Goal: Task Accomplishment & Management: Manage account settings

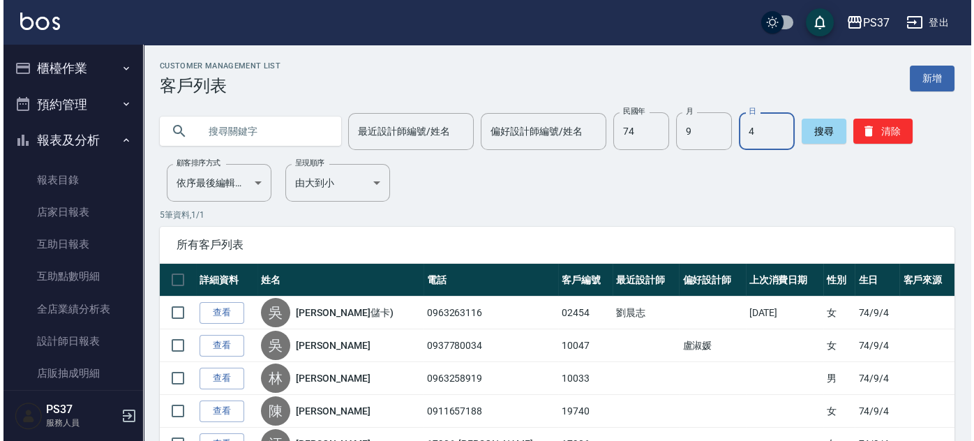
scroll to position [234, 0]
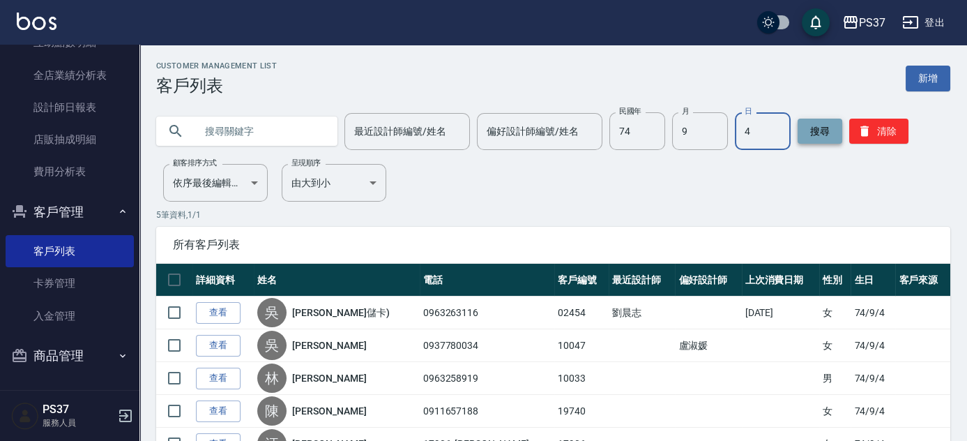
drag, startPoint x: 881, startPoint y: 132, endPoint x: 801, endPoint y: 130, distance: 80.9
click at [881, 132] on button "清除" at bounding box center [878, 131] width 59 height 25
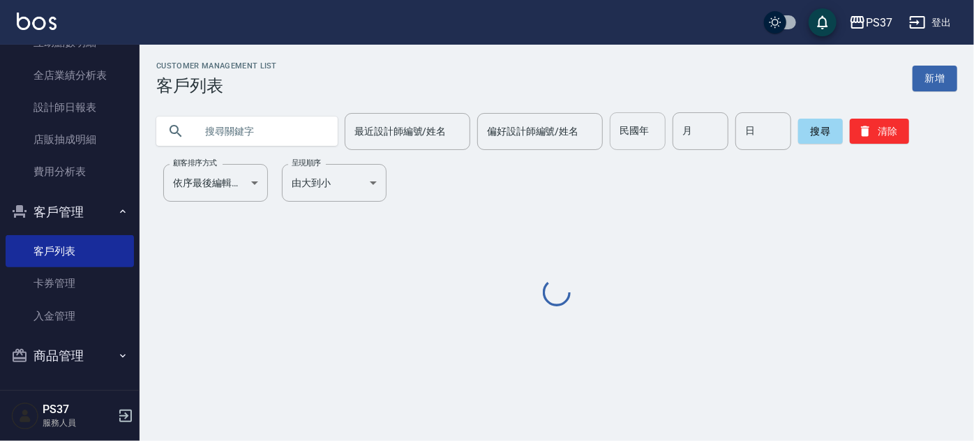
click at [613, 133] on input "民國年" at bounding box center [637, 131] width 56 height 38
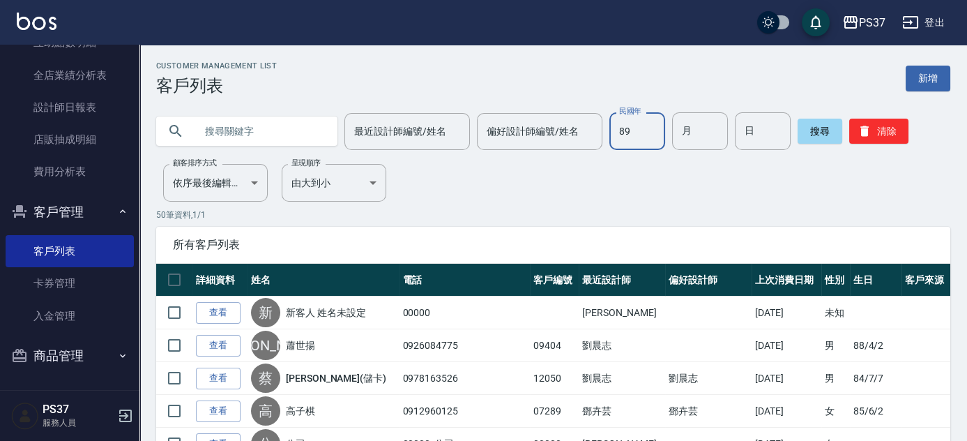
type input "89"
type input "02"
type input "24"
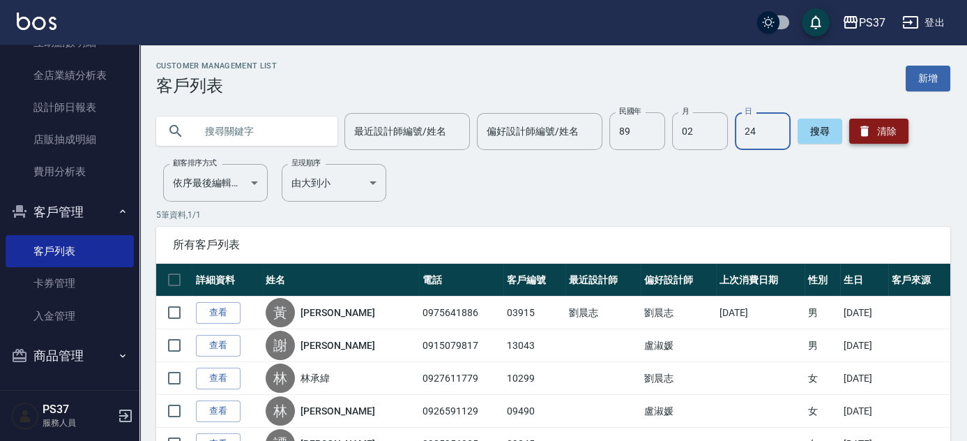
click at [876, 123] on button "清除" at bounding box center [878, 131] width 59 height 25
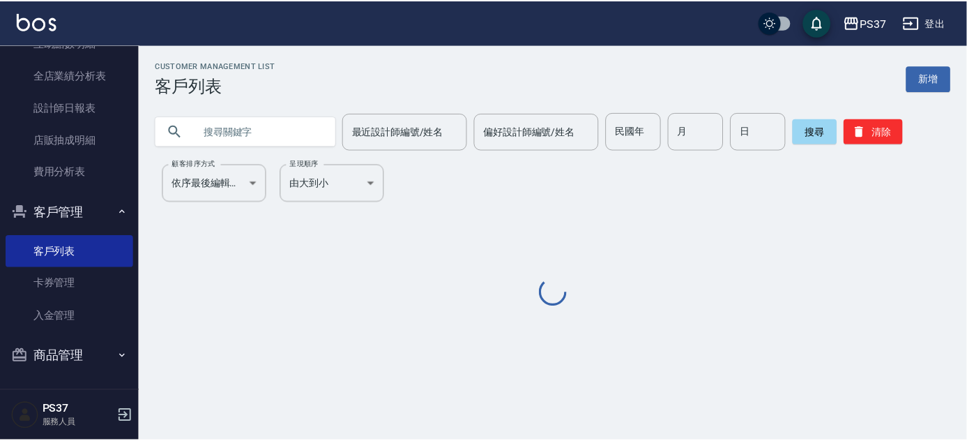
scroll to position [0, 0]
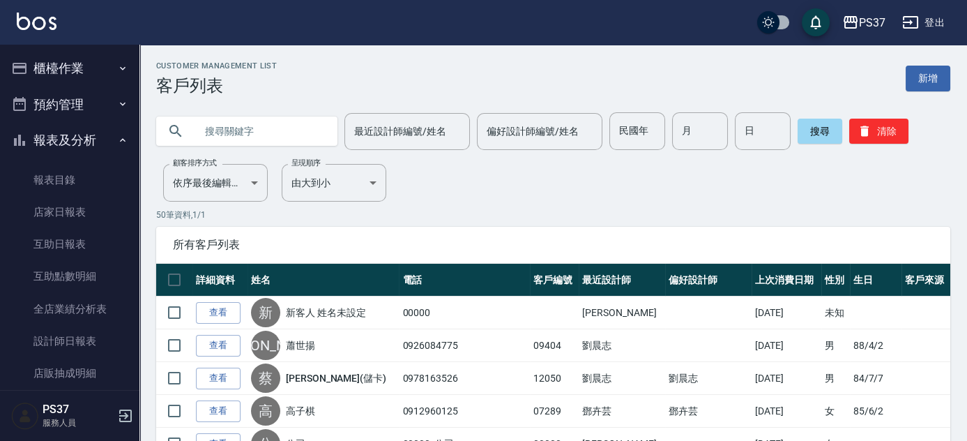
click at [72, 68] on button "櫃檯作業" at bounding box center [70, 68] width 128 height 36
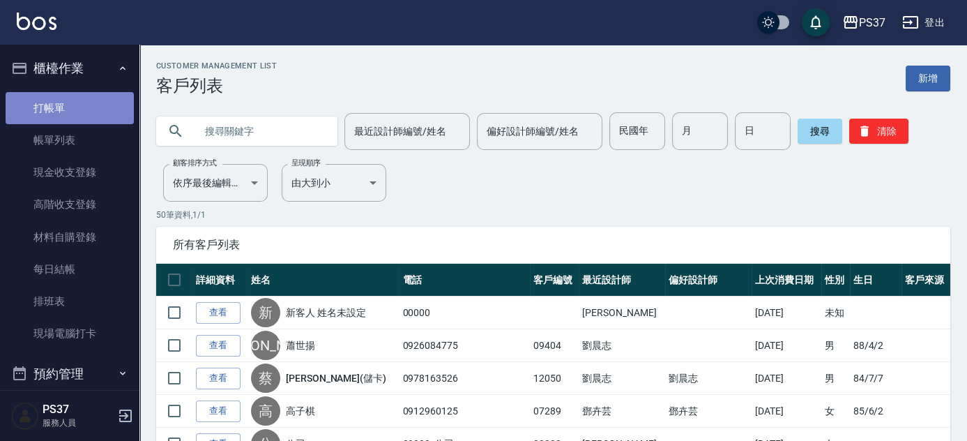
click at [70, 114] on link "打帳單" at bounding box center [70, 108] width 128 height 32
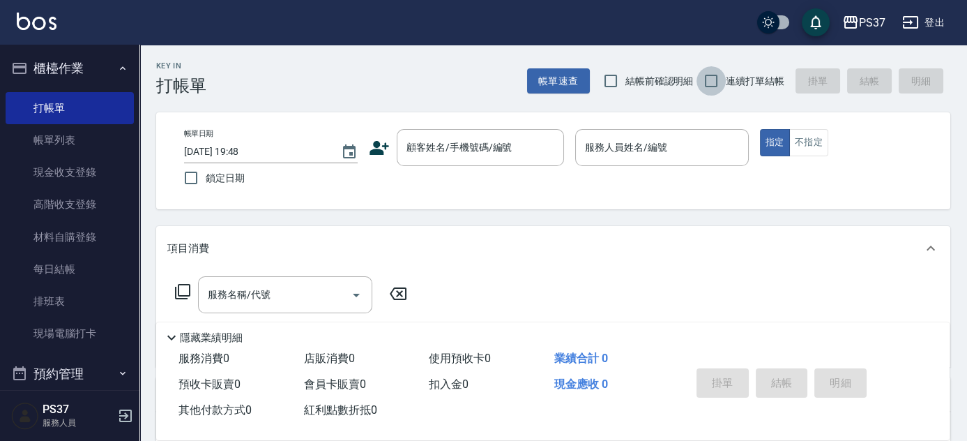
click at [704, 76] on input "連續打單結帳" at bounding box center [711, 80] width 29 height 29
checkbox input "true"
click at [463, 145] on input "顧客姓名/手機號碼/編號" at bounding box center [470, 147] width 134 height 24
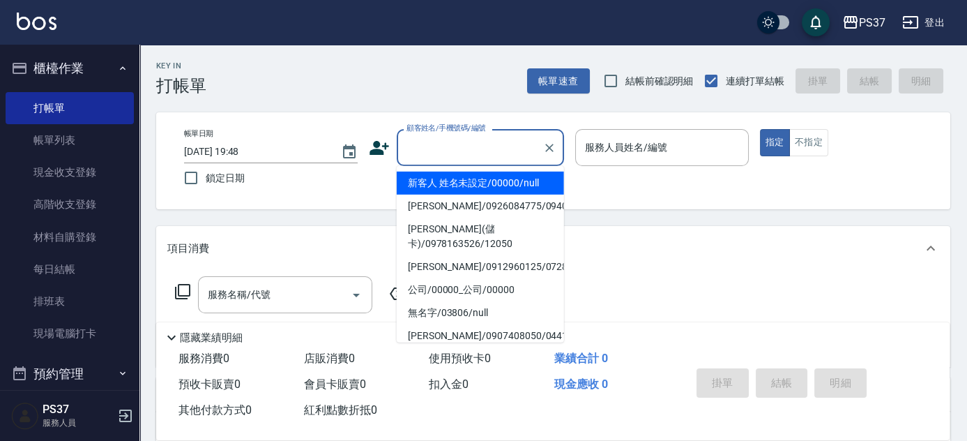
click at [448, 188] on li "新客人 姓名未設定/00000/null" at bounding box center [480, 183] width 167 height 23
type input "新客人 姓名未設定/00000/null"
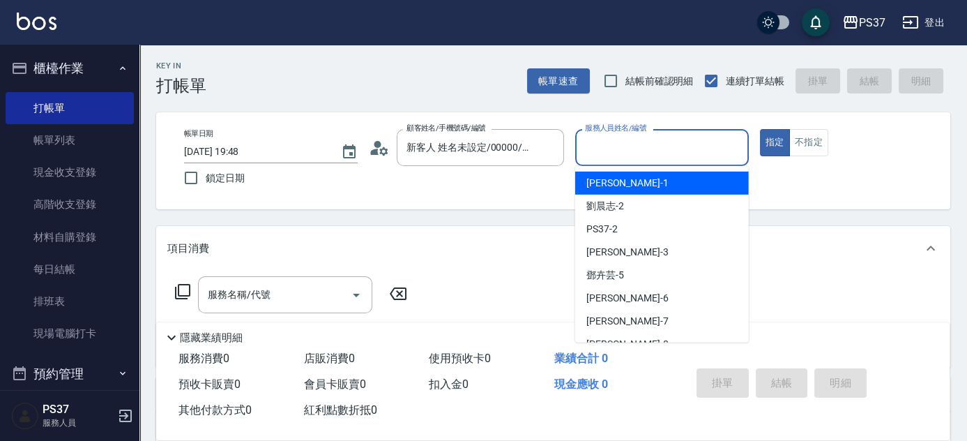
click at [635, 154] on input "服務人員姓名/編號" at bounding box center [662, 147] width 161 height 24
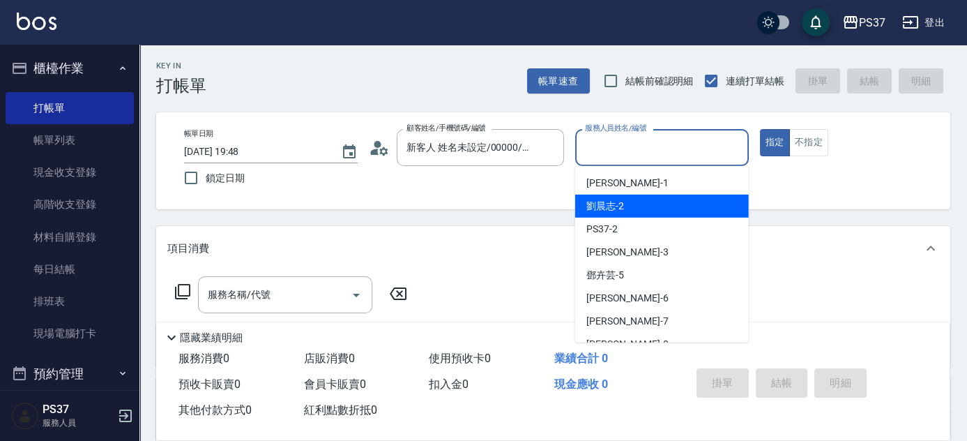
click at [616, 206] on span "[PERSON_NAME]-2" at bounding box center [605, 206] width 38 height 15
type input "[PERSON_NAME]-2"
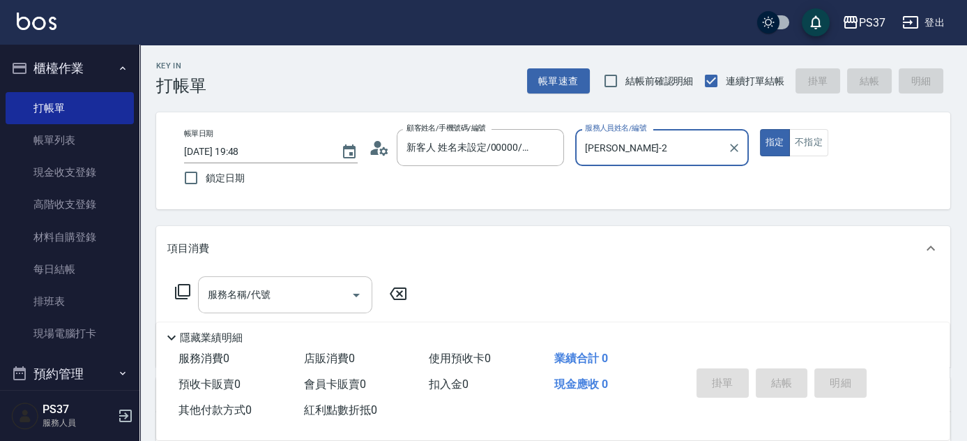
click at [299, 288] on input "服務名稱/代號" at bounding box center [274, 294] width 141 height 24
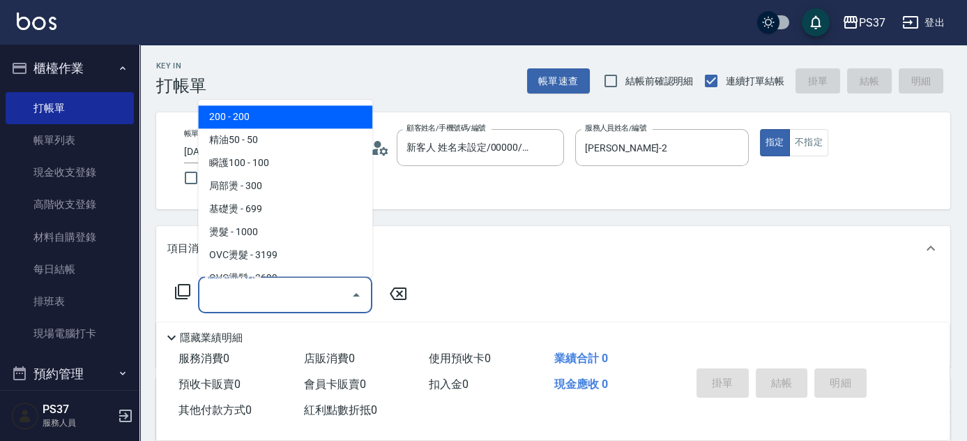
click at [287, 125] on span "200 - 200" at bounding box center [285, 117] width 174 height 23
type input "200(111)"
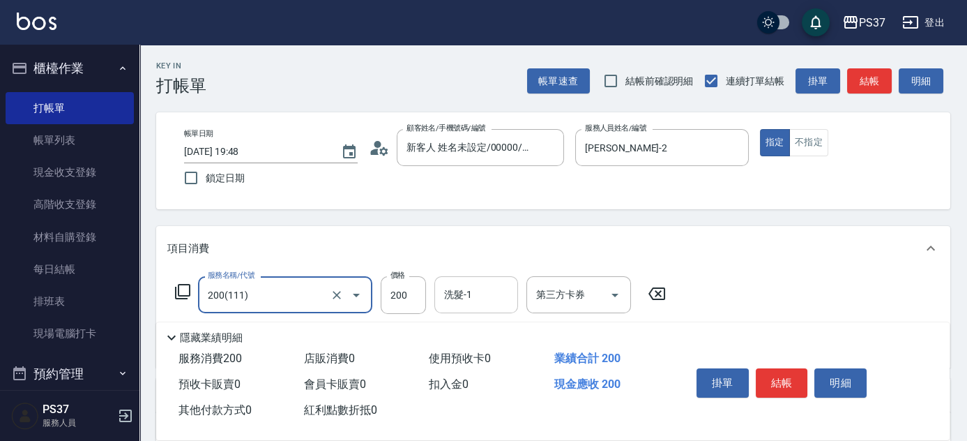
click at [469, 288] on div "洗髮-1 洗髮-1" at bounding box center [476, 294] width 84 height 37
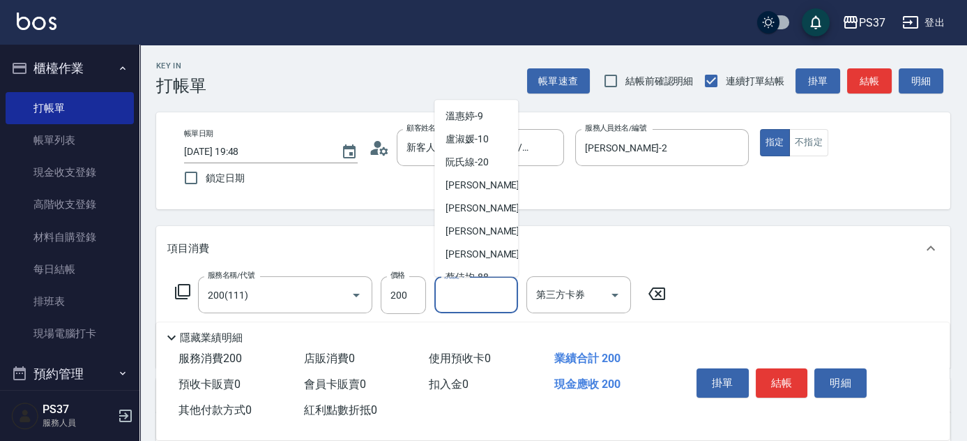
scroll to position [225, 0]
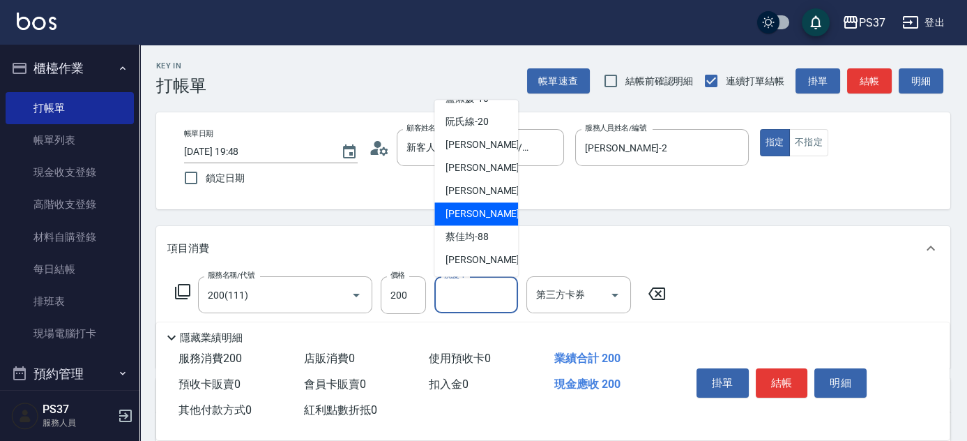
click at [485, 216] on span "[PERSON_NAME]-29" at bounding box center [490, 214] width 88 height 15
type input "[PERSON_NAME]-29"
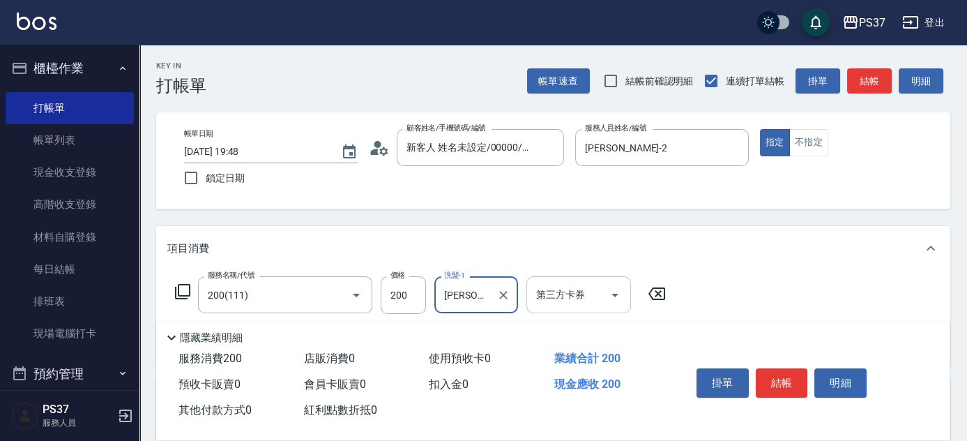
click at [621, 291] on icon "Open" at bounding box center [615, 295] width 17 height 17
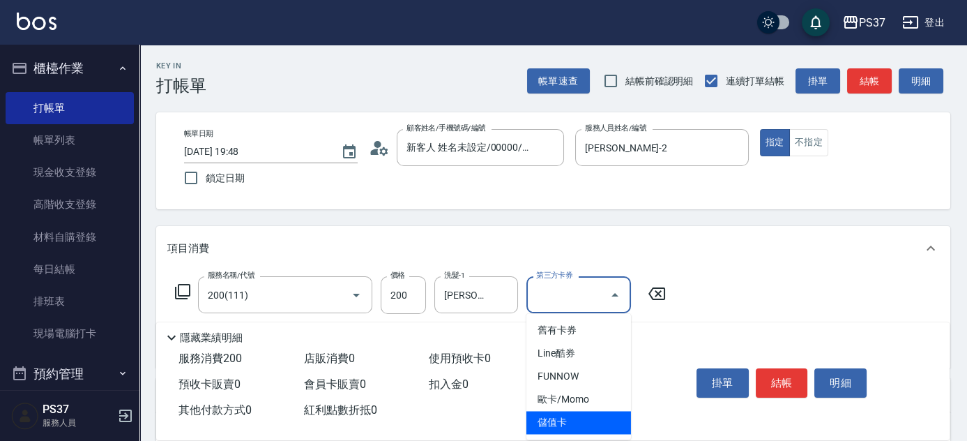
click at [589, 429] on span "儲值卡" at bounding box center [579, 422] width 105 height 23
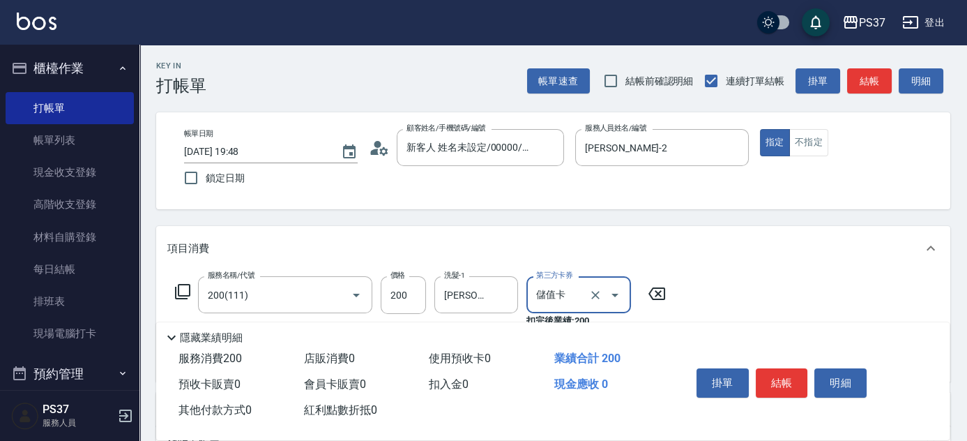
type input "儲值卡"
click at [796, 374] on button "結帳" at bounding box center [782, 382] width 52 height 29
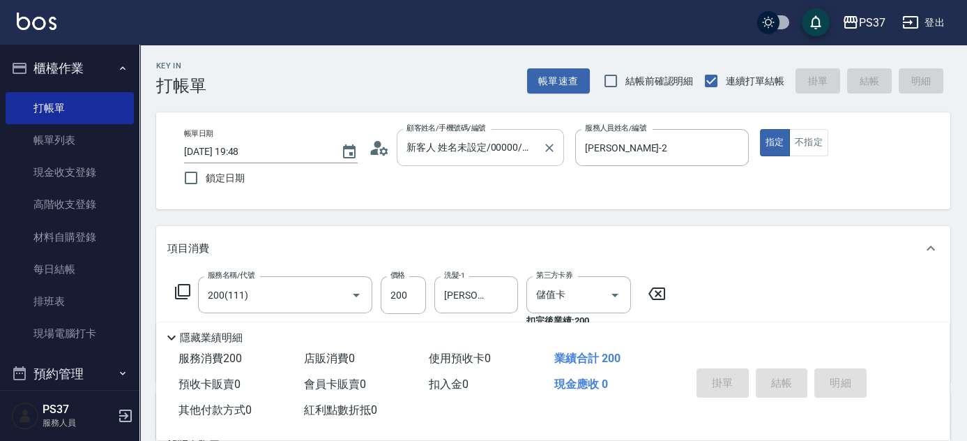
type input "[DATE] 19:49"
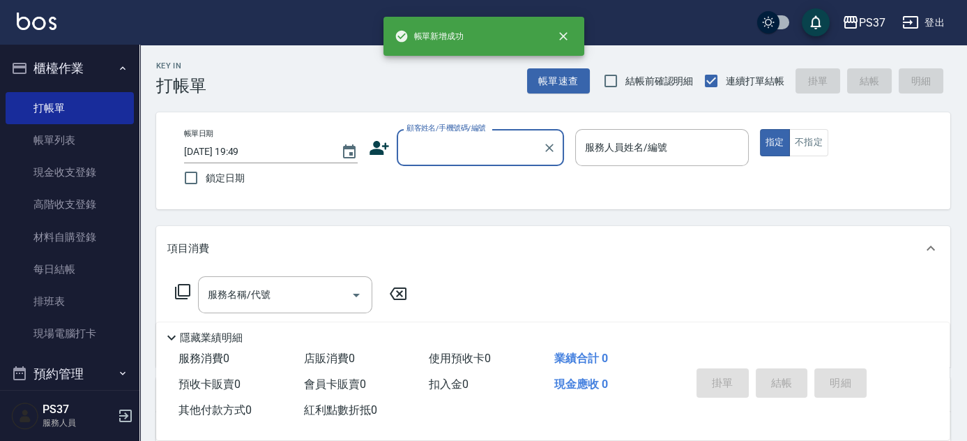
scroll to position [0, 0]
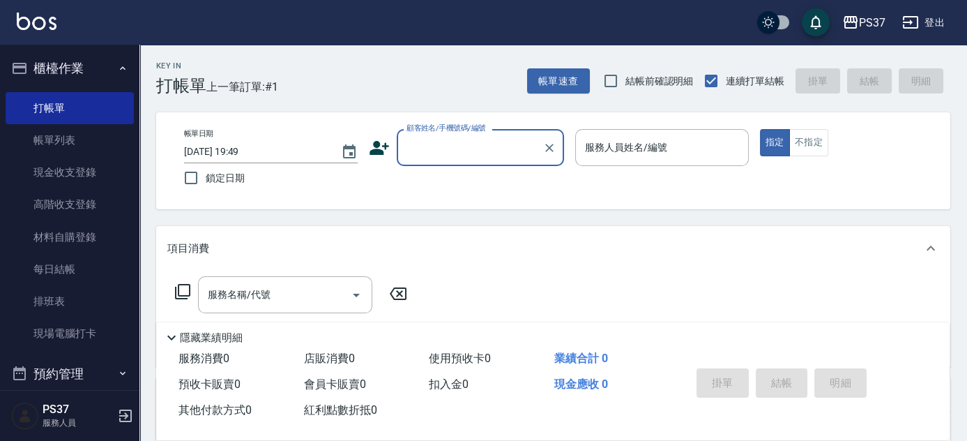
click at [461, 149] on input "顧客姓名/手機號碼/編號" at bounding box center [470, 147] width 134 height 24
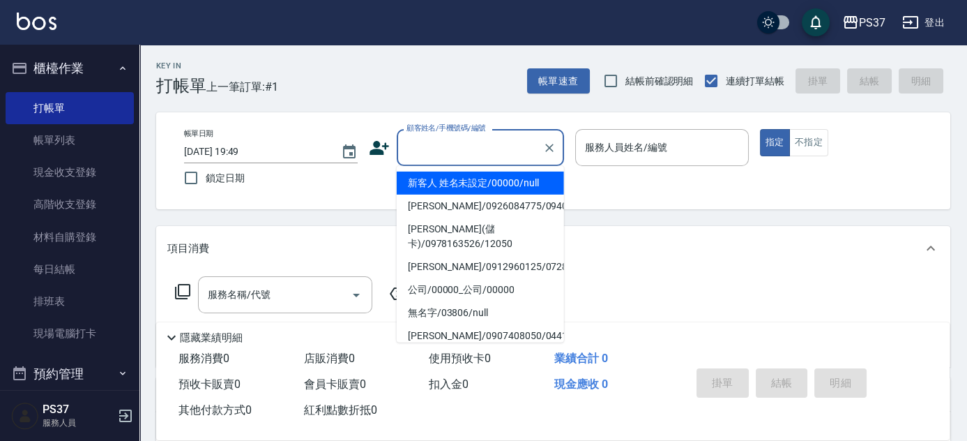
click at [467, 183] on li "新客人 姓名未設定/00000/null" at bounding box center [480, 183] width 167 height 23
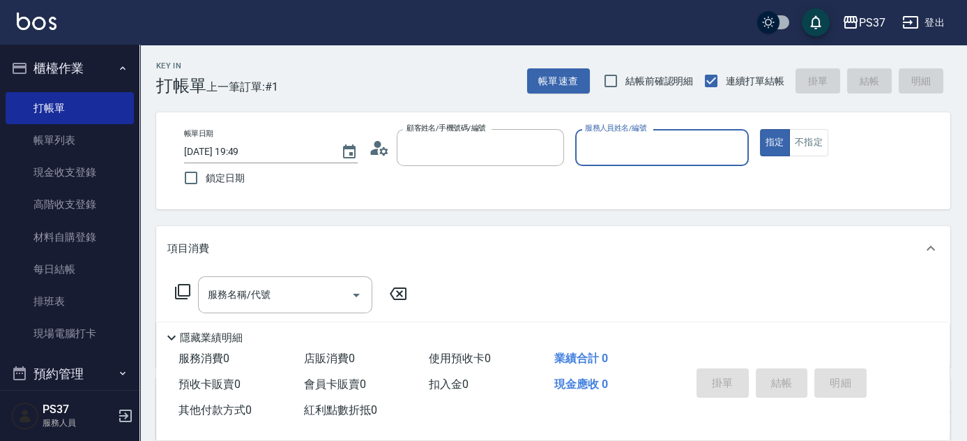
type input "新客人 姓名未設定/00000/null"
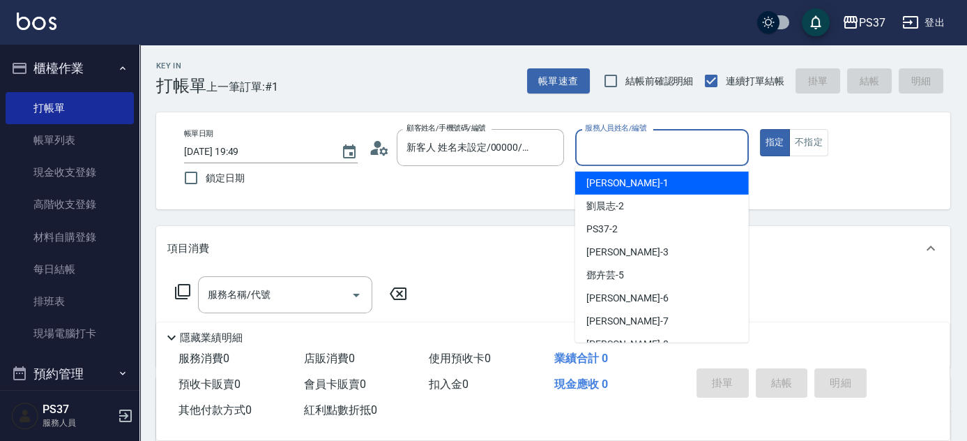
click at [635, 145] on input "服務人員姓名/編號" at bounding box center [662, 147] width 161 height 24
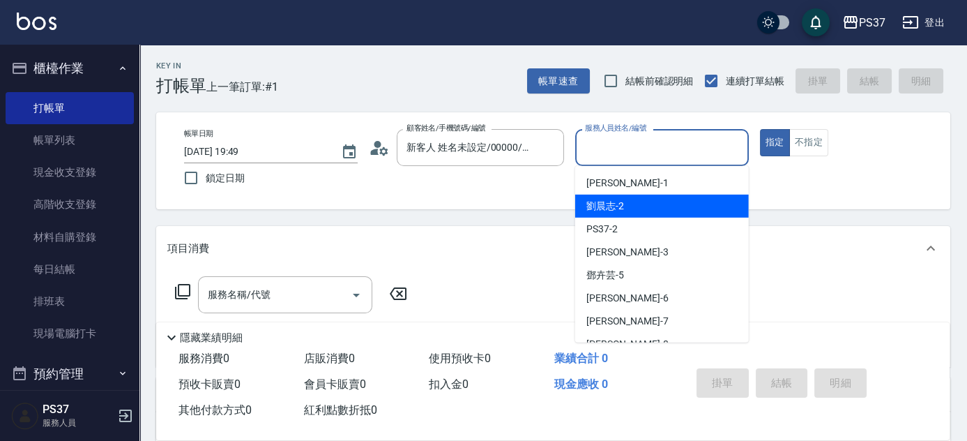
click at [625, 204] on div "[PERSON_NAME]-2" at bounding box center [662, 206] width 174 height 23
type input "[PERSON_NAME]-2"
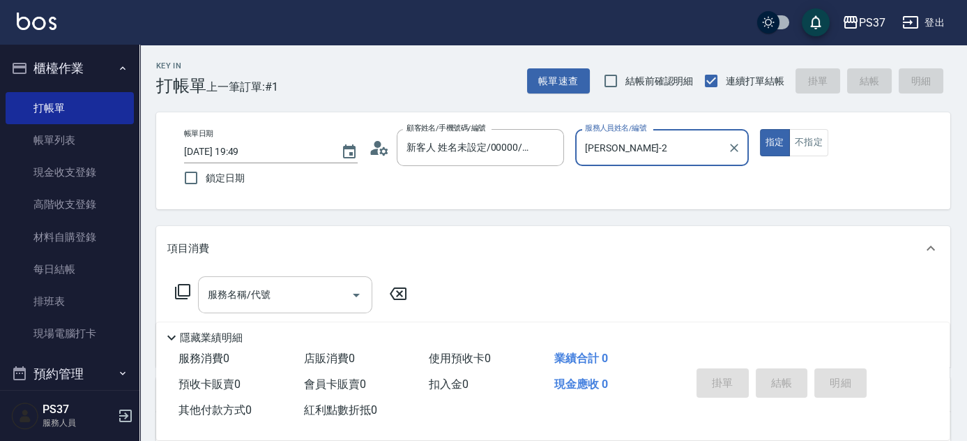
click at [280, 291] on input "服務名稱/代號" at bounding box center [274, 294] width 141 height 24
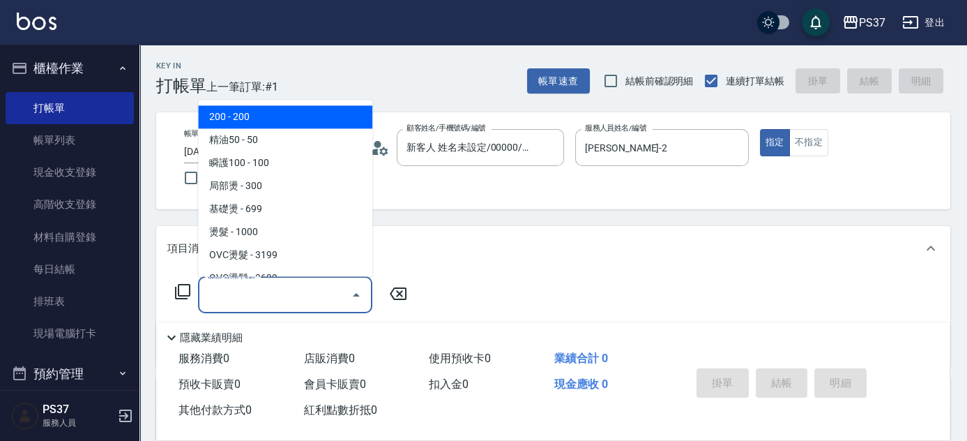
click at [264, 114] on span "200 - 200" at bounding box center [285, 117] width 174 height 23
type input "200(111)"
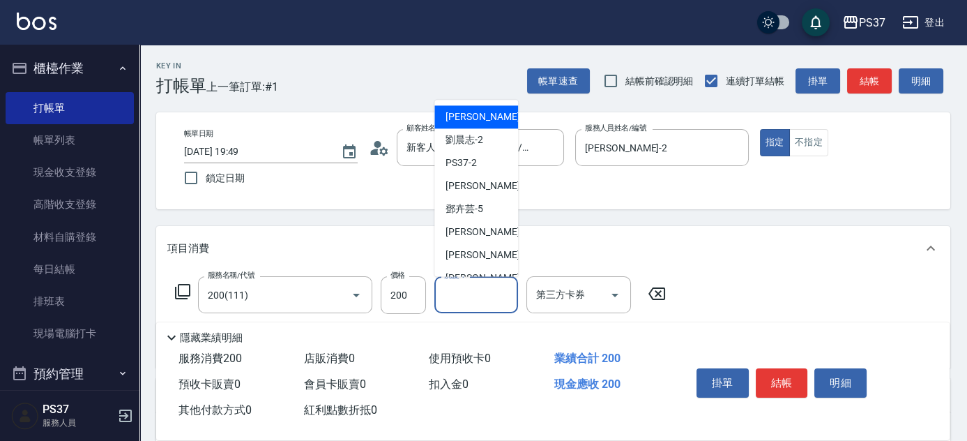
click at [462, 303] on input "洗髮-1" at bounding box center [476, 294] width 71 height 24
click at [480, 150] on div "[PERSON_NAME]-2" at bounding box center [476, 140] width 84 height 23
type input "[PERSON_NAME]-2"
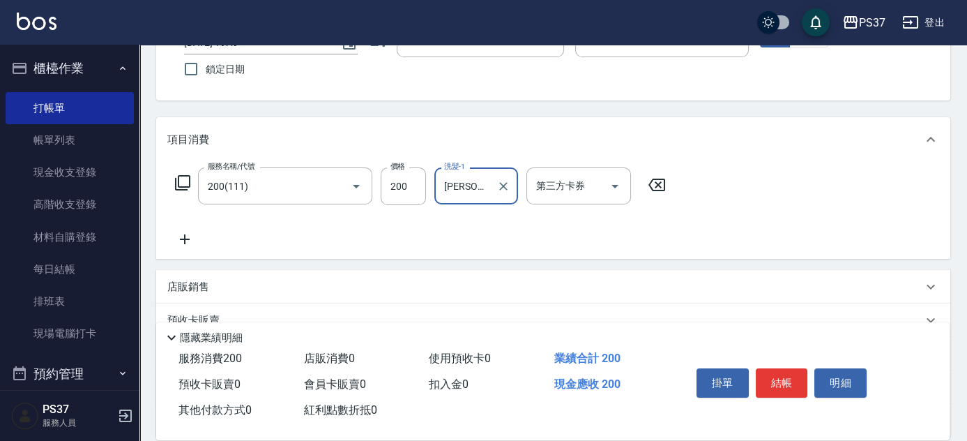
scroll to position [190, 0]
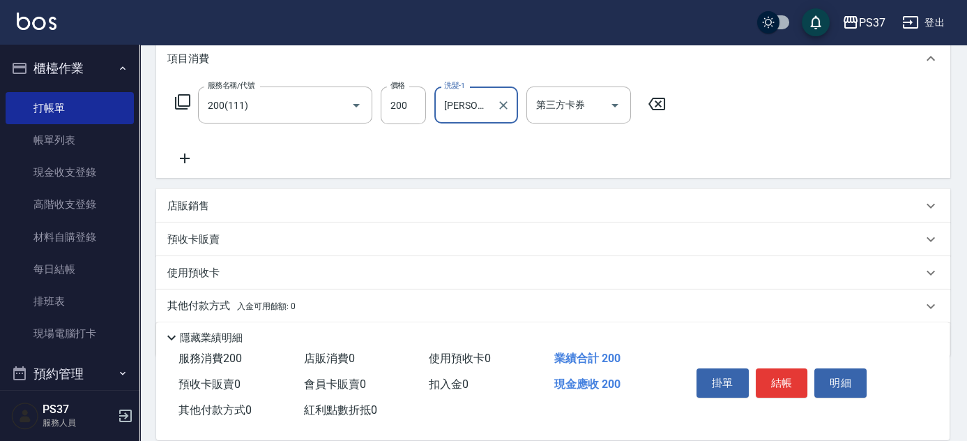
click at [179, 154] on icon at bounding box center [184, 158] width 35 height 17
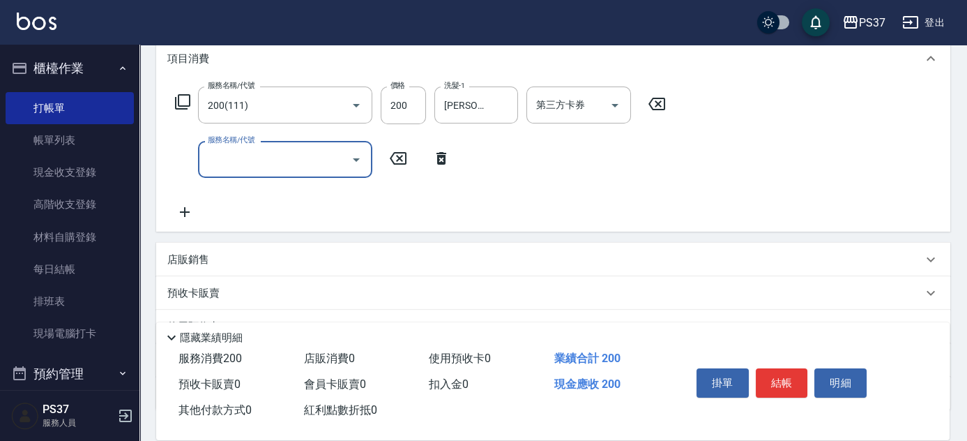
click at [252, 168] on input "服務名稱/代號" at bounding box center [274, 159] width 141 height 24
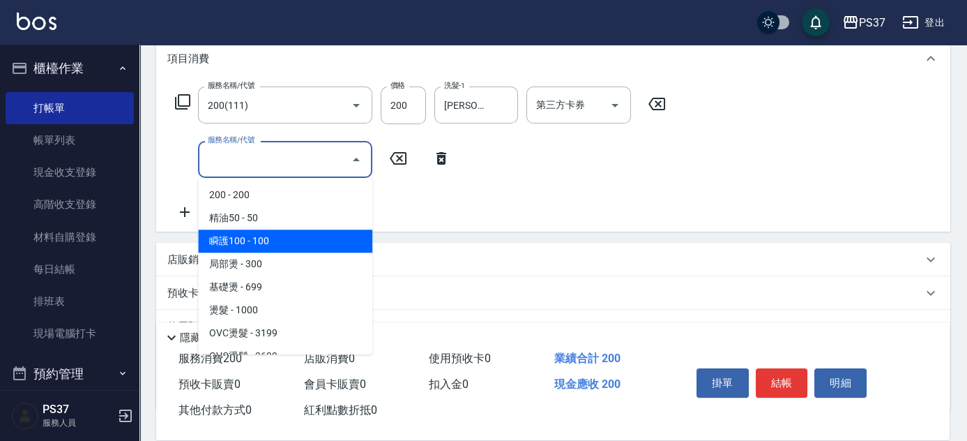
drag, startPoint x: 286, startPoint y: 243, endPoint x: 391, endPoint y: 197, distance: 114.9
click at [287, 241] on span "瞬護100 - 100" at bounding box center [285, 240] width 174 height 23
type input "瞬護100(113)"
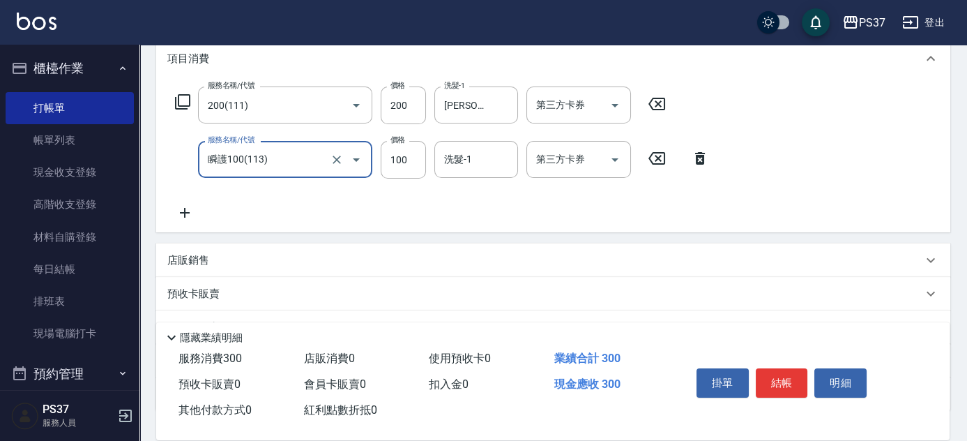
click at [471, 153] on input "洗髮-1" at bounding box center [476, 159] width 71 height 24
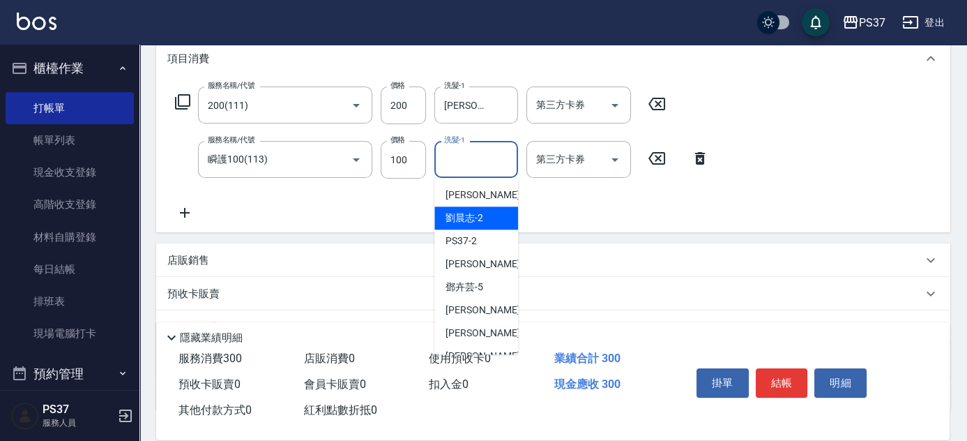
click at [473, 215] on span "[PERSON_NAME]-2" at bounding box center [465, 218] width 38 height 15
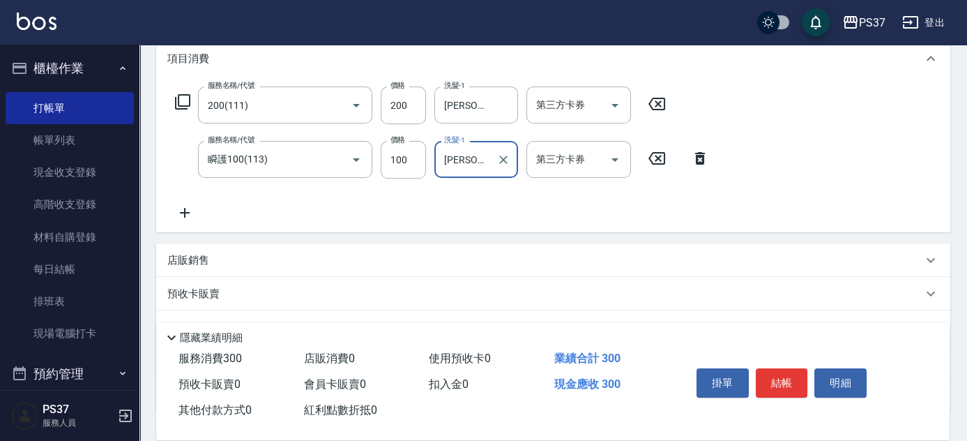
type input "[PERSON_NAME]-2"
click at [609, 103] on icon "Open" at bounding box center [615, 105] width 17 height 17
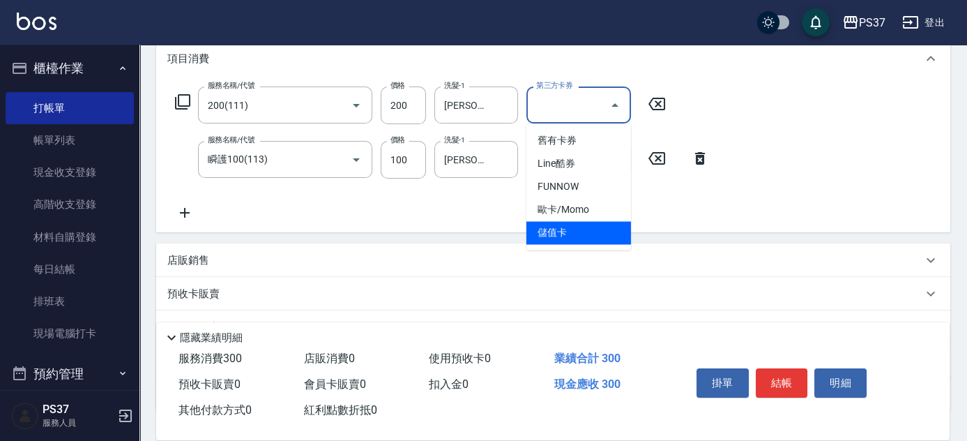
click at [586, 241] on span "儲值卡" at bounding box center [579, 232] width 105 height 23
type input "儲值卡"
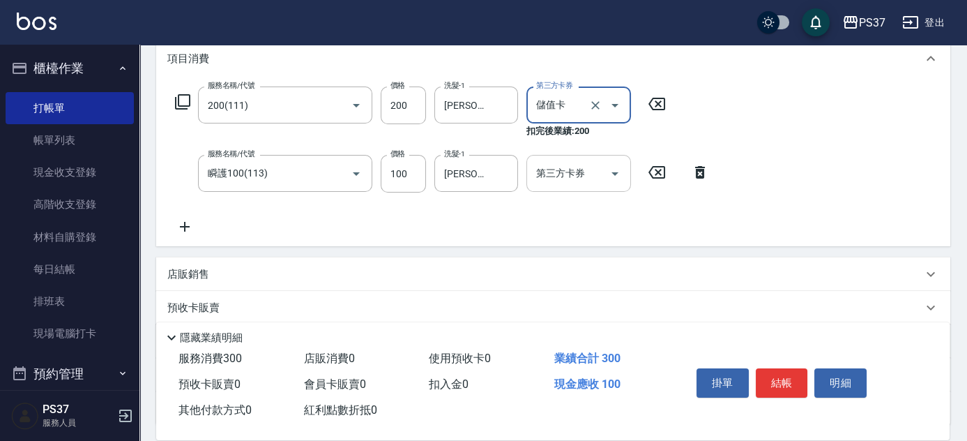
click at [617, 179] on icon "Open" at bounding box center [615, 173] width 17 height 17
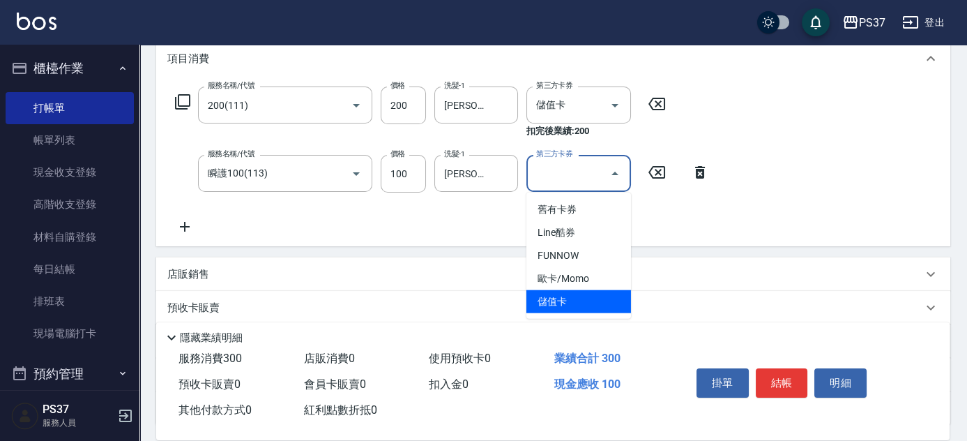
click at [591, 304] on span "儲值卡" at bounding box center [579, 301] width 105 height 23
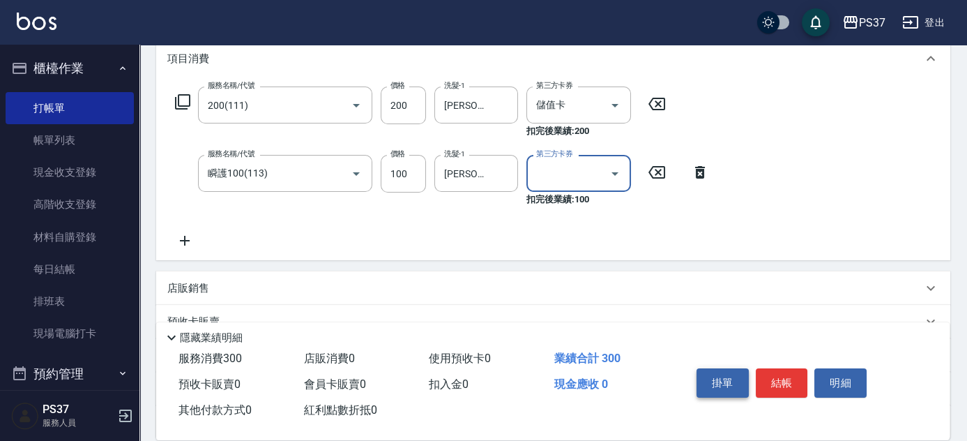
type input "儲值卡"
click at [798, 390] on button "結帳" at bounding box center [782, 382] width 52 height 29
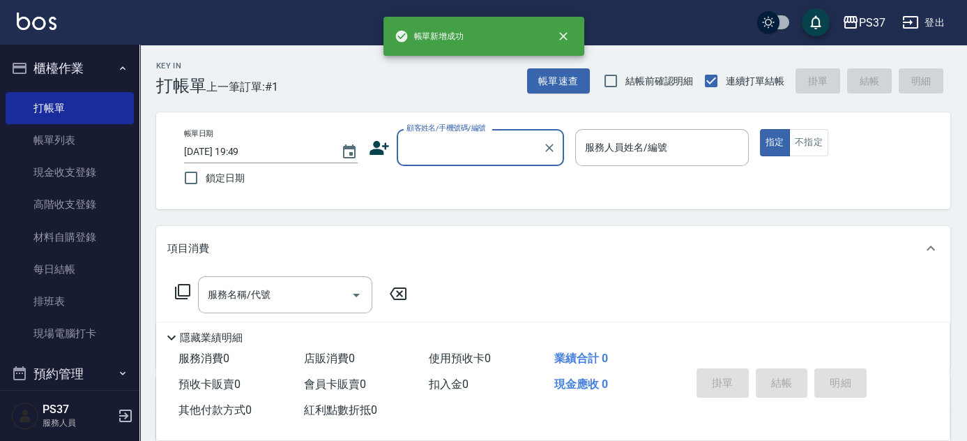
scroll to position [0, 0]
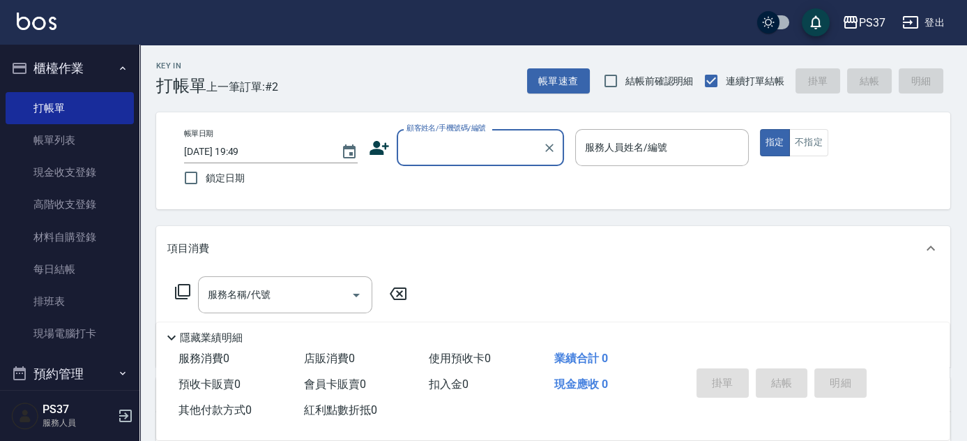
click at [480, 156] on input "顧客姓名/手機號碼/編號" at bounding box center [470, 147] width 134 height 24
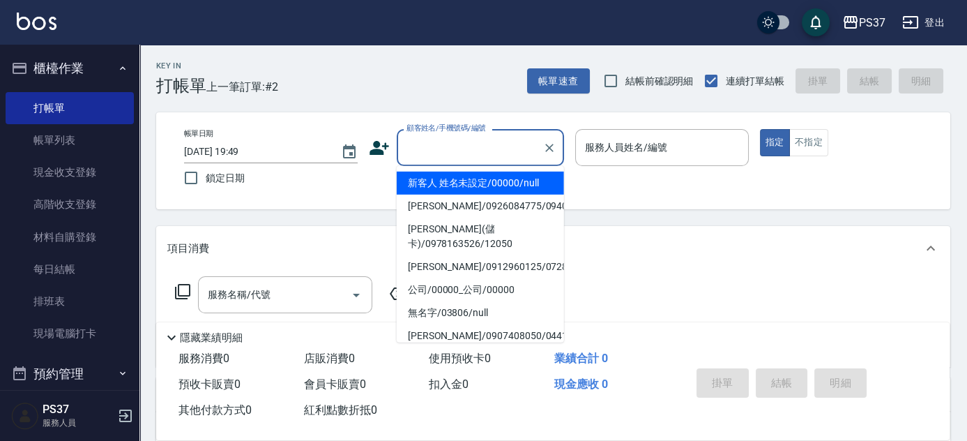
click at [476, 176] on li "新客人 姓名未設定/00000/null" at bounding box center [480, 183] width 167 height 23
type input "新客人 姓名未設定/00000/null"
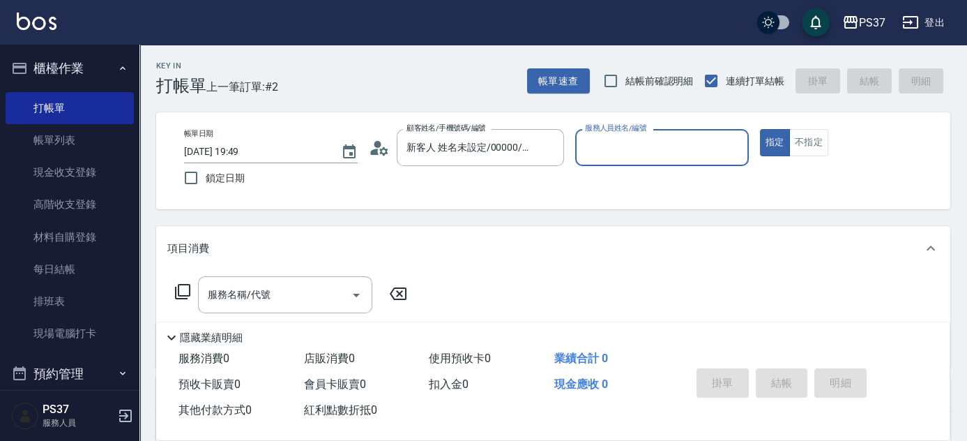
click at [578, 146] on div "服務人員姓名/編號" at bounding box center [662, 147] width 174 height 37
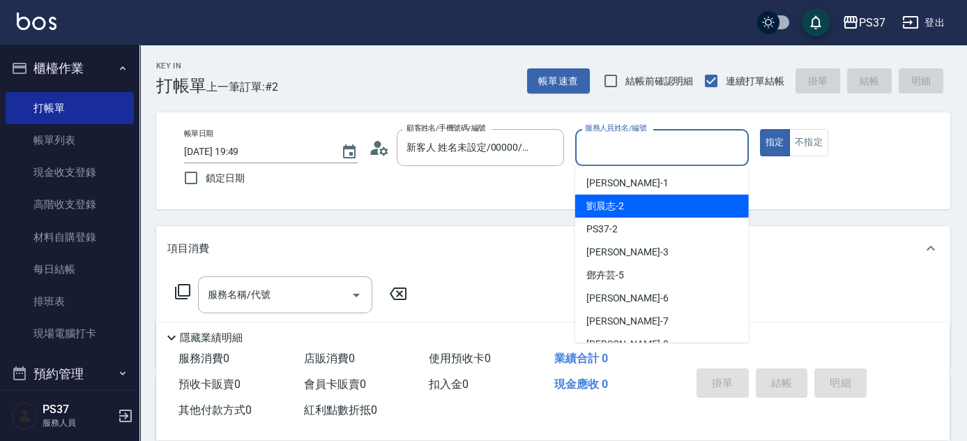
click at [621, 206] on span "[PERSON_NAME]-2" at bounding box center [605, 206] width 38 height 15
type input "[PERSON_NAME]-2"
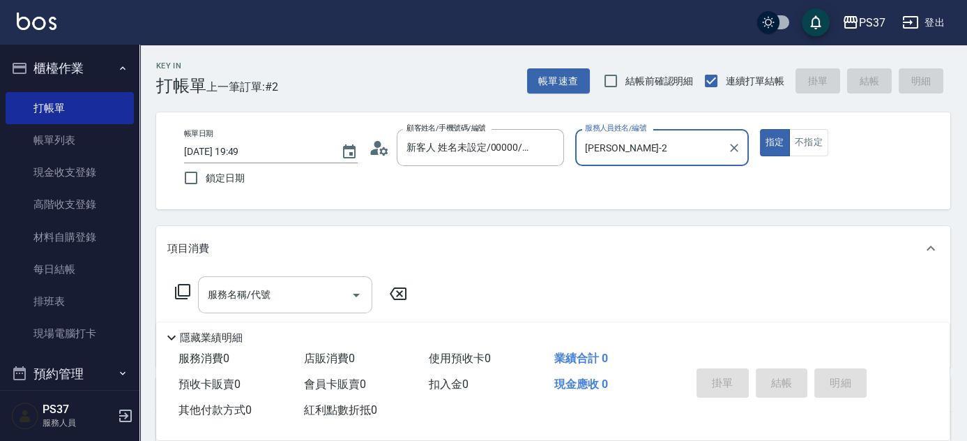
click at [273, 284] on input "服務名稱/代號" at bounding box center [274, 294] width 141 height 24
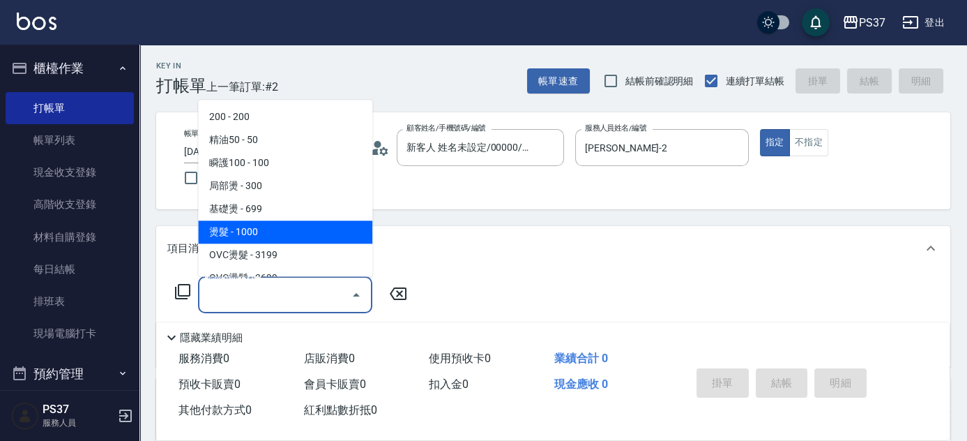
click at [285, 232] on span "燙髮 - 1000" at bounding box center [285, 232] width 174 height 23
type input "燙髮(202)"
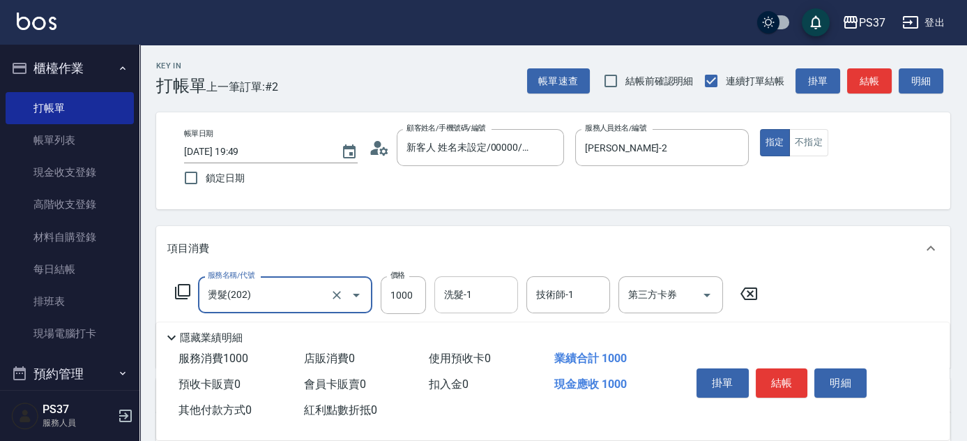
click at [471, 298] on input "洗髮-1" at bounding box center [476, 294] width 71 height 24
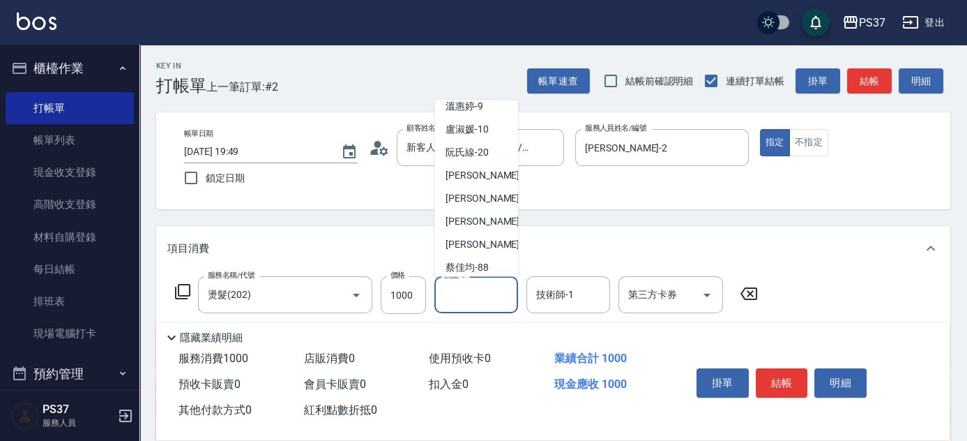
scroll to position [225, 0]
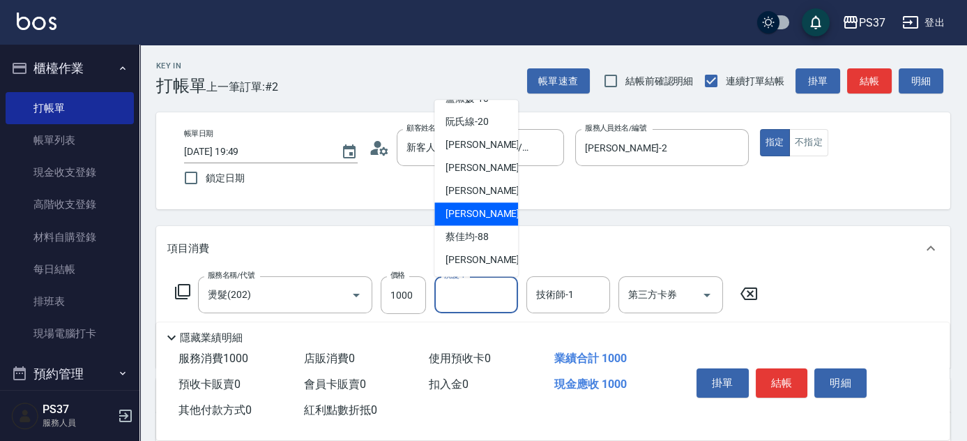
click at [487, 204] on div "[PERSON_NAME]-29" at bounding box center [476, 214] width 84 height 23
type input "[PERSON_NAME]-29"
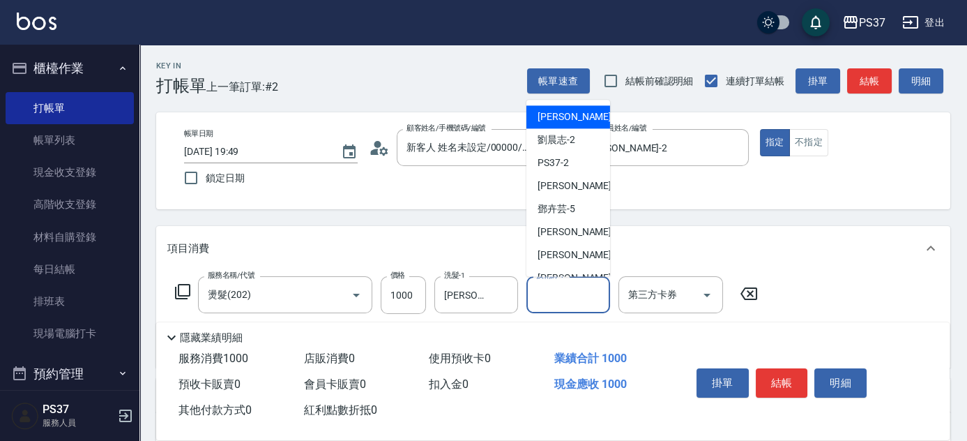
click at [556, 289] on div "技術師-1 技術師-1" at bounding box center [569, 294] width 84 height 37
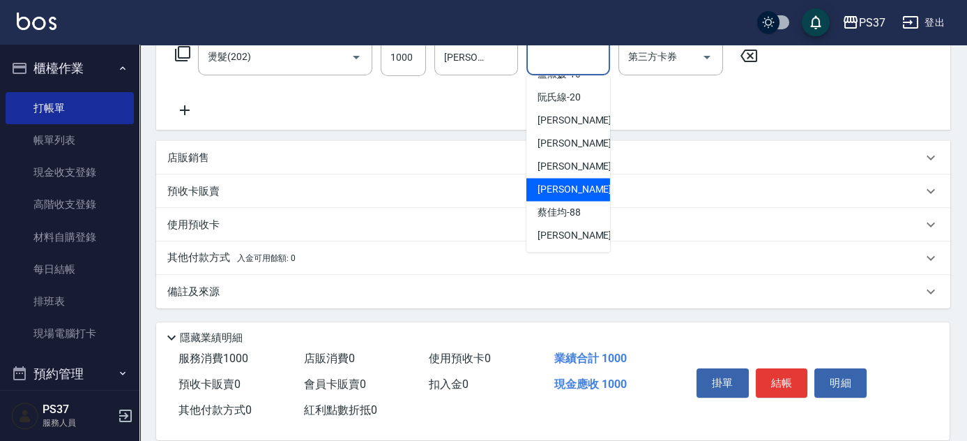
click at [578, 183] on span "[PERSON_NAME]-29" at bounding box center [582, 189] width 88 height 15
type input "[PERSON_NAME]-29"
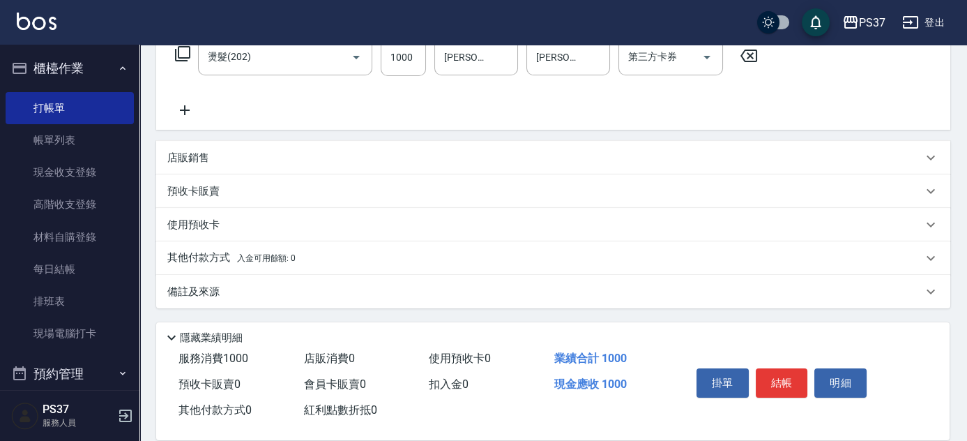
click at [178, 107] on icon at bounding box center [184, 110] width 35 height 17
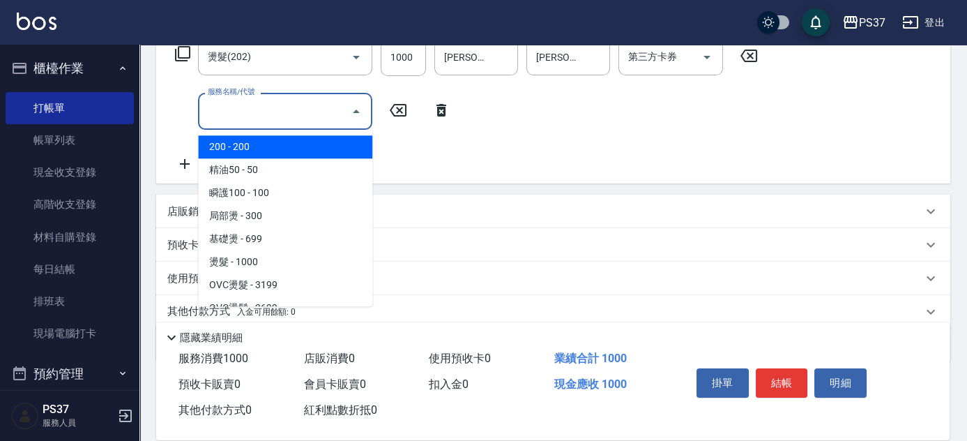
click at [222, 116] on input "服務名稱/代號" at bounding box center [274, 111] width 141 height 24
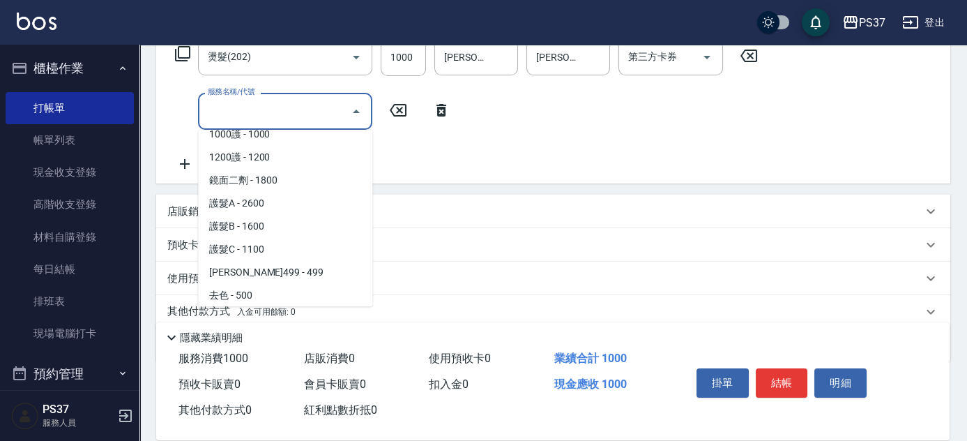
scroll to position [570, 0]
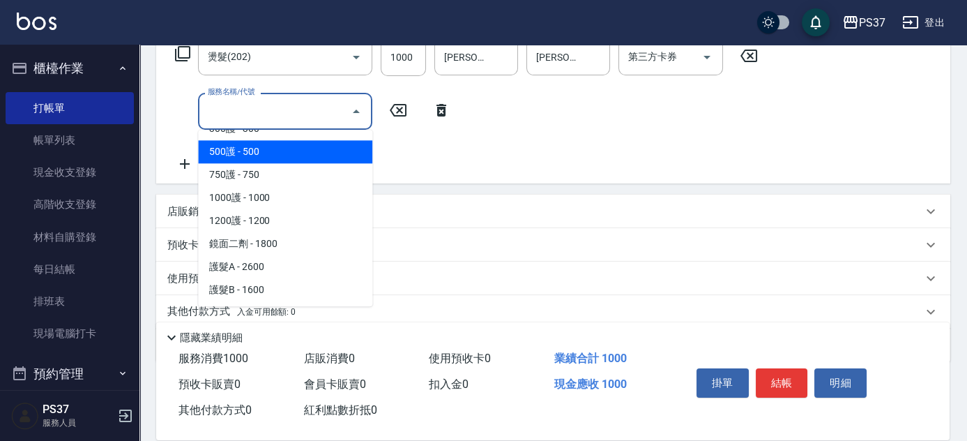
click at [278, 141] on span "500護 - 500" at bounding box center [285, 151] width 174 height 23
type input "500護(402)"
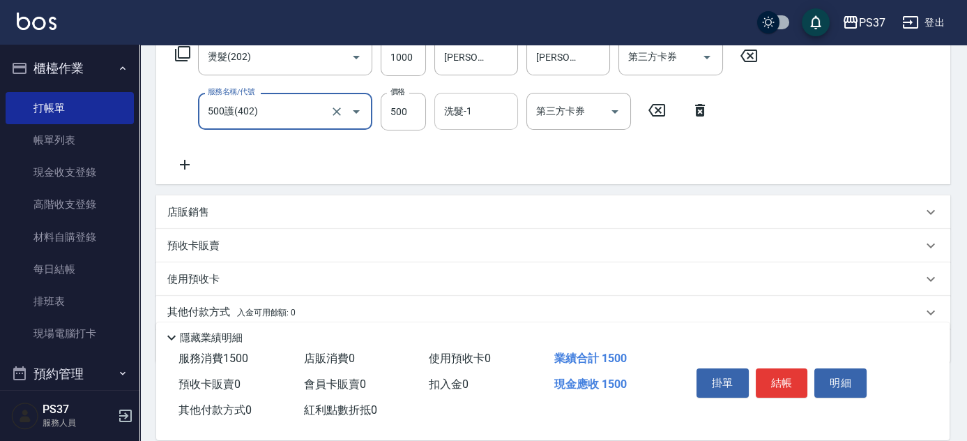
click at [469, 99] on input "洗髮-1" at bounding box center [476, 111] width 71 height 24
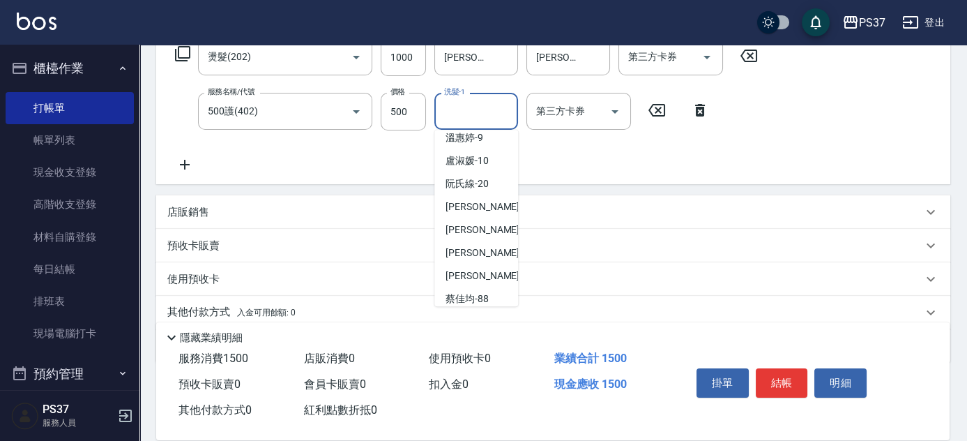
scroll to position [225, 0]
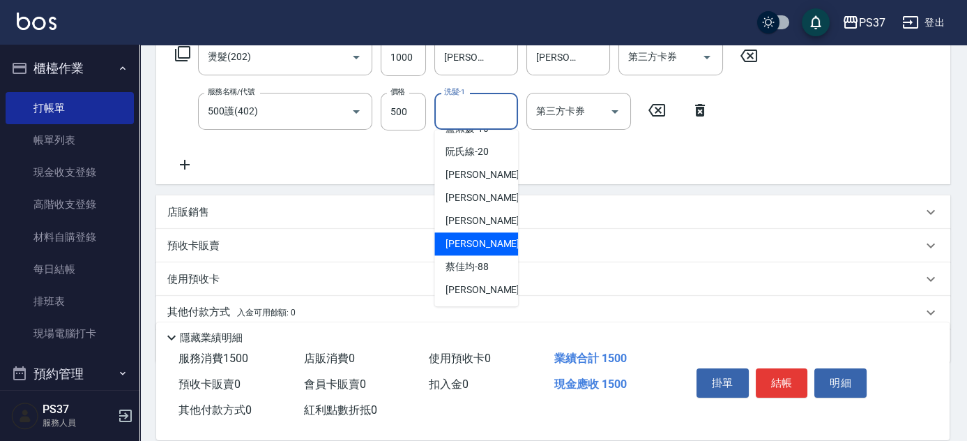
click at [481, 241] on span "[PERSON_NAME]-29" at bounding box center [490, 243] width 88 height 15
type input "[PERSON_NAME]-29"
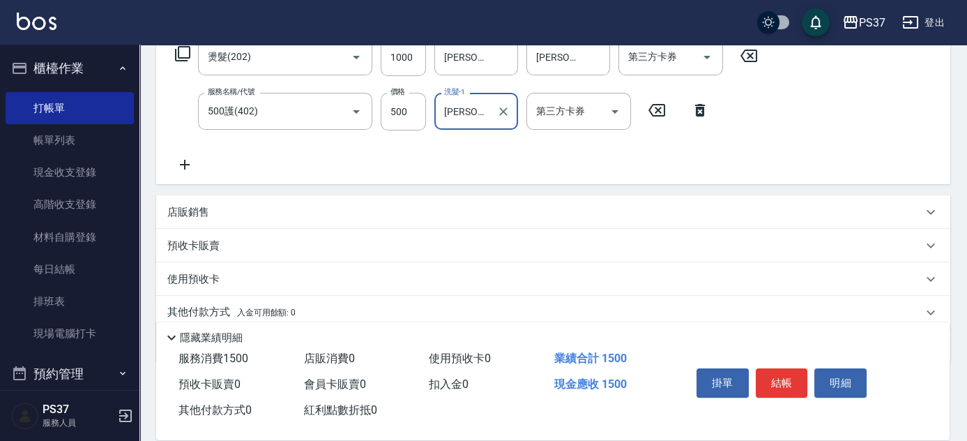
click at [183, 171] on icon at bounding box center [184, 164] width 35 height 17
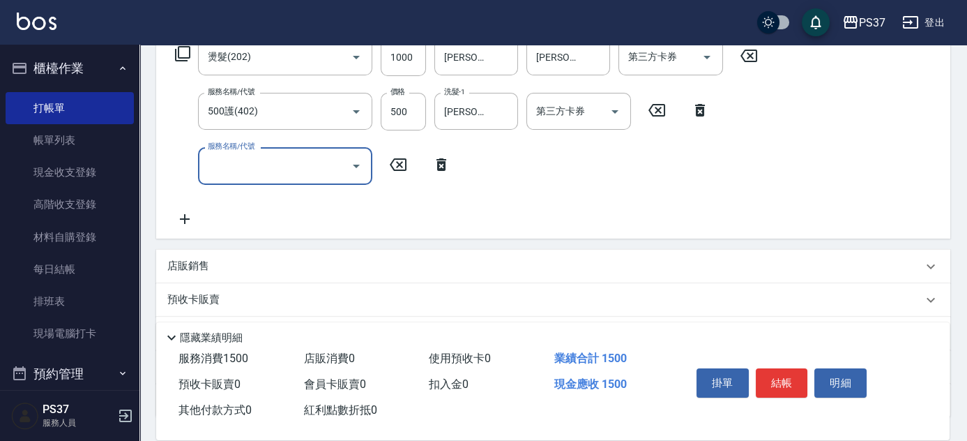
click at [234, 165] on input "服務名稱/代號" at bounding box center [274, 165] width 141 height 24
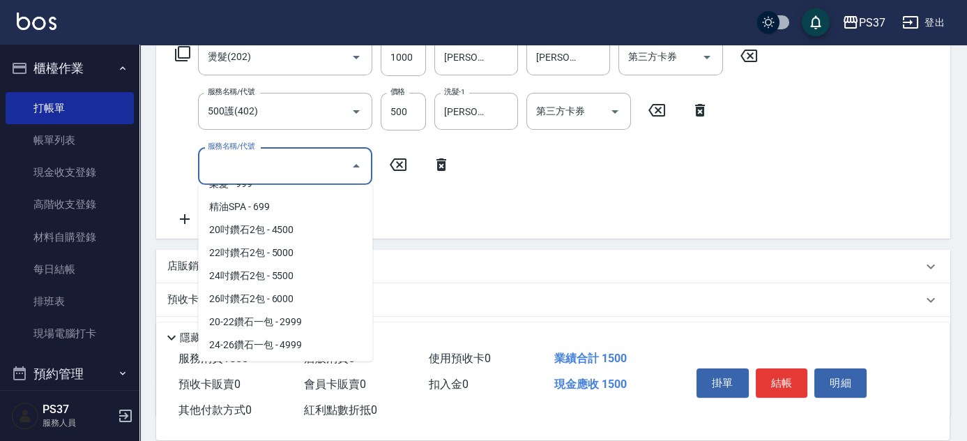
scroll to position [760, 0]
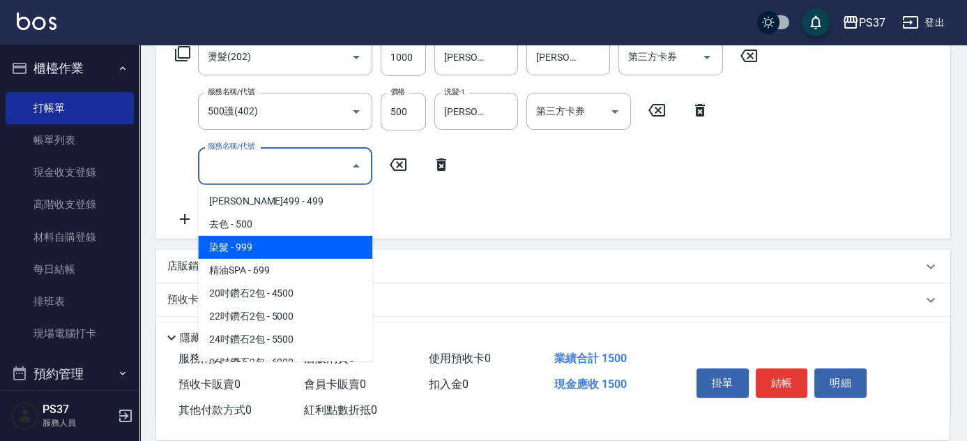
click at [288, 252] on span "染髮 - 999" at bounding box center [285, 247] width 174 height 23
type input "染髮(501)"
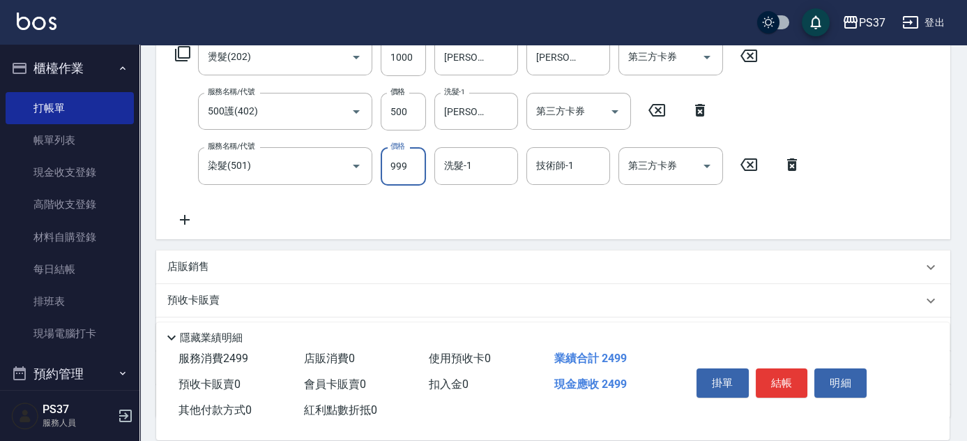
click at [397, 156] on input "999" at bounding box center [403, 166] width 45 height 38
type input "1000"
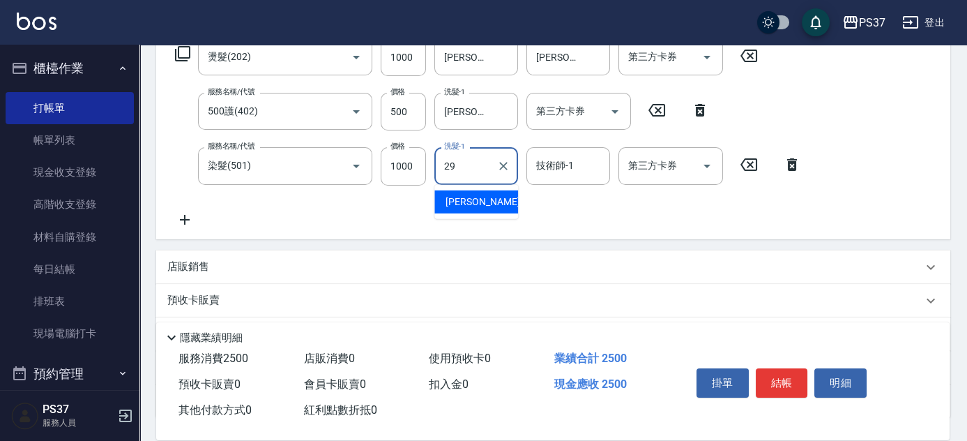
type input "[PERSON_NAME]-29"
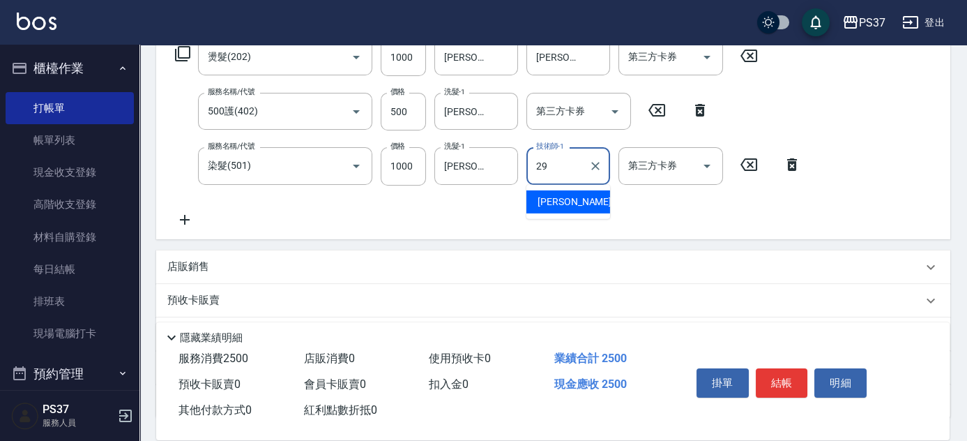
type input "[PERSON_NAME]-29"
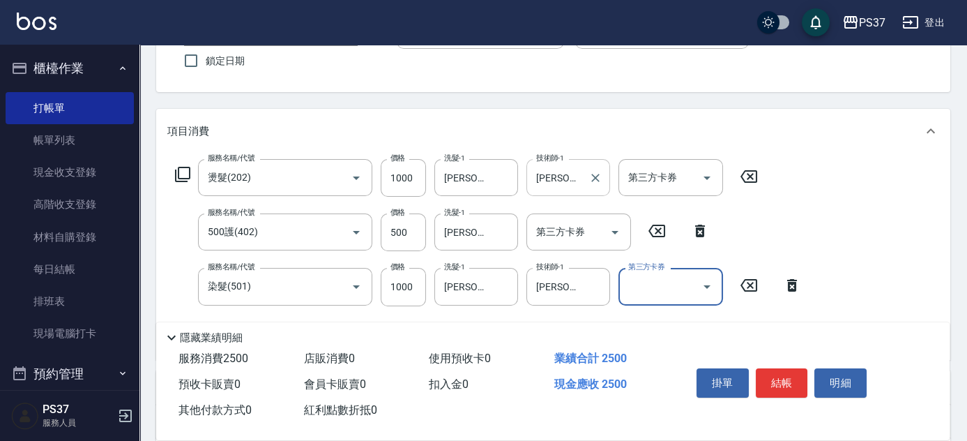
scroll to position [111, 0]
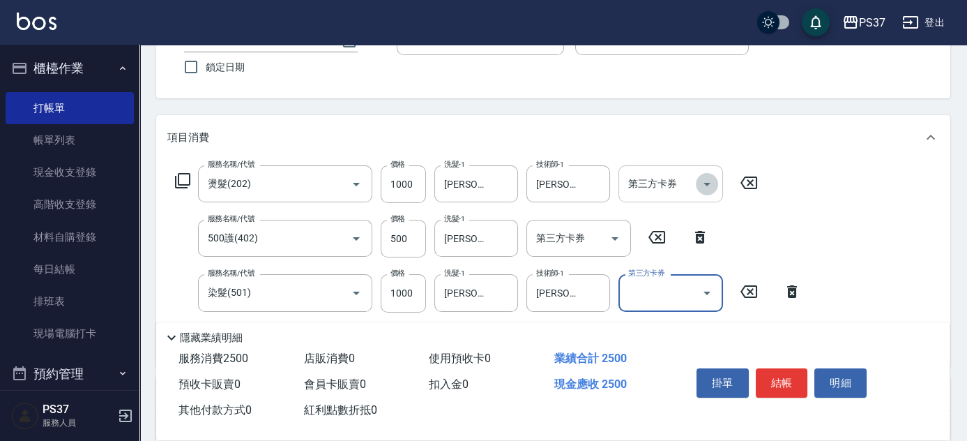
click at [707, 176] on icon "Open" at bounding box center [707, 184] width 17 height 17
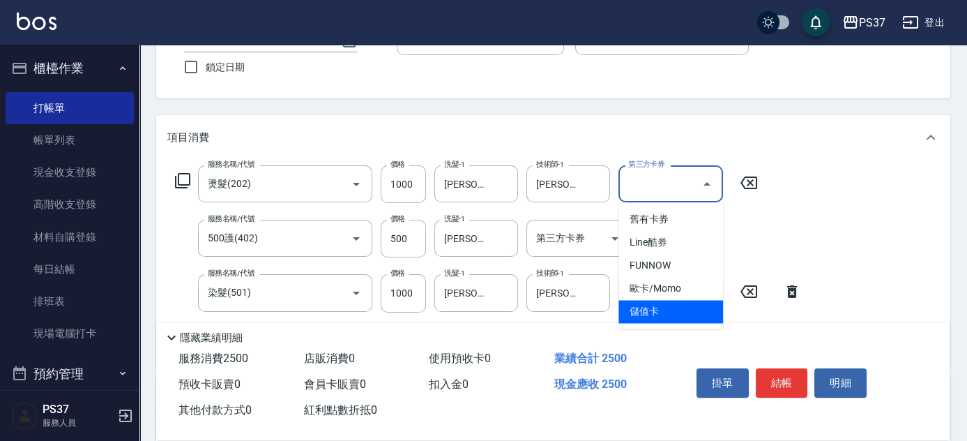
click at [669, 307] on span "儲值卡" at bounding box center [671, 311] width 105 height 23
type input "儲值卡"
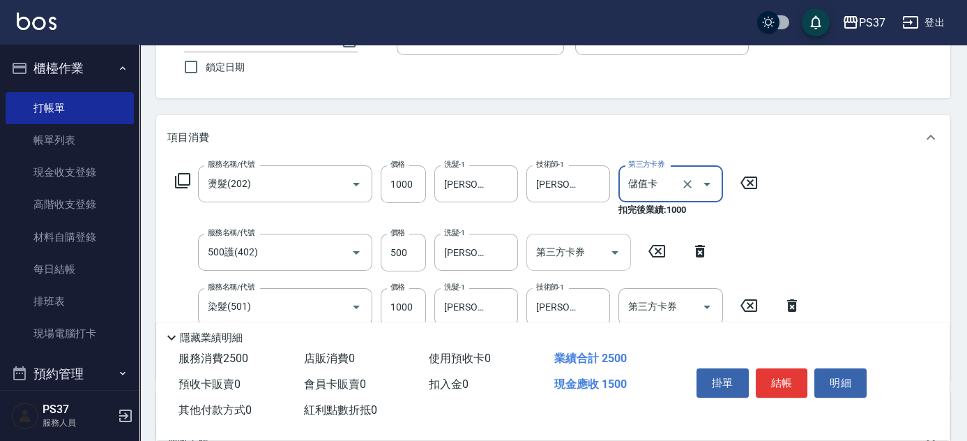
click at [614, 252] on icon "Open" at bounding box center [615, 252] width 7 height 3
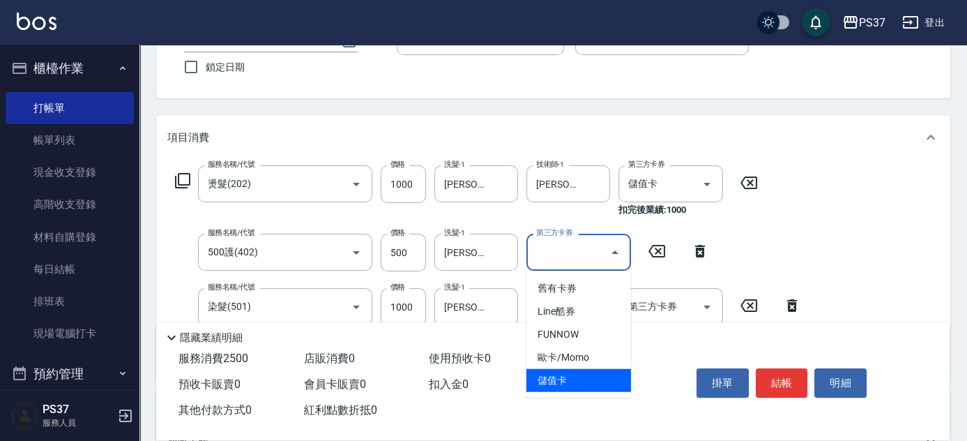
drag, startPoint x: 581, startPoint y: 377, endPoint x: 649, endPoint y: 342, distance: 76.1
click at [580, 377] on span "儲值卡" at bounding box center [579, 380] width 105 height 23
type input "儲值卡"
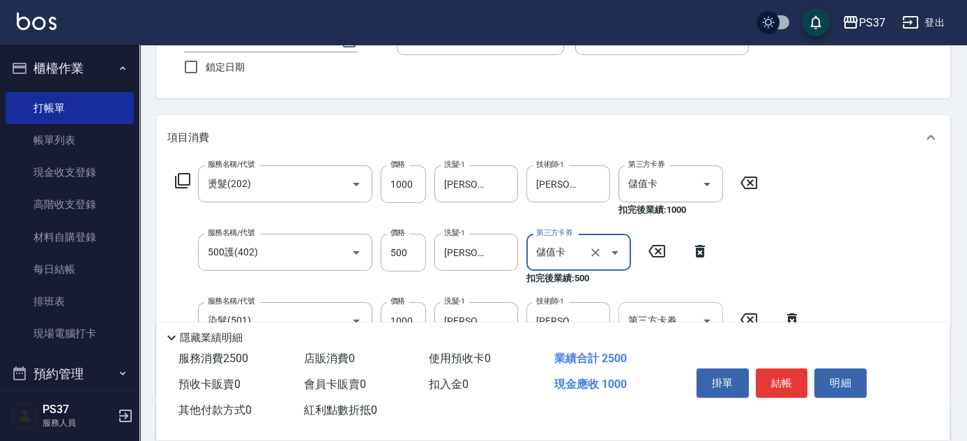
click at [706, 312] on icon "Open" at bounding box center [707, 320] width 17 height 17
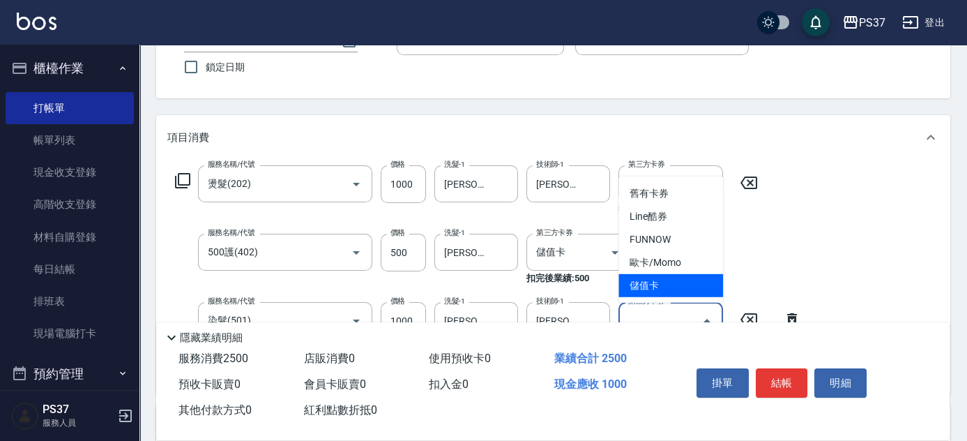
click at [704, 289] on span "儲值卡" at bounding box center [671, 285] width 105 height 23
type input "儲值卡"
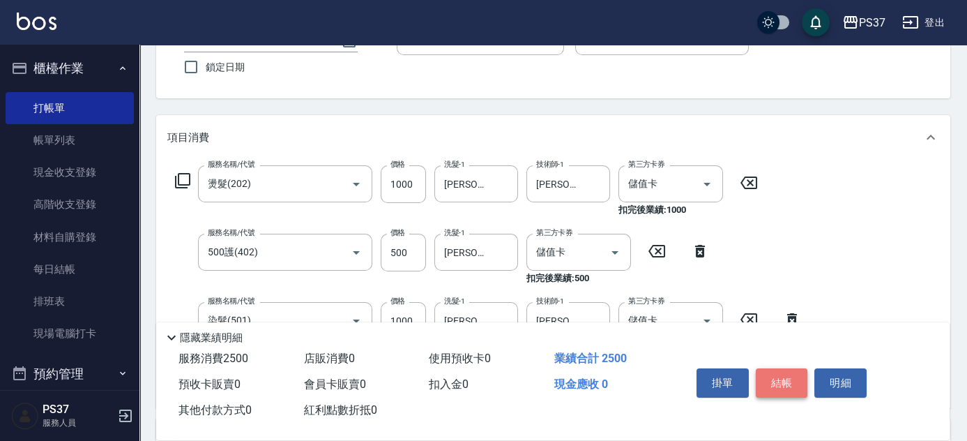
click at [767, 373] on button "結帳" at bounding box center [782, 382] width 52 height 29
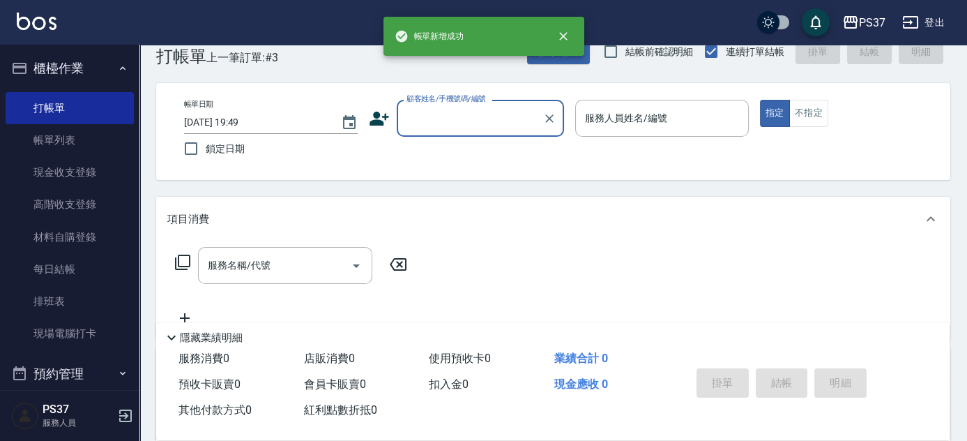
scroll to position [0, 0]
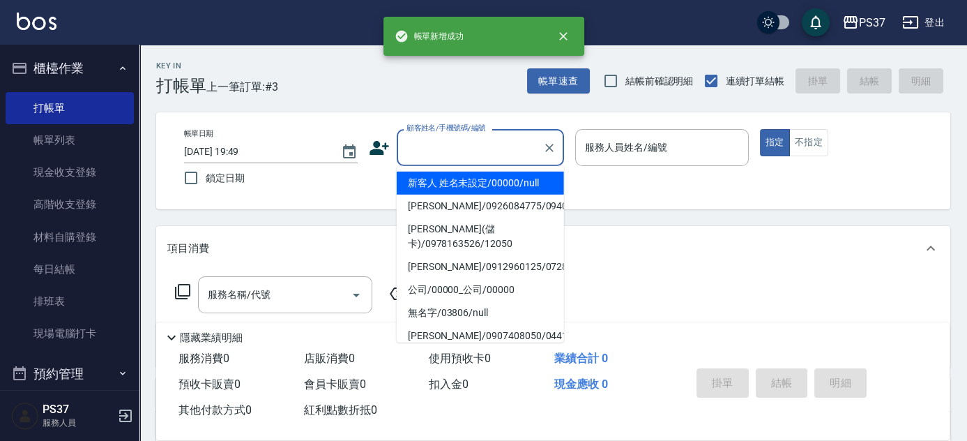
click at [446, 156] on input "顧客姓名/手機號碼/編號" at bounding box center [470, 147] width 134 height 24
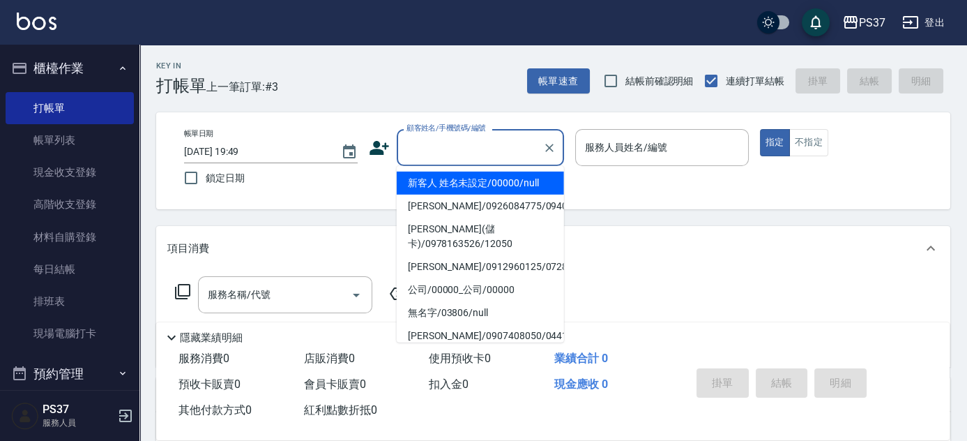
click at [467, 179] on li "新客人 姓名未設定/00000/null" at bounding box center [480, 183] width 167 height 23
type input "新客人 姓名未設定/00000/null"
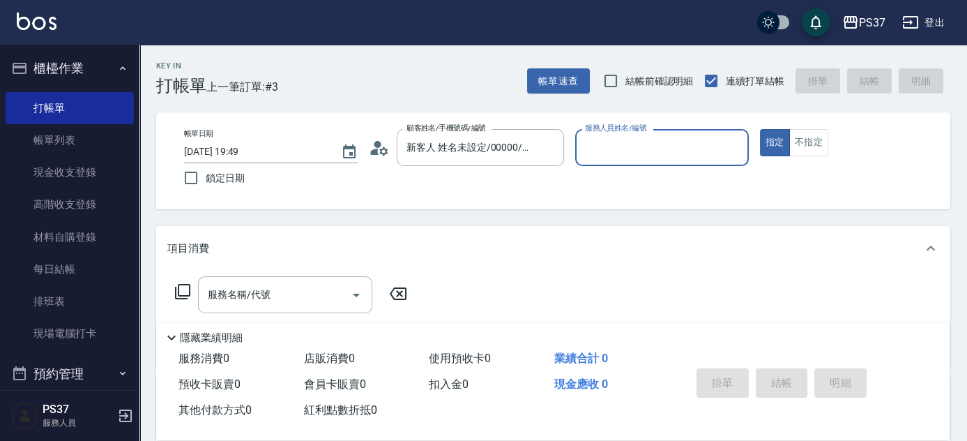
click at [612, 153] on input "服務人員姓名/編號" at bounding box center [662, 147] width 161 height 24
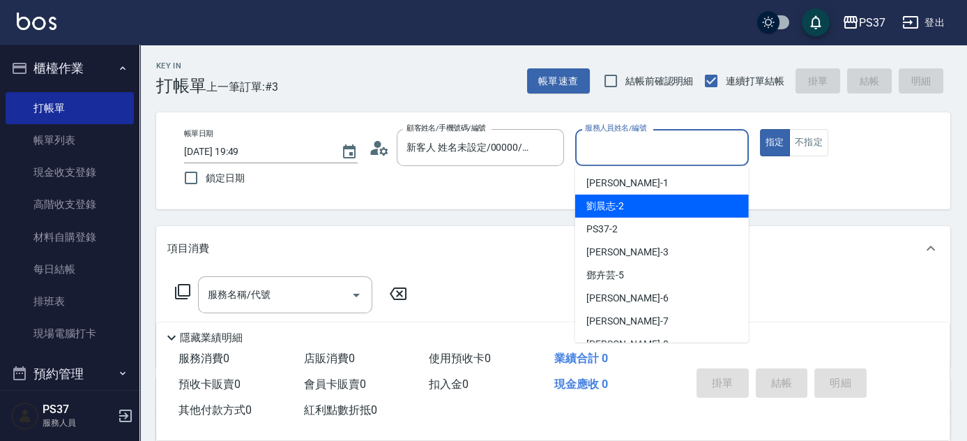
click at [636, 208] on div "[PERSON_NAME]-2" at bounding box center [662, 206] width 174 height 23
type input "[PERSON_NAME]-2"
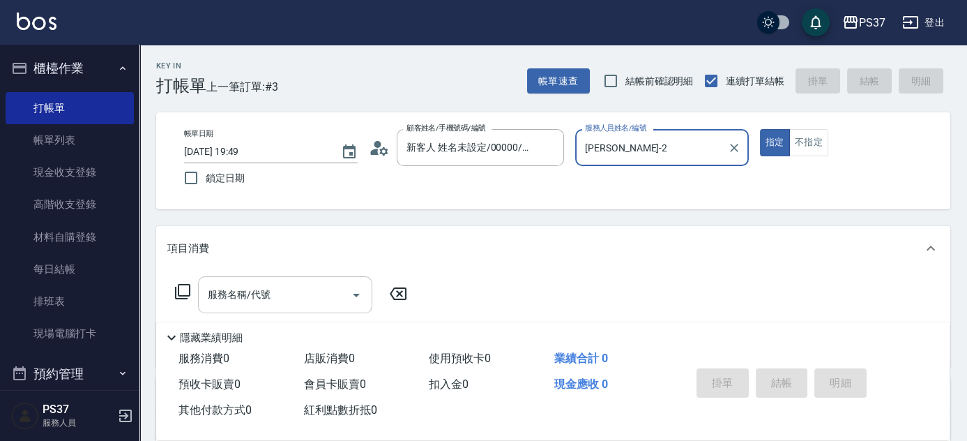
click at [253, 301] on input "服務名稱/代號" at bounding box center [274, 294] width 141 height 24
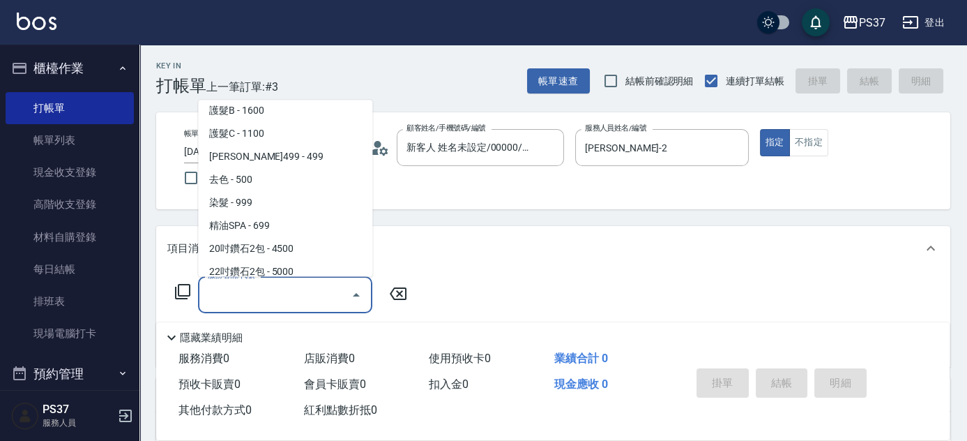
scroll to position [697, 0]
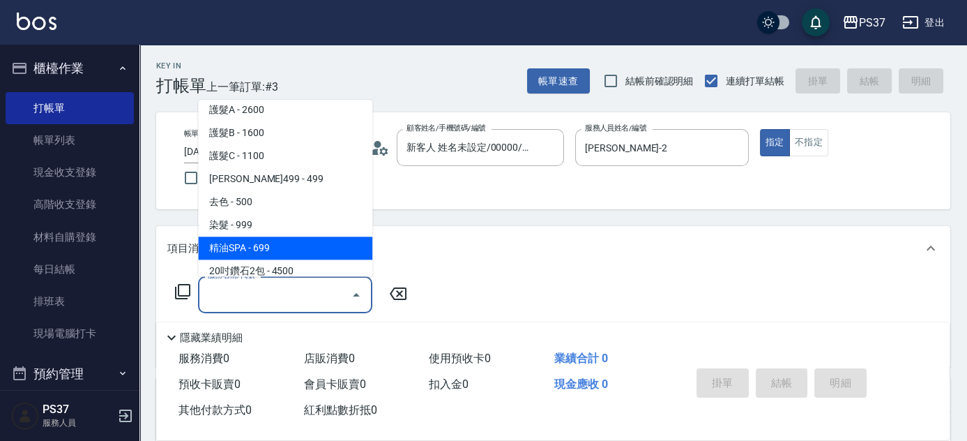
click at [277, 249] on span "精油SPA - 699" at bounding box center [285, 248] width 174 height 23
type input "精油SPA(0699)"
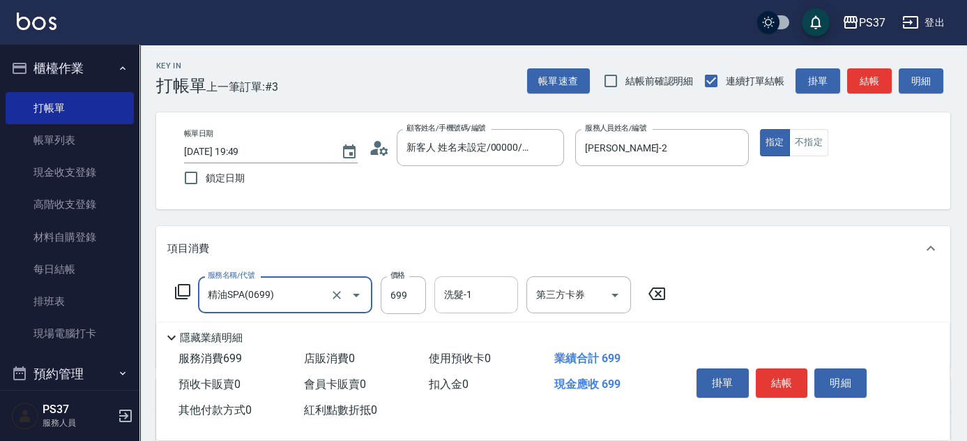
click at [462, 301] on input "洗髮-1" at bounding box center [476, 294] width 71 height 24
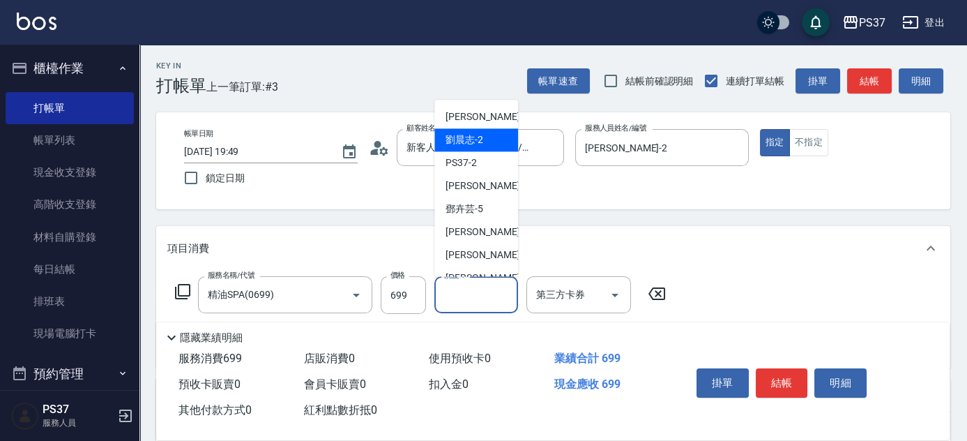
click at [472, 140] on span "[PERSON_NAME]-2" at bounding box center [465, 140] width 38 height 15
type input "[PERSON_NAME]-2"
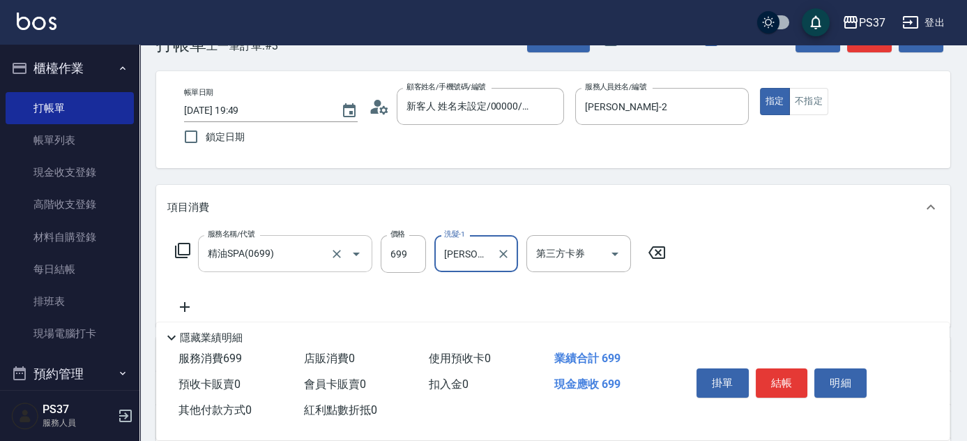
scroll to position [63, 0]
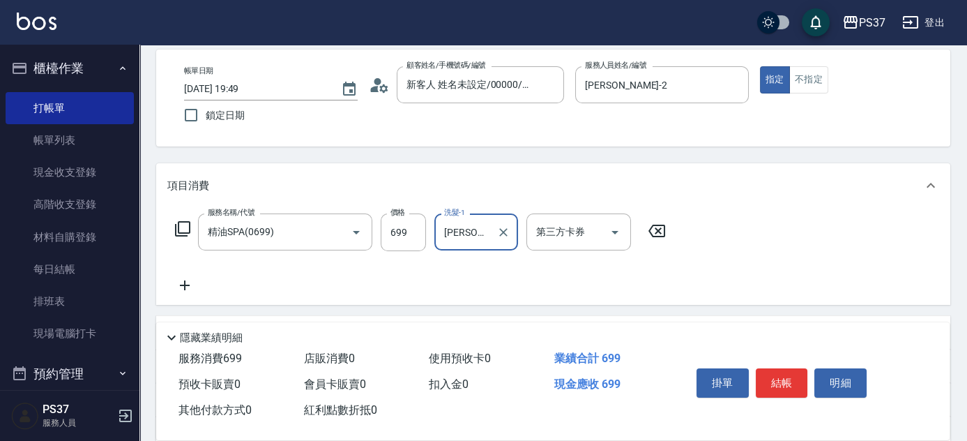
click at [185, 280] on icon at bounding box center [184, 285] width 35 height 17
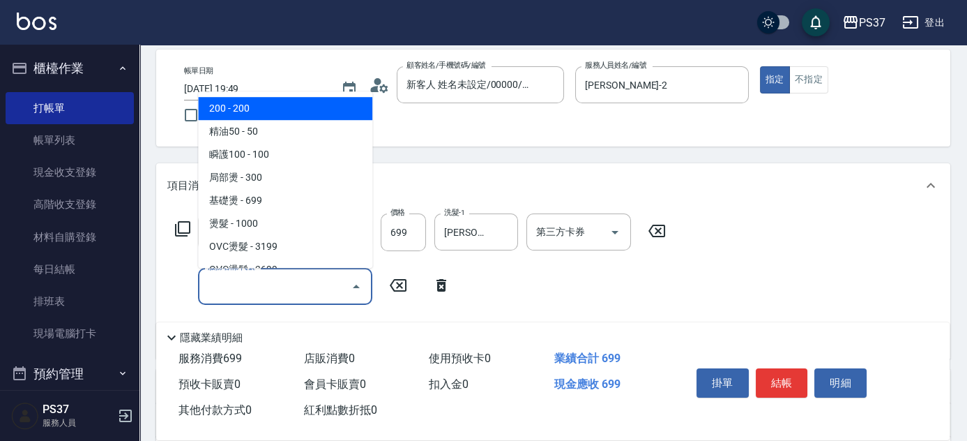
click at [221, 282] on input "服務名稱/代號" at bounding box center [274, 286] width 141 height 24
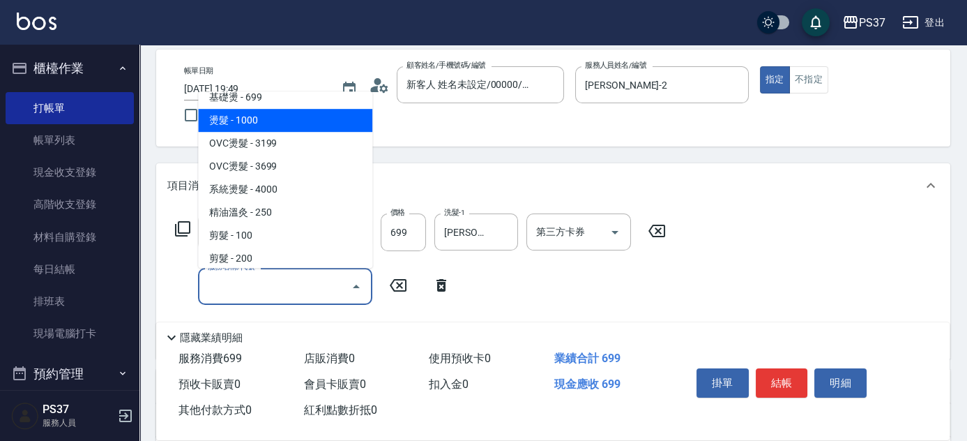
scroll to position [190, 0]
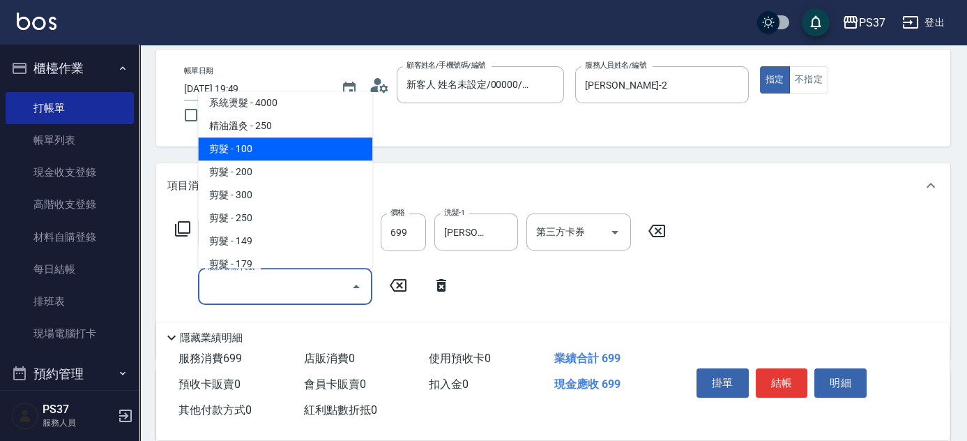
click at [301, 152] on span "剪髮 - 100" at bounding box center [285, 148] width 174 height 23
type input "剪髮(300)"
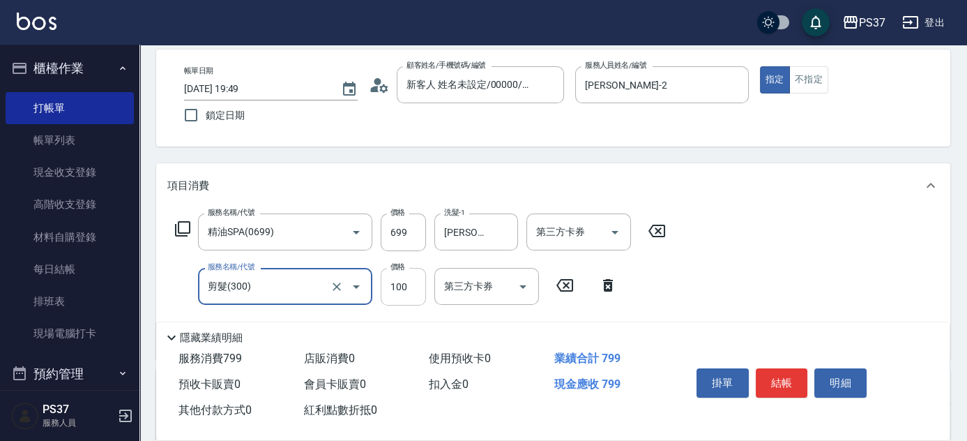
click at [411, 289] on input "100" at bounding box center [403, 287] width 45 height 38
type input "1"
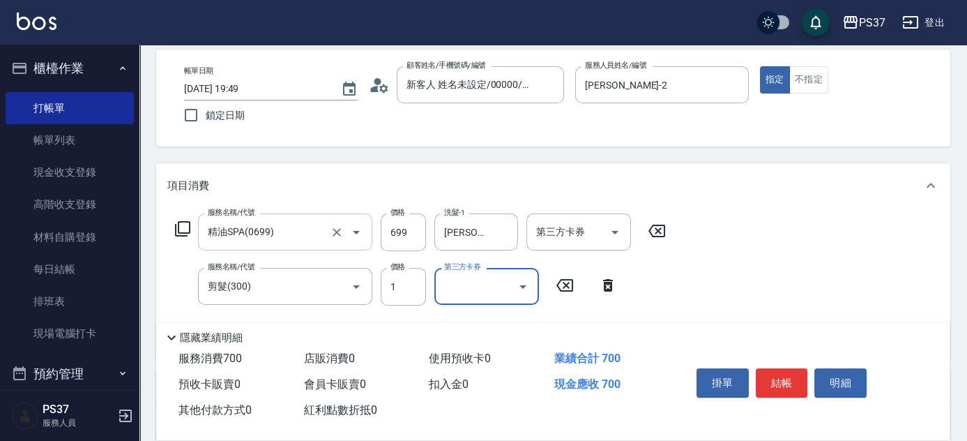
scroll to position [126, 0]
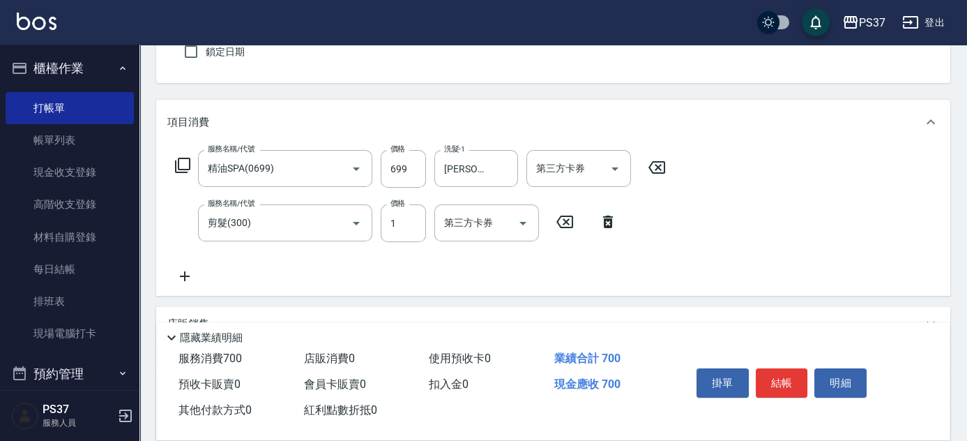
click at [182, 273] on icon at bounding box center [184, 276] width 35 height 17
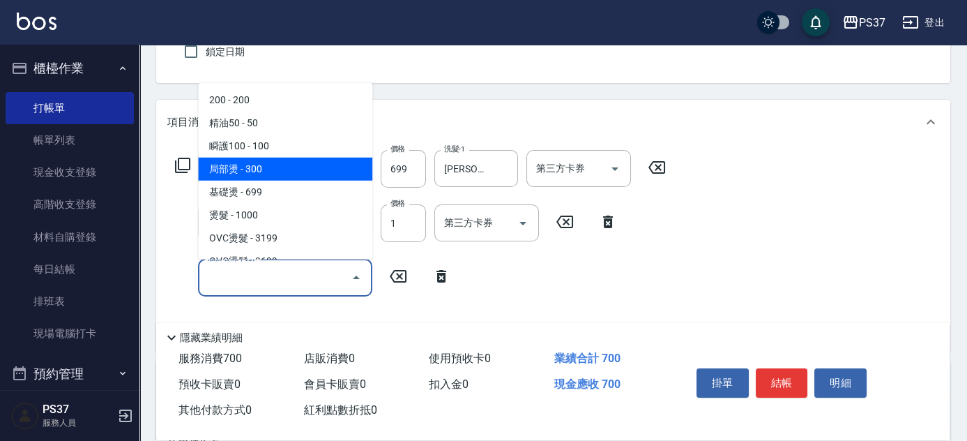
click at [298, 158] on span "局部燙 - 300" at bounding box center [285, 169] width 174 height 23
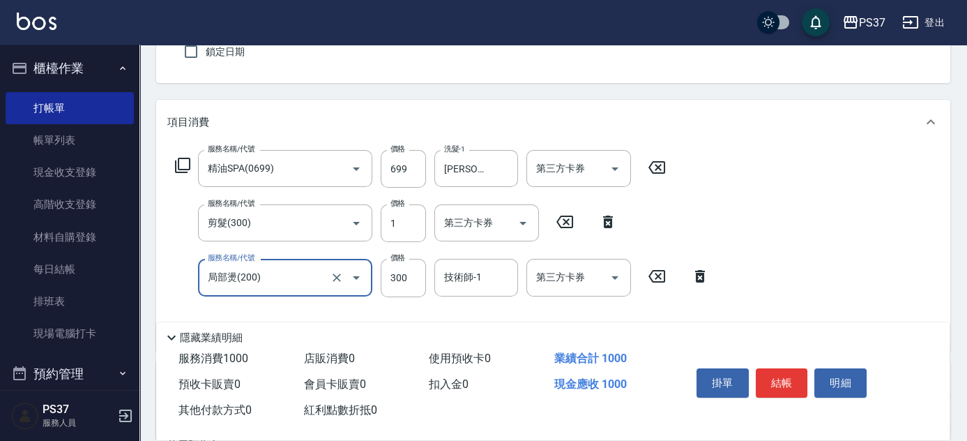
click at [296, 273] on input "局部燙(200)" at bounding box center [265, 277] width 123 height 24
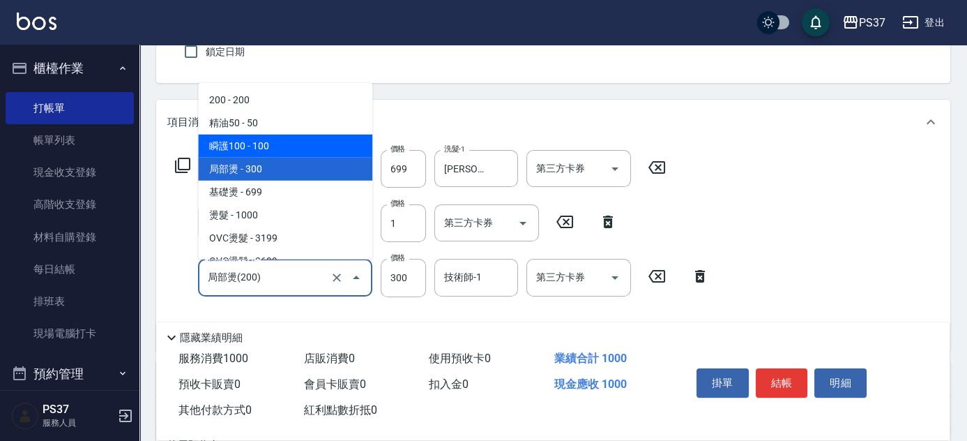
click at [288, 141] on span "瞬護100 - 100" at bounding box center [285, 146] width 174 height 23
type input "瞬護100(113)"
type input "100"
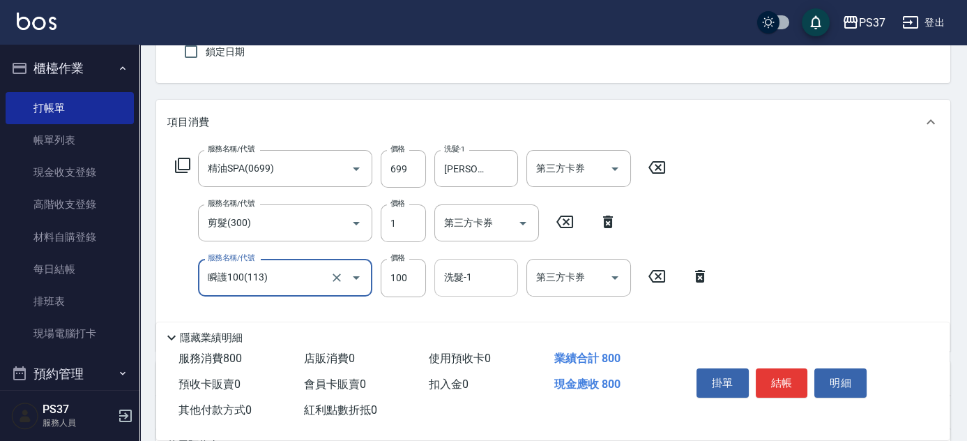
click at [474, 278] on input "洗髮-1" at bounding box center [476, 277] width 71 height 24
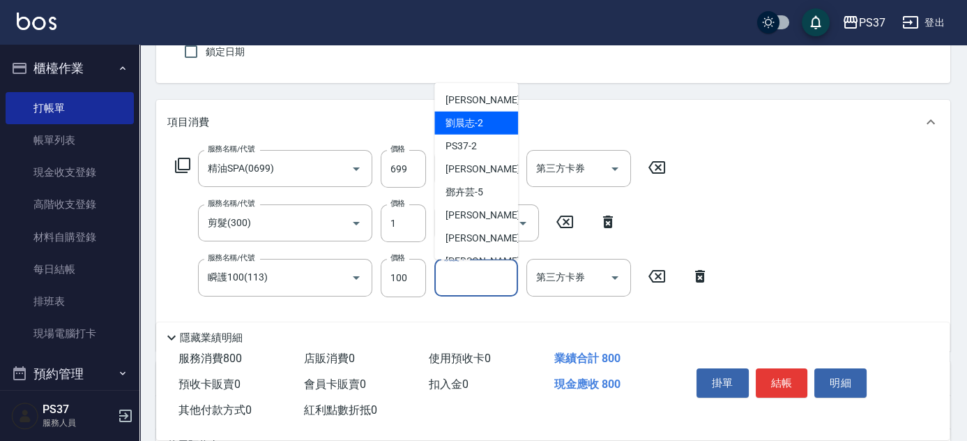
click at [480, 118] on span "[PERSON_NAME]-2" at bounding box center [465, 123] width 38 height 15
type input "[PERSON_NAME]-2"
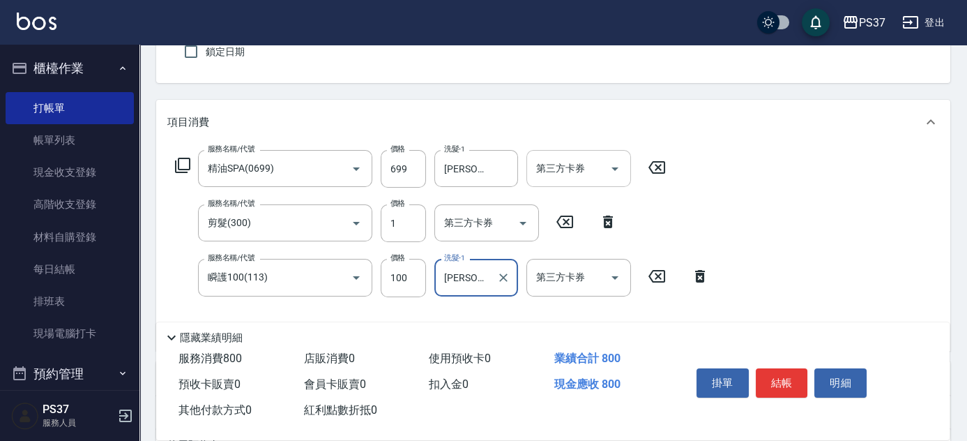
click at [623, 166] on icon "Open" at bounding box center [615, 168] width 17 height 17
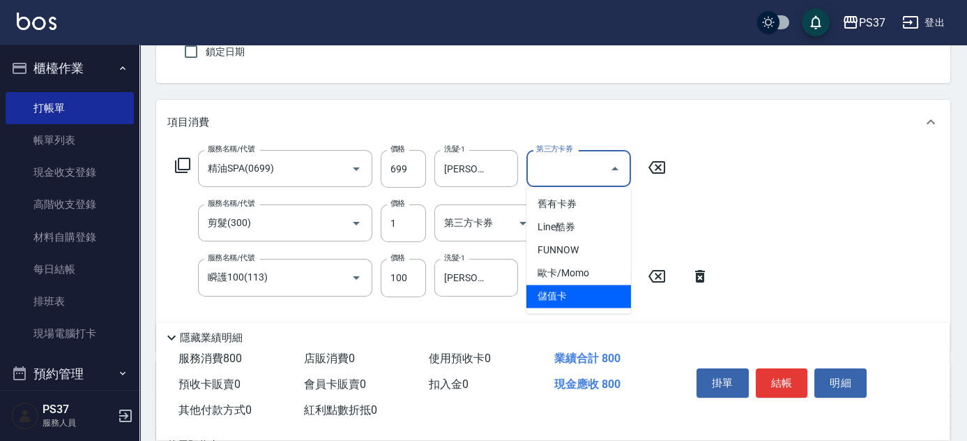
click at [599, 302] on span "儲值卡" at bounding box center [579, 296] width 105 height 23
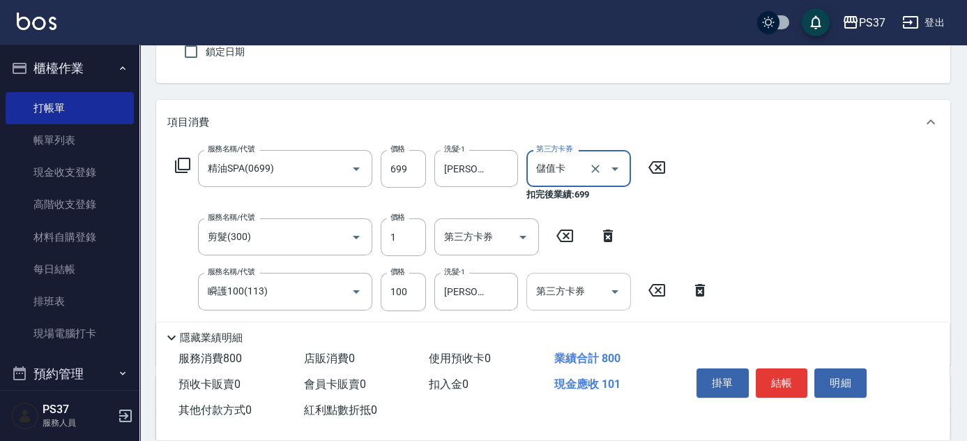
type input "儲值卡"
click at [525, 243] on icon "Open" at bounding box center [523, 237] width 17 height 17
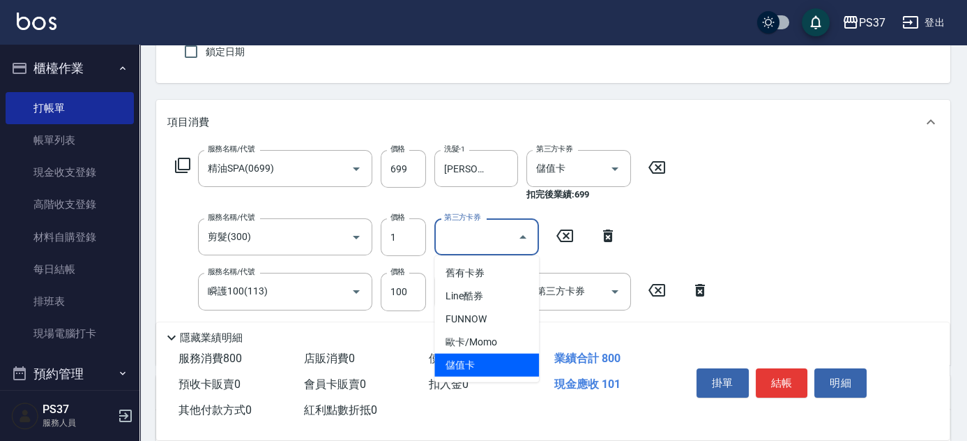
click at [481, 359] on span "儲值卡" at bounding box center [486, 365] width 105 height 23
type input "儲值卡"
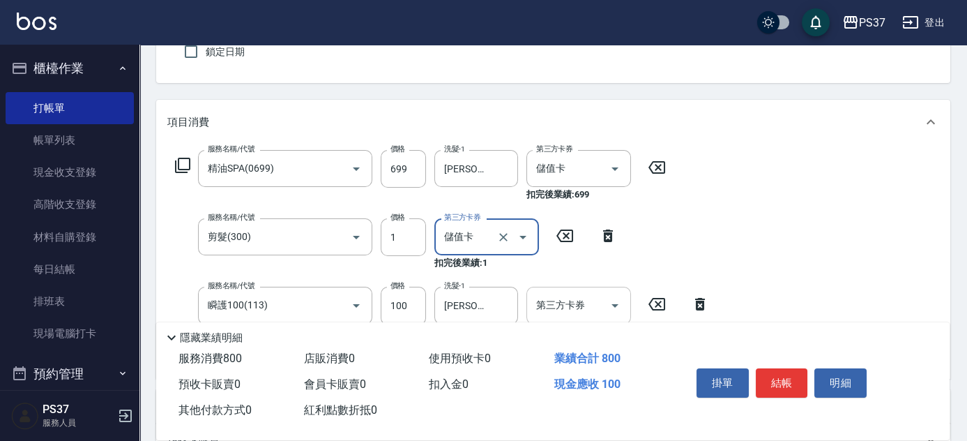
click at [626, 307] on div "第三方卡券" at bounding box center [579, 305] width 105 height 37
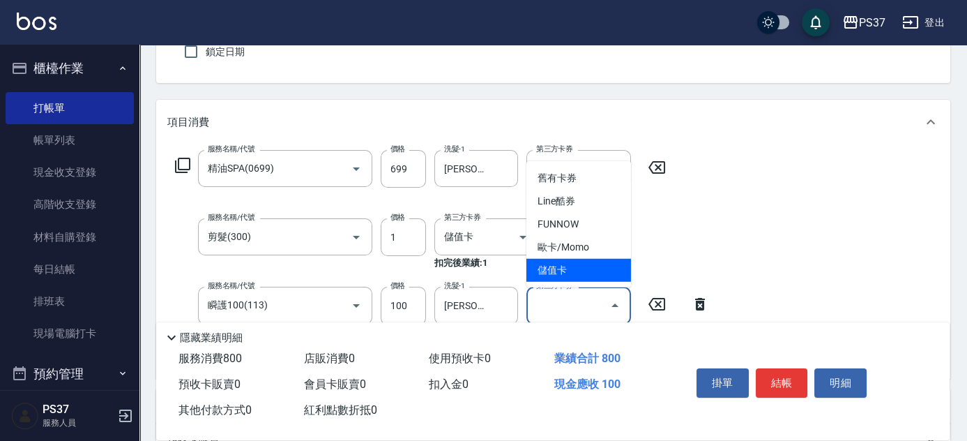
click at [608, 278] on span "儲值卡" at bounding box center [579, 270] width 105 height 23
type input "儲值卡"
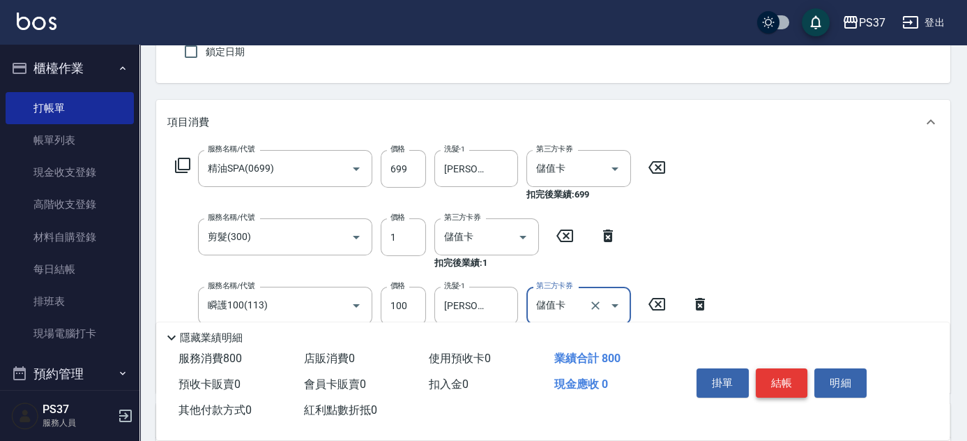
click at [786, 377] on button "結帳" at bounding box center [782, 382] width 52 height 29
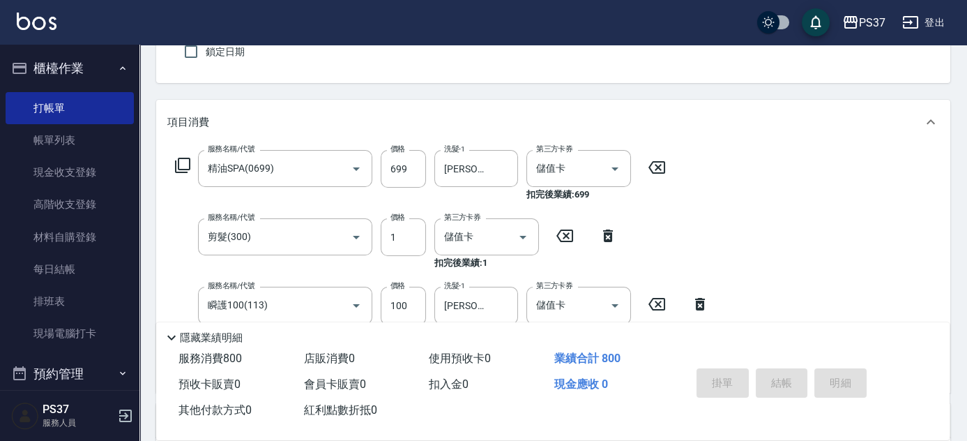
type input "[DATE] 19:50"
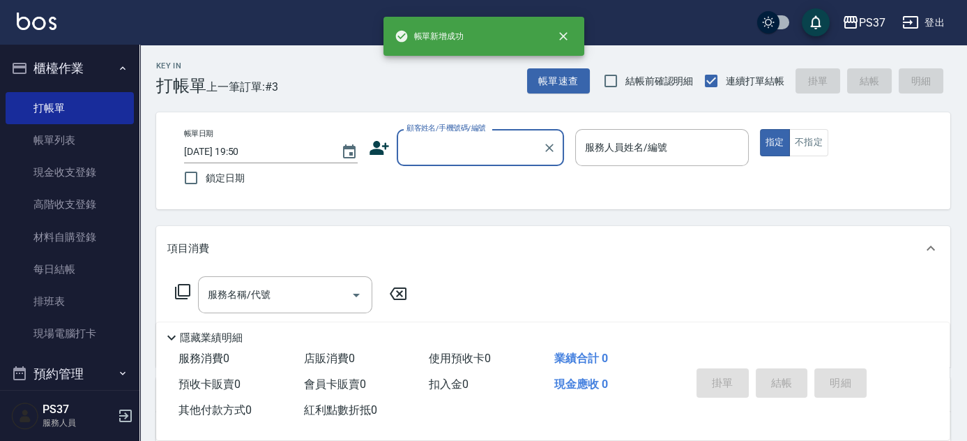
scroll to position [0, 0]
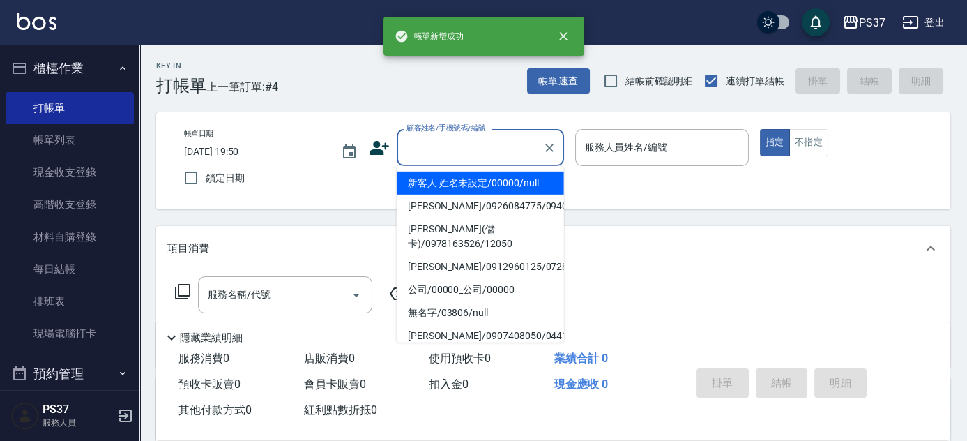
click at [489, 150] on input "顧客姓名/手機號碼/編號" at bounding box center [470, 147] width 134 height 24
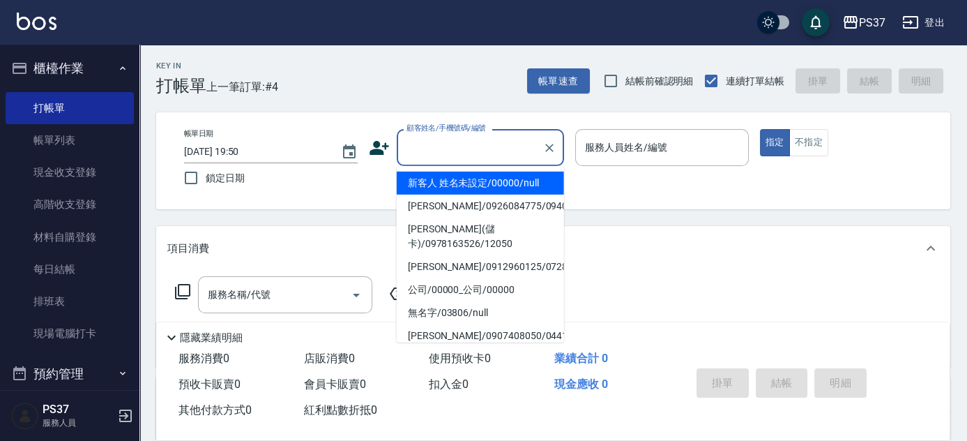
click at [489, 176] on li "新客人 姓名未設定/00000/null" at bounding box center [480, 183] width 167 height 23
type input "新客人 姓名未設定/00000/null"
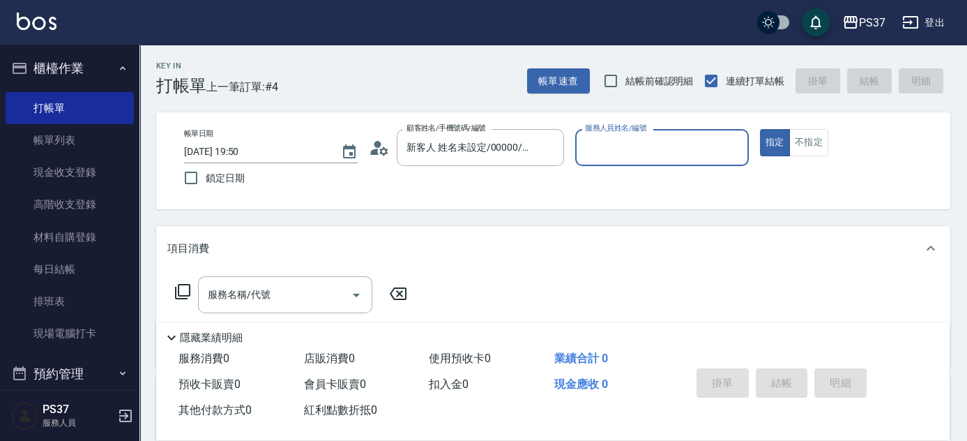
click at [611, 153] on input "服務人員姓名/編號" at bounding box center [662, 147] width 161 height 24
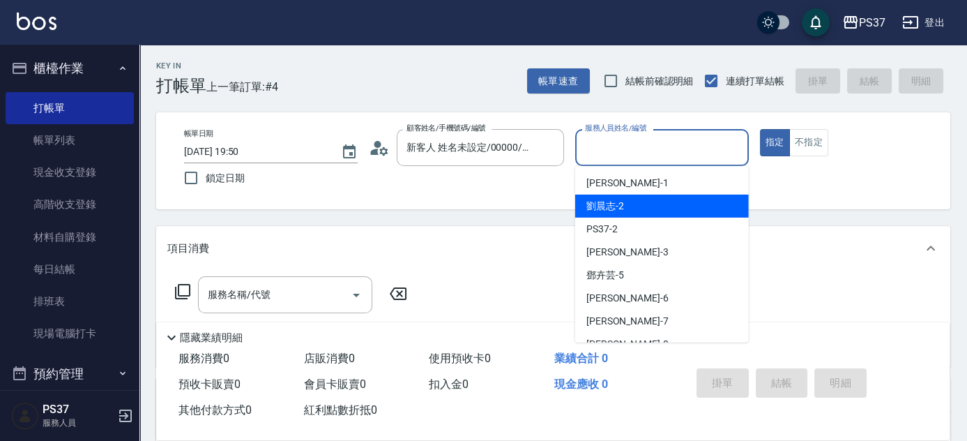
click at [621, 204] on span "[PERSON_NAME]-2" at bounding box center [605, 206] width 38 height 15
type input "[PERSON_NAME]-2"
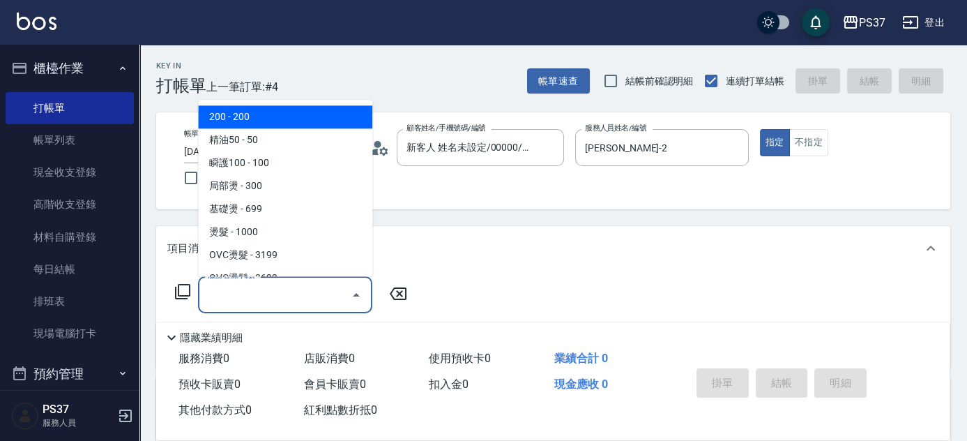
click at [278, 297] on input "服務名稱/代號" at bounding box center [274, 294] width 141 height 24
click at [266, 122] on span "200 - 200" at bounding box center [285, 117] width 174 height 23
type input "200(111)"
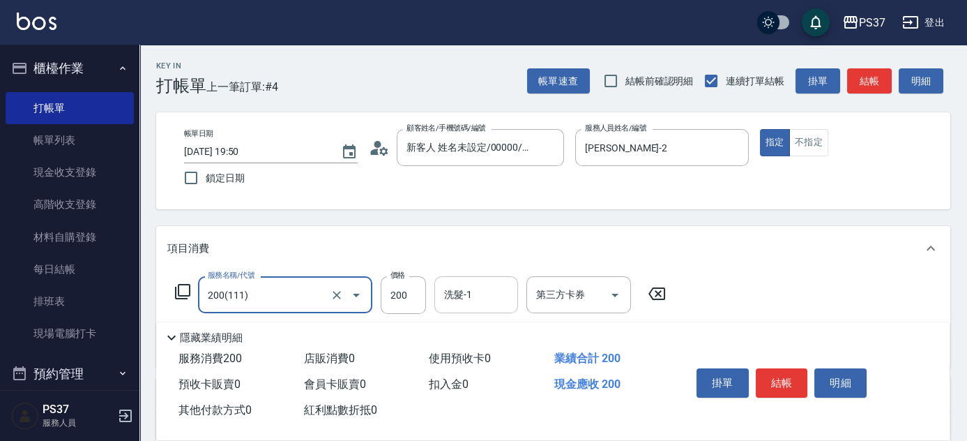
click at [469, 298] on input "洗髮-1" at bounding box center [476, 294] width 71 height 24
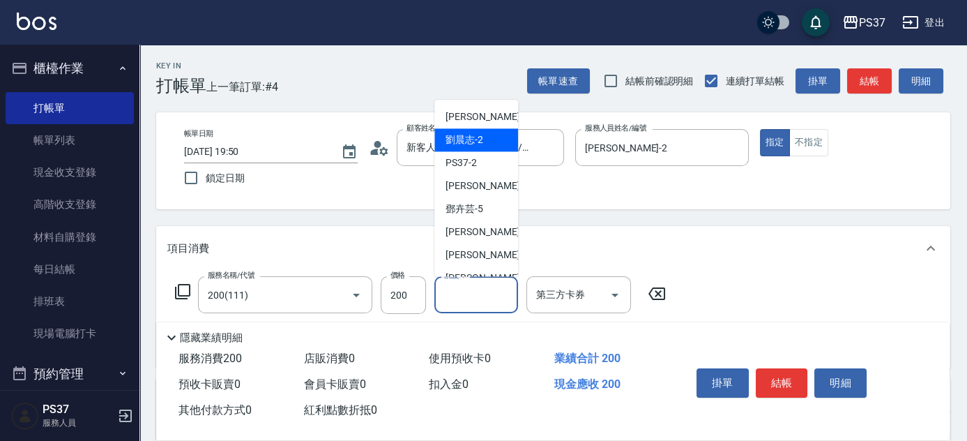
click at [471, 139] on span "[PERSON_NAME]-2" at bounding box center [465, 140] width 38 height 15
type input "[PERSON_NAME]-2"
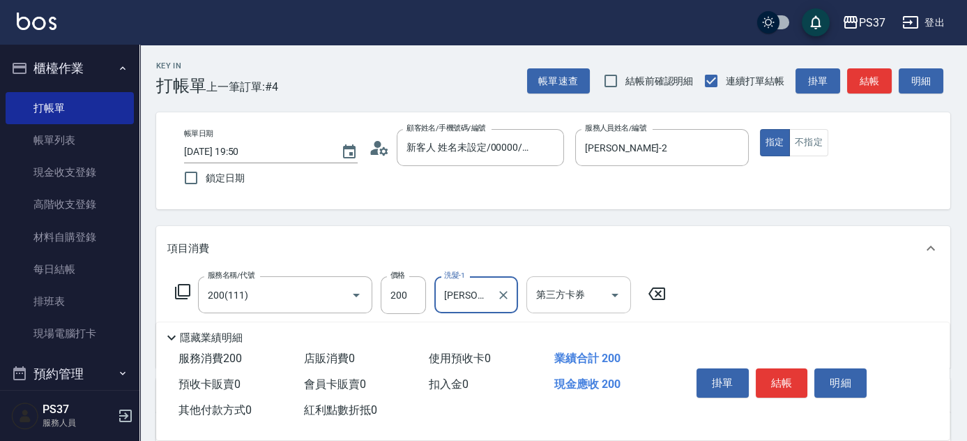
click at [616, 302] on icon "Open" at bounding box center [615, 295] width 17 height 17
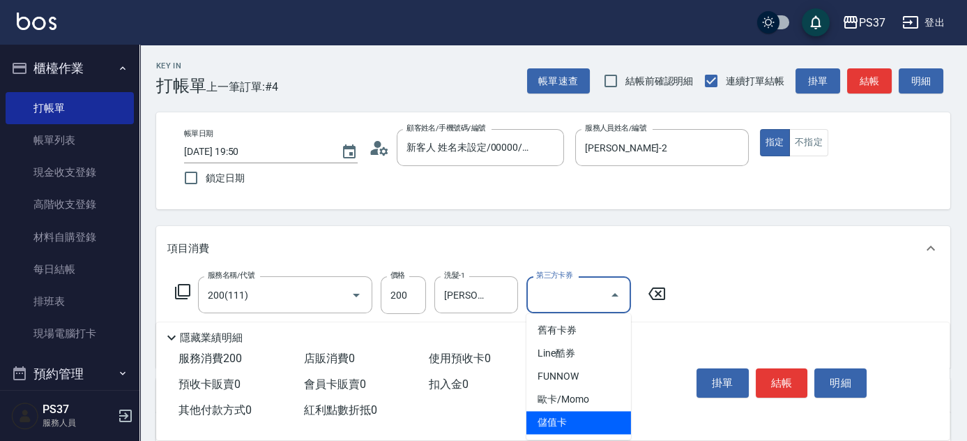
click at [586, 423] on span "儲值卡" at bounding box center [579, 422] width 105 height 23
type input "儲值卡"
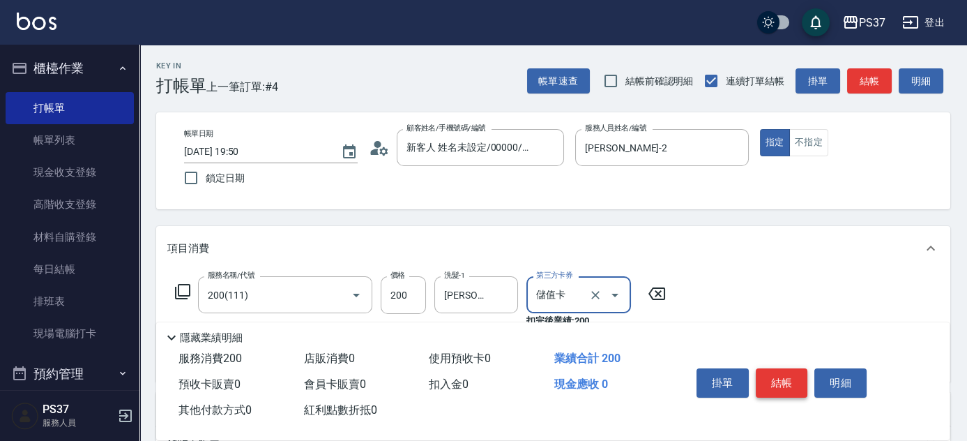
click at [767, 381] on button "結帳" at bounding box center [782, 382] width 52 height 29
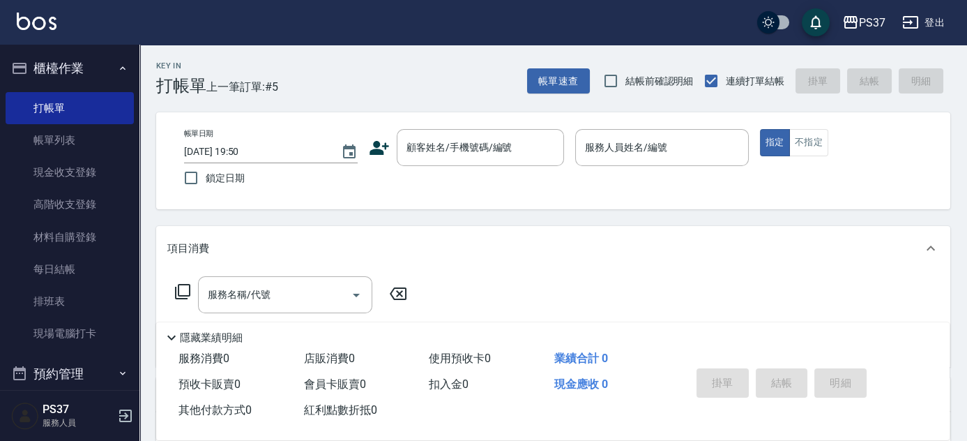
click at [667, 213] on div "Key In 打帳單 上一筆訂單:#5 帳單速查 結帳前確認明細 連續打單結帳 掛單 結帳 明細 帳單日期 [DATE] 19:50 鎖定日期 顧客姓名/手機…" at bounding box center [553, 361] width 828 height 633
click at [467, 163] on div "顧客姓名/手機號碼/編號" at bounding box center [480, 147] width 167 height 37
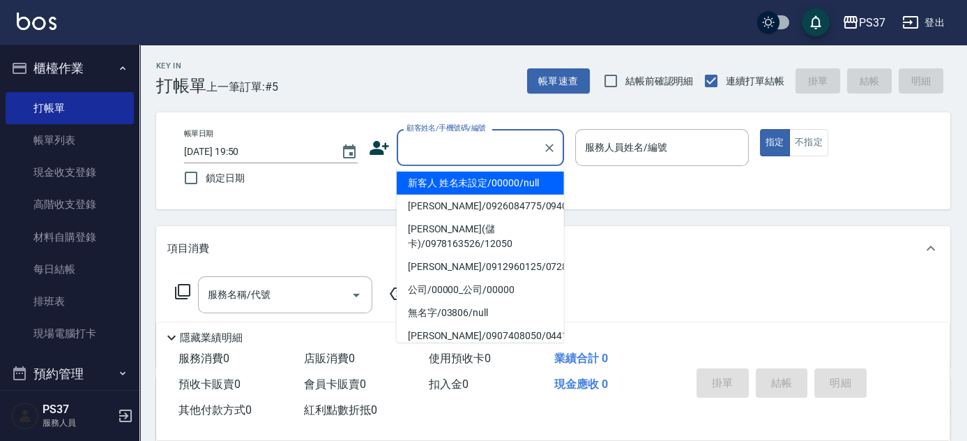
click at [482, 190] on li "新客人 姓名未設定/00000/null" at bounding box center [480, 183] width 167 height 23
type input "新客人 姓名未設定/00000/null"
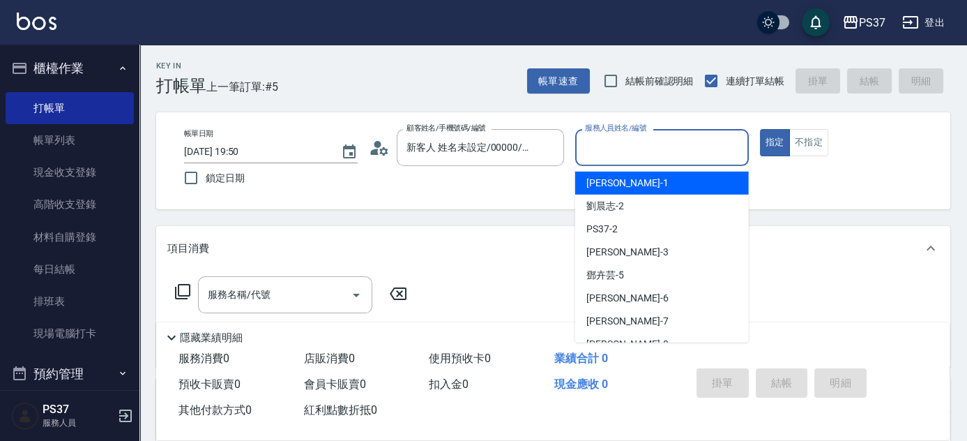
click at [619, 154] on input "服務人員姓名/編號" at bounding box center [662, 147] width 161 height 24
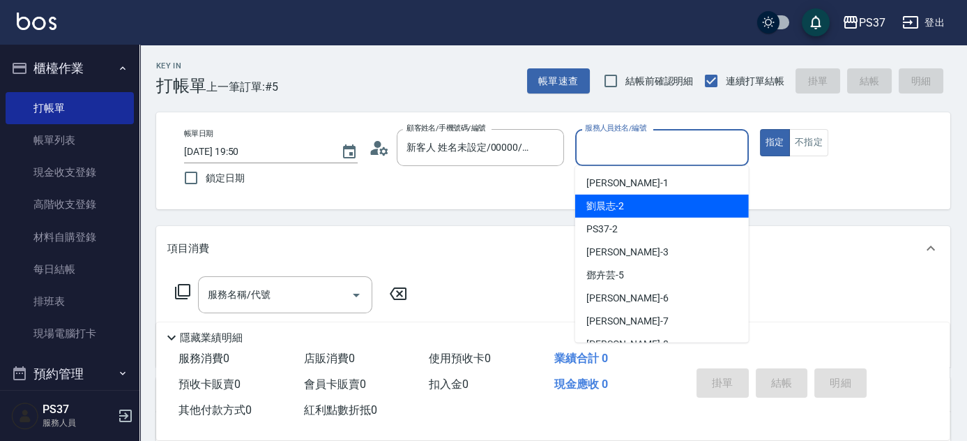
click at [628, 198] on div "[PERSON_NAME]-2" at bounding box center [662, 206] width 174 height 23
type input "[PERSON_NAME]-2"
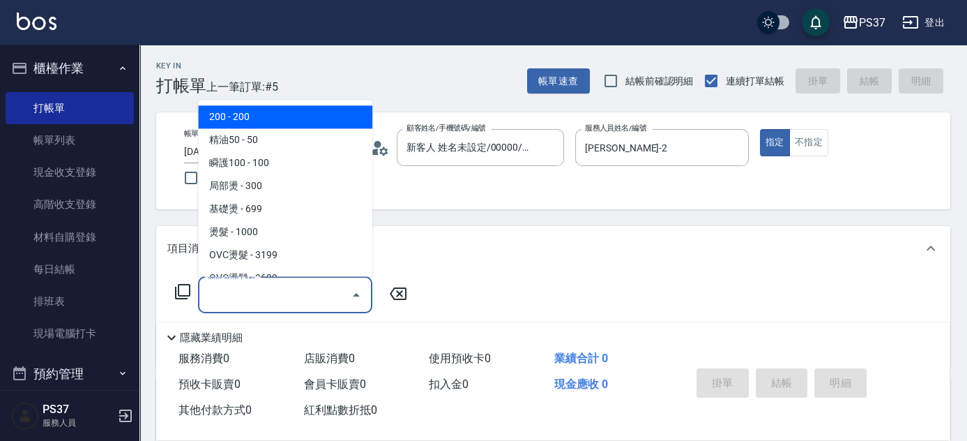
click at [262, 293] on input "服務名稱/代號" at bounding box center [274, 294] width 141 height 24
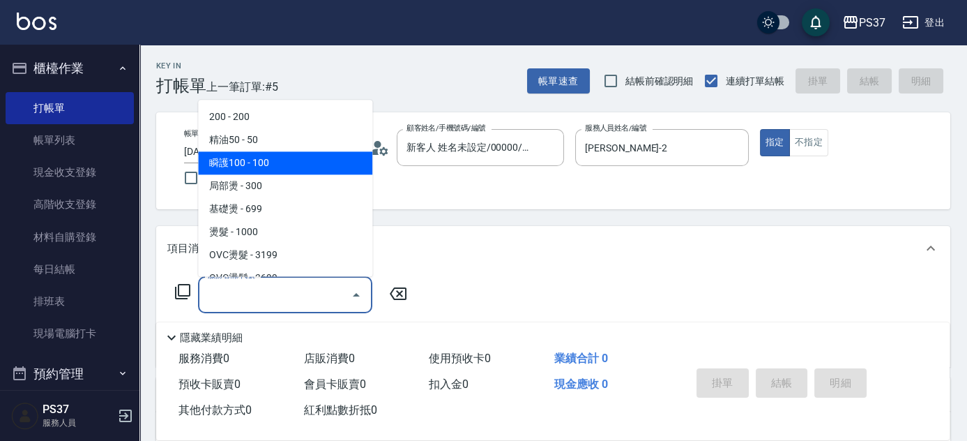
click at [286, 167] on span "瞬護100 - 100" at bounding box center [285, 163] width 174 height 23
type input "瞬護100(113)"
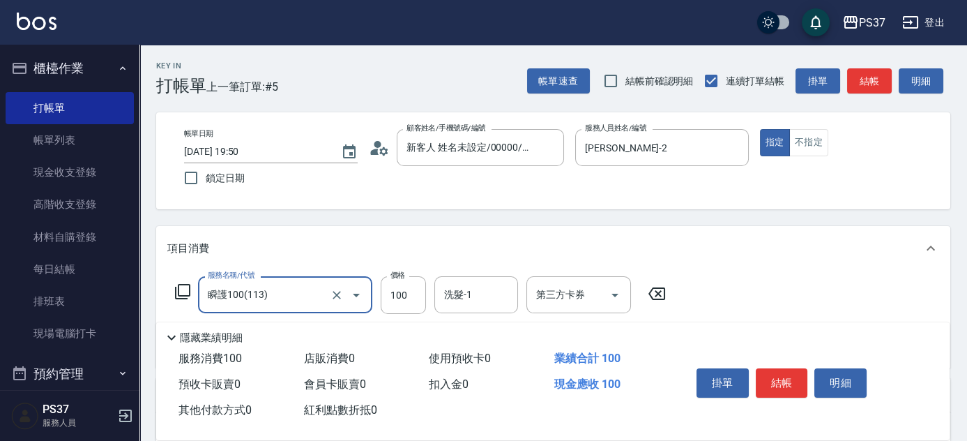
click at [455, 286] on div "洗髮-1 洗髮-1" at bounding box center [476, 294] width 84 height 37
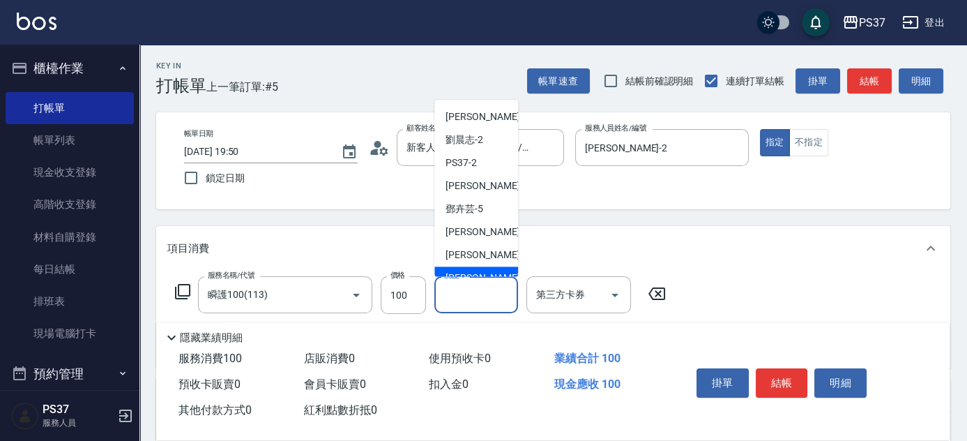
click at [467, 267] on div "[PERSON_NAME]-8" at bounding box center [476, 278] width 84 height 23
type input "[PERSON_NAME]-8"
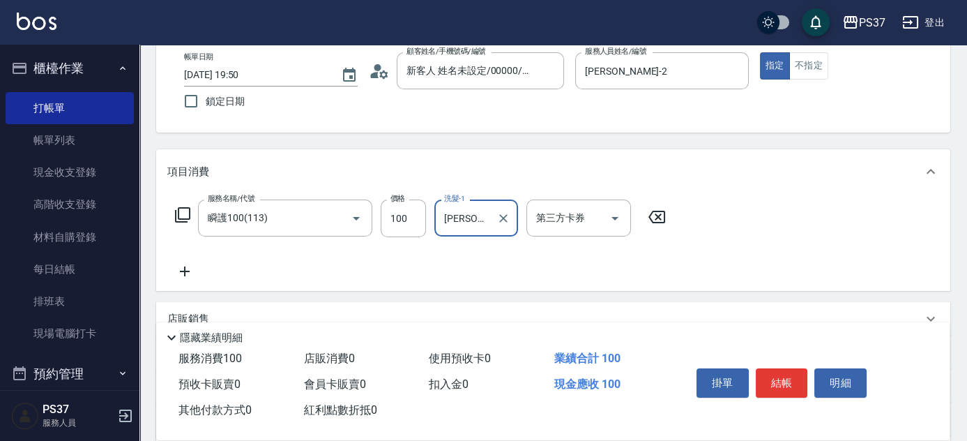
scroll to position [126, 0]
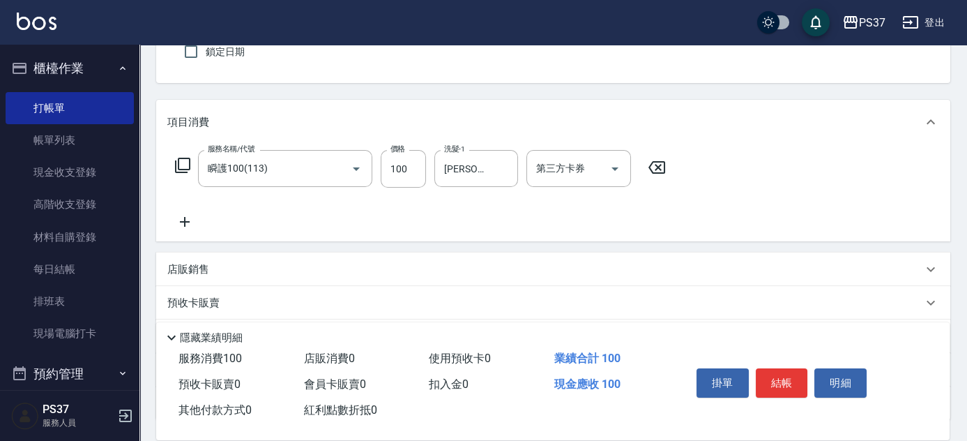
click at [190, 220] on icon at bounding box center [184, 221] width 35 height 17
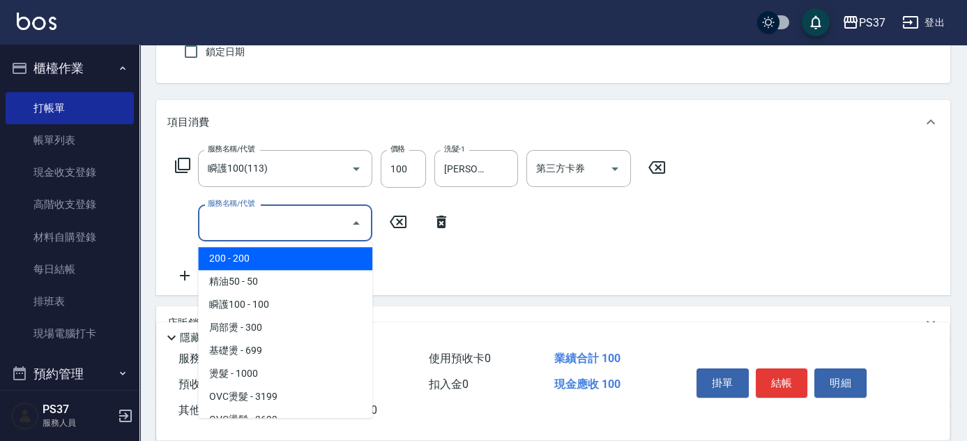
click at [231, 220] on input "服務名稱/代號" at bounding box center [274, 223] width 141 height 24
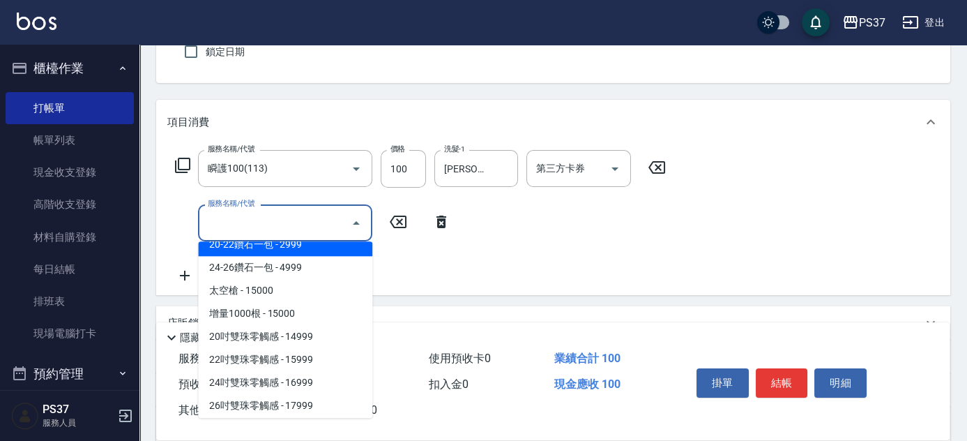
scroll to position [760, 0]
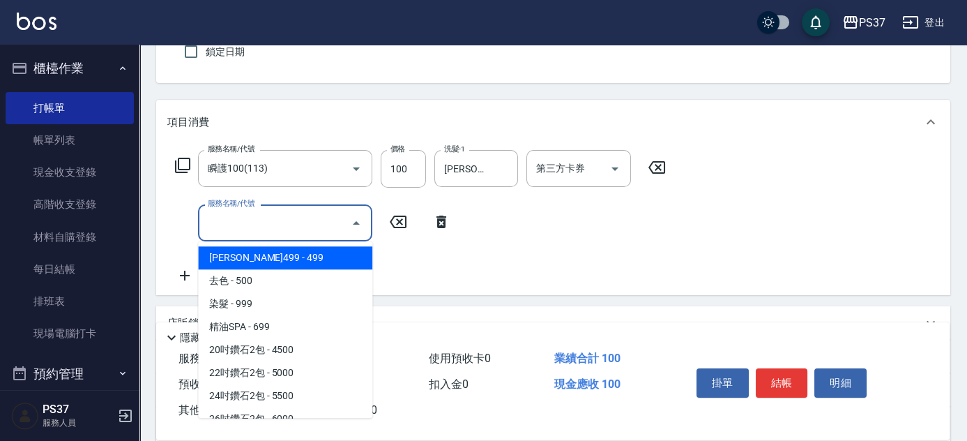
click at [291, 262] on span "[PERSON_NAME]499 - 499" at bounding box center [285, 257] width 174 height 23
type input "[PERSON_NAME]499(0499)"
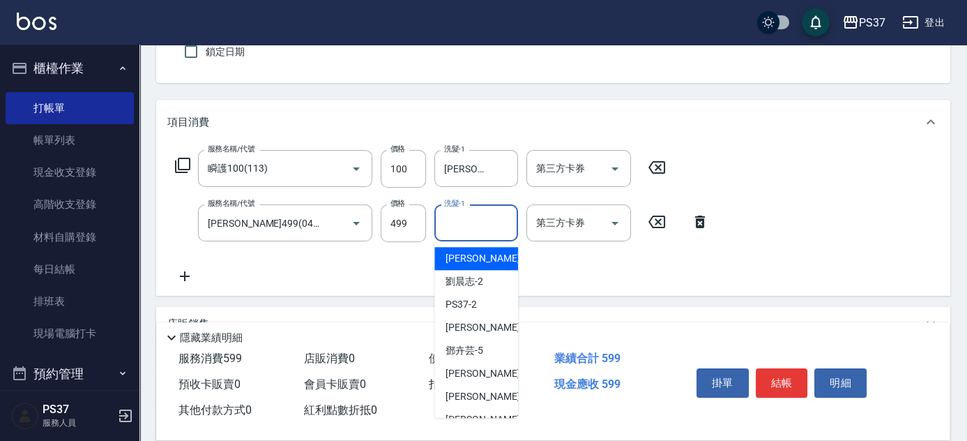
click at [481, 231] on input "洗髮-1" at bounding box center [476, 223] width 71 height 24
click at [480, 413] on span "[PERSON_NAME]-8" at bounding box center [487, 419] width 82 height 15
type input "[PERSON_NAME]-8"
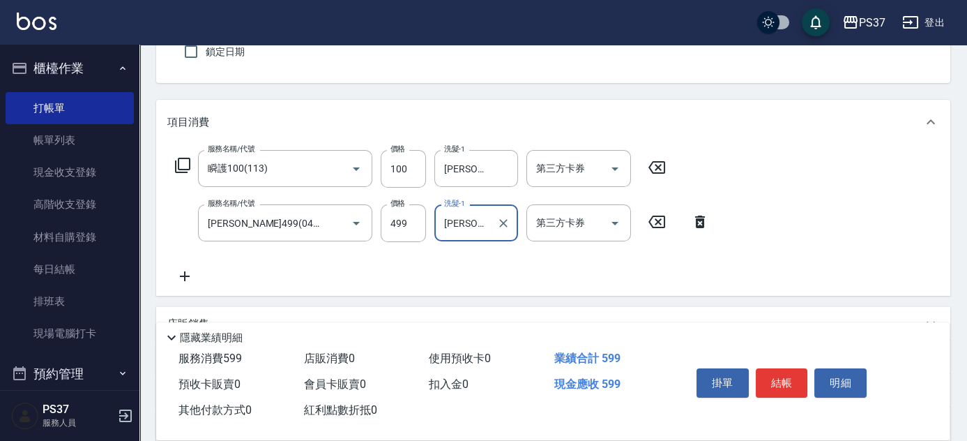
click at [194, 278] on icon at bounding box center [184, 276] width 35 height 17
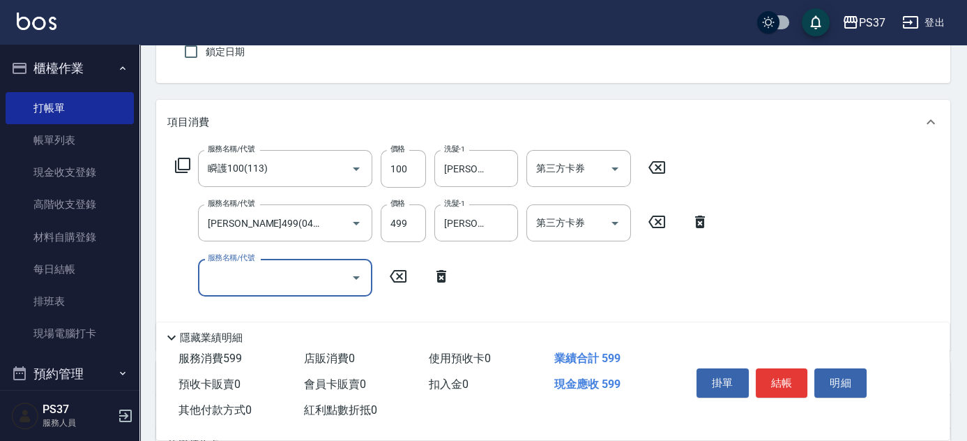
click at [232, 275] on input "服務名稱/代號" at bounding box center [274, 277] width 141 height 24
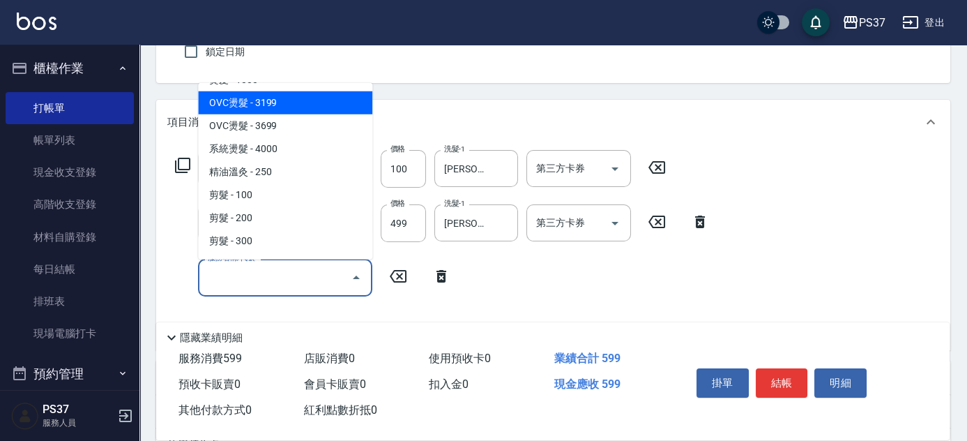
scroll to position [190, 0]
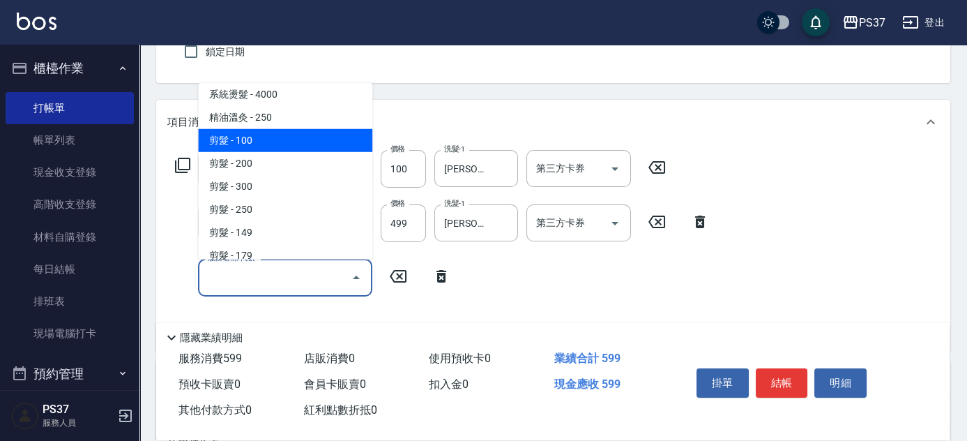
click at [269, 135] on span "剪髮 - 100" at bounding box center [285, 140] width 174 height 23
type input "剪髮(300)"
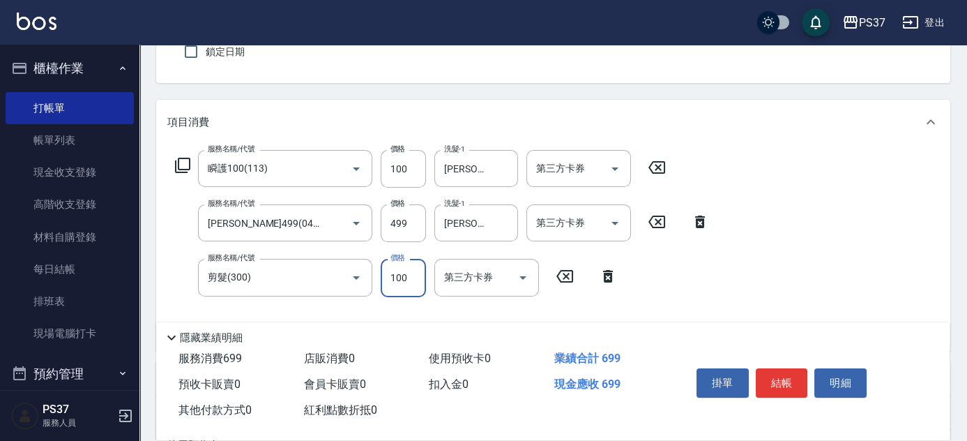
click at [417, 287] on input "100" at bounding box center [403, 278] width 45 height 38
type input "1"
click at [616, 172] on icon "Open" at bounding box center [615, 168] width 17 height 17
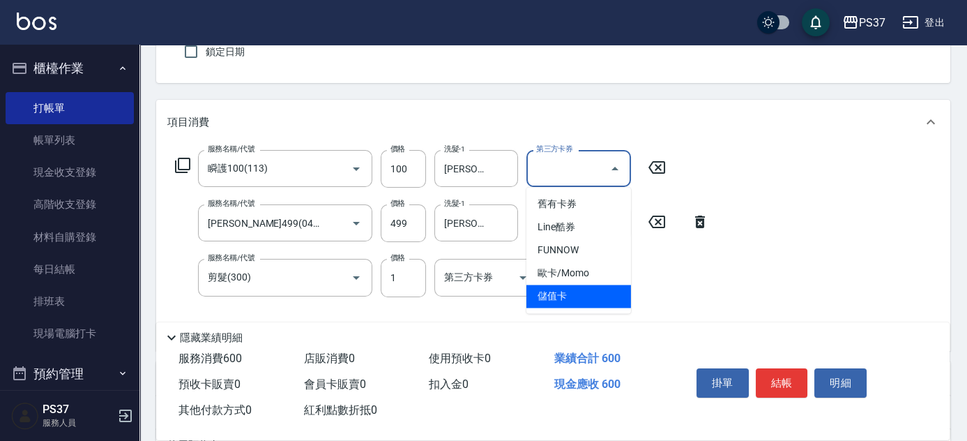
click at [573, 295] on span "儲值卡" at bounding box center [579, 296] width 105 height 23
type input "儲值卡"
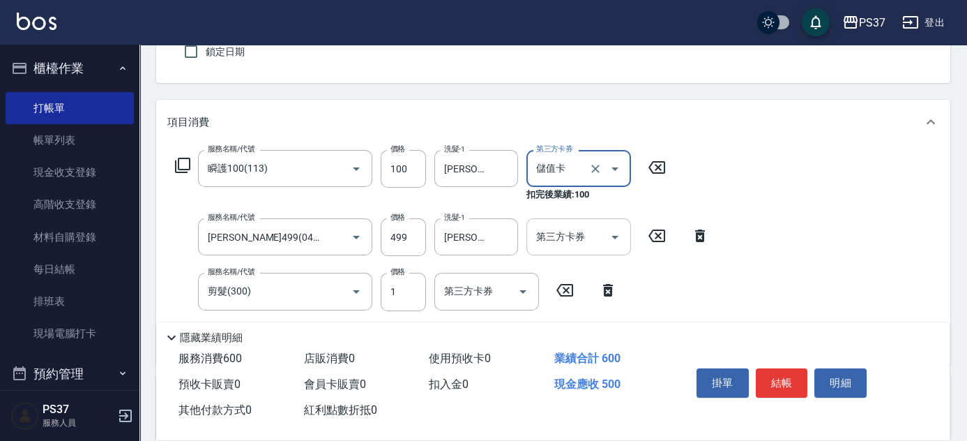
click at [616, 236] on icon "Open" at bounding box center [615, 237] width 7 height 3
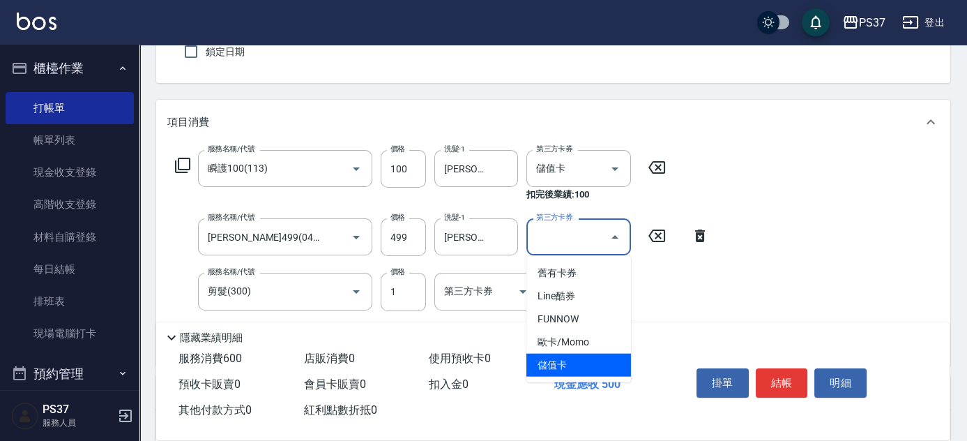
click at [599, 368] on span "儲值卡" at bounding box center [579, 365] width 105 height 23
type input "儲值卡"
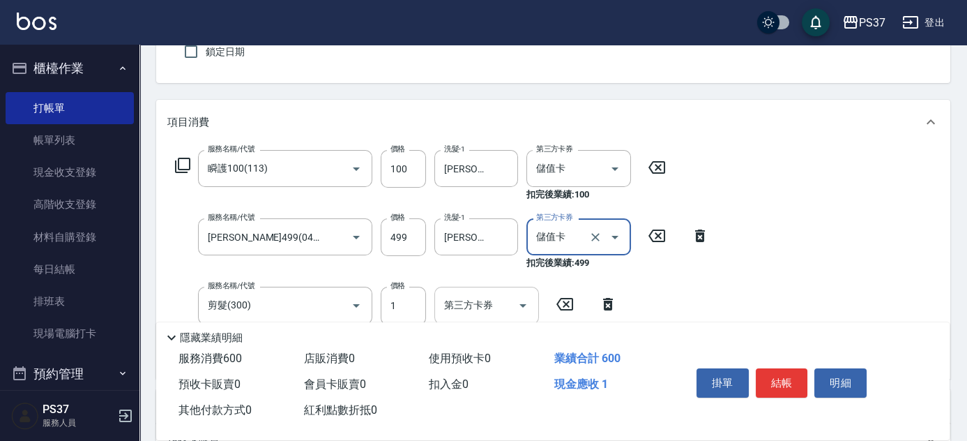
click at [518, 303] on icon "Open" at bounding box center [523, 305] width 17 height 17
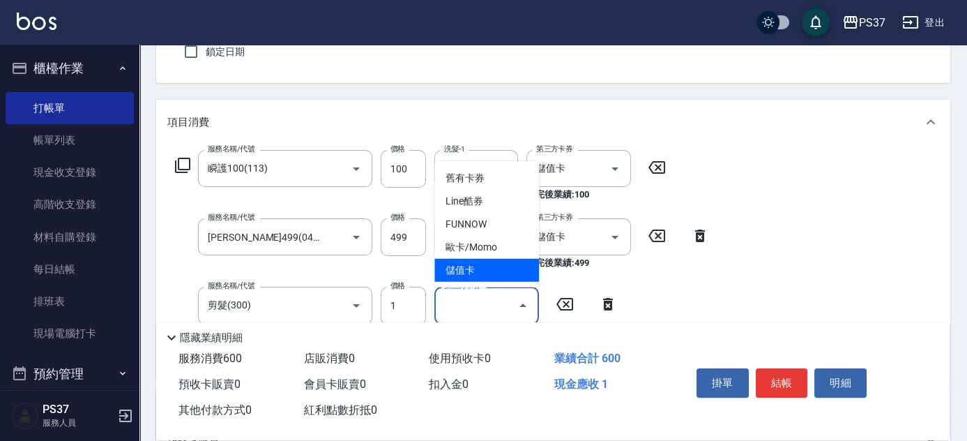
click at [497, 273] on span "儲值卡" at bounding box center [486, 270] width 105 height 23
type input "儲值卡"
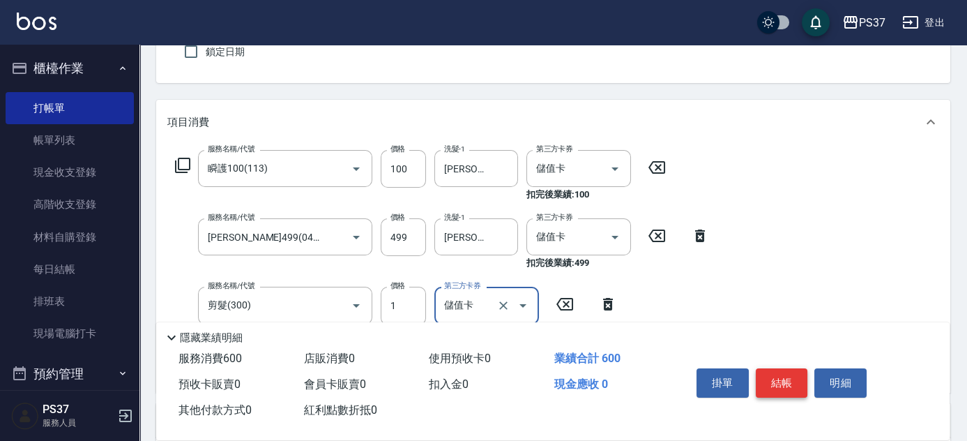
click at [782, 385] on button "結帳" at bounding box center [782, 382] width 52 height 29
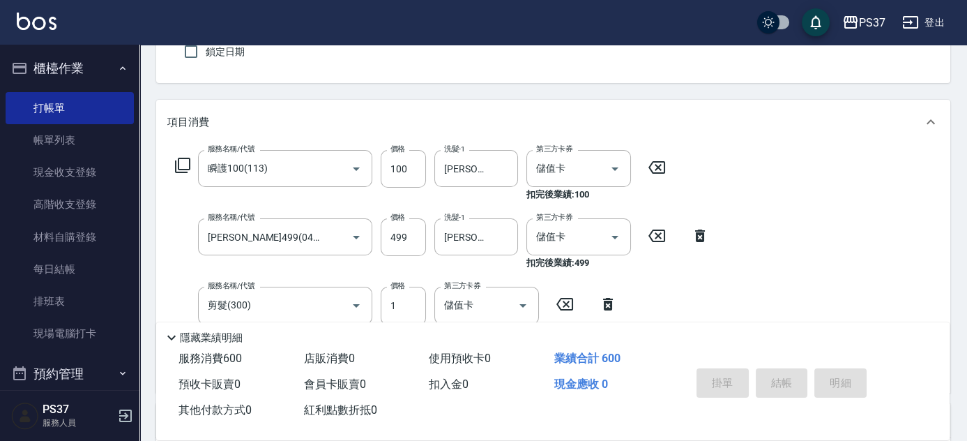
type input "[DATE] 19:51"
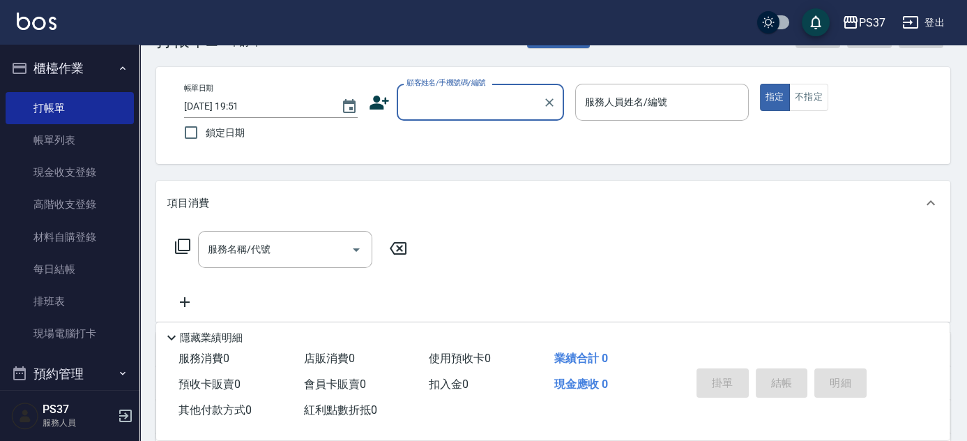
scroll to position [0, 0]
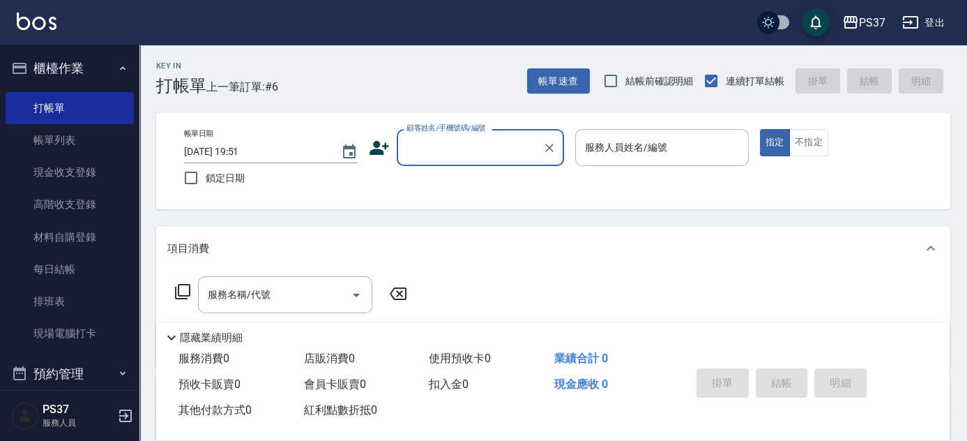
click at [484, 145] on input "顧客姓名/手機號碼/編號" at bounding box center [470, 147] width 134 height 24
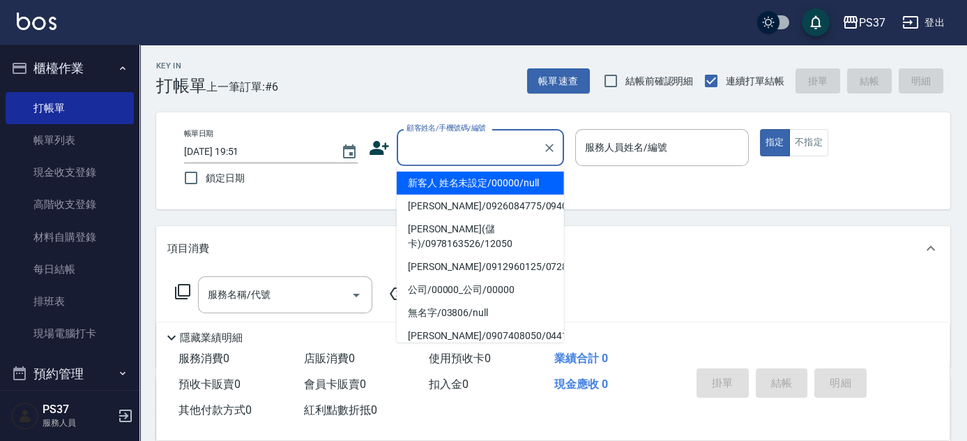
click at [477, 183] on li "新客人 姓名未設定/00000/null" at bounding box center [480, 183] width 167 height 23
type input "新客人 姓名未設定/00000/null"
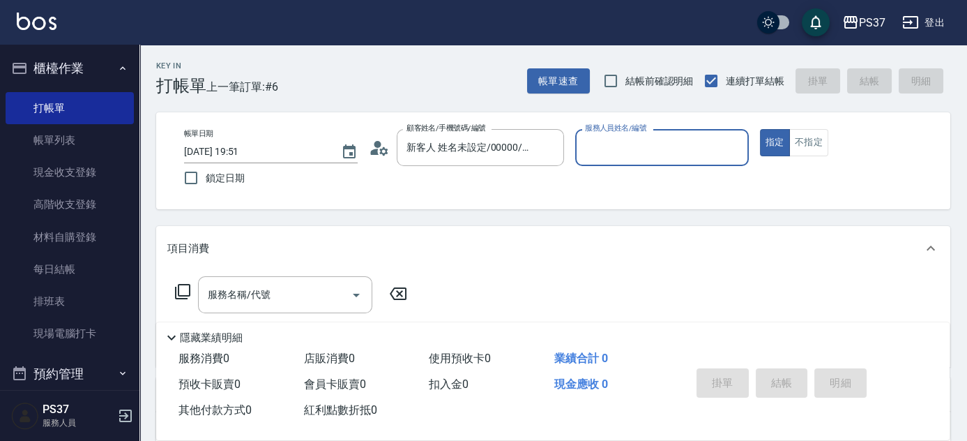
click at [639, 153] on input "服務人員姓名/編號" at bounding box center [662, 147] width 161 height 24
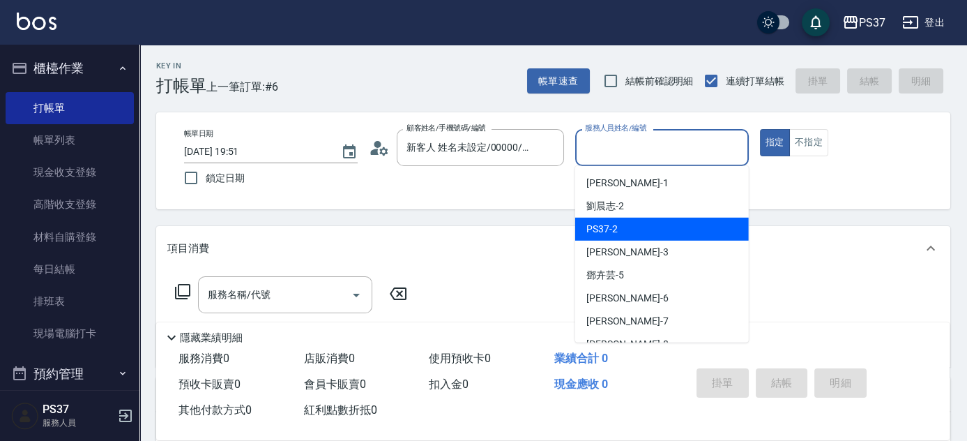
scroll to position [63, 0]
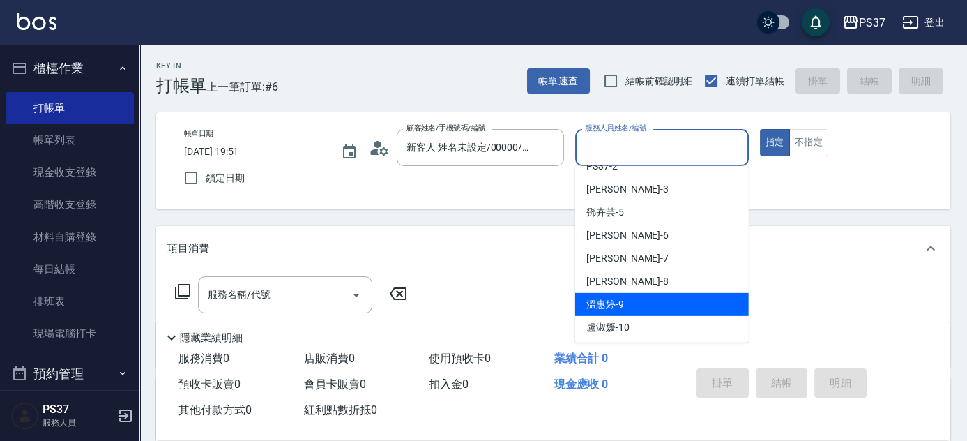
click at [654, 306] on div "[PERSON_NAME]-9" at bounding box center [662, 304] width 174 height 23
type input "[PERSON_NAME]-9"
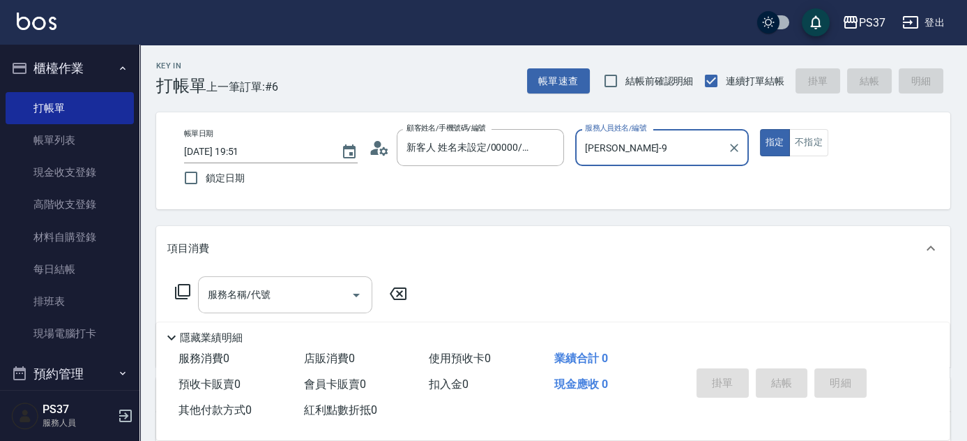
click at [308, 281] on div "服務名稱/代號" at bounding box center [285, 294] width 174 height 37
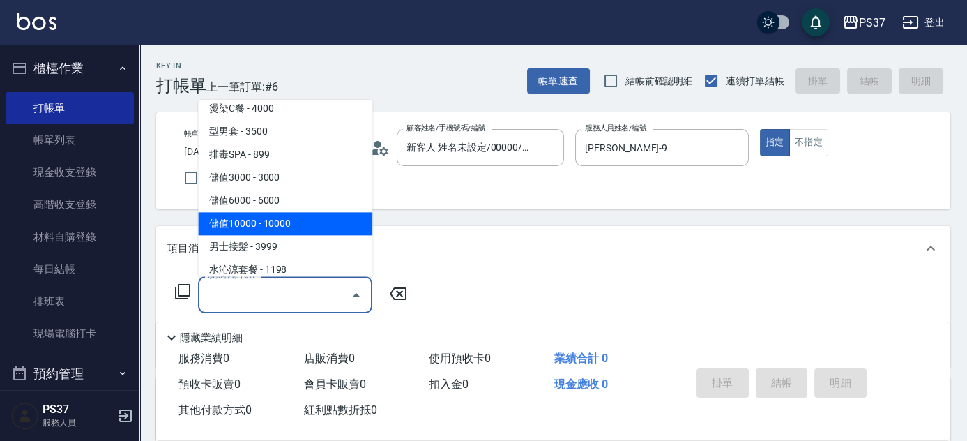
scroll to position [1457, 0]
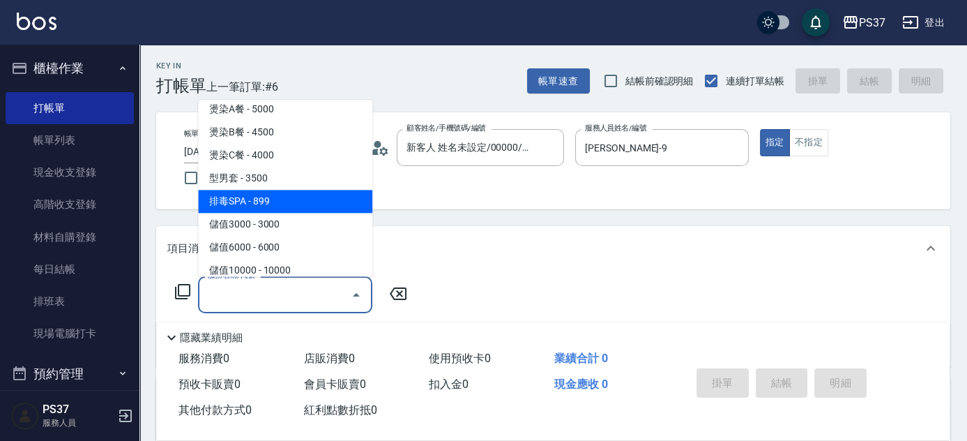
click at [301, 200] on span "排毒SPA - 899" at bounding box center [285, 201] width 174 height 23
type input "排毒SPA(0899)"
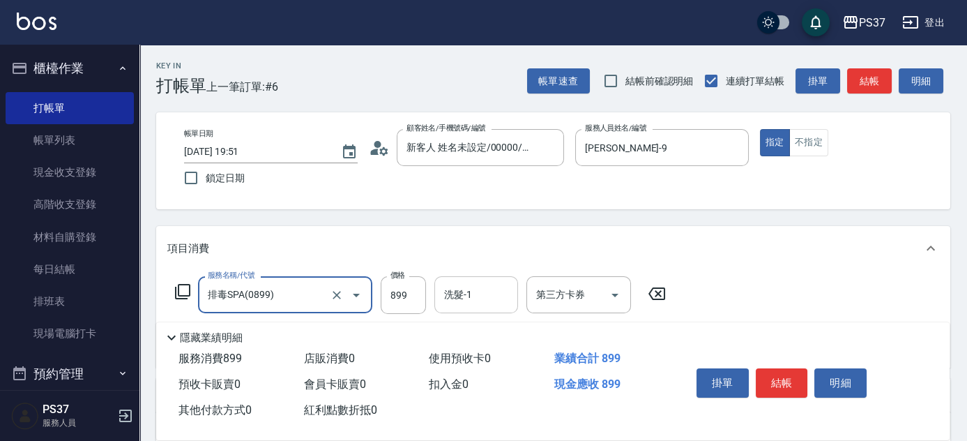
click at [464, 285] on div "洗髮-1 洗髮-1" at bounding box center [476, 294] width 84 height 37
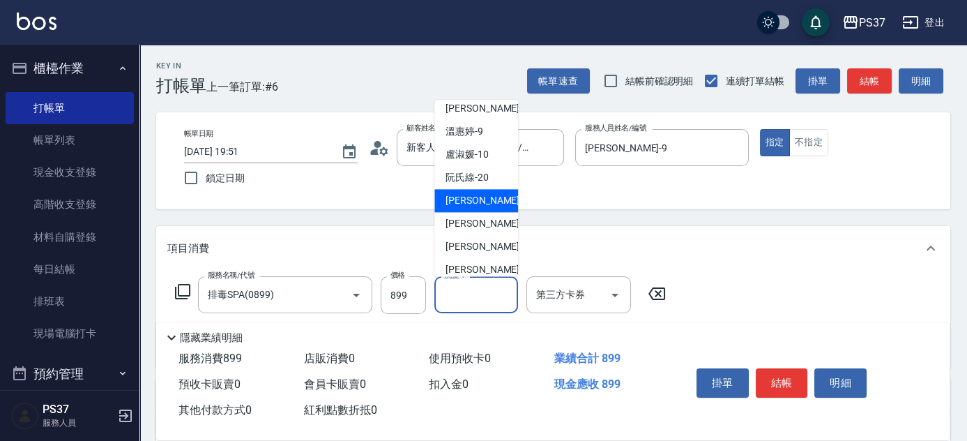
scroll to position [225, 0]
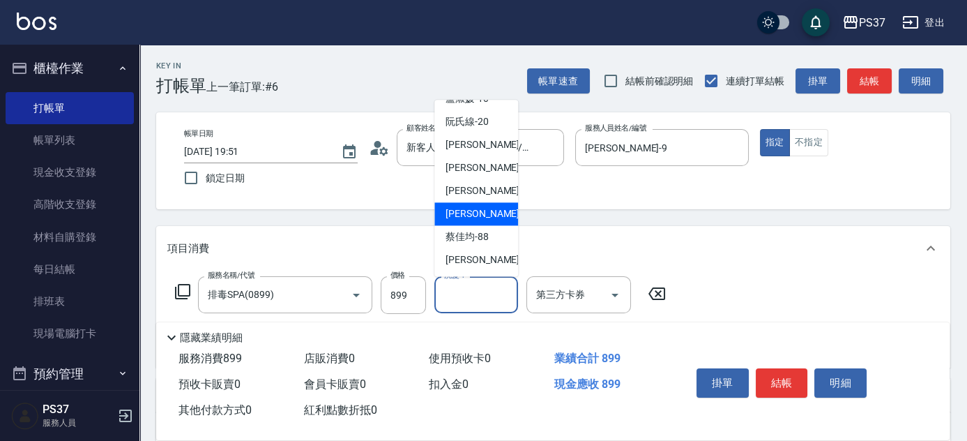
click at [475, 219] on span "[PERSON_NAME]-29" at bounding box center [490, 214] width 88 height 15
type input "[PERSON_NAME]-29"
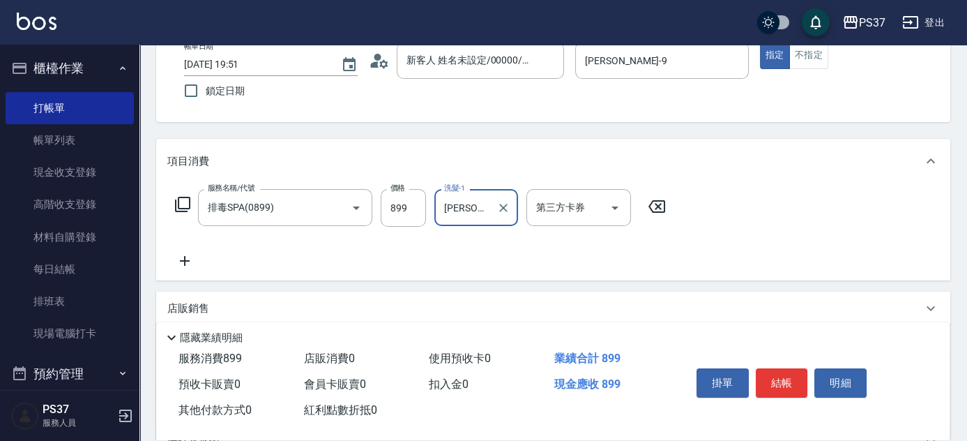
scroll to position [190, 0]
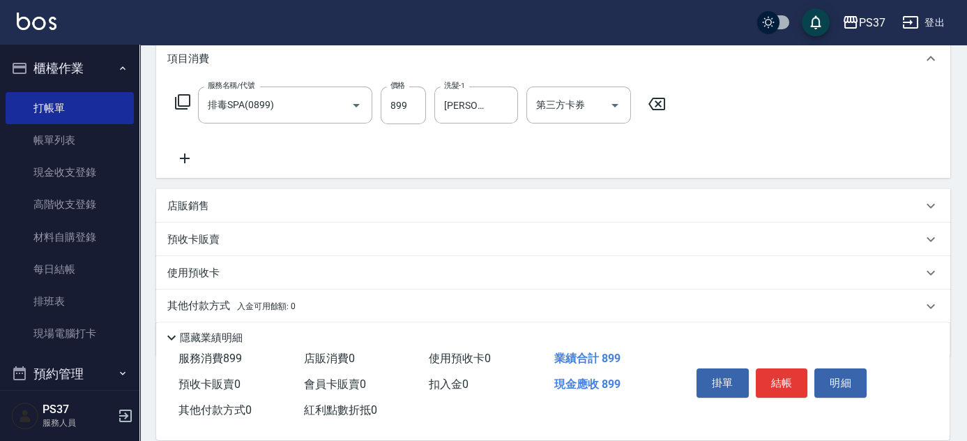
click at [182, 150] on icon at bounding box center [184, 158] width 35 height 17
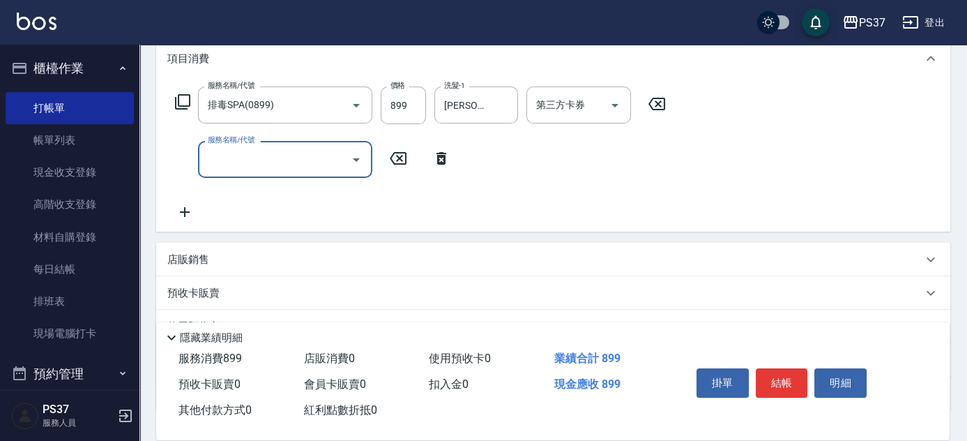
click at [285, 166] on input "服務名稱/代號" at bounding box center [274, 159] width 141 height 24
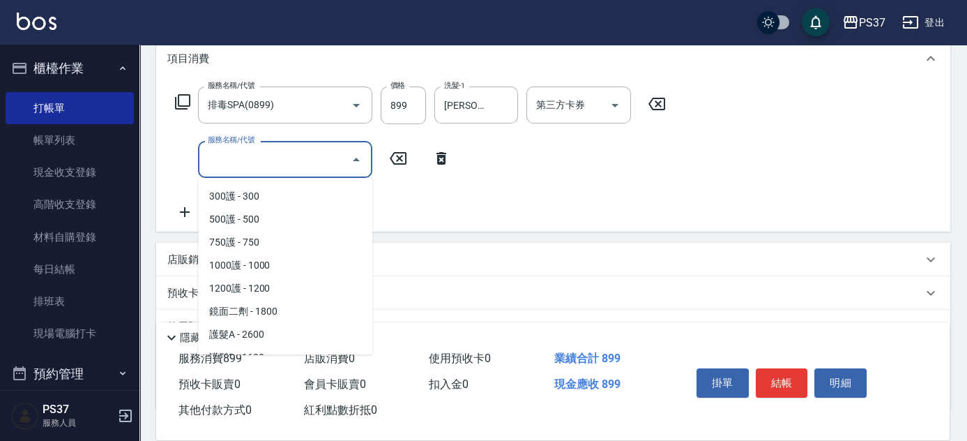
scroll to position [634, 0]
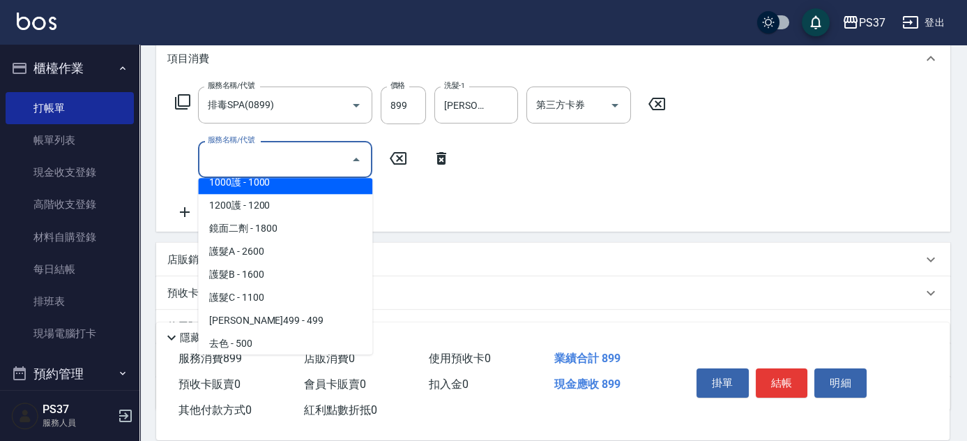
click at [290, 191] on span "1000護 - 1000" at bounding box center [285, 182] width 174 height 23
type input "1000護(404)"
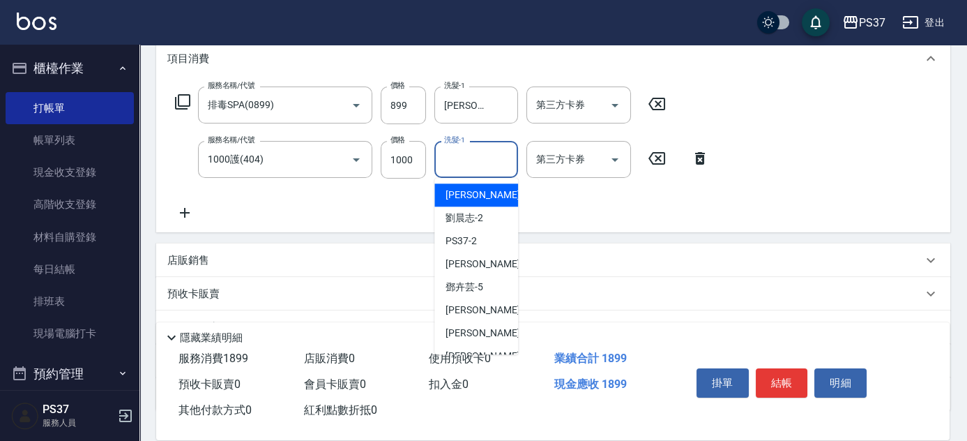
click at [463, 149] on div "洗髮-1 洗髮-1" at bounding box center [476, 159] width 84 height 37
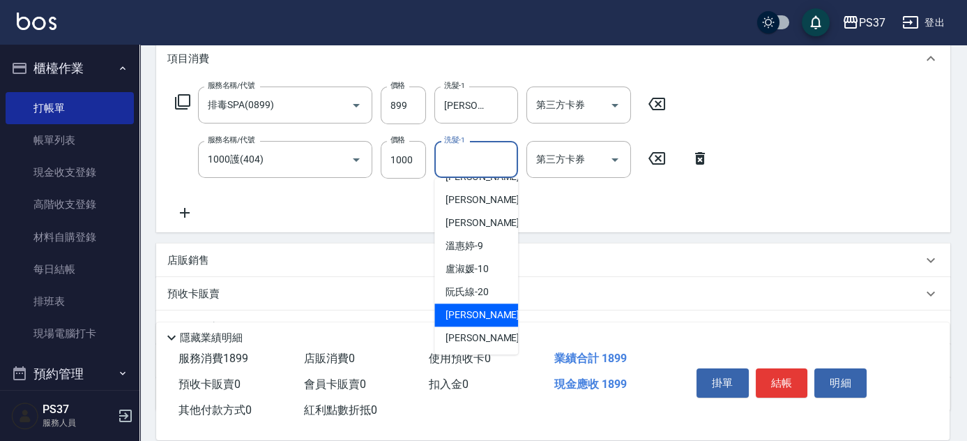
scroll to position [225, 0]
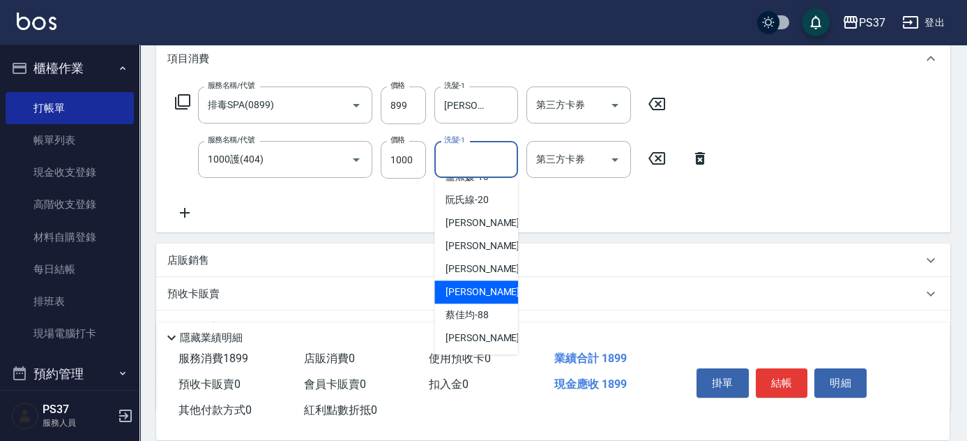
click at [483, 287] on span "[PERSON_NAME]-29" at bounding box center [490, 292] width 88 height 15
type input "[PERSON_NAME]-29"
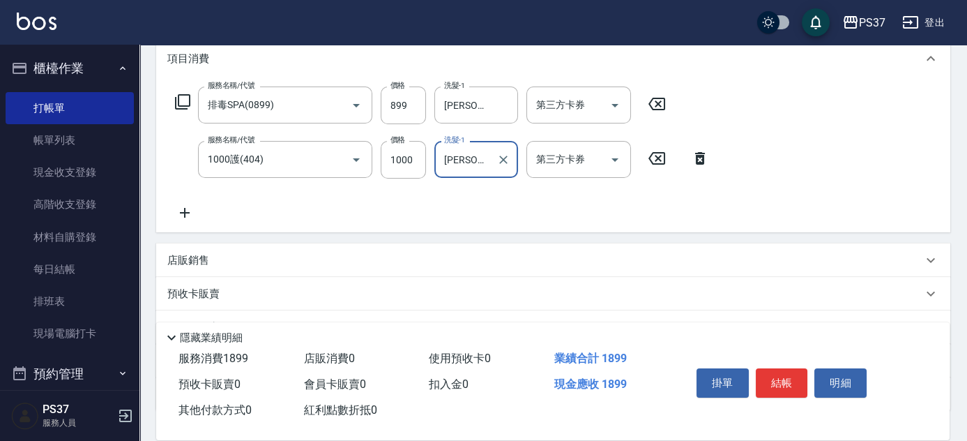
click at [188, 211] on icon at bounding box center [185, 213] width 10 height 10
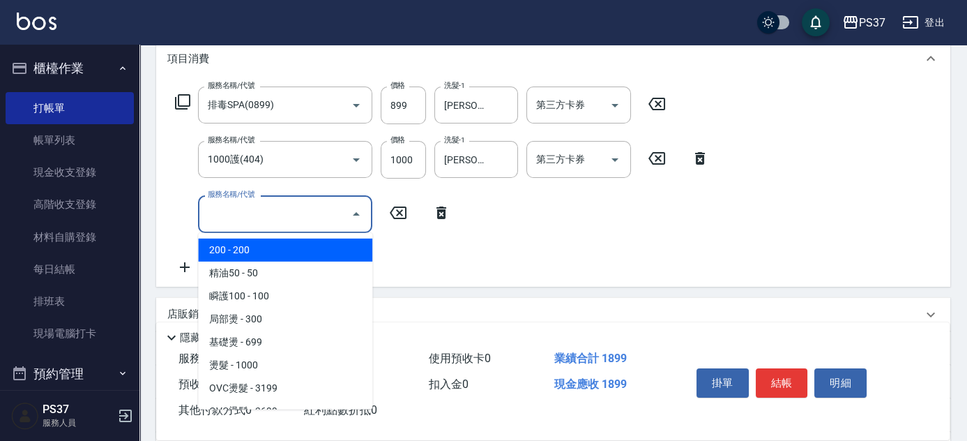
click at [286, 215] on input "服務名稱/代號" at bounding box center [274, 214] width 141 height 24
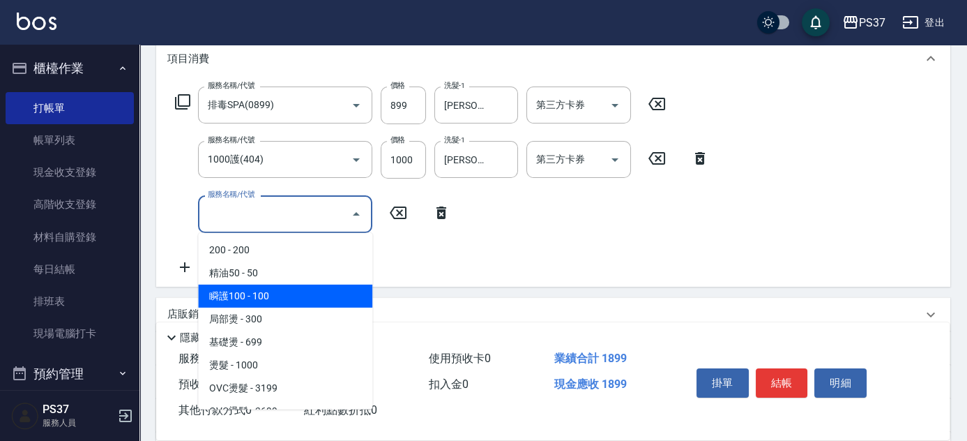
click at [299, 301] on span "瞬護100 - 100" at bounding box center [285, 296] width 174 height 23
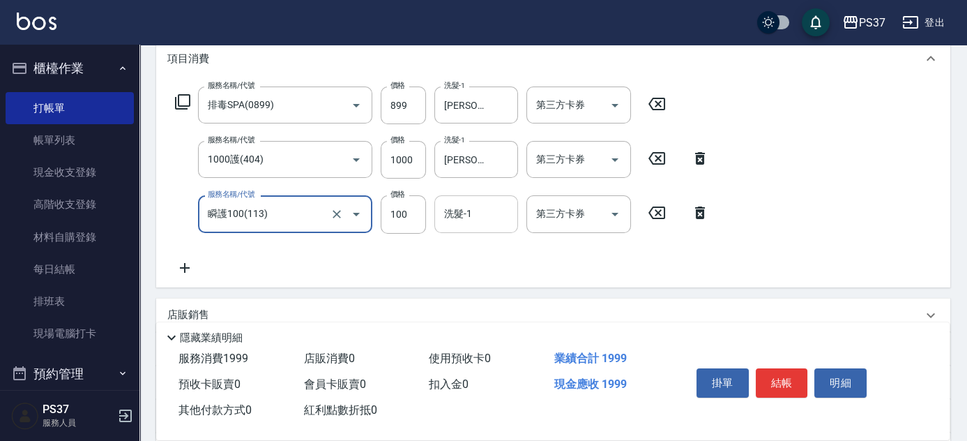
click at [478, 212] on input "洗髮-1" at bounding box center [476, 214] width 71 height 24
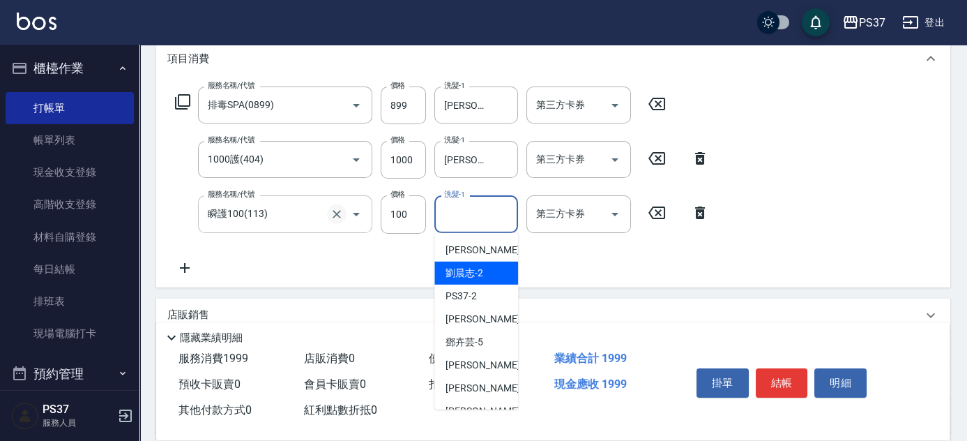
click at [344, 209] on button "Clear" at bounding box center [337, 214] width 20 height 20
type input "瞬護100(113)"
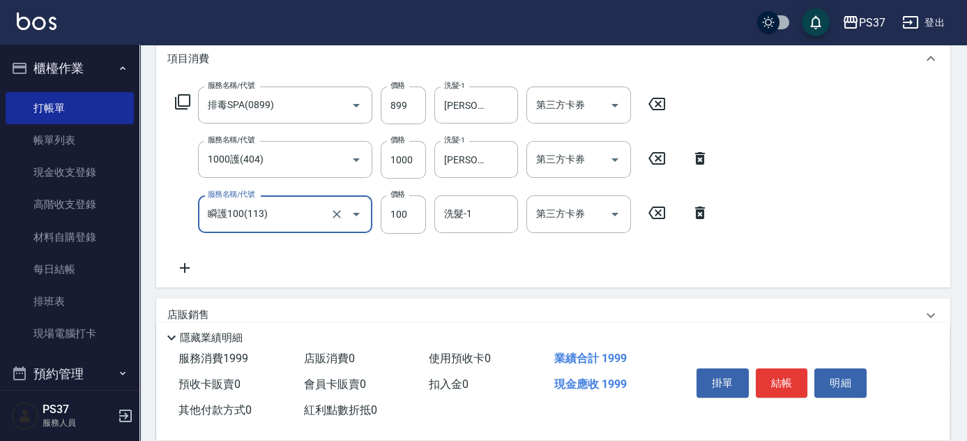
click at [701, 215] on icon at bounding box center [700, 212] width 35 height 17
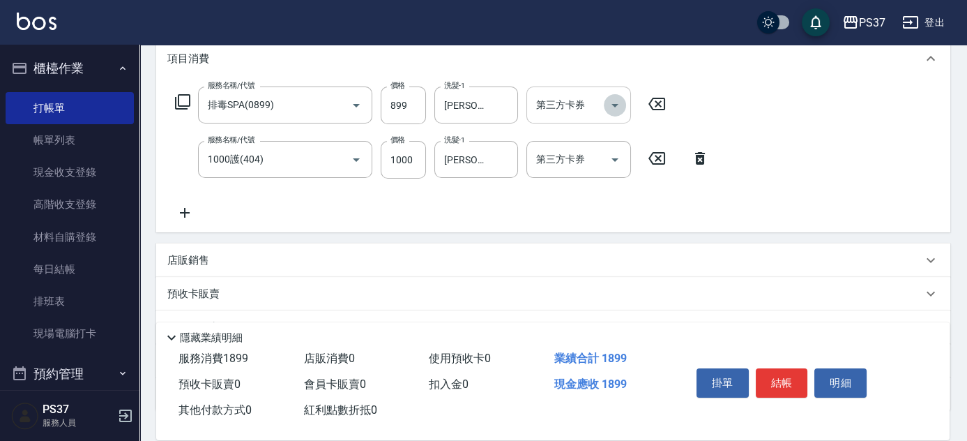
click at [621, 102] on icon "Open" at bounding box center [615, 105] width 17 height 17
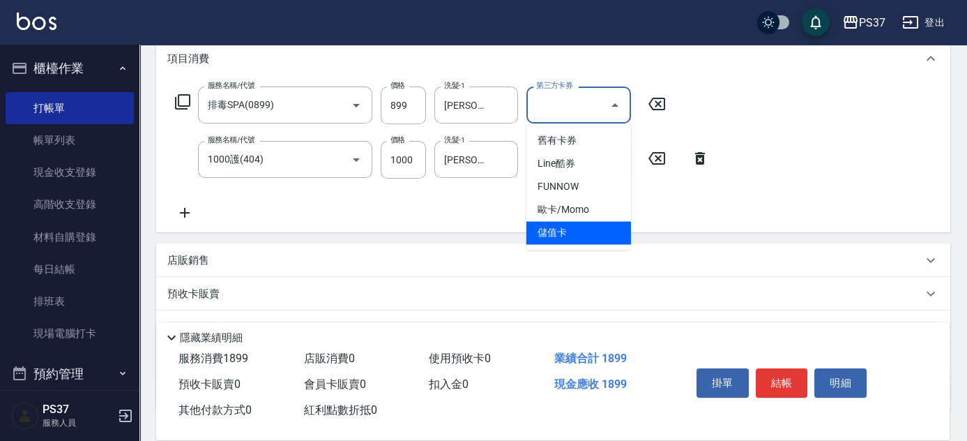
click at [601, 234] on span "儲值卡" at bounding box center [579, 232] width 105 height 23
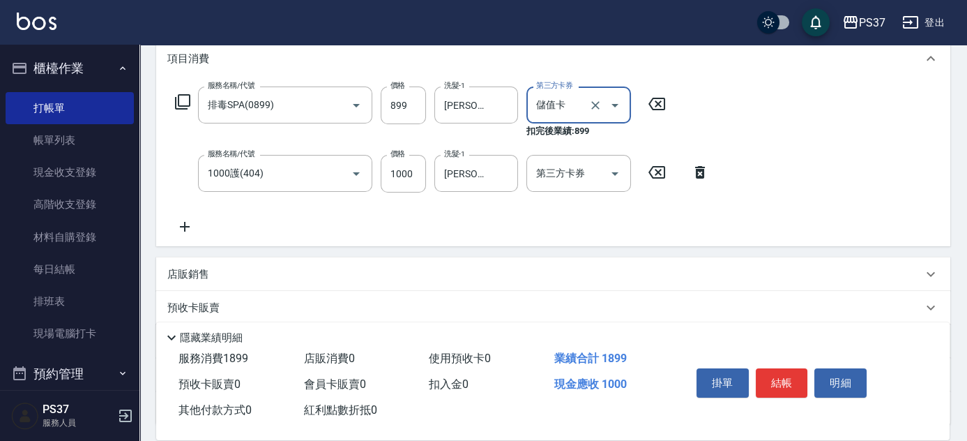
type input "儲值卡"
click at [628, 190] on div "第三方卡券" at bounding box center [579, 173] width 105 height 37
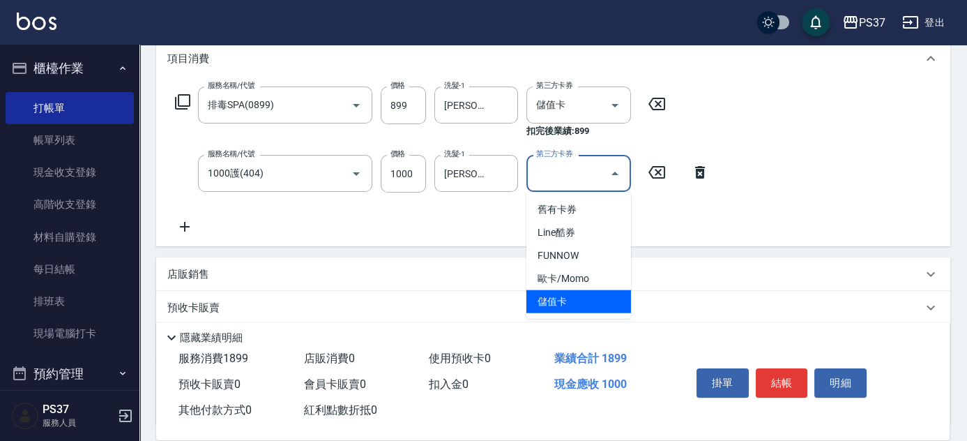
click at [614, 295] on span "儲值卡" at bounding box center [579, 301] width 105 height 23
type input "儲值卡"
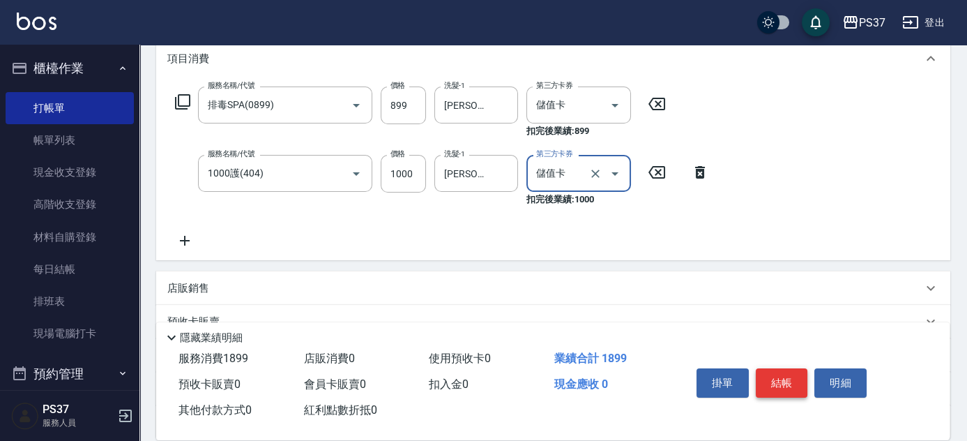
click at [790, 378] on button "結帳" at bounding box center [782, 382] width 52 height 29
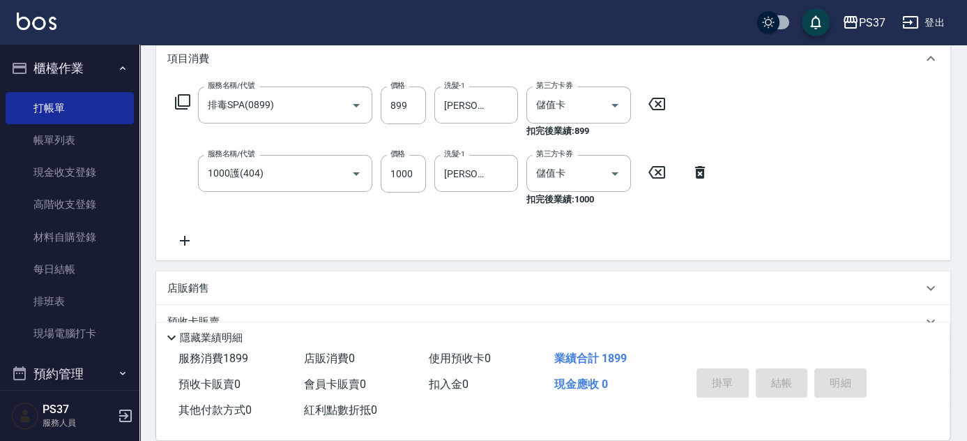
type input "[DATE] 19:52"
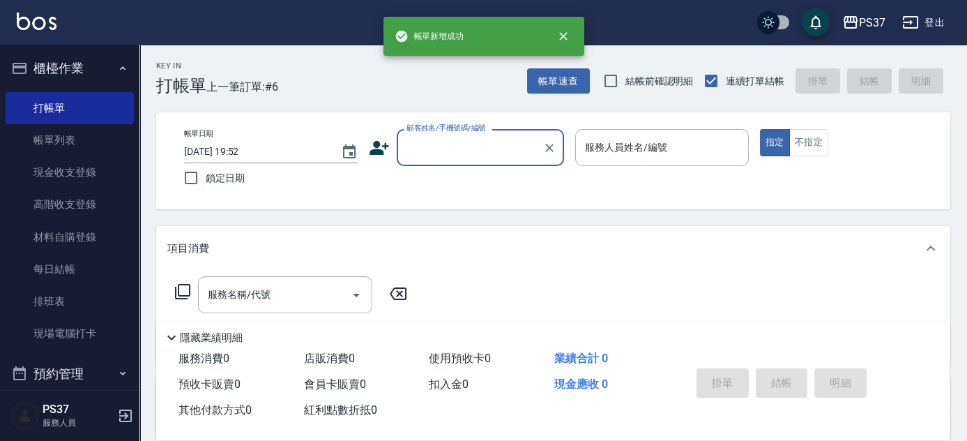
scroll to position [0, 0]
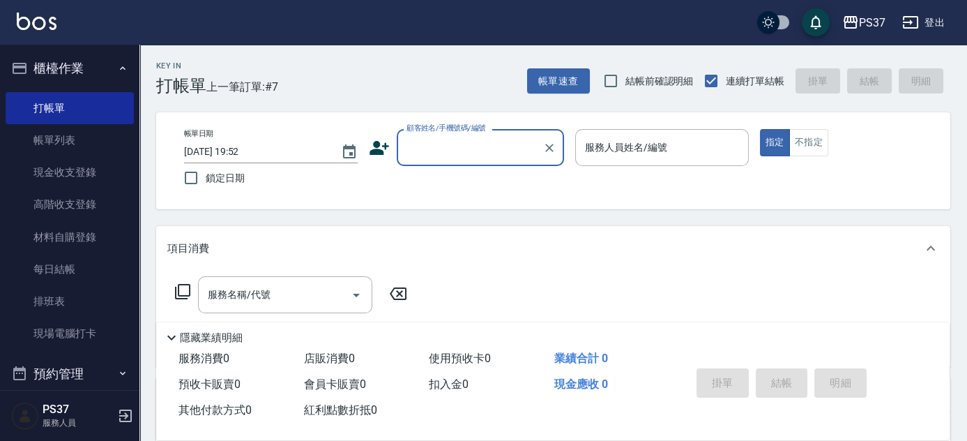
click at [470, 150] on input "顧客姓名/手機號碼/編號" at bounding box center [470, 147] width 134 height 24
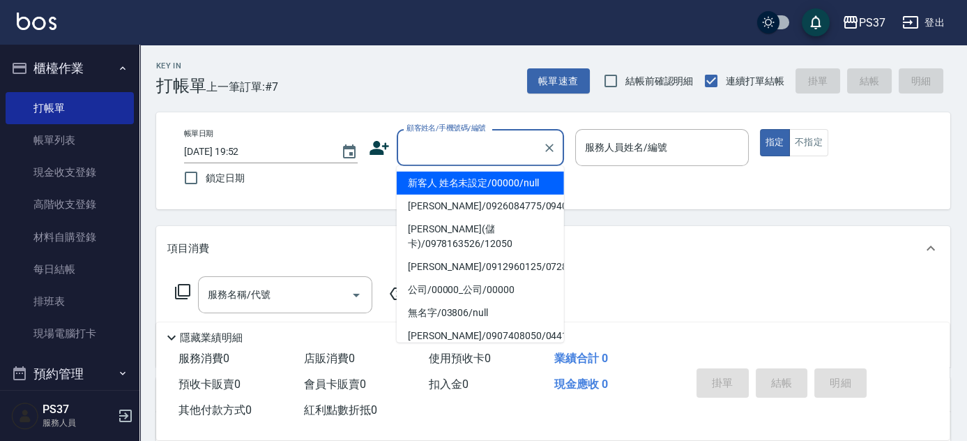
click at [464, 182] on li "新客人 姓名未設定/00000/null" at bounding box center [480, 183] width 167 height 23
type input "新客人 姓名未設定/00000/null"
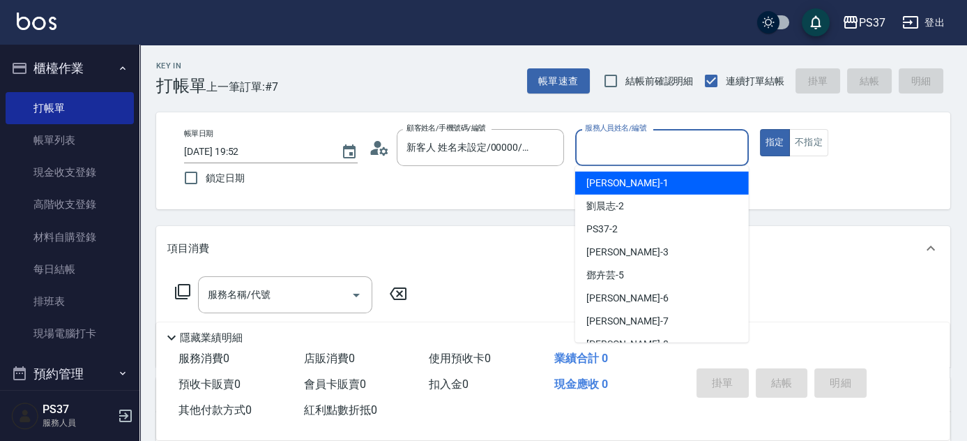
click at [642, 139] on input "服務人員姓名/編號" at bounding box center [662, 147] width 161 height 24
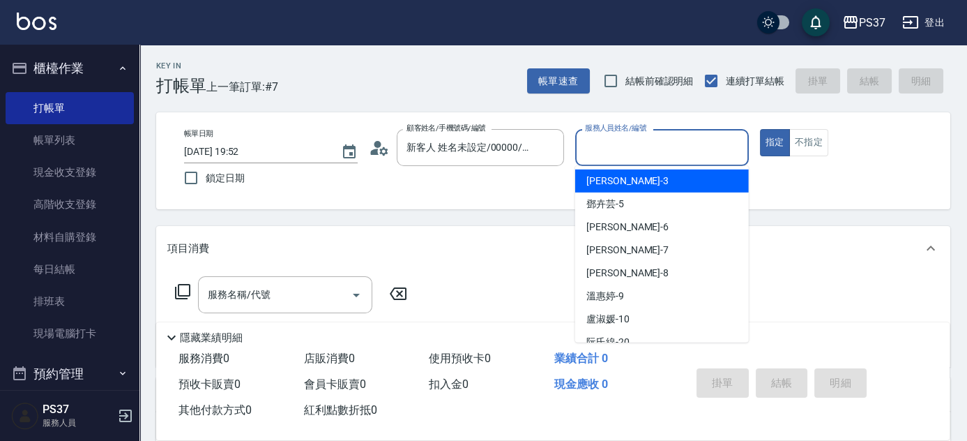
scroll to position [63, 0]
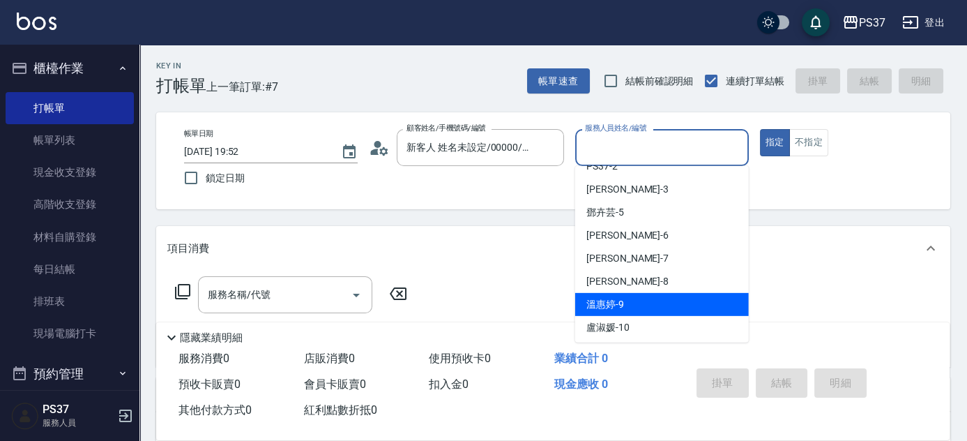
drag, startPoint x: 643, startPoint y: 302, endPoint x: 452, endPoint y: 287, distance: 191.6
click at [643, 301] on div "[PERSON_NAME]-9" at bounding box center [662, 304] width 174 height 23
type input "[PERSON_NAME]-9"
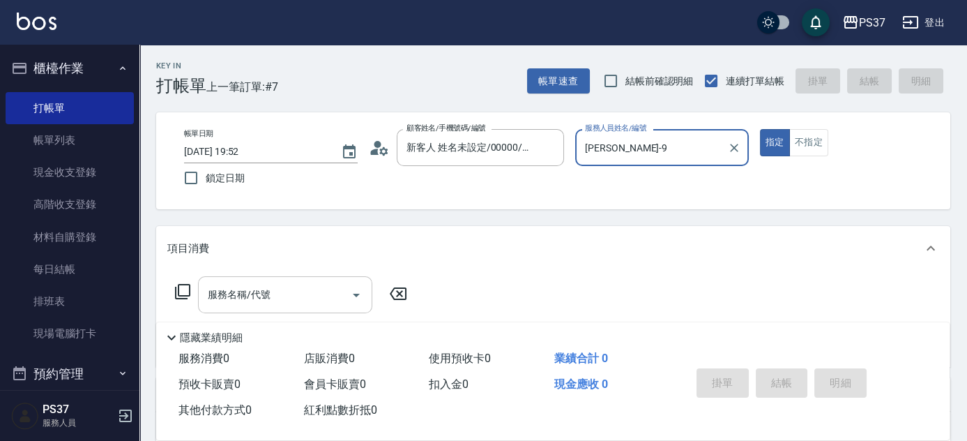
click at [287, 298] on input "服務名稱/代號" at bounding box center [274, 294] width 141 height 24
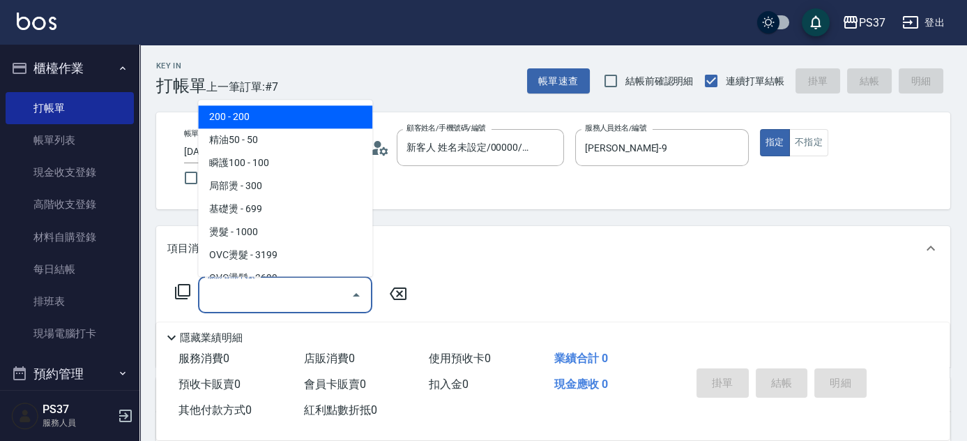
click at [249, 120] on span "200 - 200" at bounding box center [285, 117] width 174 height 23
type input "200(111)"
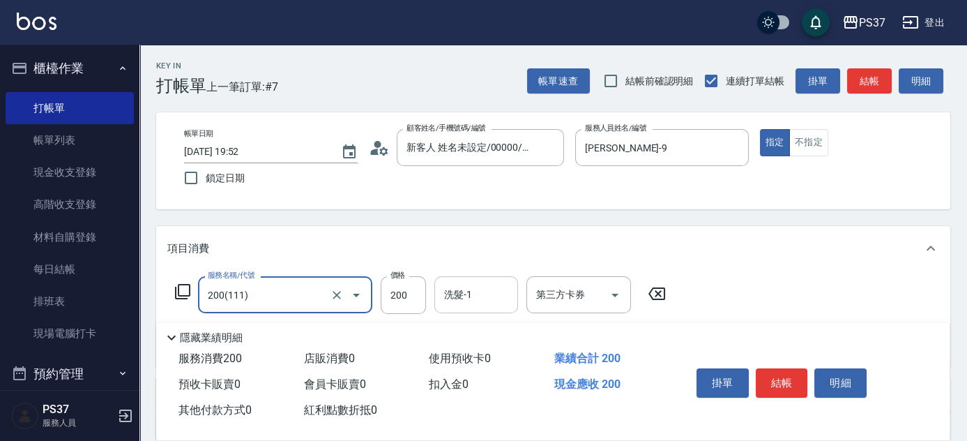
click at [463, 305] on input "洗髮-1" at bounding box center [476, 294] width 71 height 24
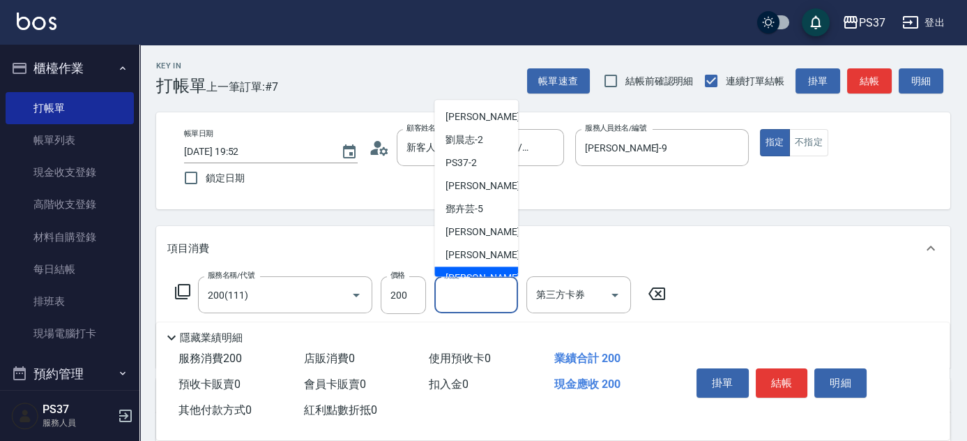
click at [471, 272] on span "[PERSON_NAME]-8" at bounding box center [487, 278] width 82 height 15
type input "[PERSON_NAME]-8"
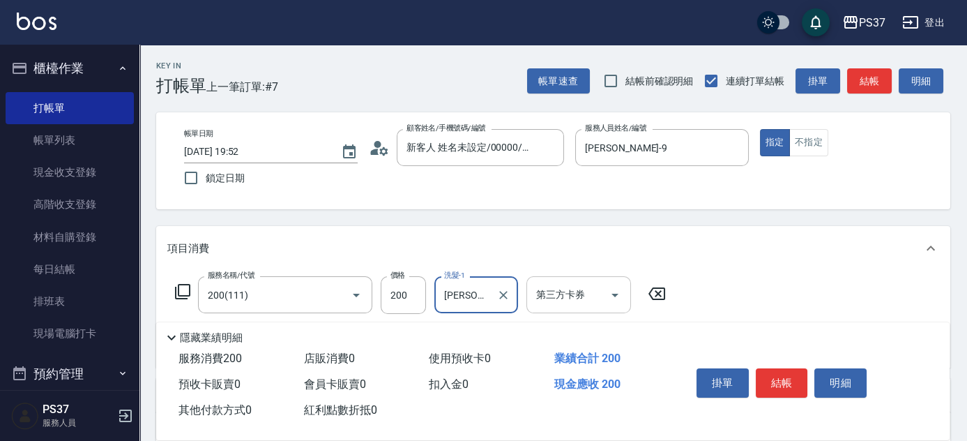
click at [614, 297] on icon "Open" at bounding box center [615, 295] width 17 height 17
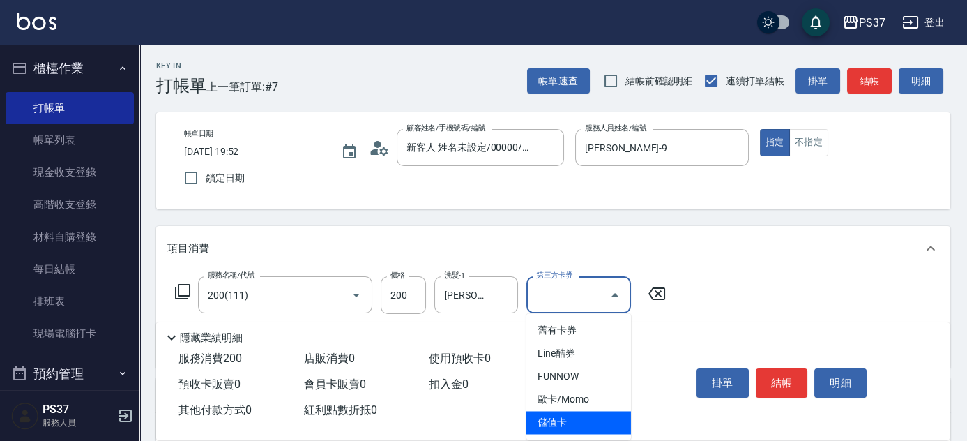
click at [587, 418] on span "儲值卡" at bounding box center [579, 422] width 105 height 23
type input "儲值卡"
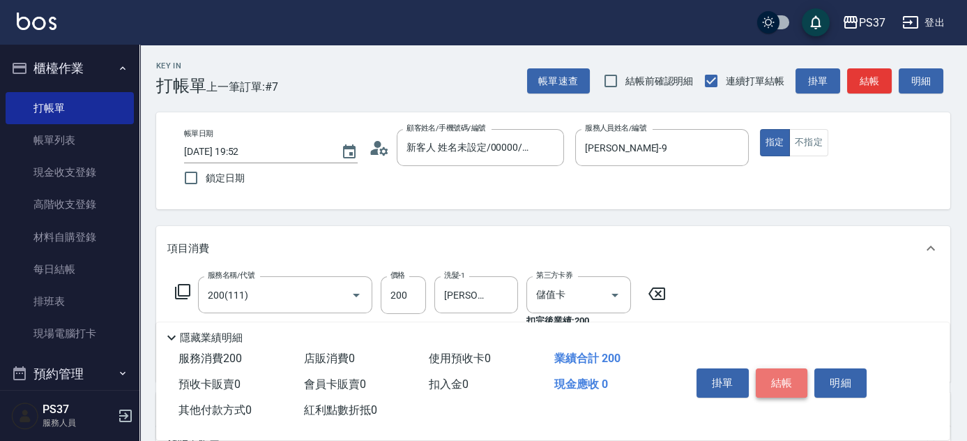
click at [771, 386] on button "結帳" at bounding box center [782, 382] width 52 height 29
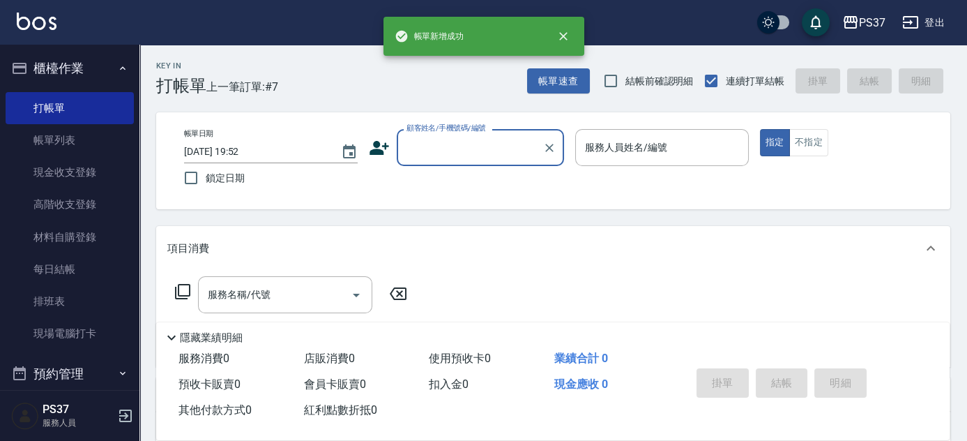
scroll to position [0, 0]
click at [436, 158] on input "顧客姓名/手機號碼/編號" at bounding box center [470, 147] width 134 height 24
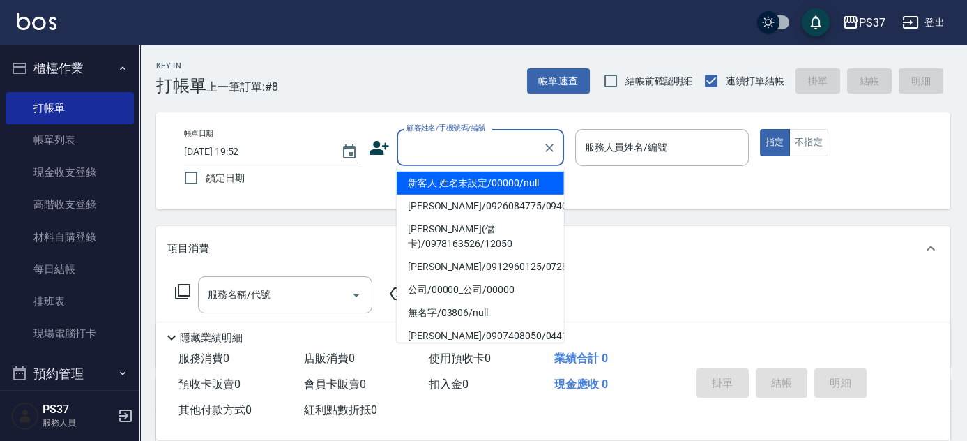
click at [446, 183] on li "新客人 姓名未設定/00000/null" at bounding box center [480, 183] width 167 height 23
type input "新客人 姓名未設定/00000/null"
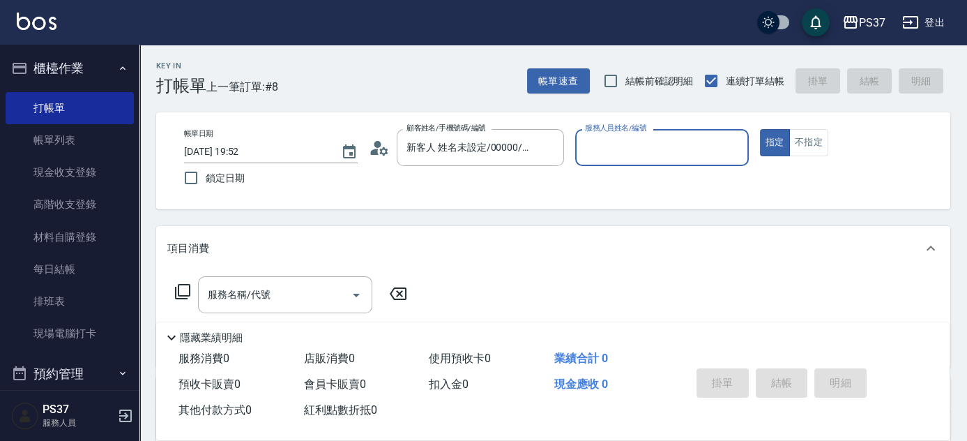
click at [612, 159] on input "服務人員姓名/編號" at bounding box center [662, 147] width 161 height 24
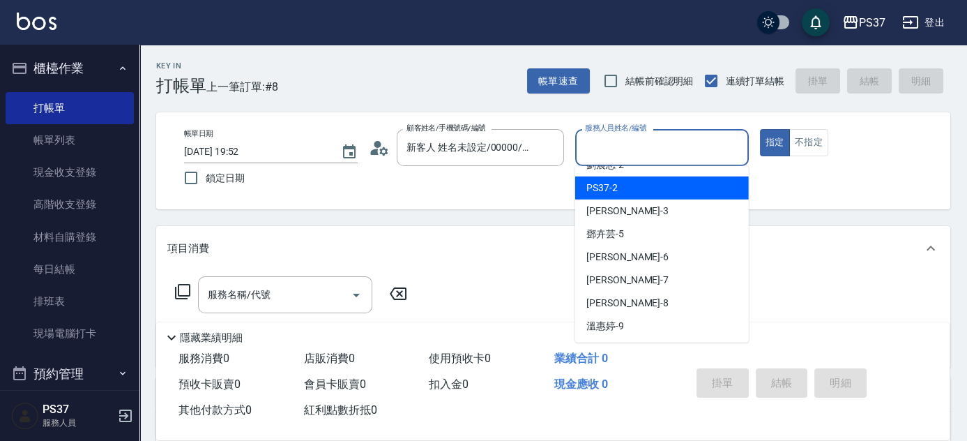
scroll to position [63, 0]
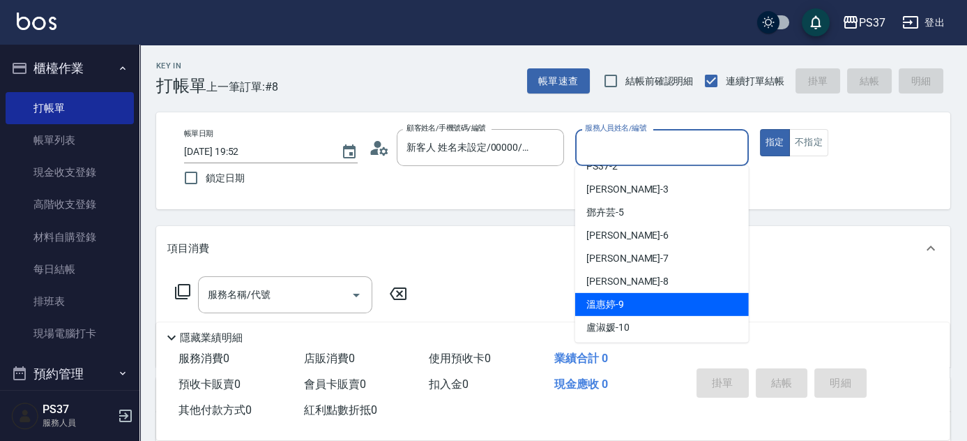
click at [632, 293] on div "[PERSON_NAME]-9" at bounding box center [662, 304] width 174 height 23
type input "[PERSON_NAME]-9"
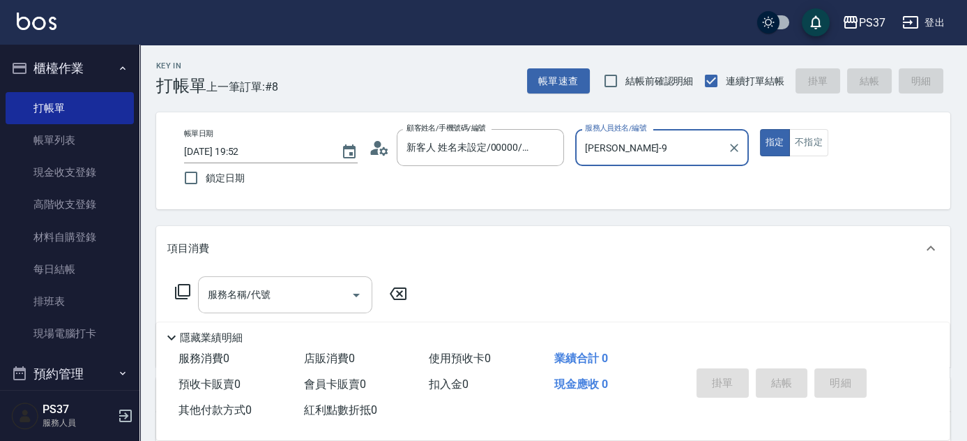
click at [278, 283] on input "服務名稱/代號" at bounding box center [274, 294] width 141 height 24
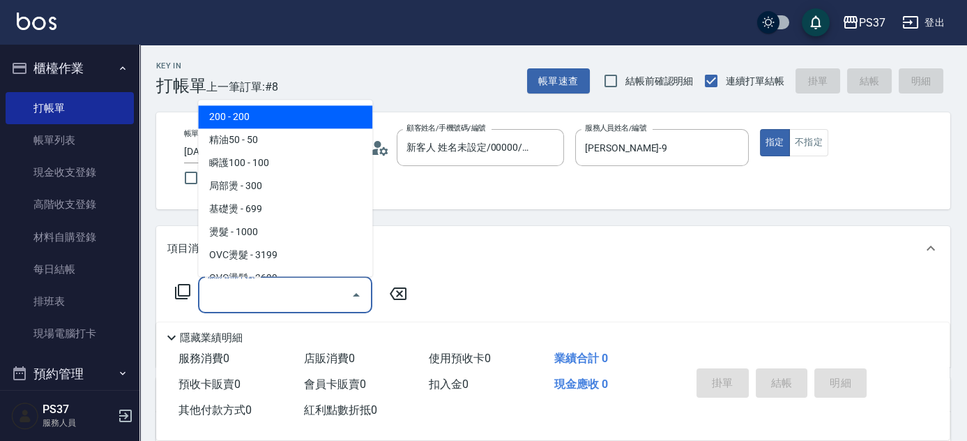
click at [248, 122] on span "200 - 200" at bounding box center [285, 117] width 174 height 23
type input "200(111)"
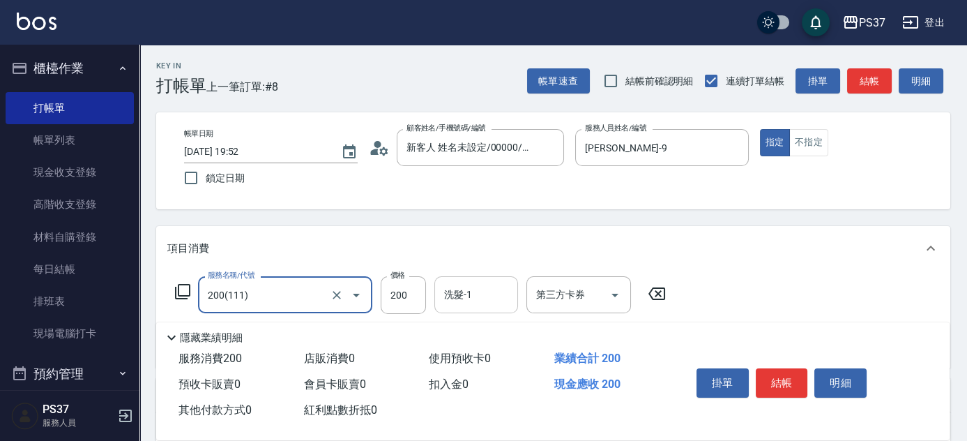
click at [480, 301] on input "洗髮-1" at bounding box center [476, 294] width 71 height 24
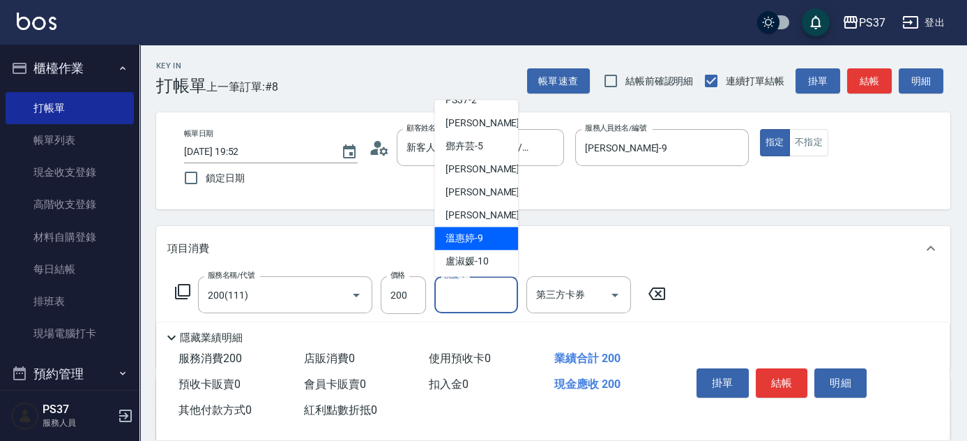
click at [480, 237] on span "[PERSON_NAME]-9" at bounding box center [465, 239] width 38 height 15
type input "[PERSON_NAME]-9"
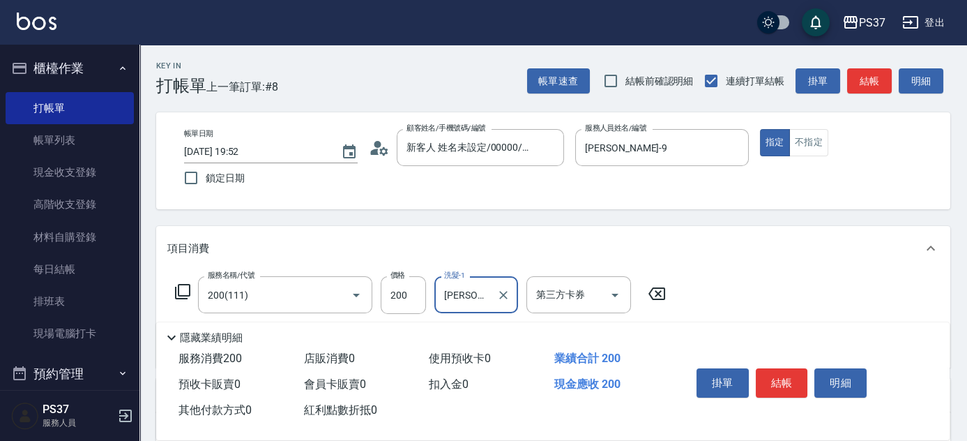
scroll to position [190, 0]
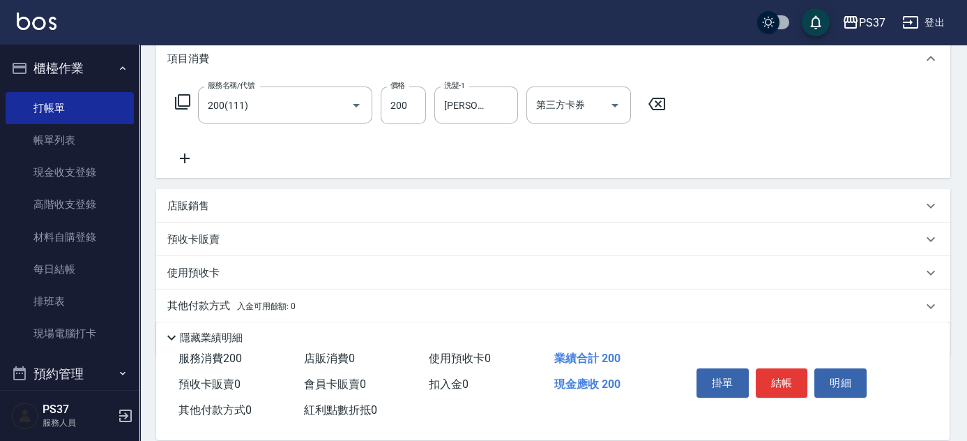
click at [185, 152] on icon at bounding box center [184, 158] width 35 height 17
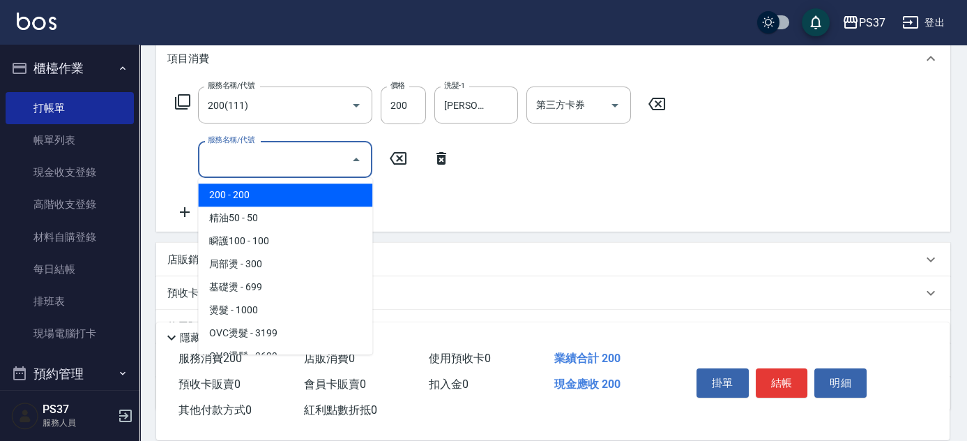
click at [257, 169] on input "服務名稱/代號" at bounding box center [274, 159] width 141 height 24
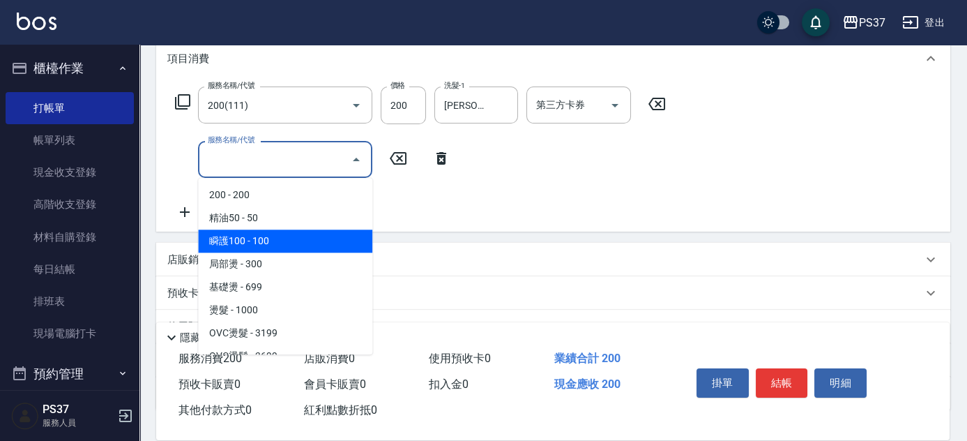
click at [292, 223] on span "精油50 - 50" at bounding box center [285, 217] width 174 height 23
type input "精油50(112)"
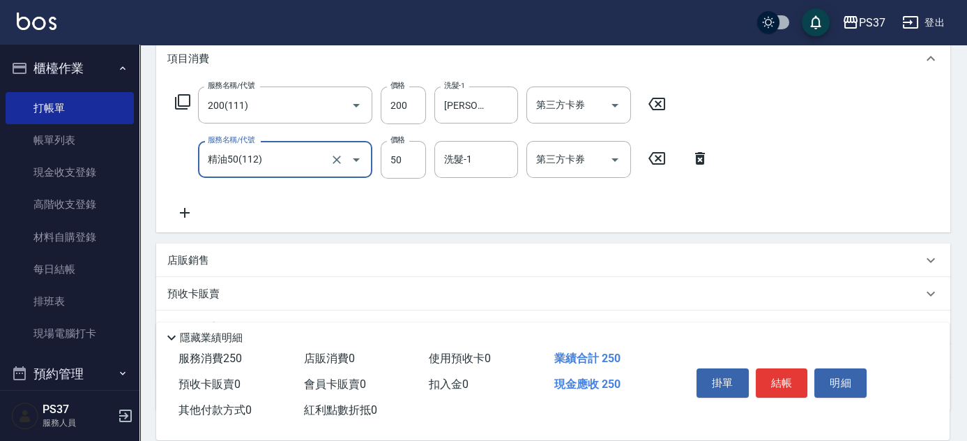
click at [474, 174] on div "洗髮-1" at bounding box center [476, 159] width 84 height 37
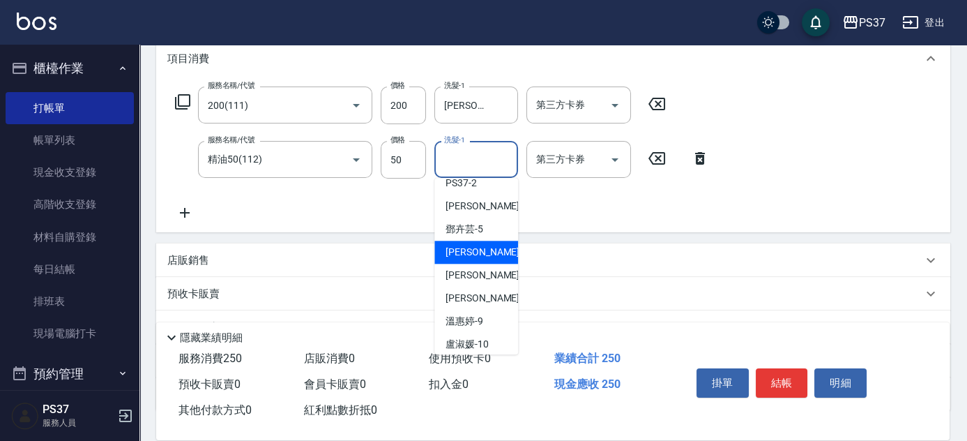
scroll to position [126, 0]
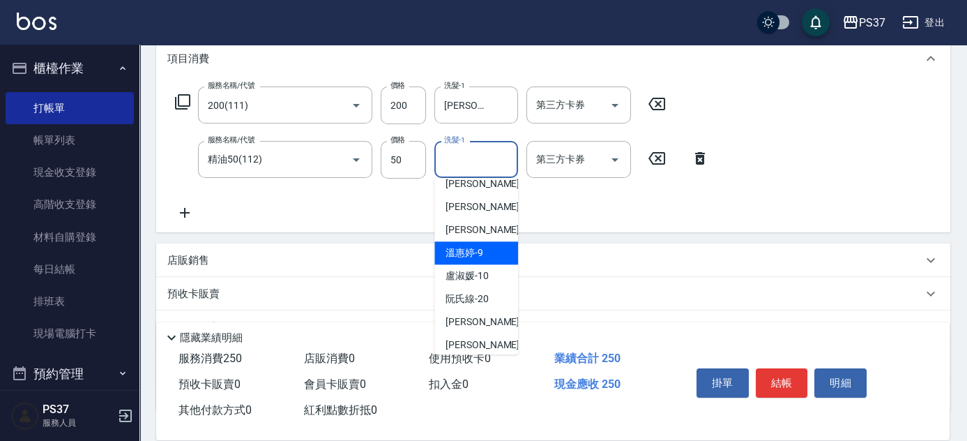
click at [478, 255] on span "[PERSON_NAME]-9" at bounding box center [465, 252] width 38 height 15
type input "[PERSON_NAME]-9"
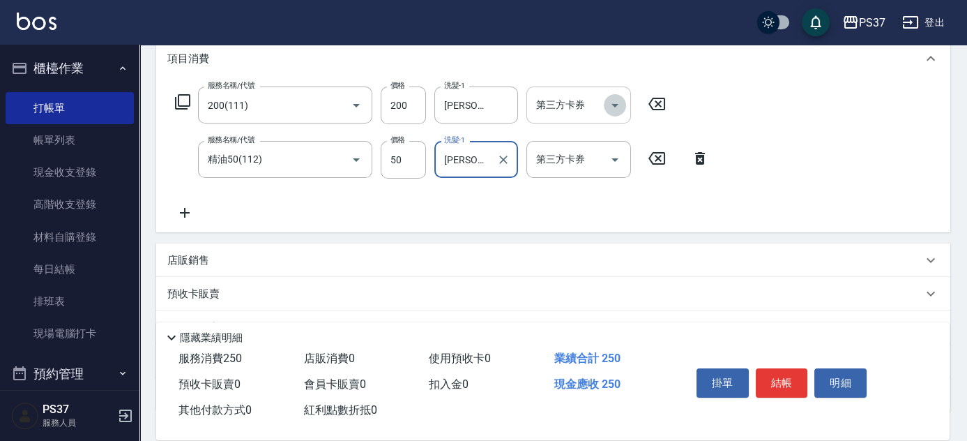
click at [619, 107] on icon "Open" at bounding box center [615, 105] width 17 height 17
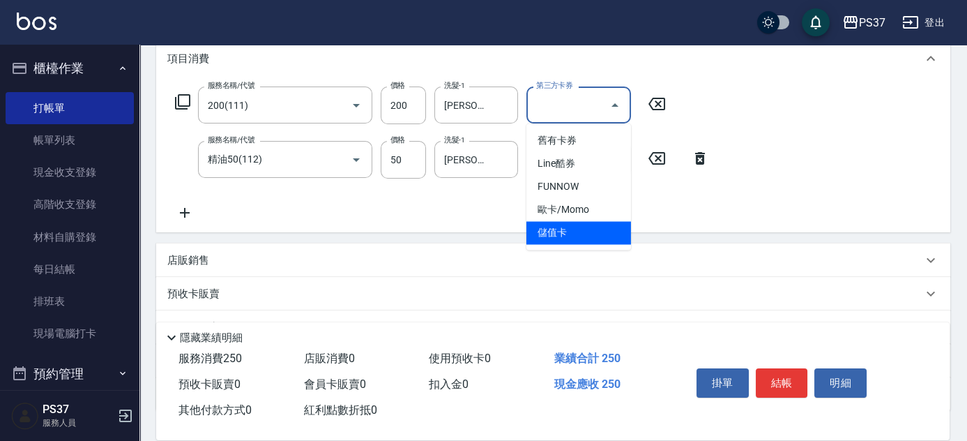
click at [586, 231] on span "儲值卡" at bounding box center [579, 232] width 105 height 23
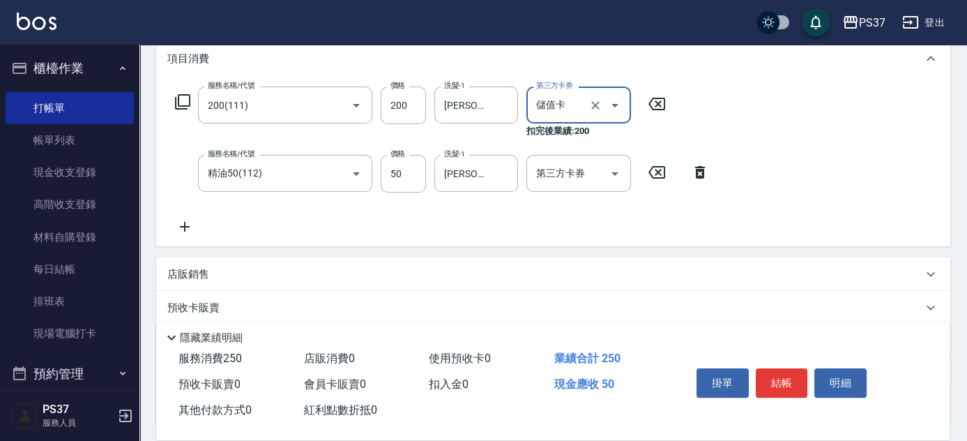
type input "儲值卡"
click at [624, 169] on button "Open" at bounding box center [615, 173] width 22 height 22
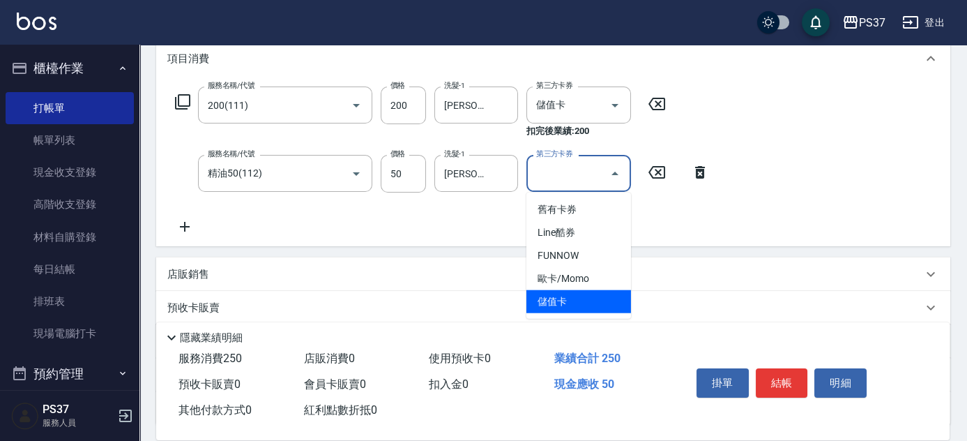
drag, startPoint x: 590, startPoint y: 297, endPoint x: 641, endPoint y: 321, distance: 56.2
click at [590, 298] on span "儲值卡" at bounding box center [579, 301] width 105 height 23
type input "儲值卡"
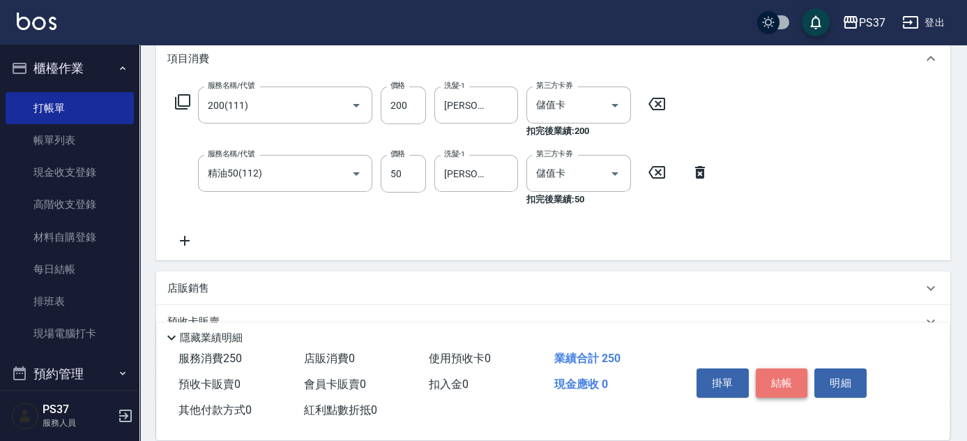
click at [774, 373] on button "結帳" at bounding box center [782, 382] width 52 height 29
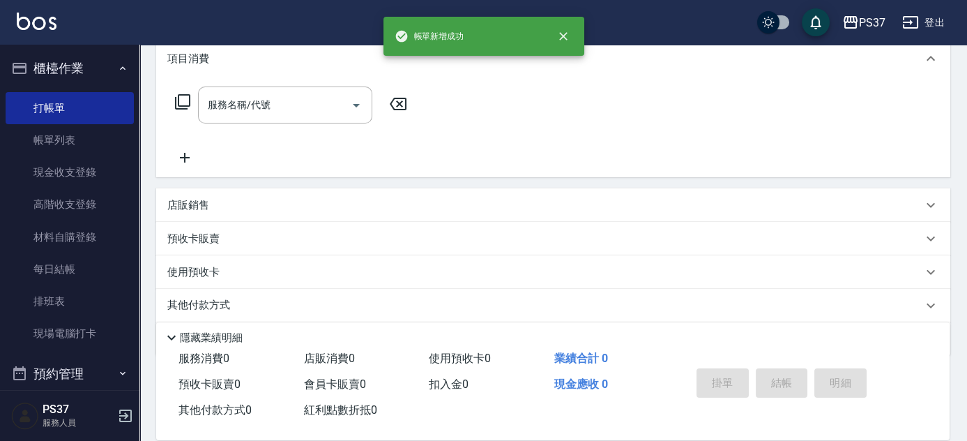
scroll to position [0, 0]
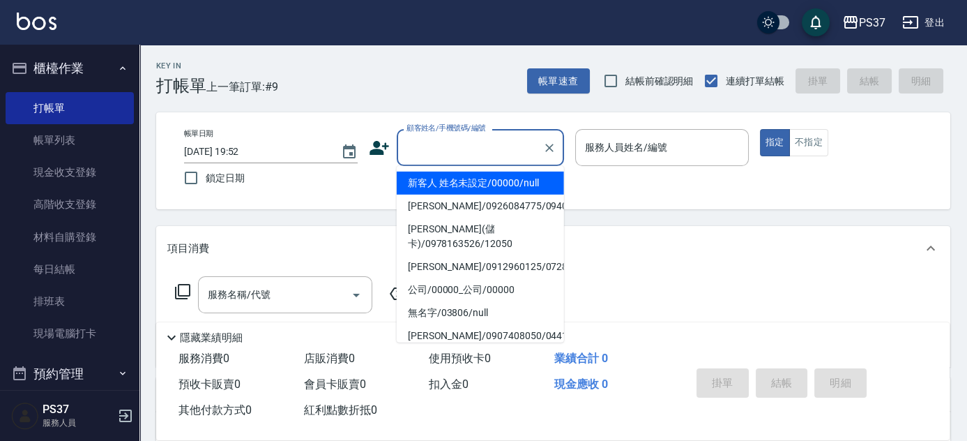
click at [473, 153] on input "顧客姓名/手機號碼/編號" at bounding box center [470, 147] width 134 height 24
click at [474, 179] on li "新客人 姓名未設定/00000/null" at bounding box center [480, 183] width 167 height 23
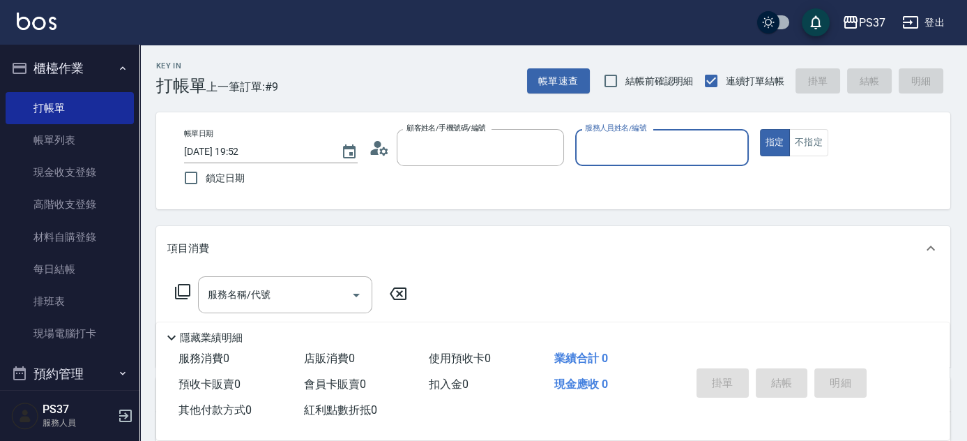
type input "新客人 姓名未設定/00000/null"
click at [619, 146] on input "服務人員姓名/編號" at bounding box center [662, 147] width 161 height 24
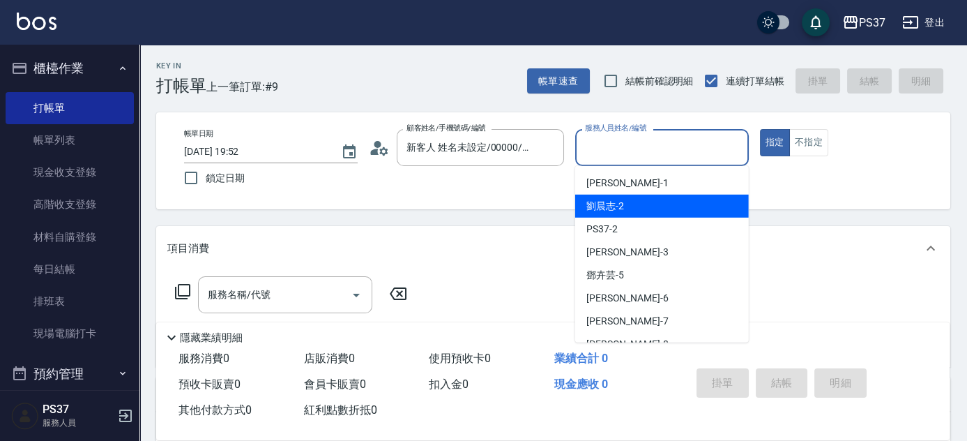
click at [635, 204] on div "[PERSON_NAME]-2" at bounding box center [662, 206] width 174 height 23
type input "[PERSON_NAME]-2"
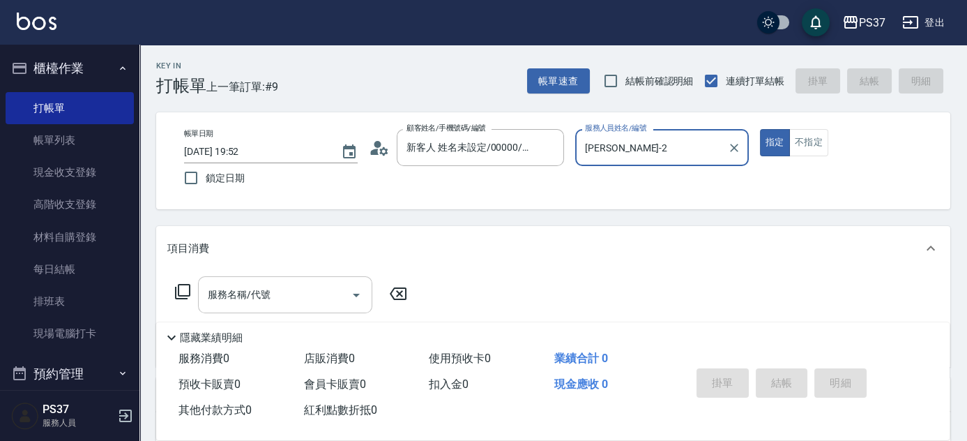
click at [275, 301] on input "服務名稱/代號" at bounding box center [274, 294] width 141 height 24
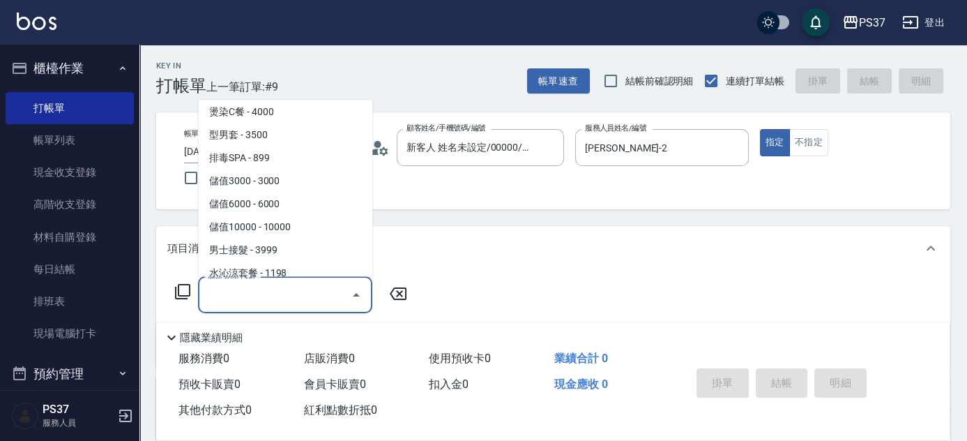
scroll to position [1521, 0]
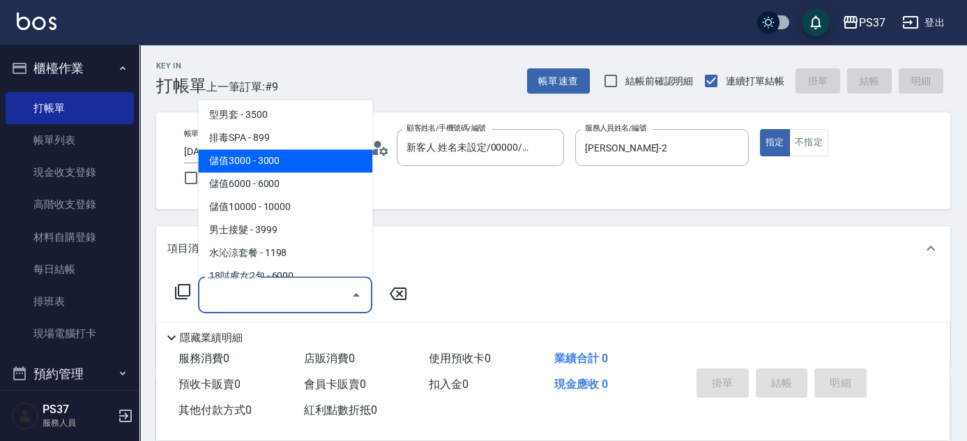
click at [279, 153] on span "儲值3000 - 3000" at bounding box center [285, 161] width 174 height 23
type input "儲值3000(901)"
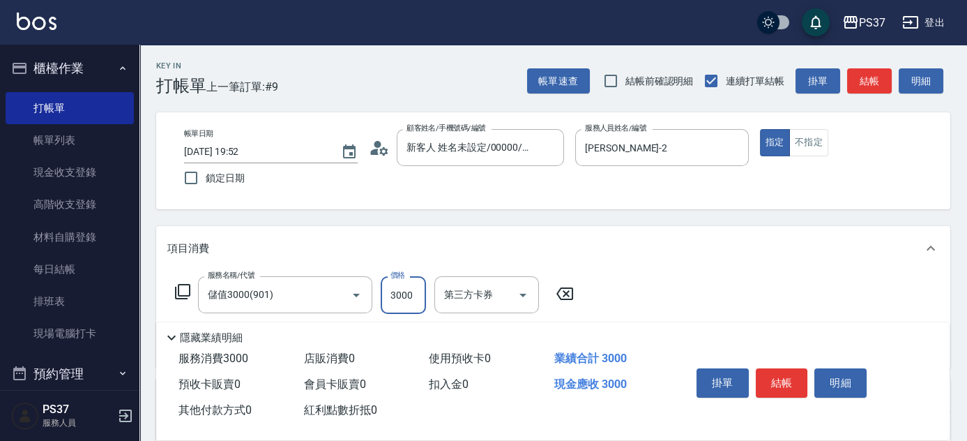
click at [394, 300] on input "3000" at bounding box center [403, 295] width 45 height 38
type input "2000"
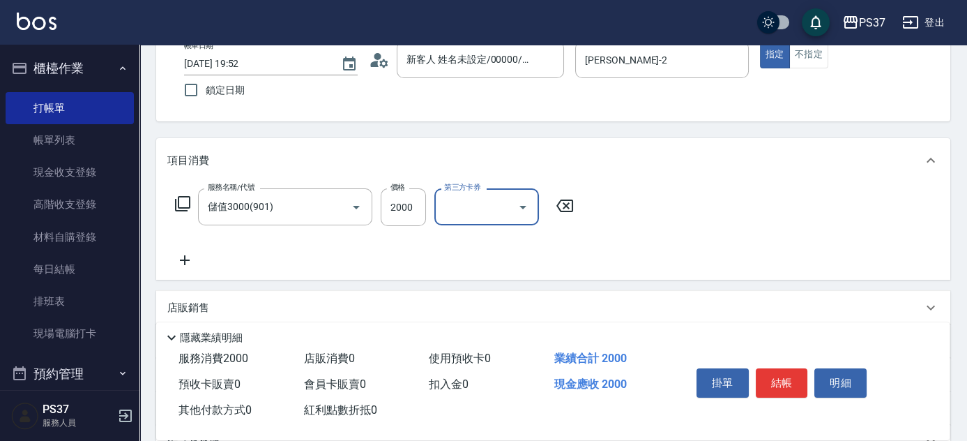
scroll to position [190, 0]
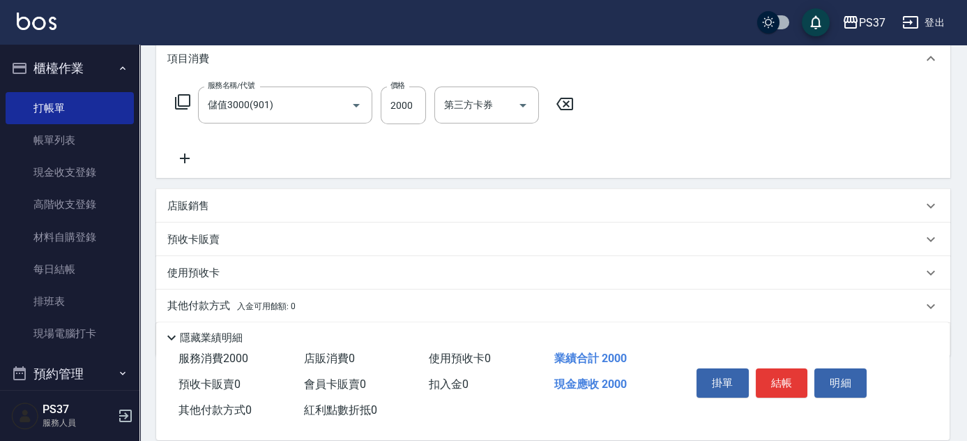
click at [190, 162] on icon at bounding box center [184, 158] width 35 height 17
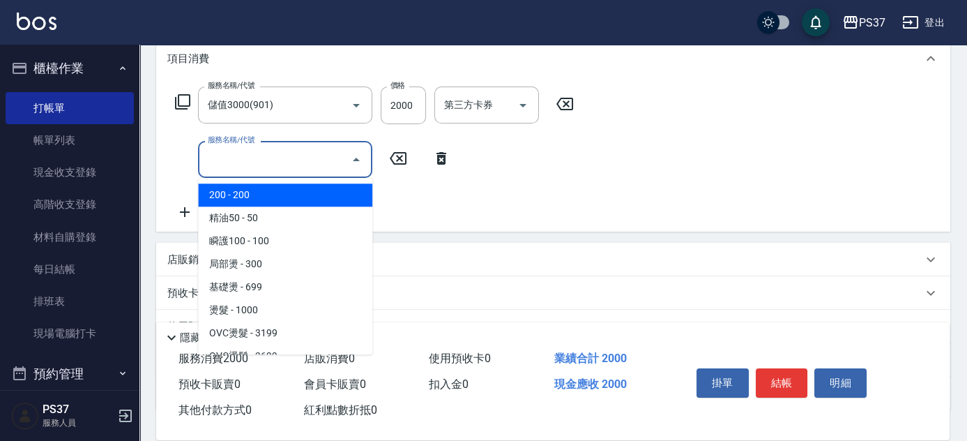
click at [254, 162] on input "服務名稱/代號" at bounding box center [274, 159] width 141 height 24
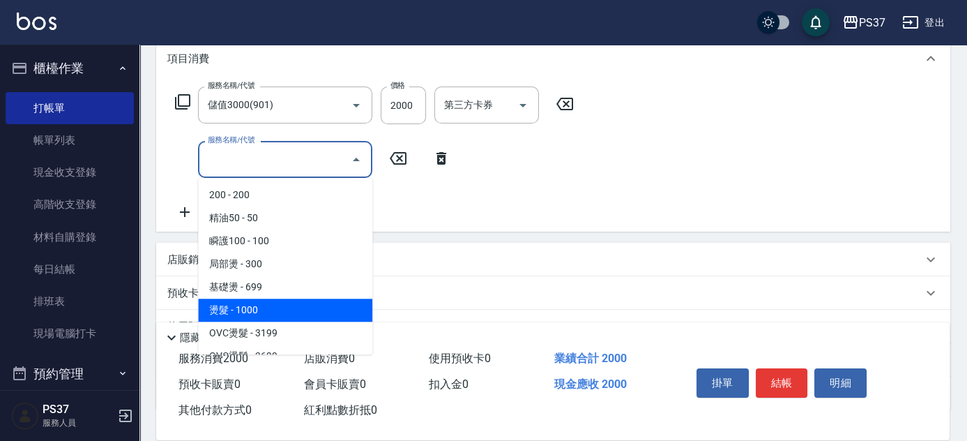
click at [281, 307] on span "燙髮 - 1000" at bounding box center [285, 309] width 174 height 23
type input "燙髮(202)"
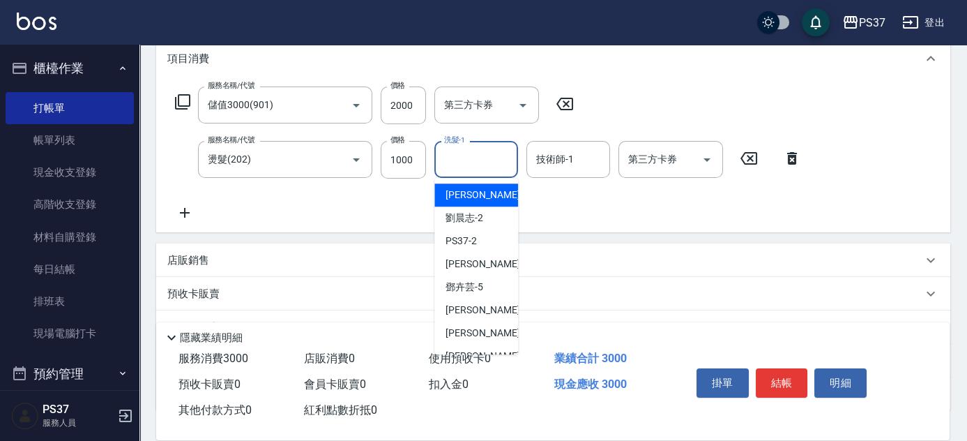
click at [478, 161] on input "洗髮-1" at bounding box center [476, 159] width 71 height 24
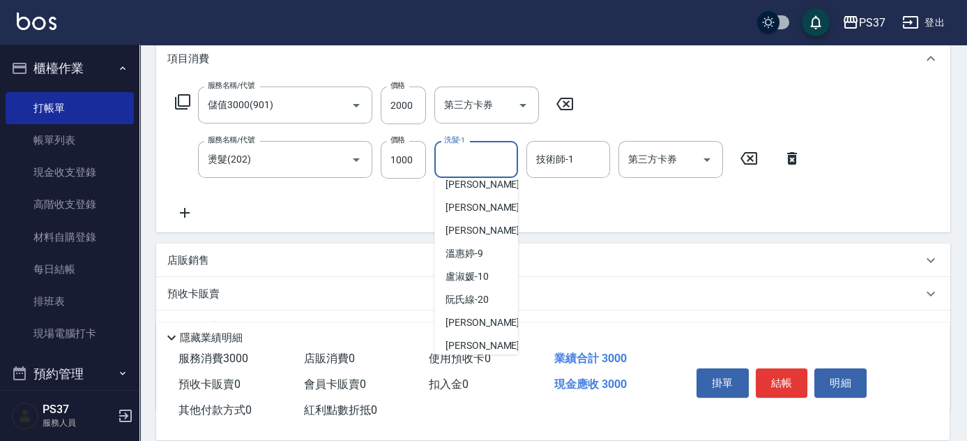
scroll to position [225, 0]
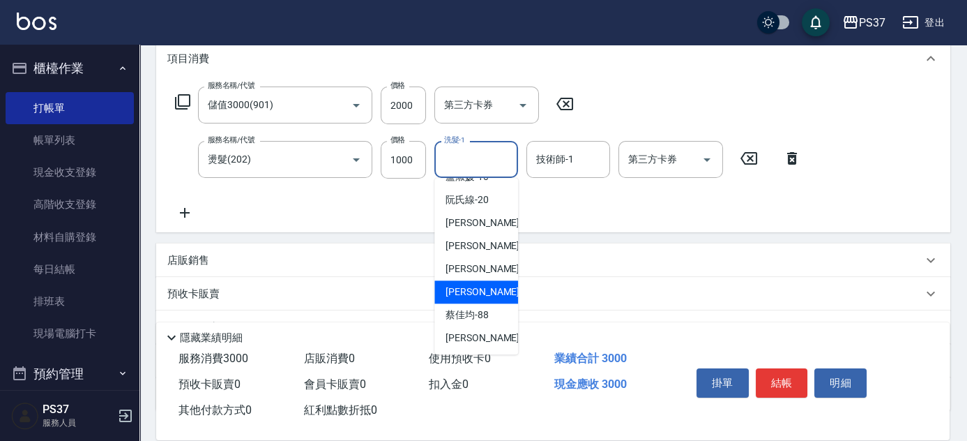
click at [472, 285] on span "[PERSON_NAME]-29" at bounding box center [490, 292] width 88 height 15
type input "[PERSON_NAME]-29"
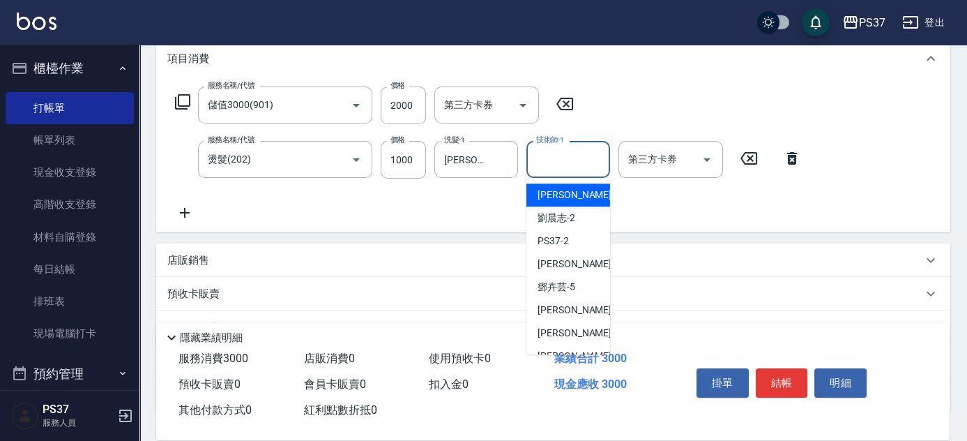
click at [556, 159] on input "技術師-1" at bounding box center [568, 159] width 71 height 24
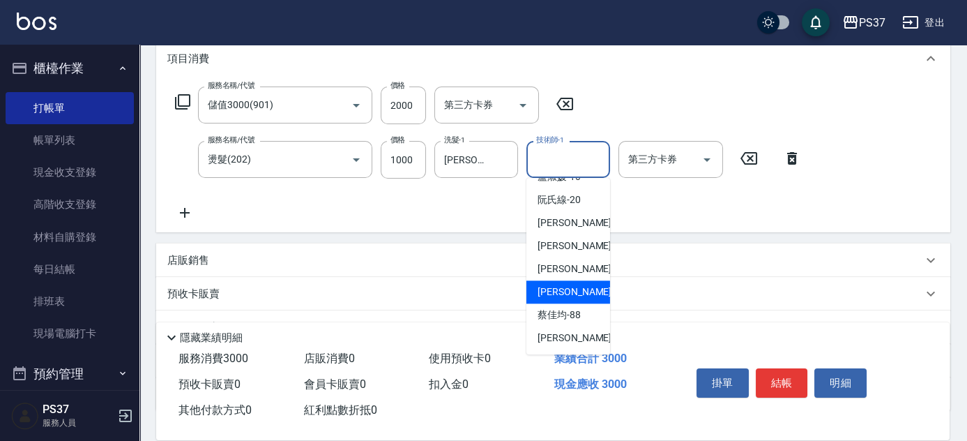
click at [556, 290] on span "[PERSON_NAME]-29" at bounding box center [582, 292] width 88 height 15
type input "[PERSON_NAME]-29"
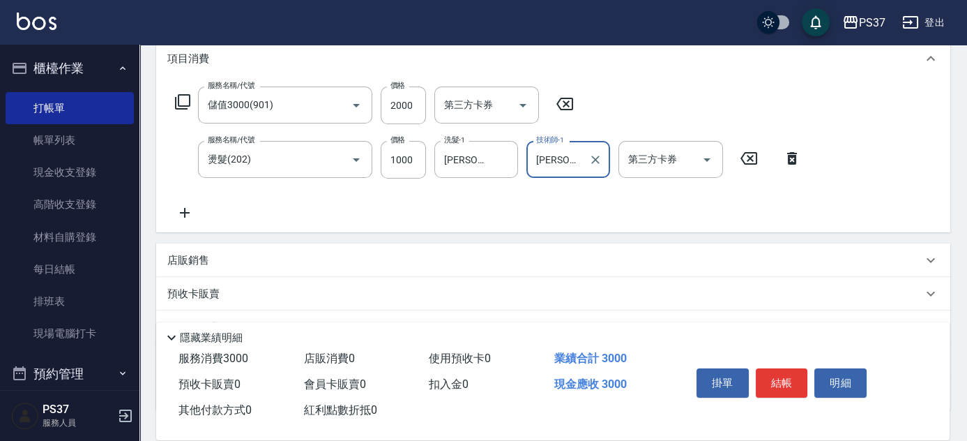
click at [193, 217] on icon at bounding box center [184, 212] width 35 height 17
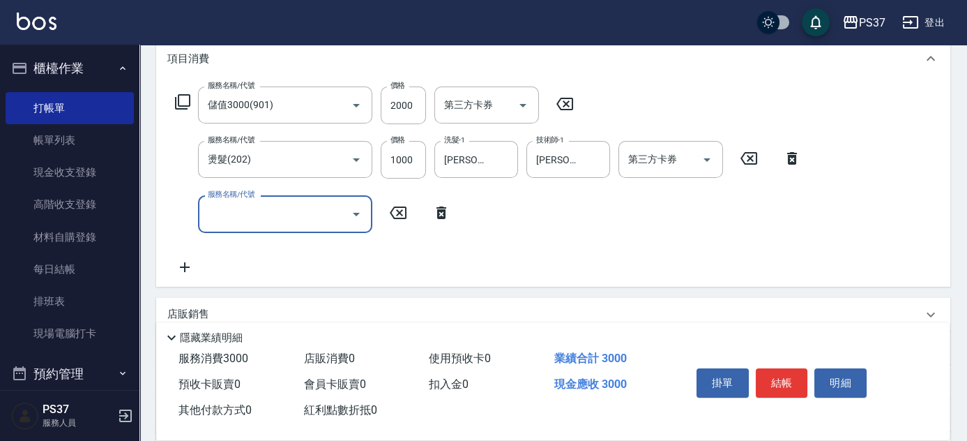
click at [277, 210] on input "服務名稱/代號" at bounding box center [274, 214] width 141 height 24
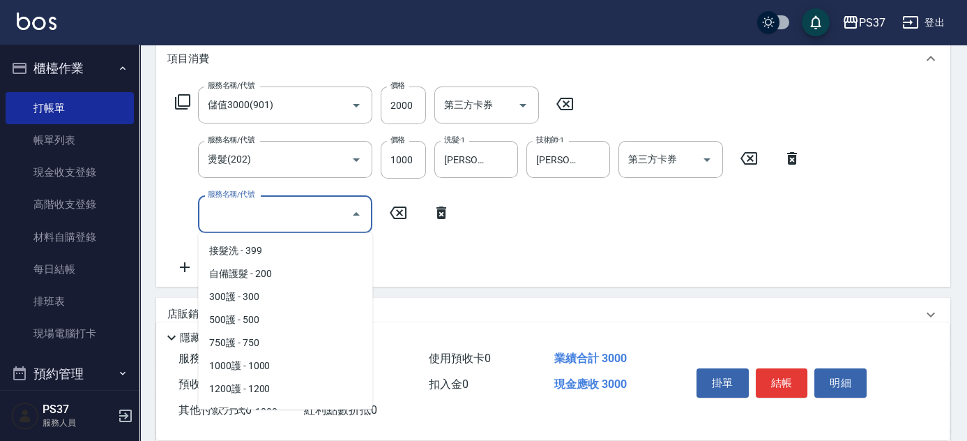
scroll to position [507, 0]
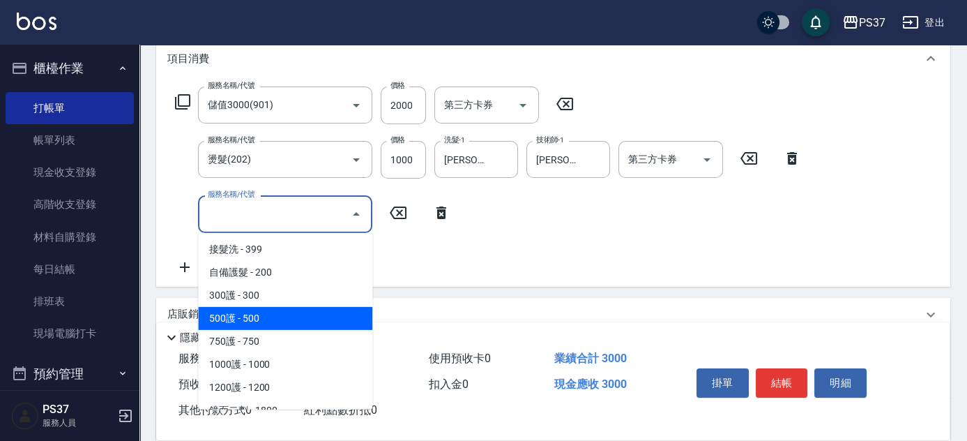
click at [290, 324] on span "500護 - 500" at bounding box center [285, 318] width 174 height 23
type input "500護(402)"
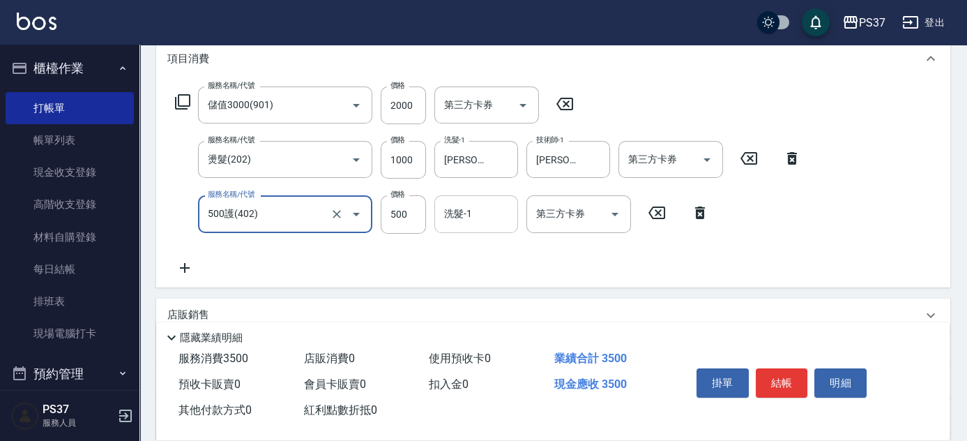
click at [450, 204] on div "洗髮-1 洗髮-1" at bounding box center [476, 213] width 84 height 37
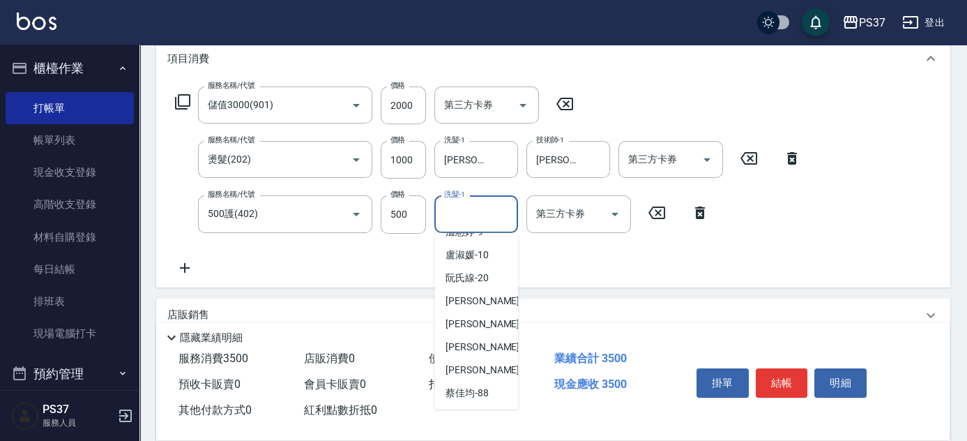
scroll to position [225, 0]
click at [467, 342] on span "[PERSON_NAME]-29" at bounding box center [490, 347] width 88 height 15
type input "[PERSON_NAME]-29"
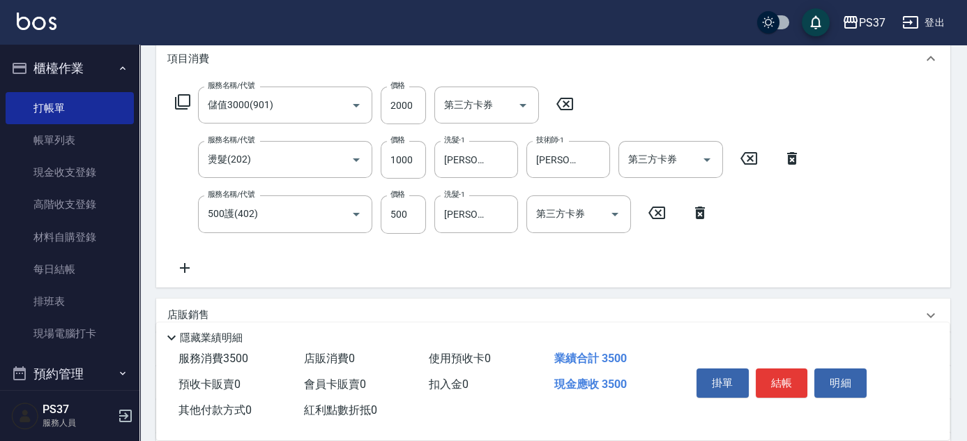
click at [188, 266] on icon at bounding box center [184, 267] width 35 height 17
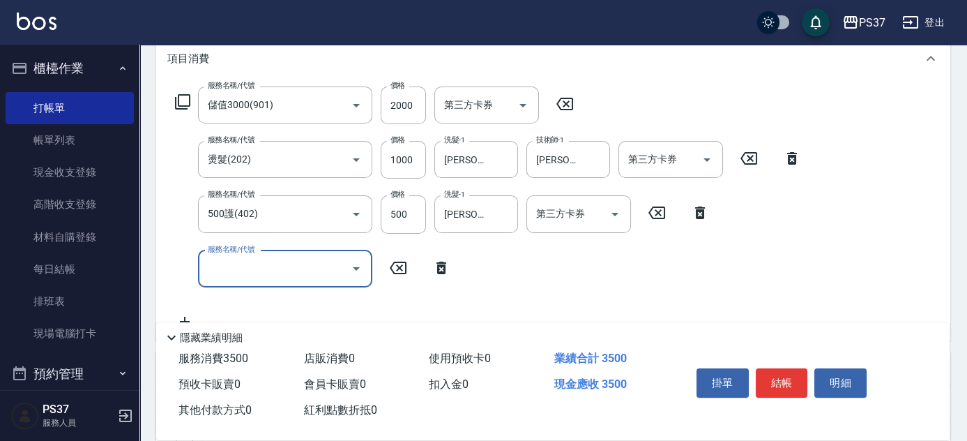
click at [272, 271] on input "服務名稱/代號" at bounding box center [274, 269] width 141 height 24
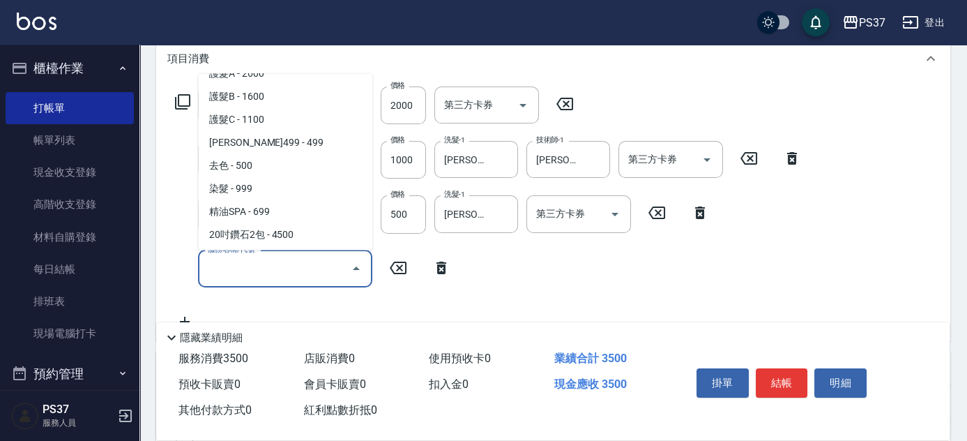
scroll to position [697, 0]
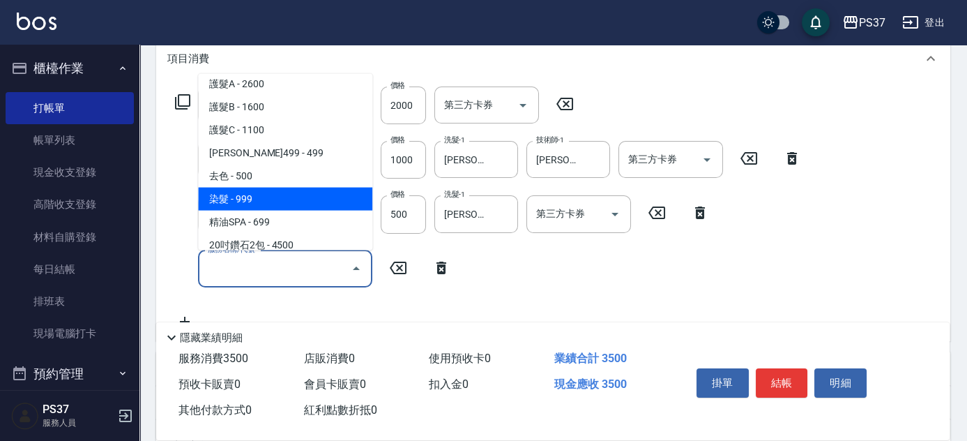
click at [277, 202] on span "染髮 - 999" at bounding box center [285, 199] width 174 height 23
type input "染髮(501)"
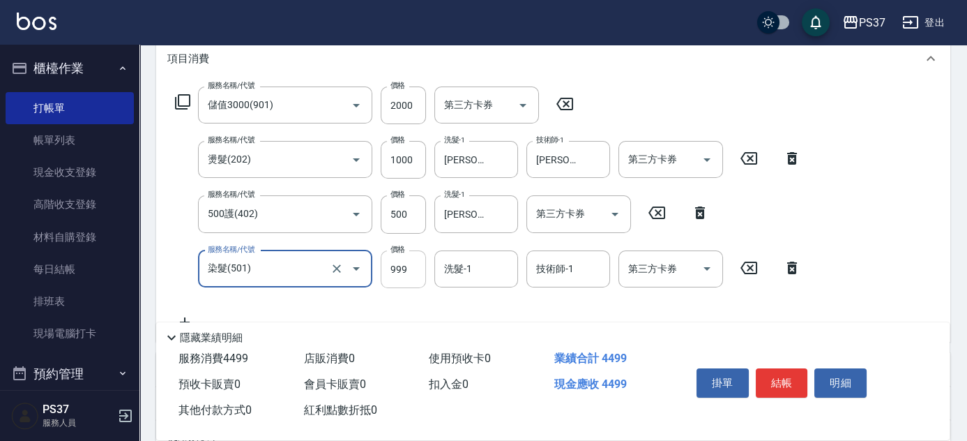
click at [386, 278] on input "999" at bounding box center [403, 269] width 45 height 38
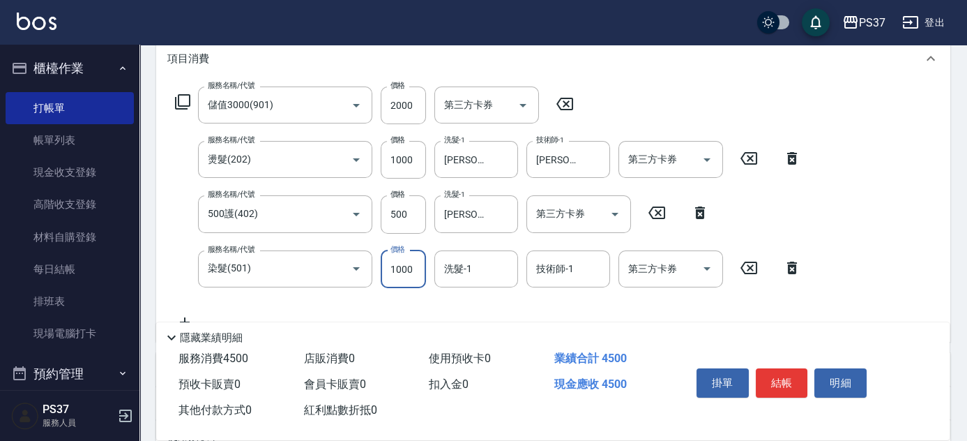
type input "1000"
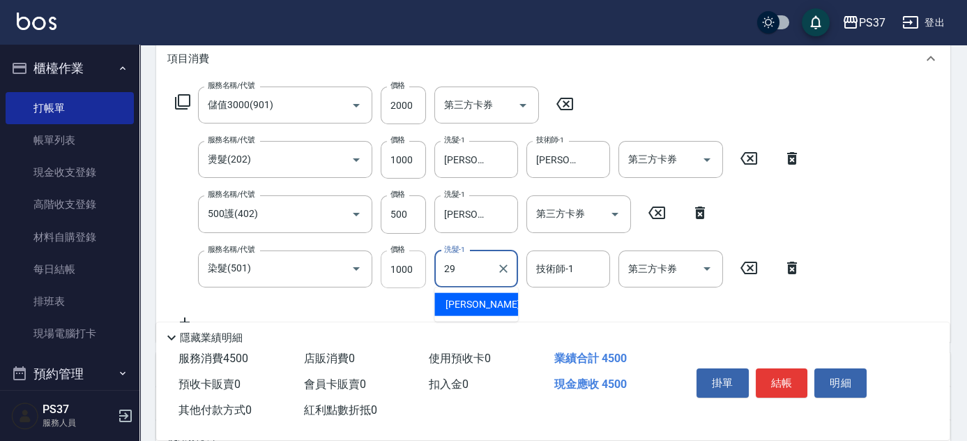
type input "[PERSON_NAME]-29"
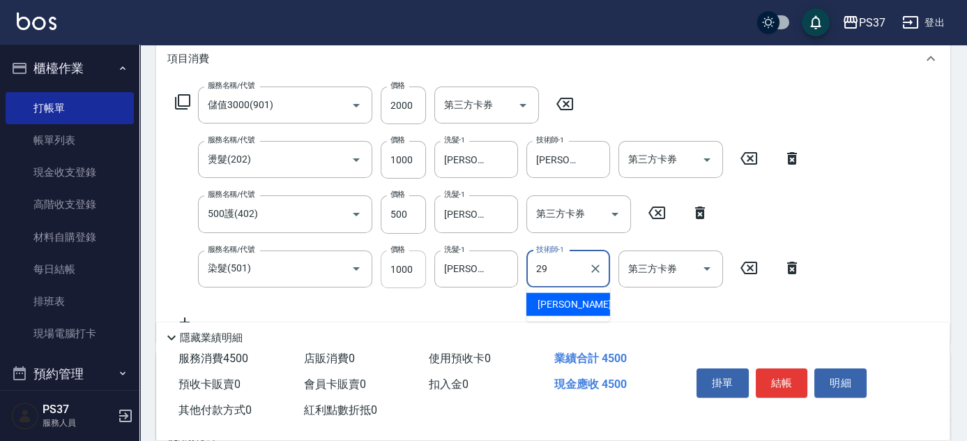
type input "[PERSON_NAME]-29"
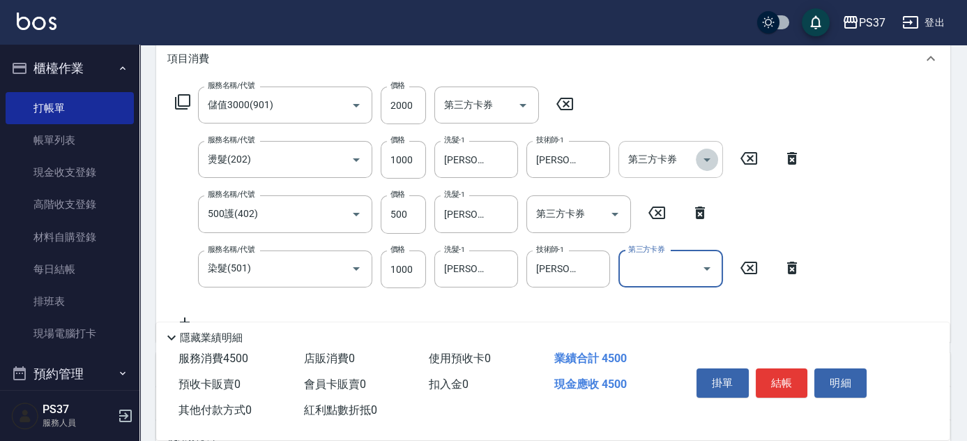
click at [709, 158] on icon "Open" at bounding box center [707, 159] width 7 height 3
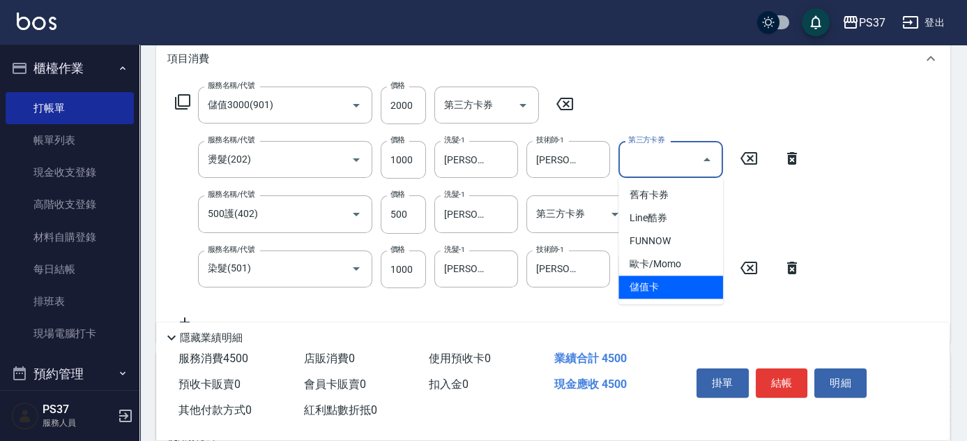
click at [676, 290] on span "儲值卡" at bounding box center [671, 286] width 105 height 23
type input "儲值卡"
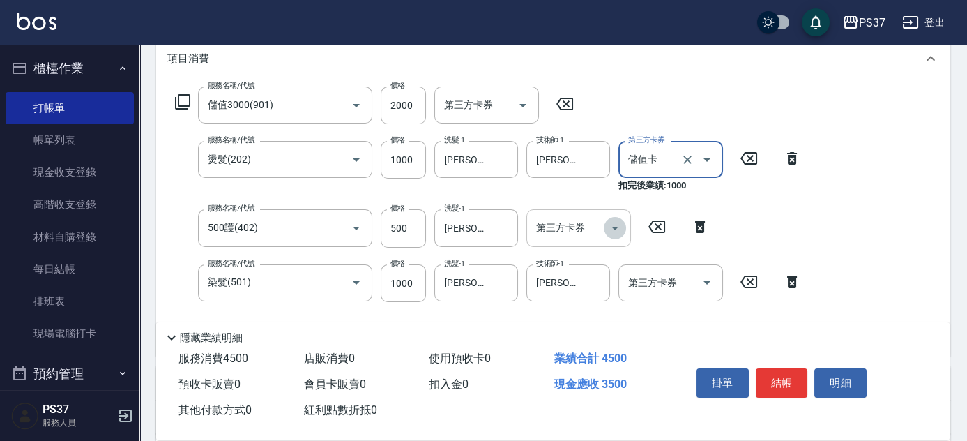
click at [619, 223] on icon "Open" at bounding box center [615, 228] width 17 height 17
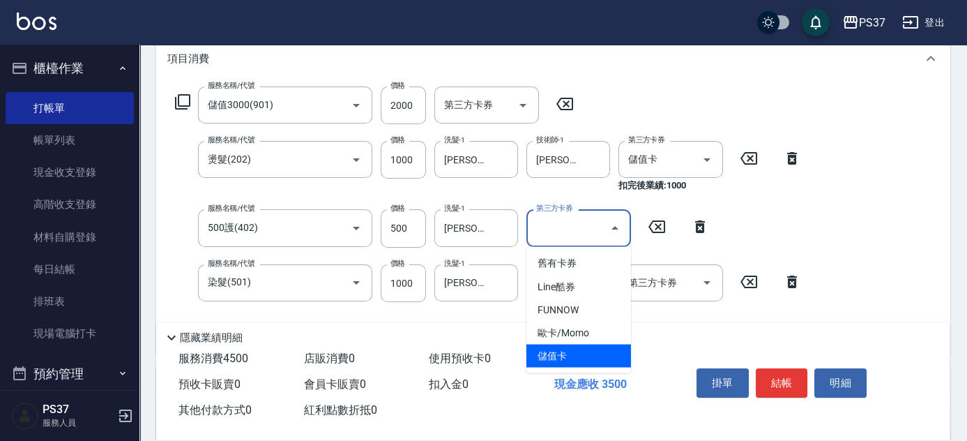
click at [582, 345] on span "儲值卡" at bounding box center [579, 355] width 105 height 23
type input "儲值卡"
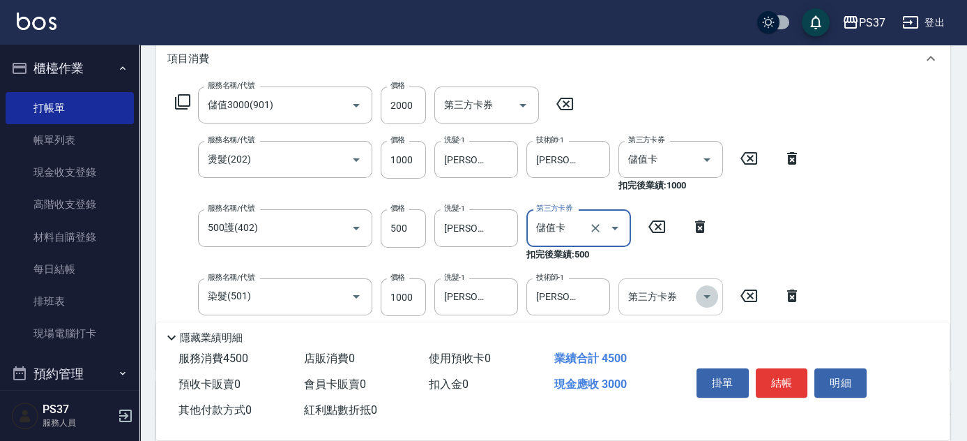
click at [710, 295] on icon "Open" at bounding box center [707, 296] width 7 height 3
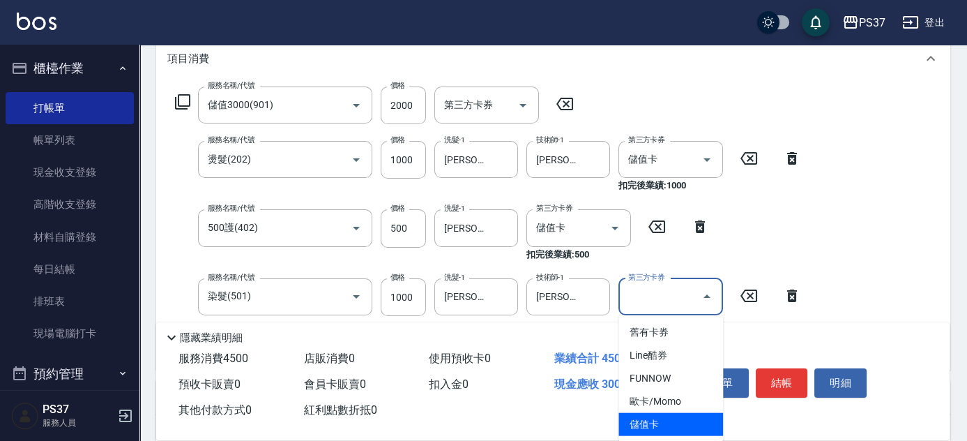
click at [676, 420] on span "儲值卡" at bounding box center [671, 424] width 105 height 23
type input "儲值卡"
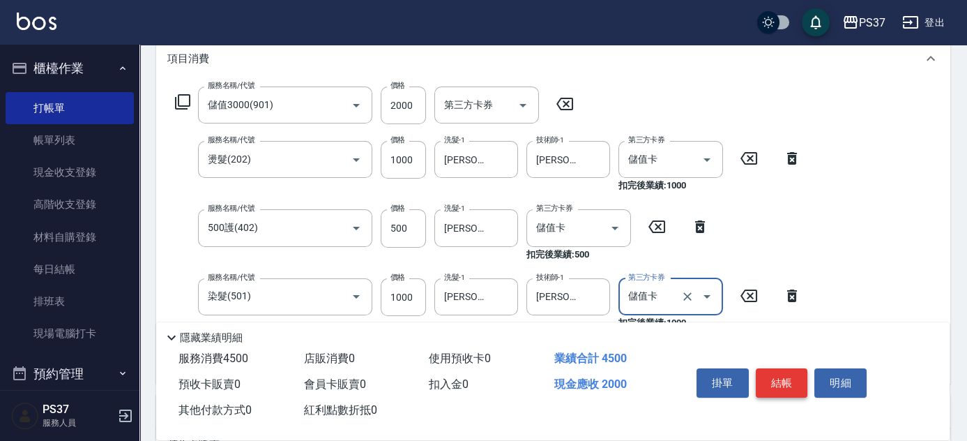
click at [785, 378] on button "結帳" at bounding box center [782, 382] width 52 height 29
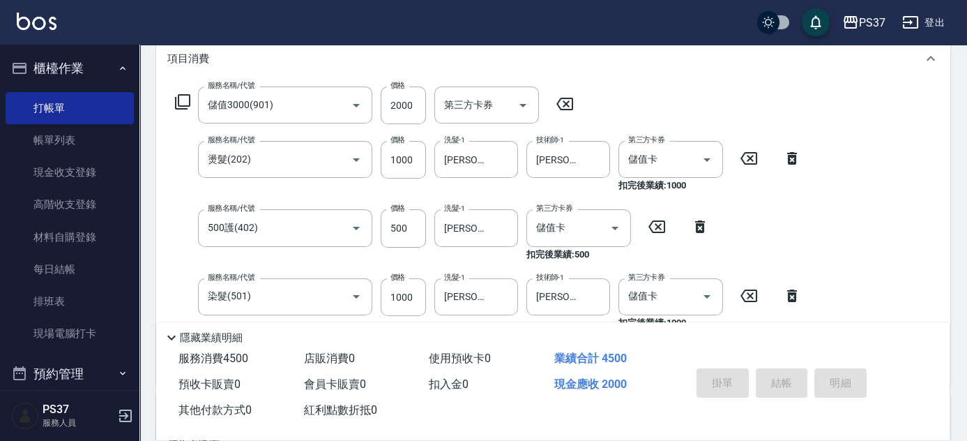
type input "[DATE] 19:53"
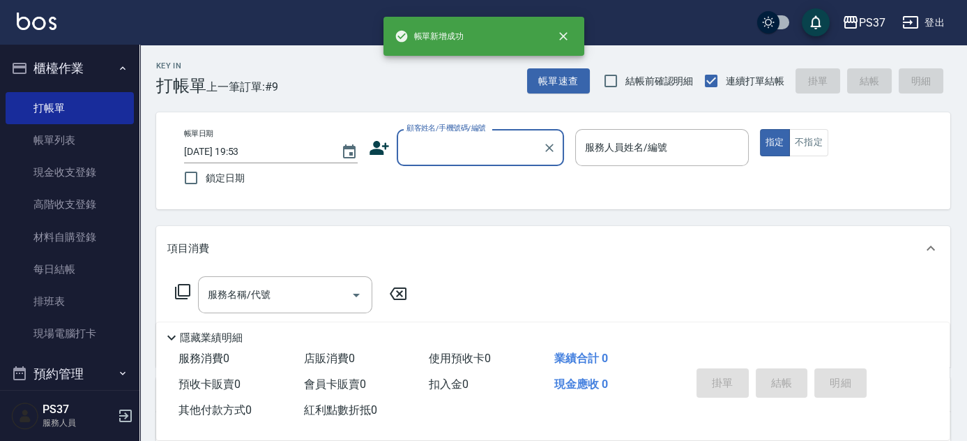
scroll to position [0, 0]
click at [435, 144] on input "顧客姓名/手機號碼/編號" at bounding box center [470, 147] width 134 height 24
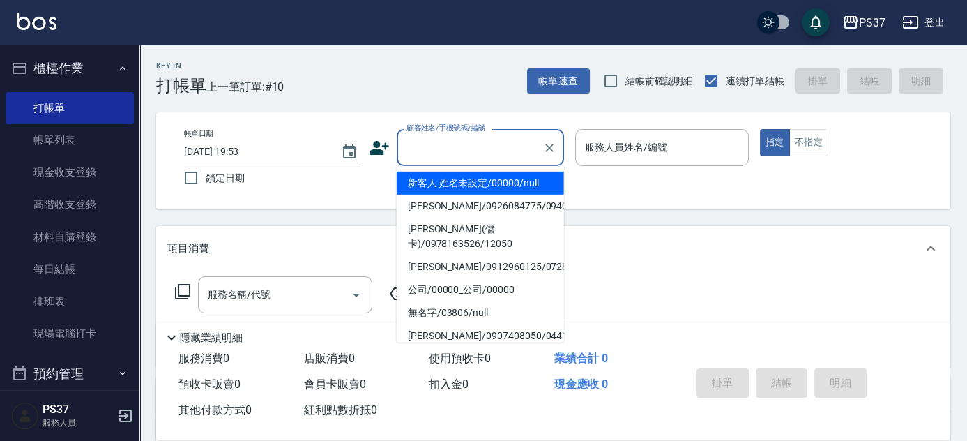
click at [439, 178] on li "新客人 姓名未設定/00000/null" at bounding box center [480, 183] width 167 height 23
type input "新客人 姓名未設定/00000/null"
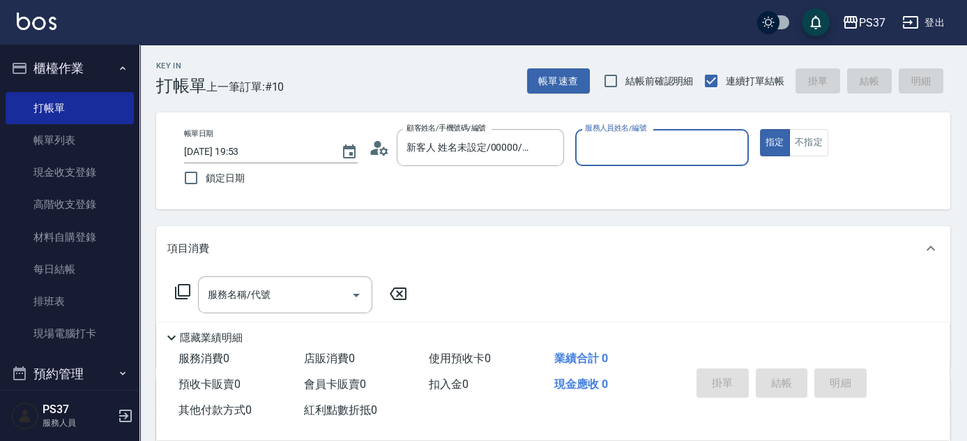
click at [616, 161] on div "服務人員姓名/編號" at bounding box center [662, 147] width 174 height 37
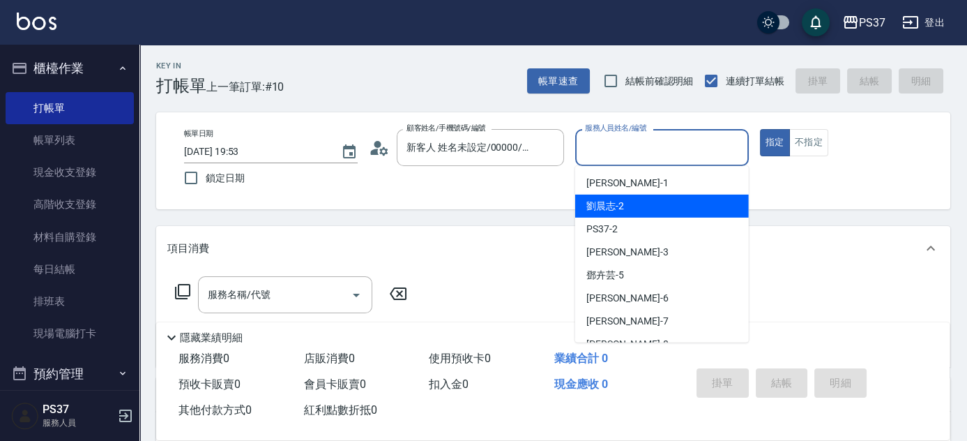
click at [628, 209] on div "[PERSON_NAME]-2" at bounding box center [662, 206] width 174 height 23
type input "[PERSON_NAME]-2"
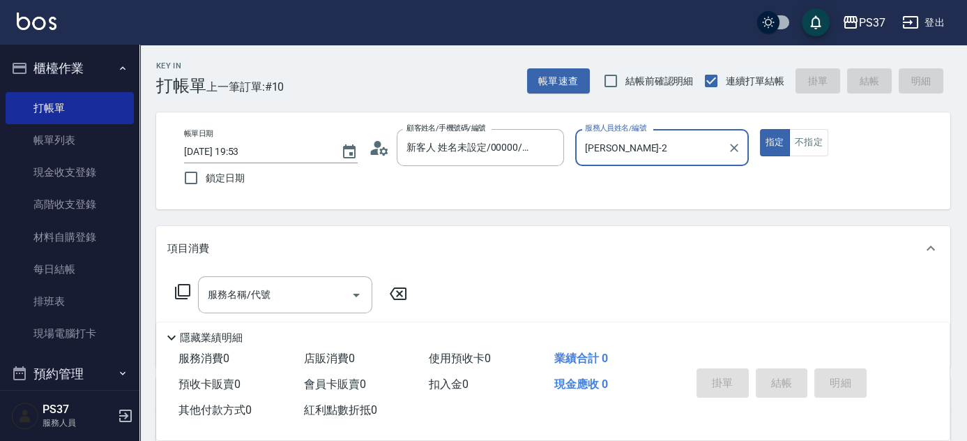
drag, startPoint x: 258, startPoint y: 278, endPoint x: 257, endPoint y: 287, distance: 9.1
click at [257, 287] on div "服務名稱/代號" at bounding box center [285, 294] width 174 height 37
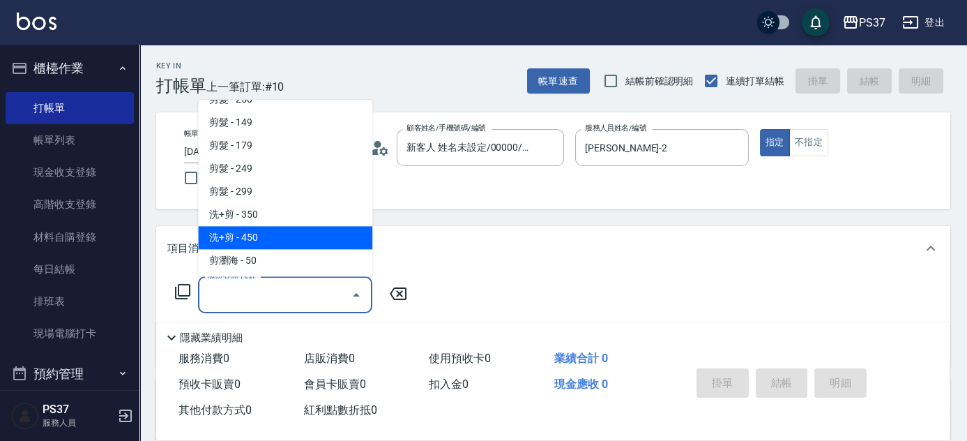
scroll to position [697, 0]
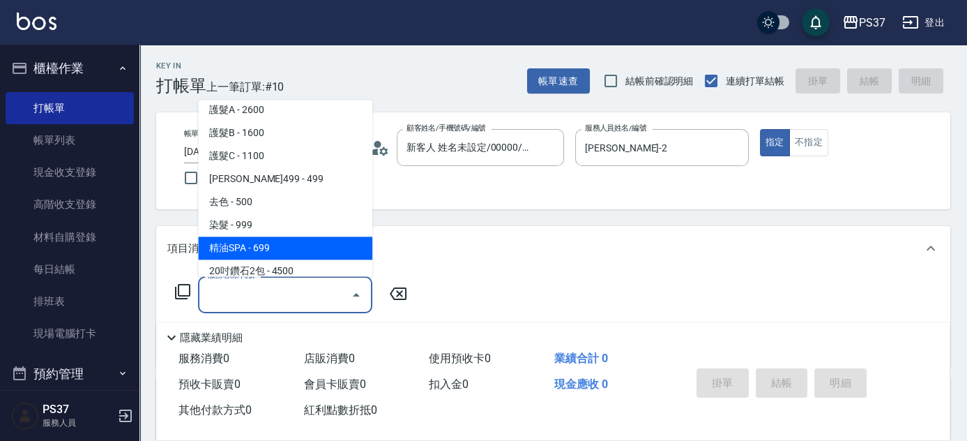
click at [273, 239] on span "精油SPA - 699" at bounding box center [285, 248] width 174 height 23
type input "精油SPA(0699)"
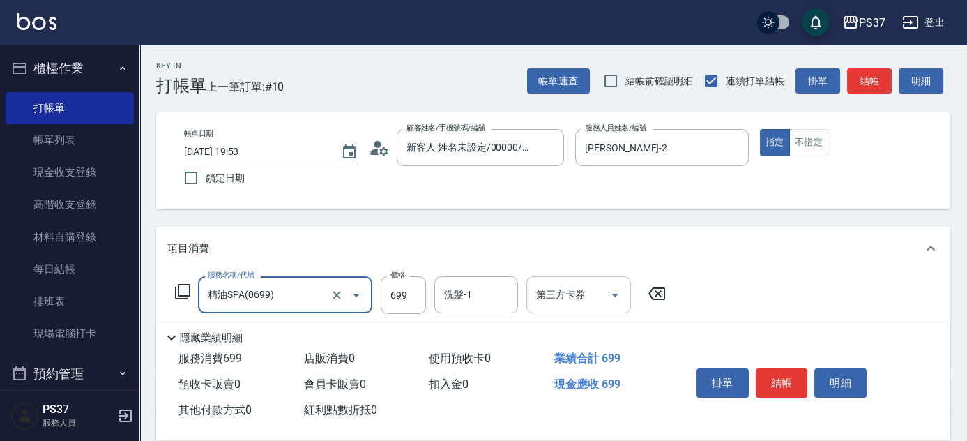
click at [474, 301] on input "洗髮-1" at bounding box center [476, 294] width 71 height 24
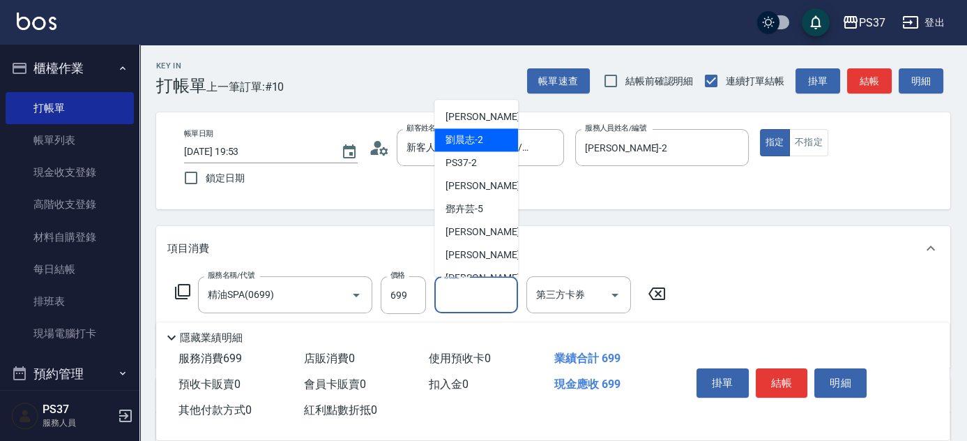
click at [480, 144] on span "[PERSON_NAME]-2" at bounding box center [465, 140] width 38 height 15
type input "[PERSON_NAME]-2"
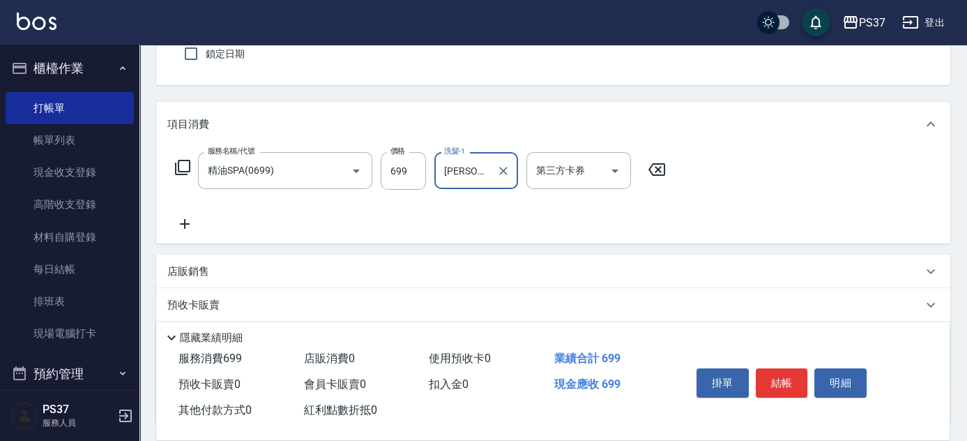
scroll to position [126, 0]
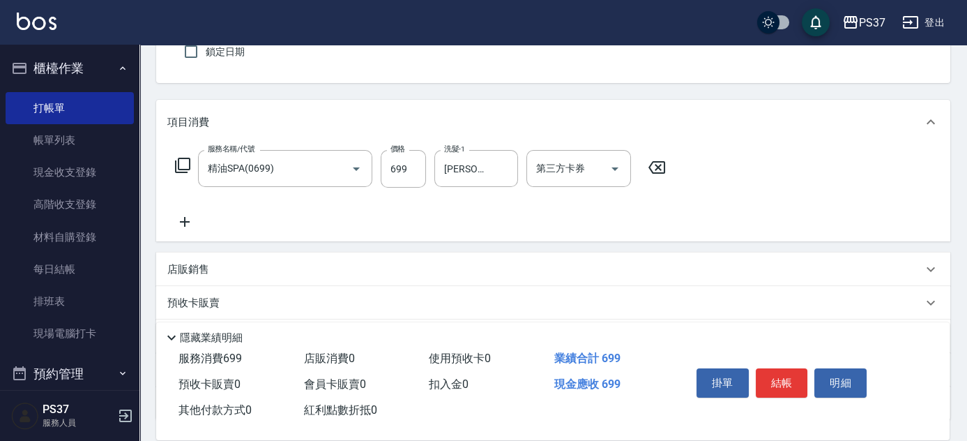
click at [183, 226] on icon at bounding box center [184, 221] width 35 height 17
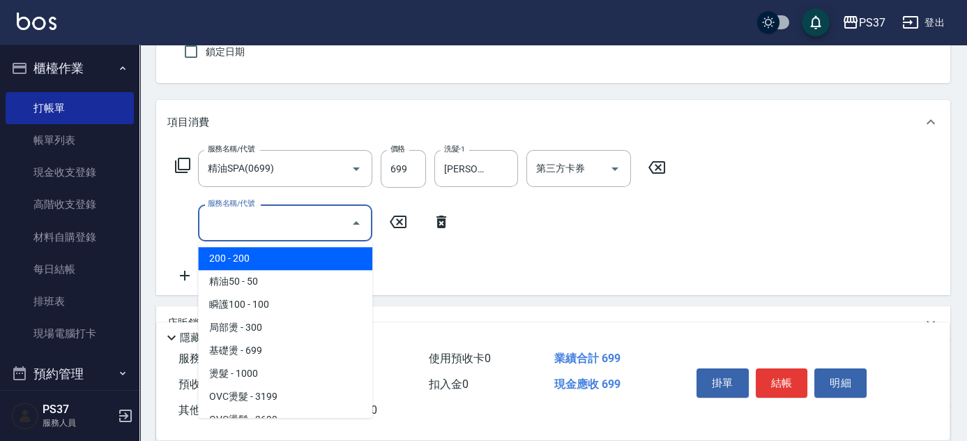
click at [235, 223] on input "服務名稱/代號" at bounding box center [274, 223] width 141 height 24
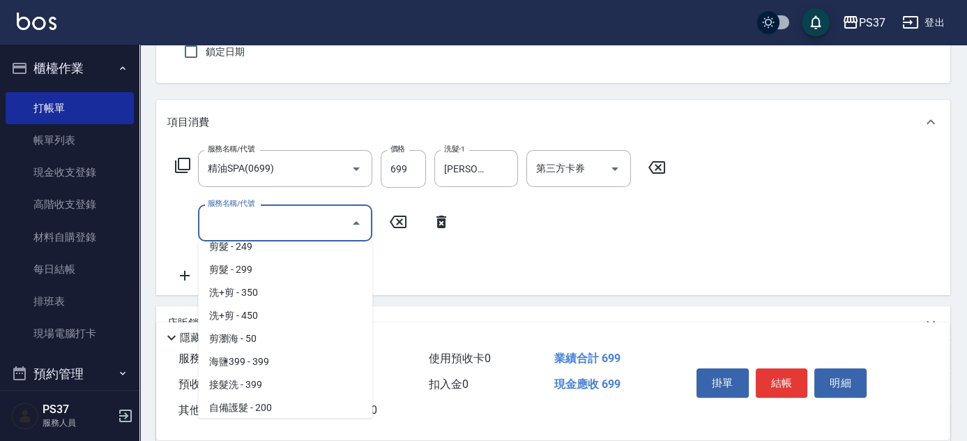
scroll to position [190, 0]
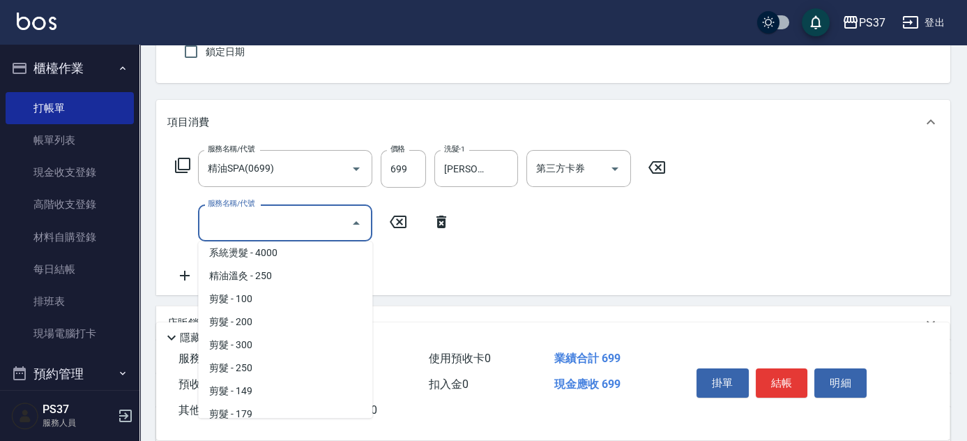
click at [267, 301] on span "剪髮 - 100" at bounding box center [285, 298] width 174 height 23
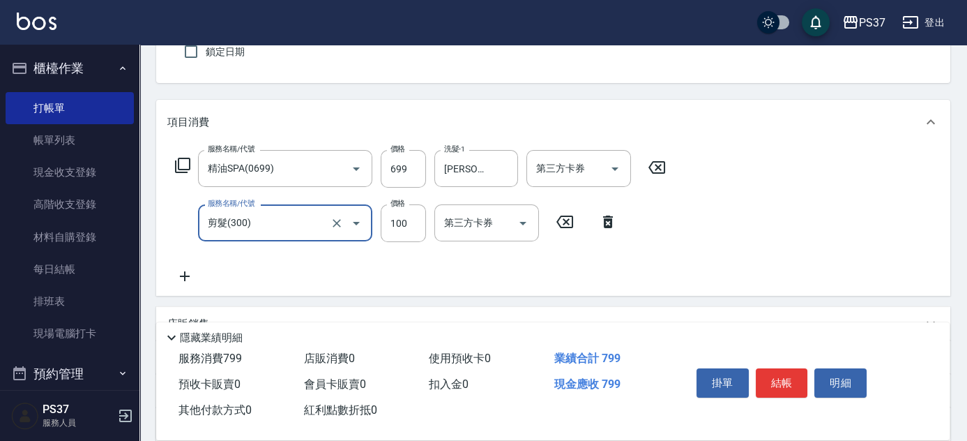
type input "剪髮(300)"
click at [404, 224] on input "100" at bounding box center [403, 223] width 45 height 38
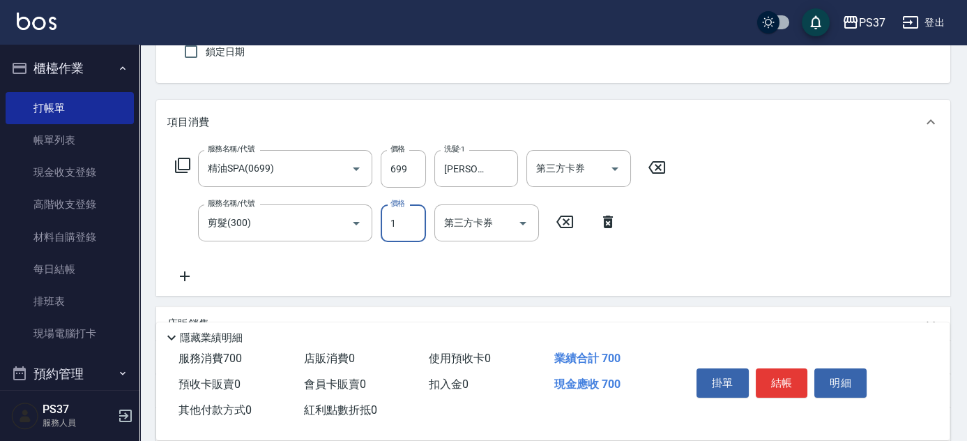
type input "1"
click at [186, 275] on icon at bounding box center [185, 276] width 10 height 10
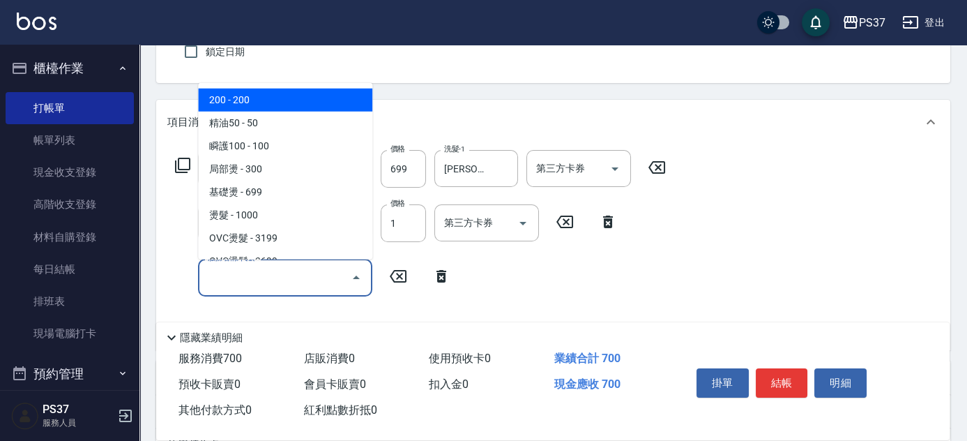
click at [249, 280] on input "服務名稱/代號" at bounding box center [274, 277] width 141 height 24
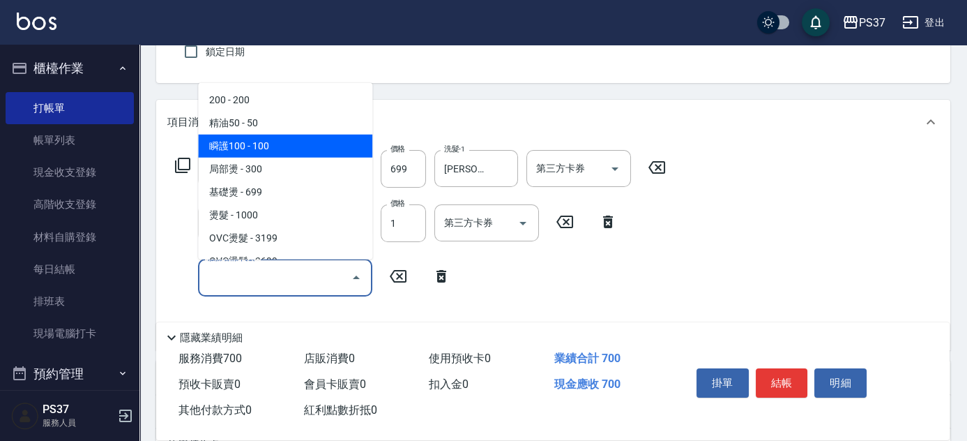
click at [273, 146] on span "瞬護100 - 100" at bounding box center [285, 146] width 174 height 23
type input "瞬護100(113)"
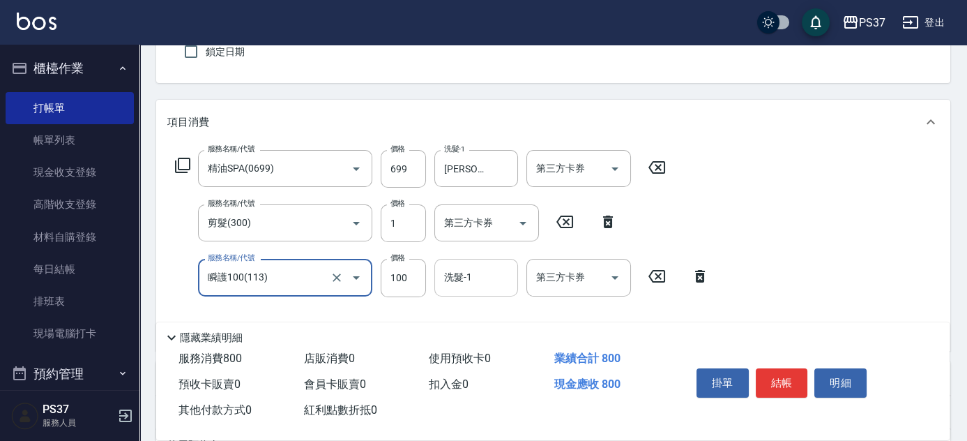
click at [476, 287] on input "洗髮-1" at bounding box center [476, 277] width 71 height 24
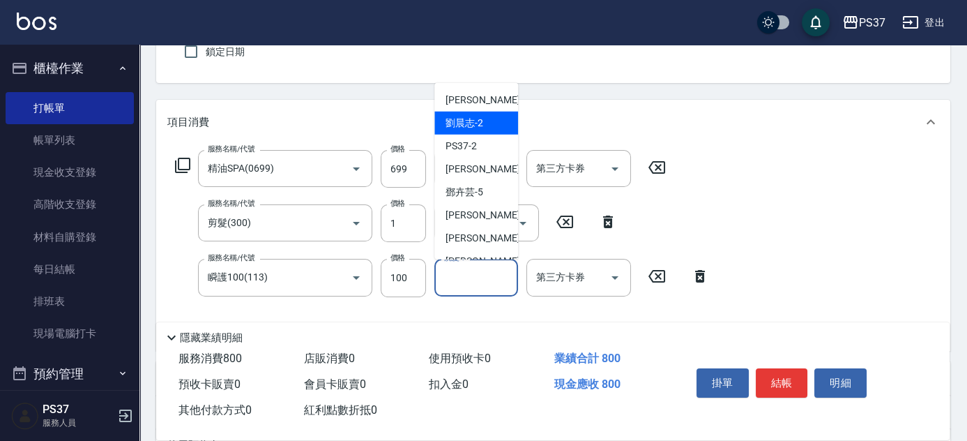
click at [474, 114] on div "[PERSON_NAME]-2" at bounding box center [476, 123] width 84 height 23
type input "[PERSON_NAME]-2"
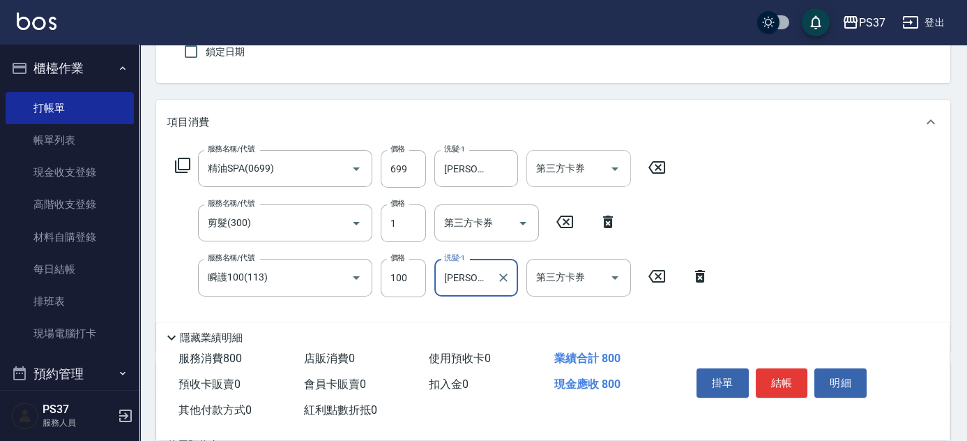
click at [614, 164] on icon "Open" at bounding box center [615, 168] width 17 height 17
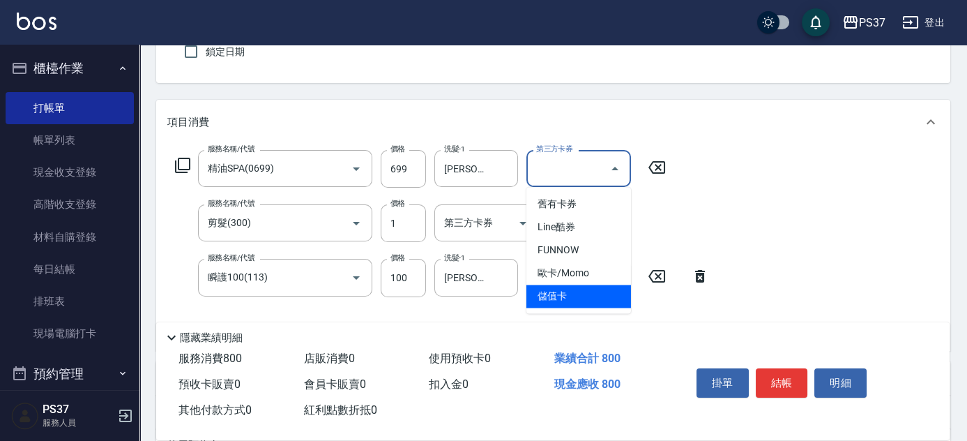
click at [582, 300] on span "儲值卡" at bounding box center [579, 296] width 105 height 23
type input "儲值卡"
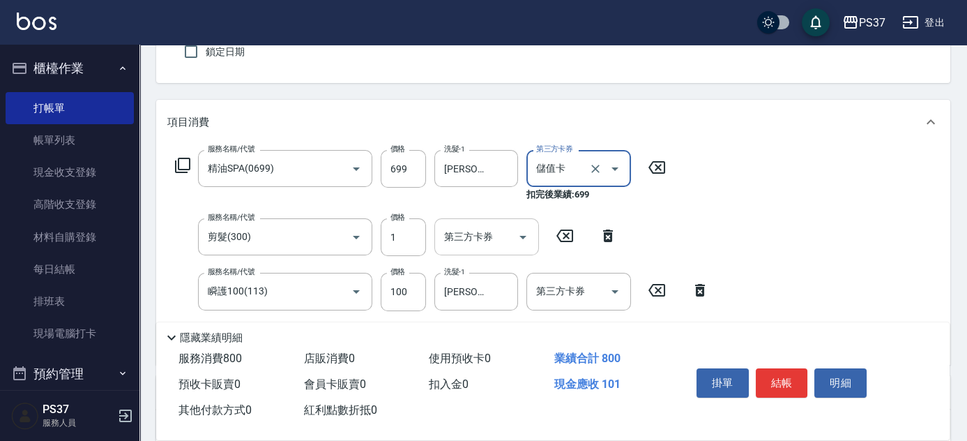
click at [522, 233] on icon "Open" at bounding box center [523, 237] width 17 height 17
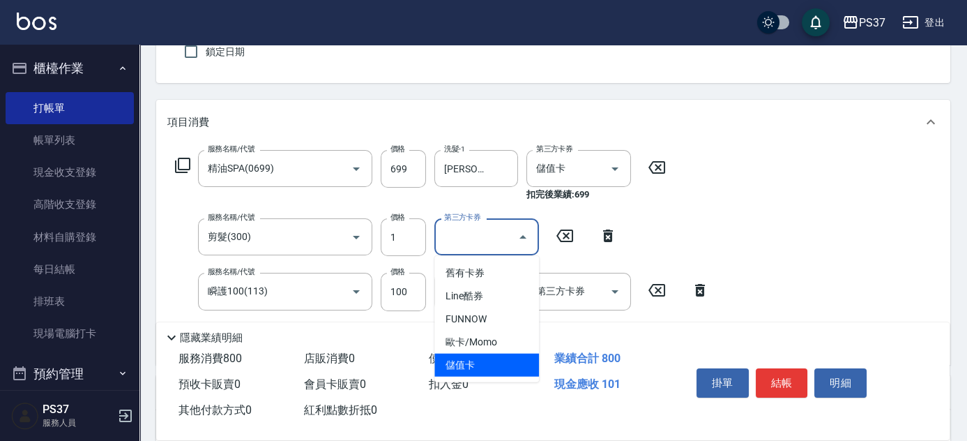
drag, startPoint x: 497, startPoint y: 363, endPoint x: 546, endPoint y: 347, distance: 52.0
click at [497, 362] on span "儲值卡" at bounding box center [486, 365] width 105 height 23
type input "儲值卡"
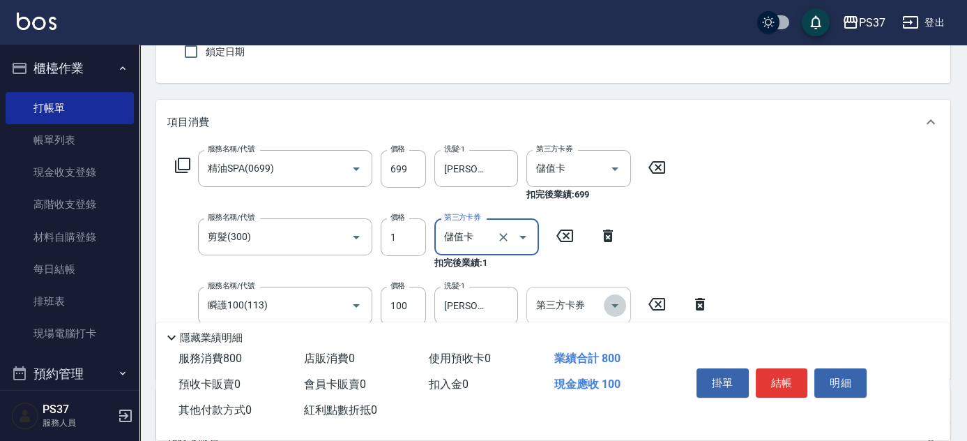
click at [616, 304] on icon "Open" at bounding box center [615, 305] width 7 height 3
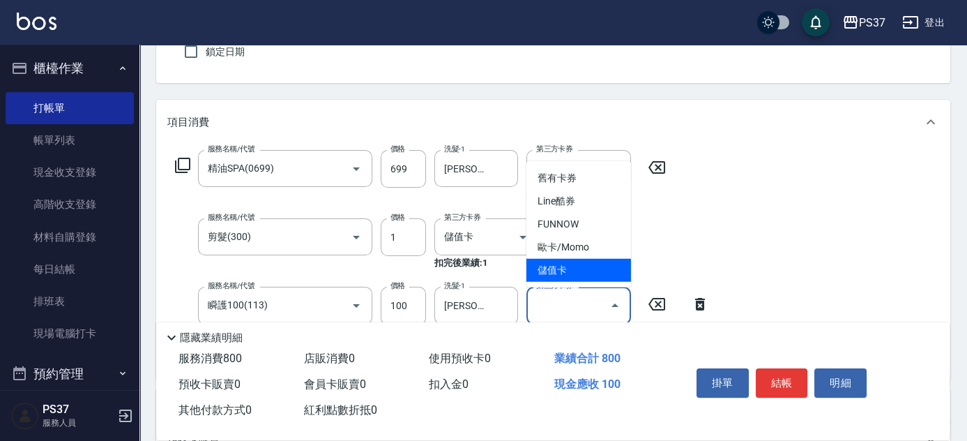
click at [591, 276] on span "儲值卡" at bounding box center [579, 270] width 105 height 23
type input "儲值卡"
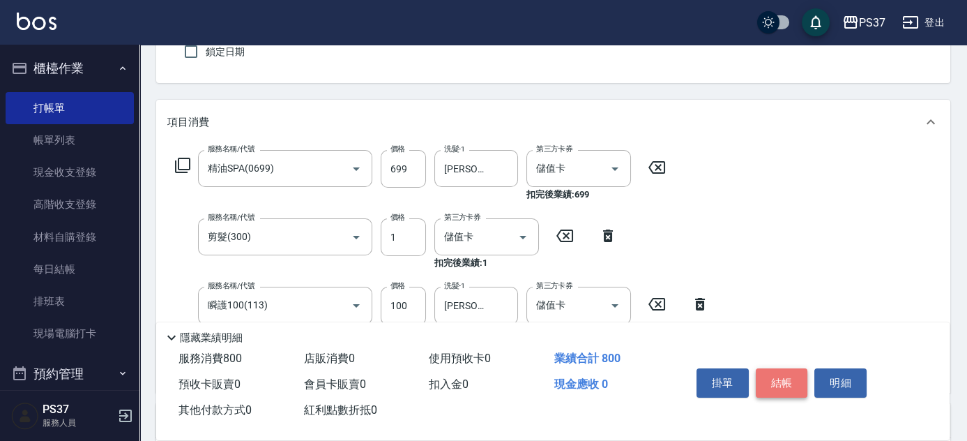
click at [786, 384] on button "結帳" at bounding box center [782, 382] width 52 height 29
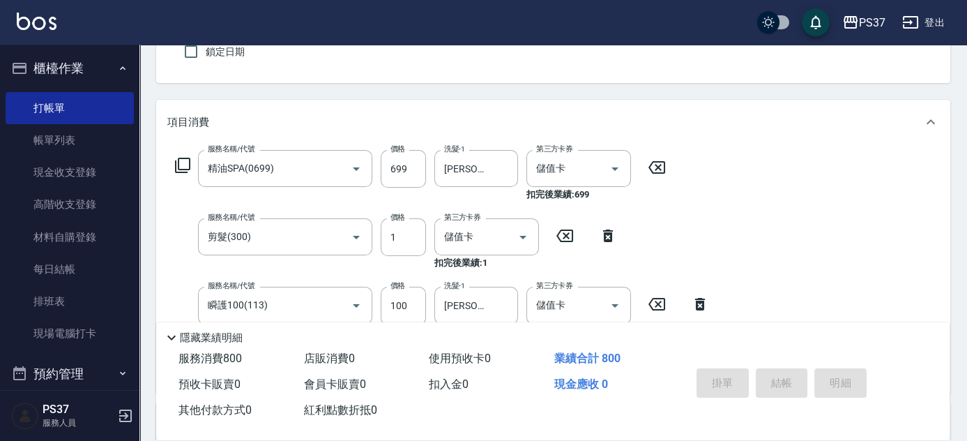
type input "[DATE] 19:54"
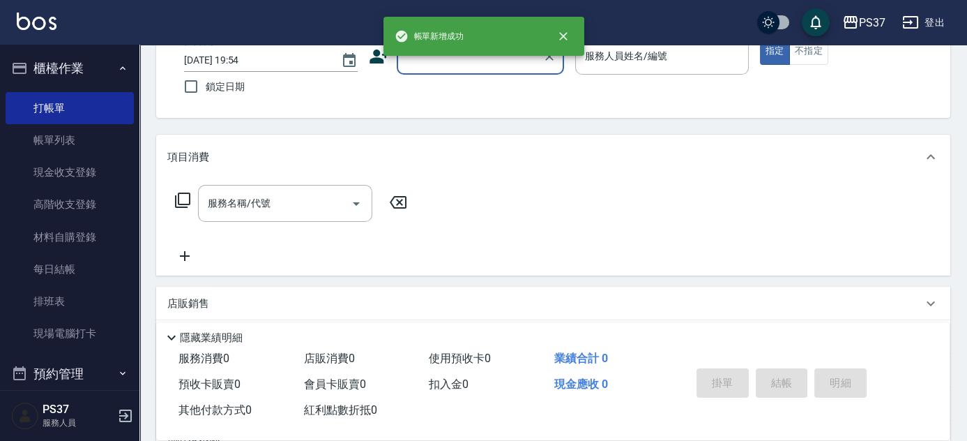
scroll to position [0, 0]
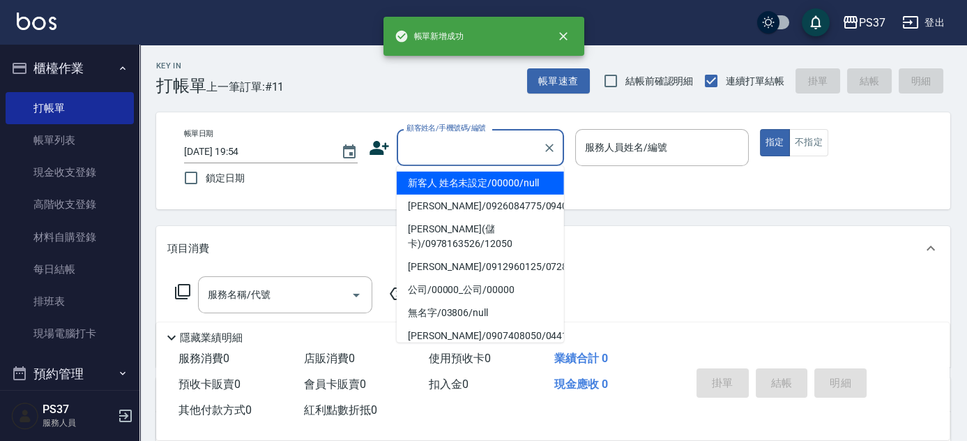
click at [448, 145] on input "顧客姓名/手機號碼/編號" at bounding box center [470, 147] width 134 height 24
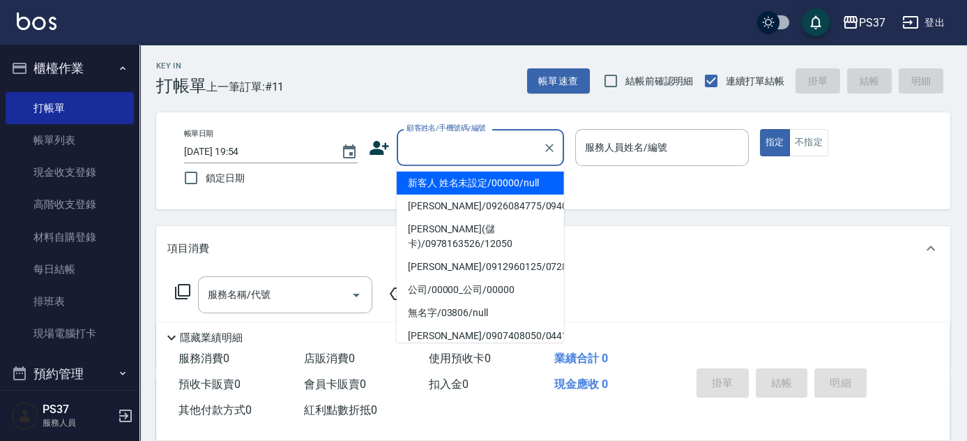
click at [464, 181] on li "新客人 姓名未設定/00000/null" at bounding box center [480, 183] width 167 height 23
type input "新客人 姓名未設定/00000/null"
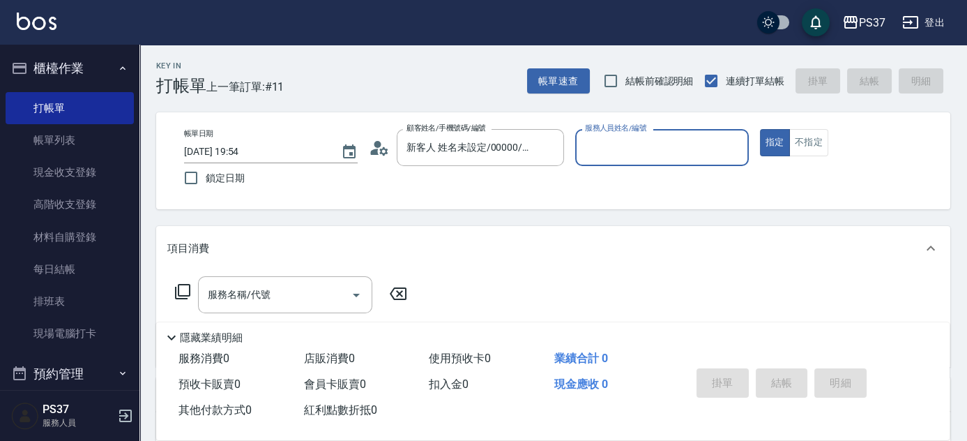
click at [630, 152] on input "服務人員姓名/編號" at bounding box center [662, 147] width 161 height 24
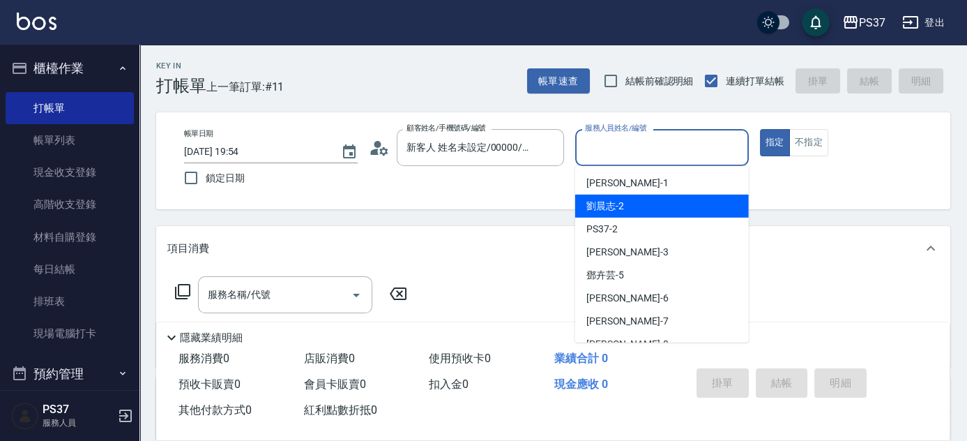
click at [623, 202] on span "[PERSON_NAME]-2" at bounding box center [605, 206] width 38 height 15
type input "[PERSON_NAME]-2"
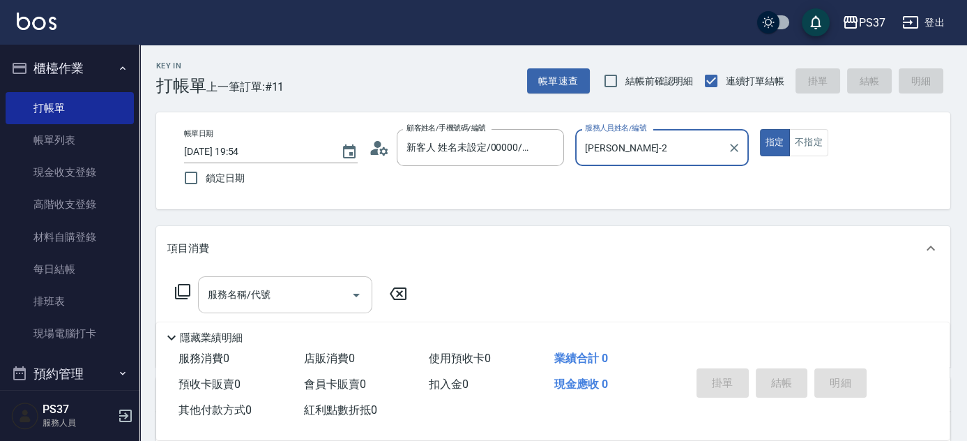
click at [266, 296] on input "服務名稱/代號" at bounding box center [274, 294] width 141 height 24
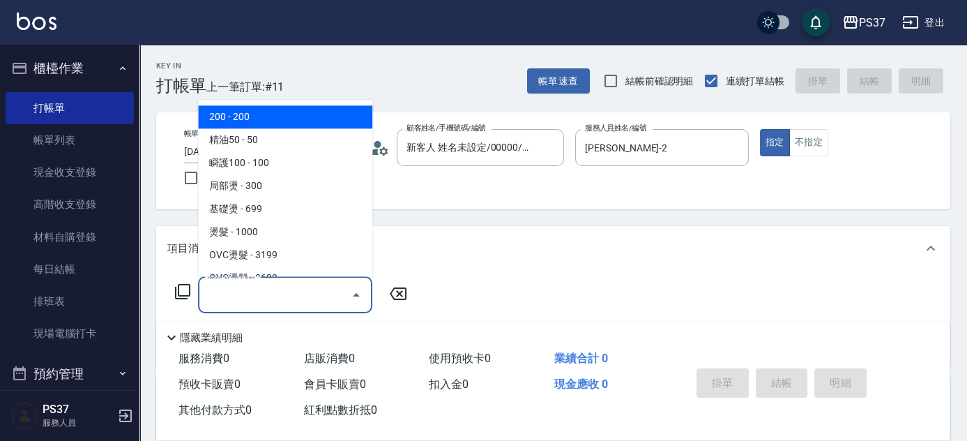
click at [261, 123] on span "200 - 200" at bounding box center [285, 117] width 174 height 23
type input "200(111)"
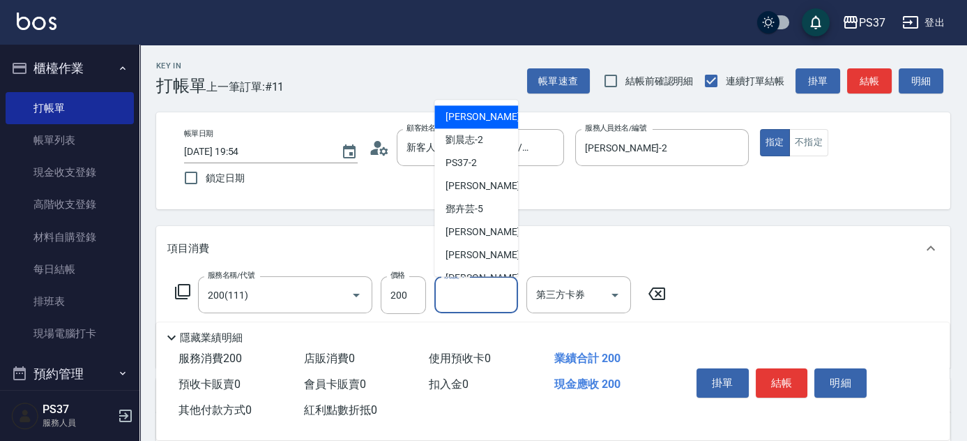
click at [502, 298] on input "洗髮-1" at bounding box center [476, 294] width 71 height 24
click at [476, 137] on span "[PERSON_NAME]-2" at bounding box center [465, 140] width 38 height 15
type input "[PERSON_NAME]-2"
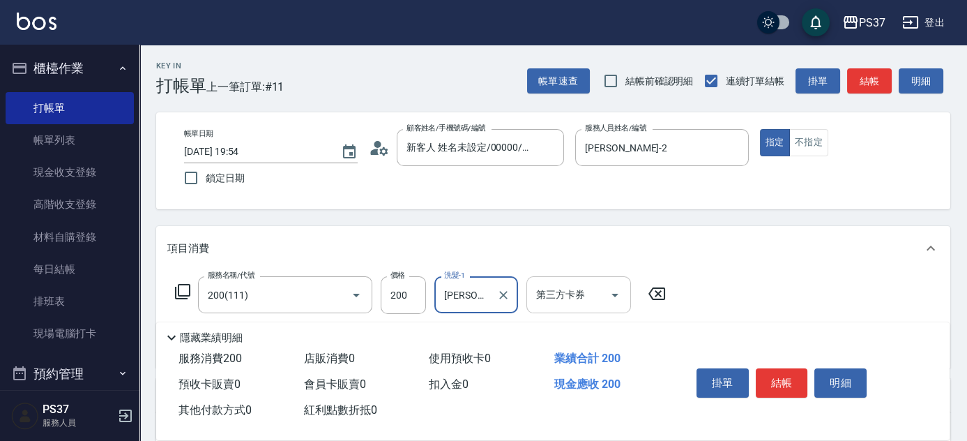
click at [612, 291] on icon "Open" at bounding box center [615, 295] width 17 height 17
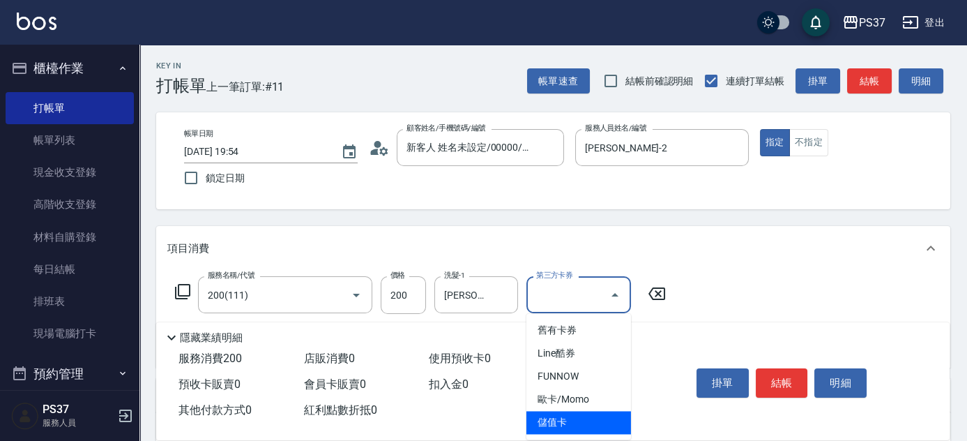
click at [593, 431] on span "儲值卡" at bounding box center [579, 422] width 105 height 23
type input "儲值卡"
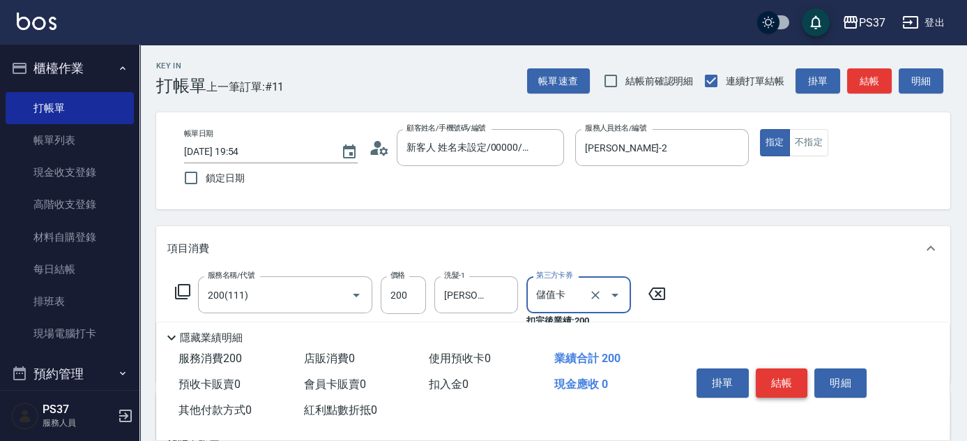
click at [771, 384] on button "結帳" at bounding box center [782, 382] width 52 height 29
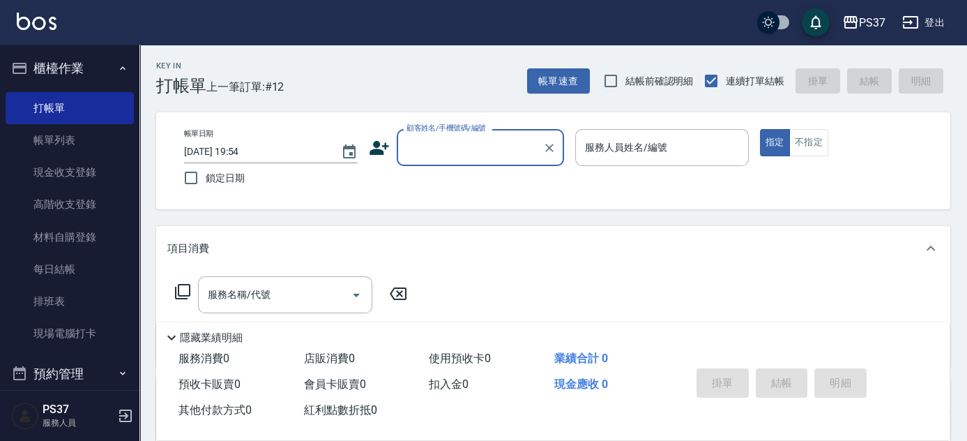
click at [496, 148] on input "顧客姓名/手機號碼/編號" at bounding box center [470, 147] width 134 height 24
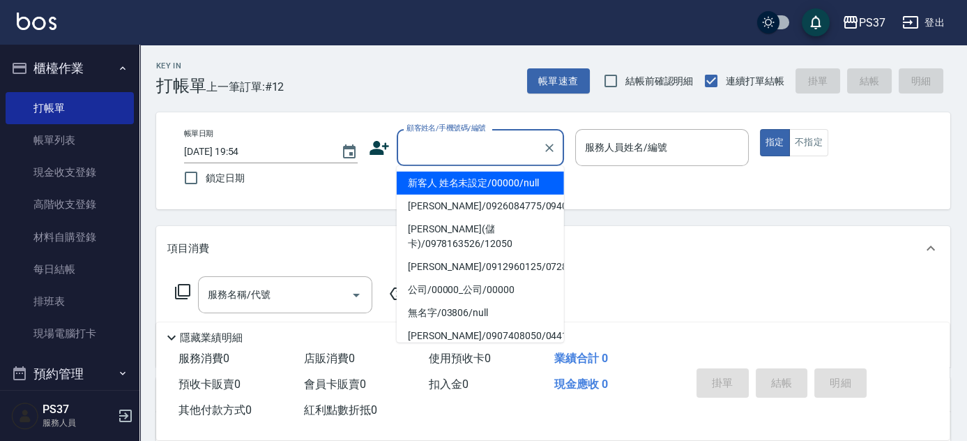
click at [496, 178] on li "新客人 姓名未設定/00000/null" at bounding box center [480, 183] width 167 height 23
type input "新客人 姓名未設定/00000/null"
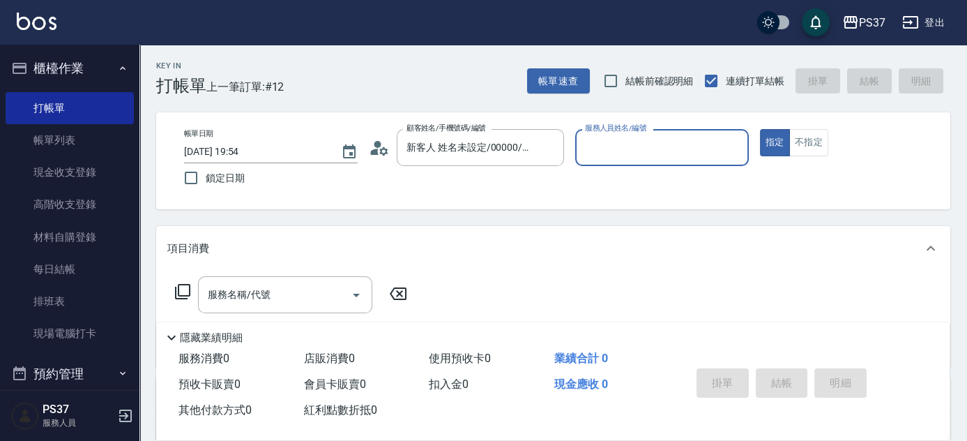
click at [660, 144] on input "服務人員姓名/編號" at bounding box center [662, 147] width 161 height 24
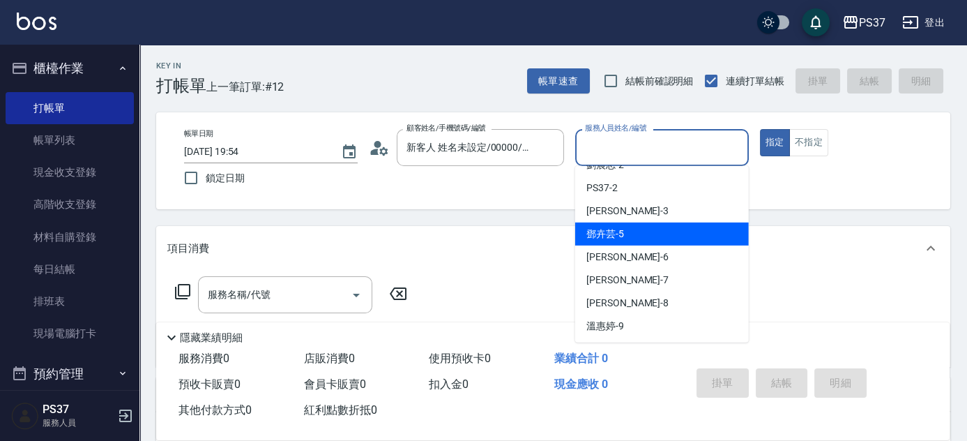
scroll to position [63, 0]
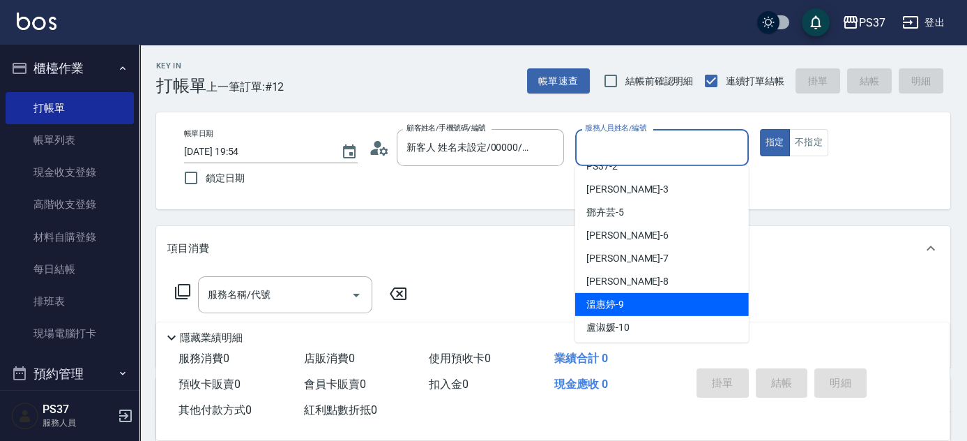
click at [642, 297] on div "[PERSON_NAME]-9" at bounding box center [662, 304] width 174 height 23
type input "[PERSON_NAME]-9"
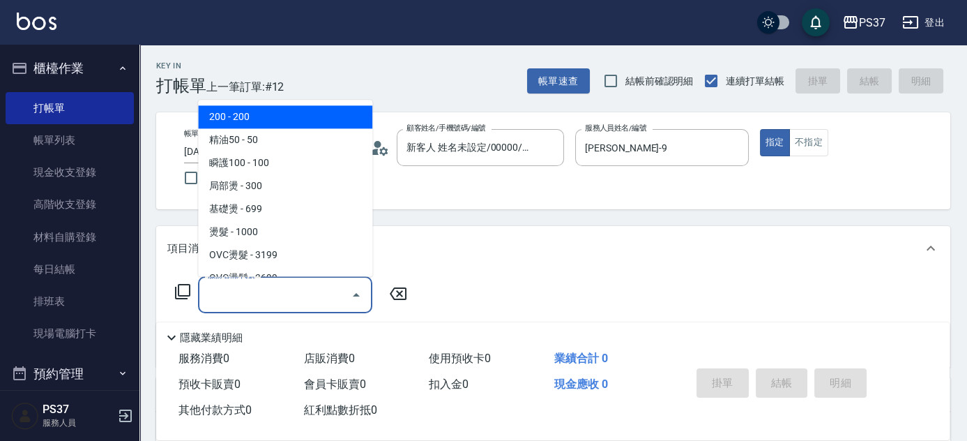
click at [305, 297] on input "服務名稱/代號" at bounding box center [274, 294] width 141 height 24
click at [279, 120] on span "200 - 200" at bounding box center [285, 117] width 174 height 23
type input "200(111)"
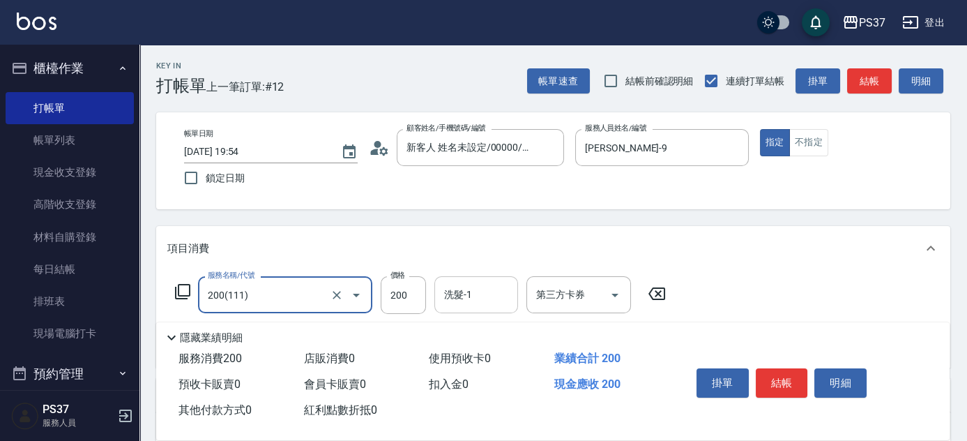
click at [462, 294] on input "洗髮-1" at bounding box center [476, 294] width 71 height 24
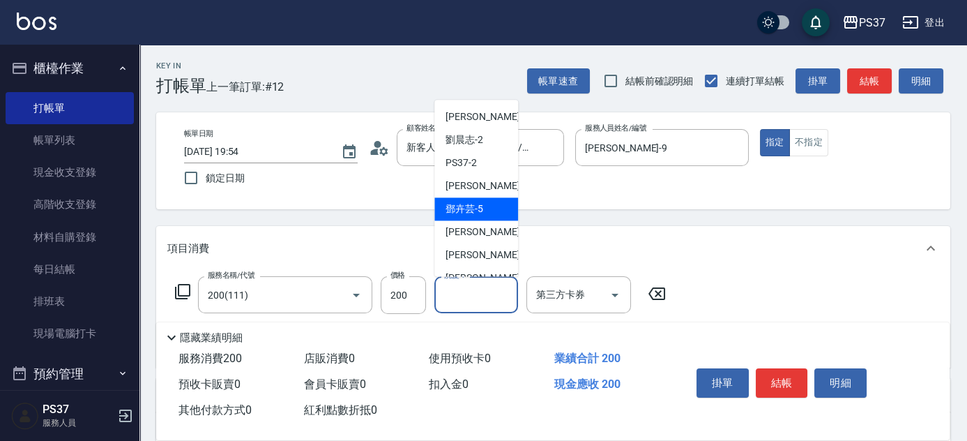
scroll to position [126, 0]
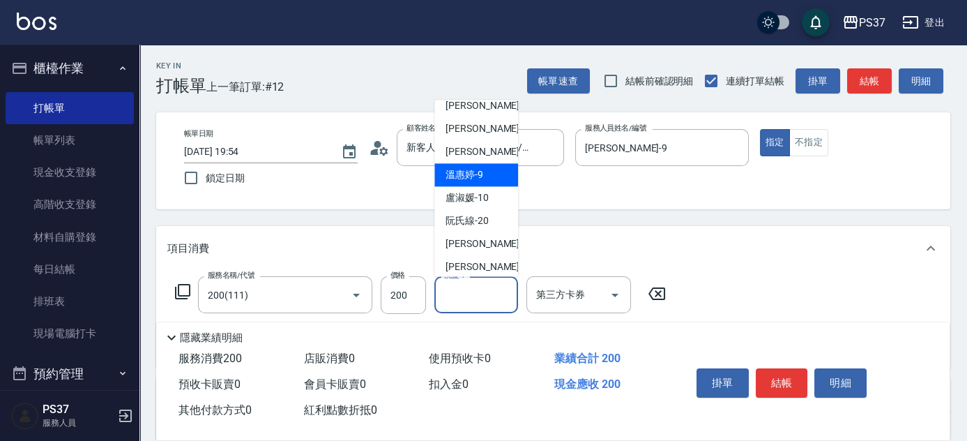
click at [480, 181] on span "[PERSON_NAME]-9" at bounding box center [465, 175] width 38 height 15
type input "[PERSON_NAME]-9"
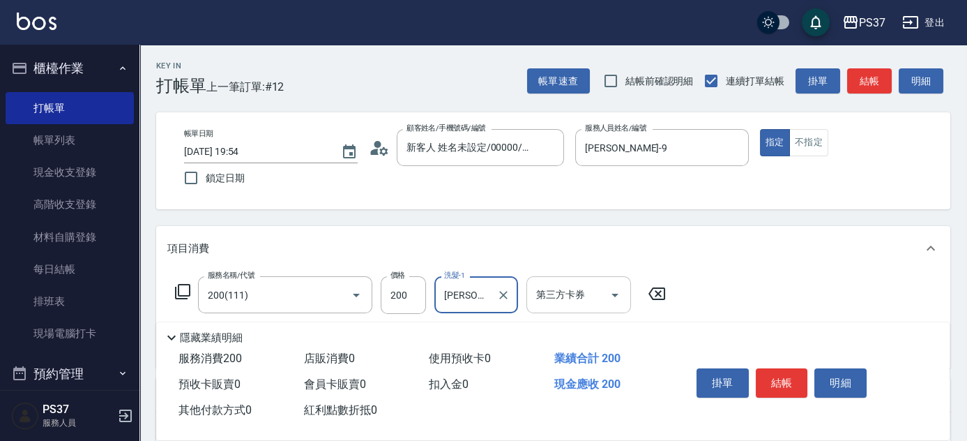
click at [615, 296] on icon "Open" at bounding box center [615, 295] width 17 height 17
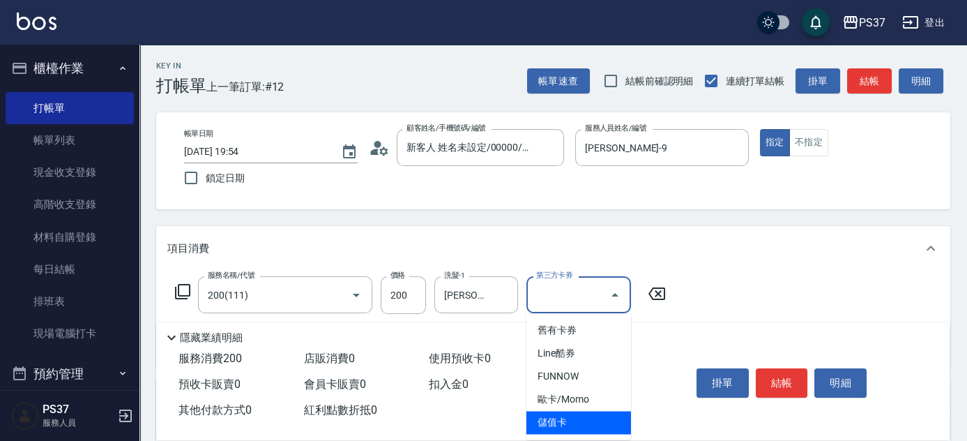
click at [582, 420] on span "儲值卡" at bounding box center [579, 422] width 105 height 23
type input "儲值卡"
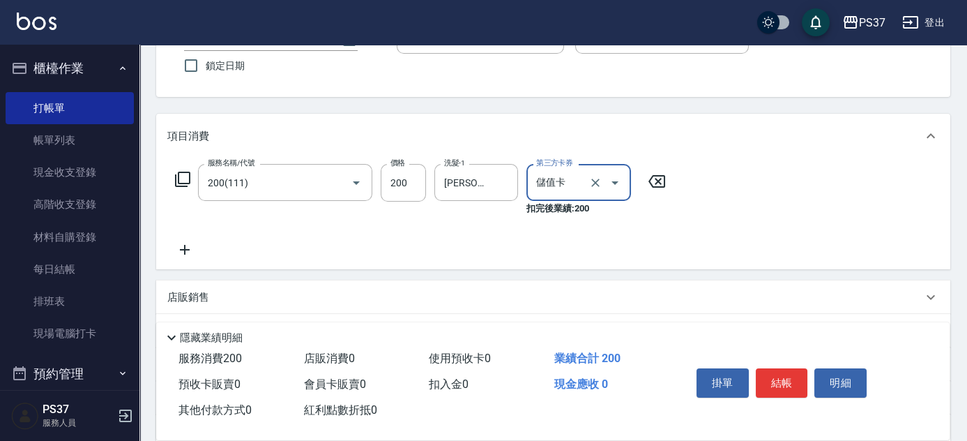
scroll to position [190, 0]
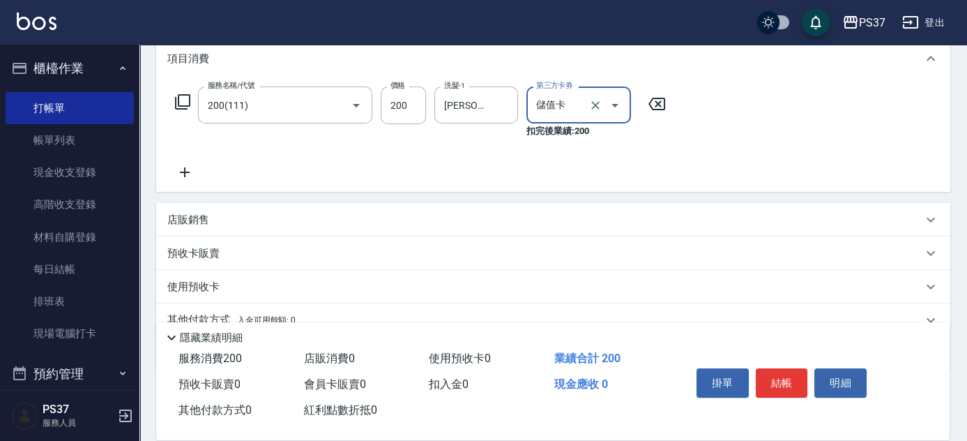
click at [190, 179] on icon at bounding box center [184, 172] width 35 height 17
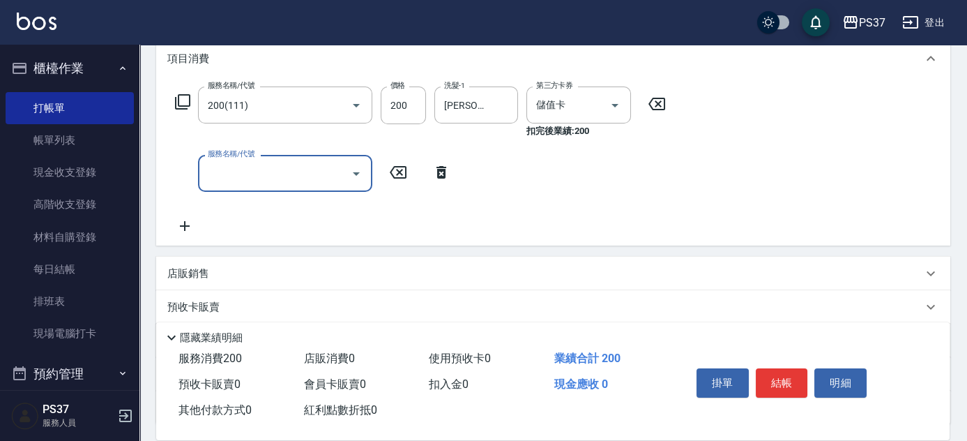
click at [234, 179] on input "服務名稱/代號" at bounding box center [274, 173] width 141 height 24
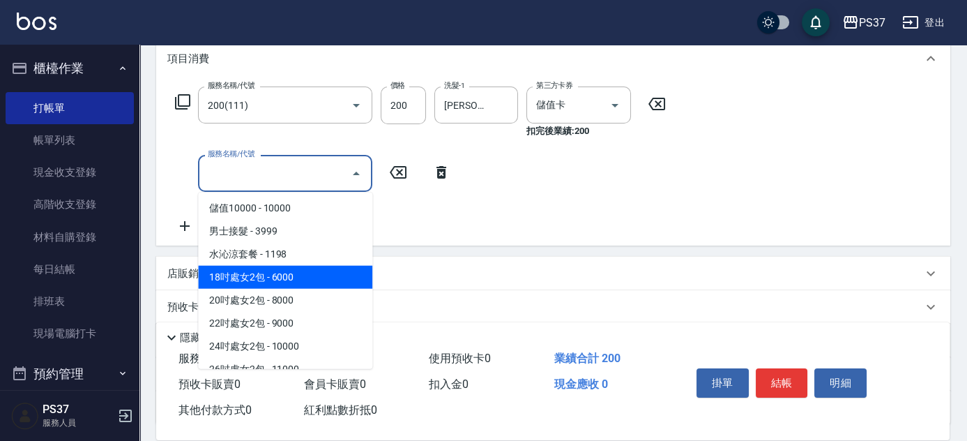
scroll to position [1549, 0]
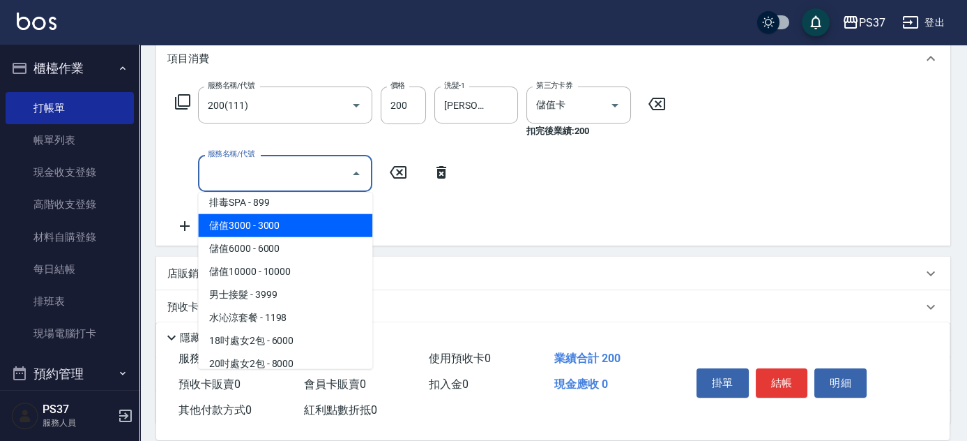
click at [296, 229] on span "儲值3000 - 3000" at bounding box center [285, 225] width 174 height 23
type input "儲值3000(901)"
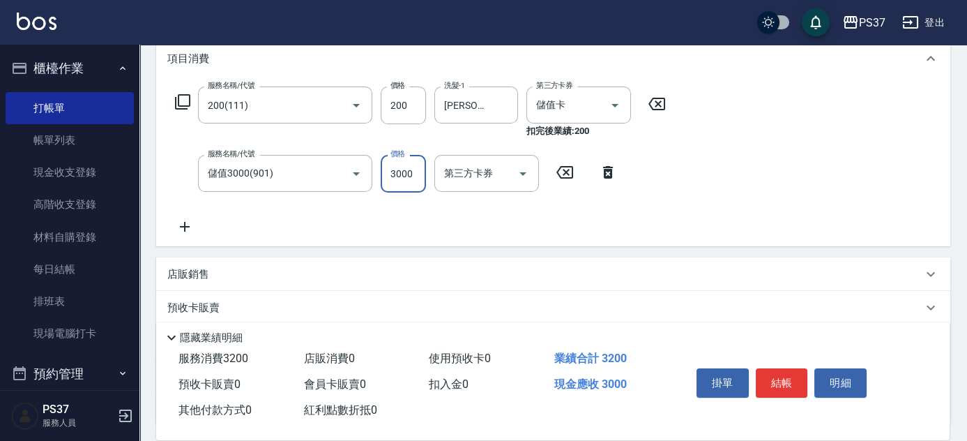
click at [413, 181] on input "3000" at bounding box center [403, 174] width 45 height 38
type input "120"
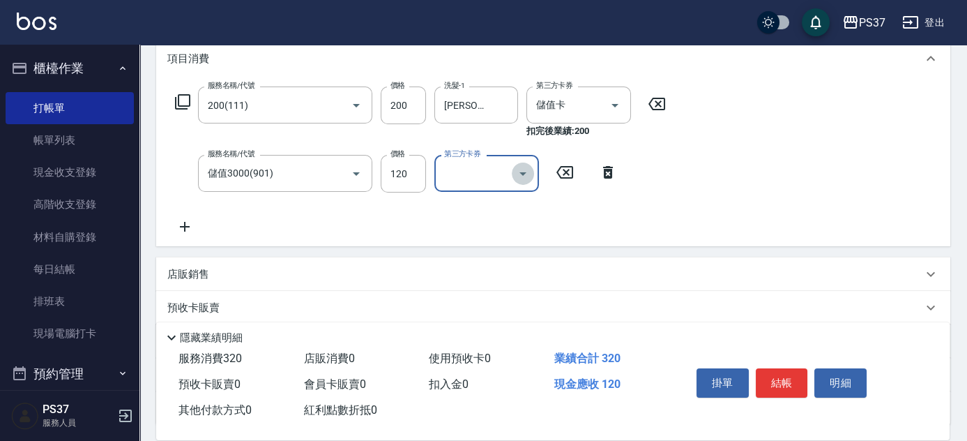
click at [525, 166] on icon "Open" at bounding box center [523, 173] width 17 height 17
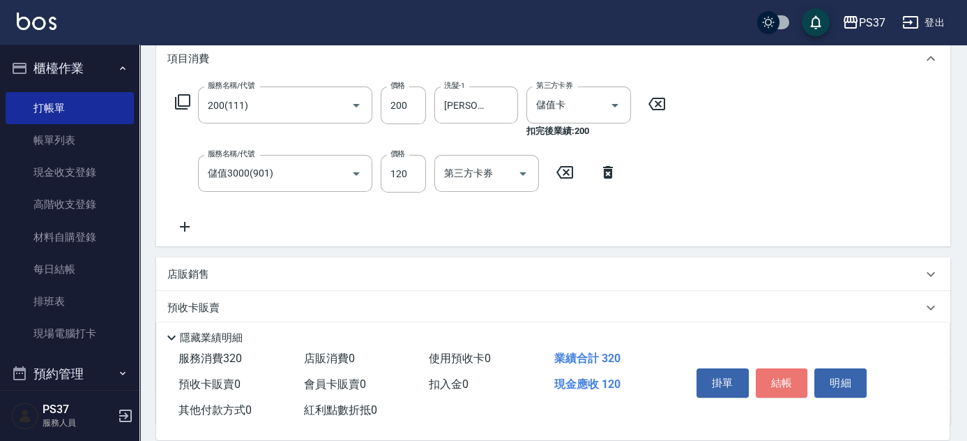
click at [784, 376] on button "結帳" at bounding box center [782, 382] width 52 height 29
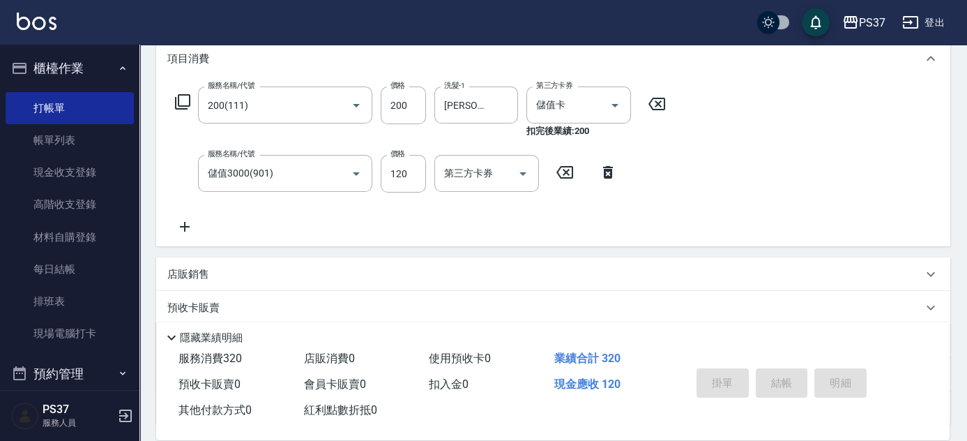
type input "[DATE] 19:55"
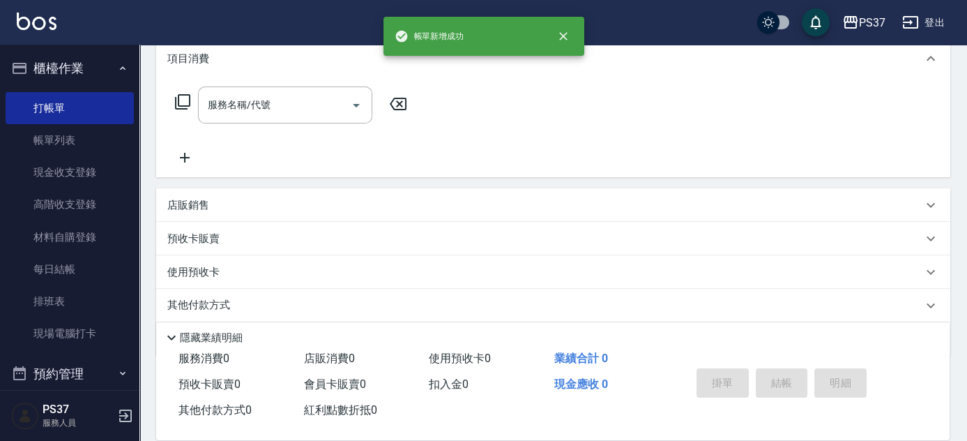
scroll to position [0, 0]
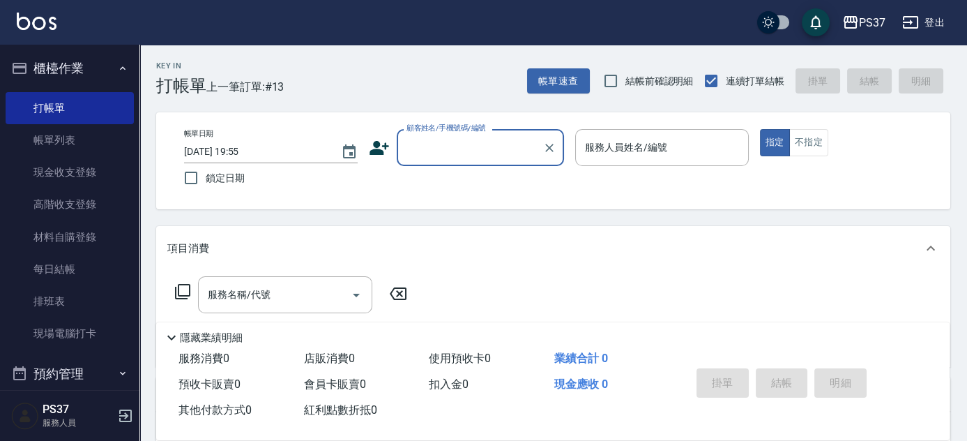
click at [465, 154] on input "顧客姓名/手機號碼/編號" at bounding box center [470, 147] width 134 height 24
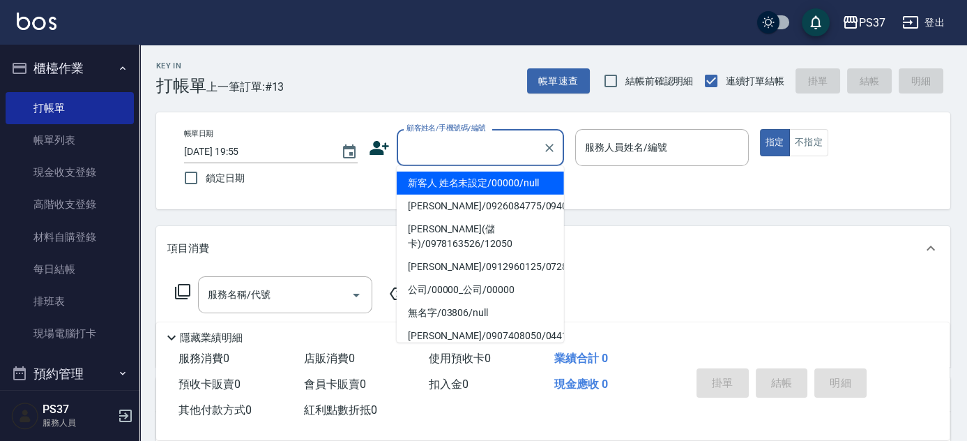
click at [483, 181] on li "新客人 姓名未設定/00000/null" at bounding box center [480, 183] width 167 height 23
type input "新客人 姓名未設定/00000/null"
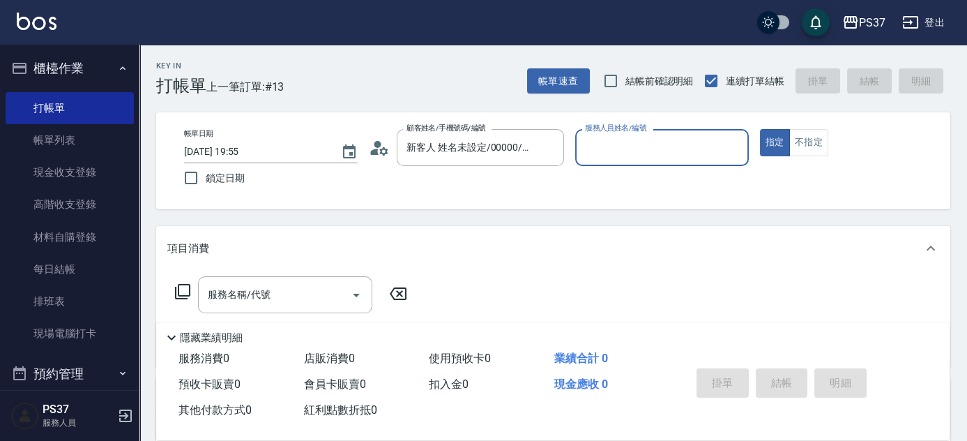
click at [654, 150] on input "服務人員姓名/編號" at bounding box center [662, 147] width 161 height 24
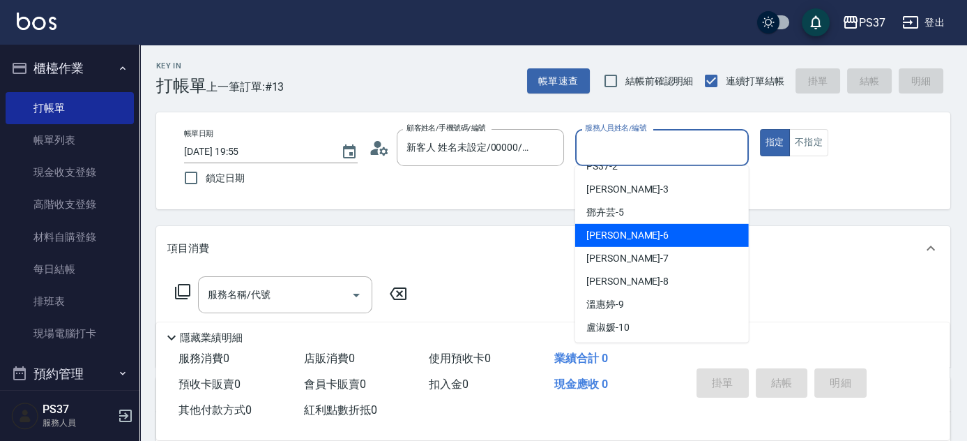
scroll to position [63, 0]
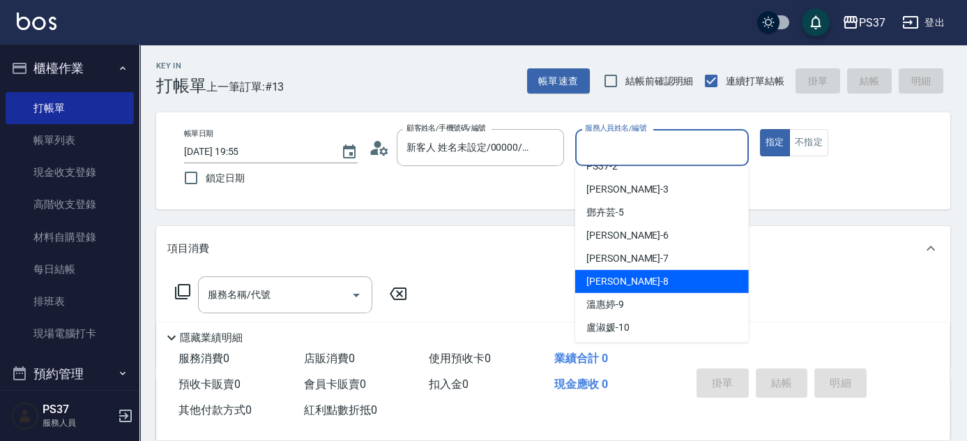
click at [655, 273] on div "[PERSON_NAME]-8" at bounding box center [662, 281] width 174 height 23
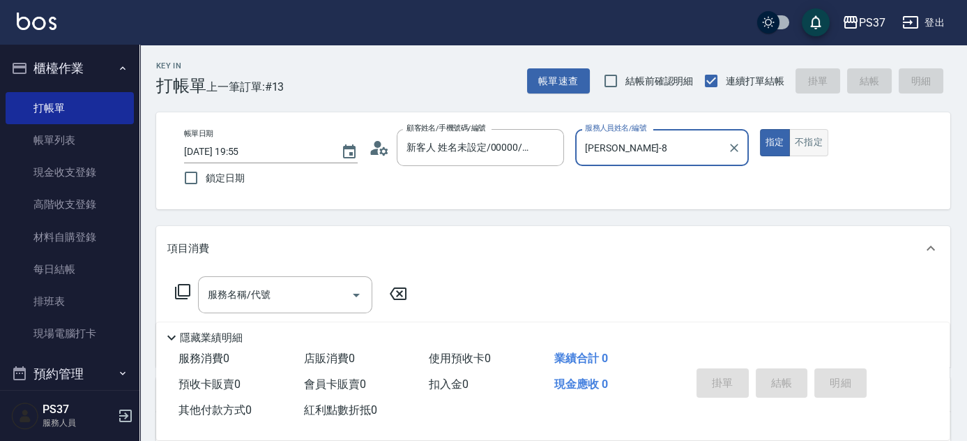
click at [803, 145] on button "不指定" at bounding box center [808, 142] width 39 height 27
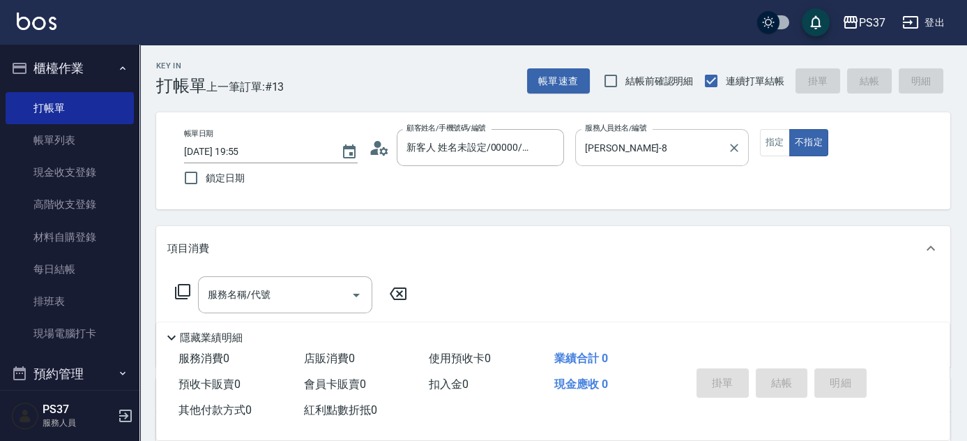
click at [668, 151] on input "[PERSON_NAME]-8" at bounding box center [652, 147] width 140 height 24
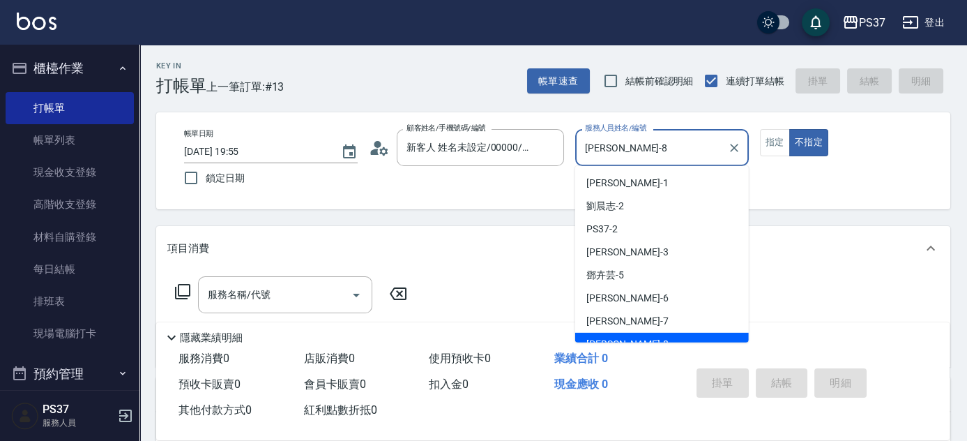
scroll to position [13, 0]
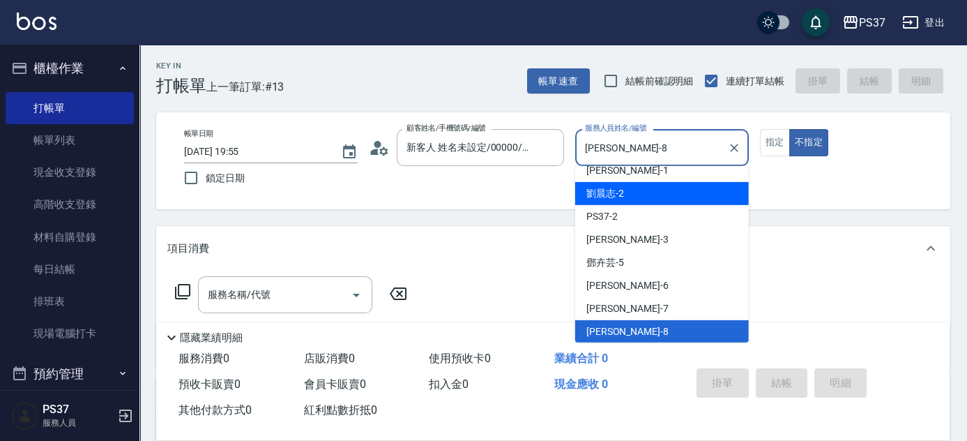
click at [665, 191] on div "[PERSON_NAME]-2" at bounding box center [662, 193] width 174 height 23
type input "[PERSON_NAME]-2"
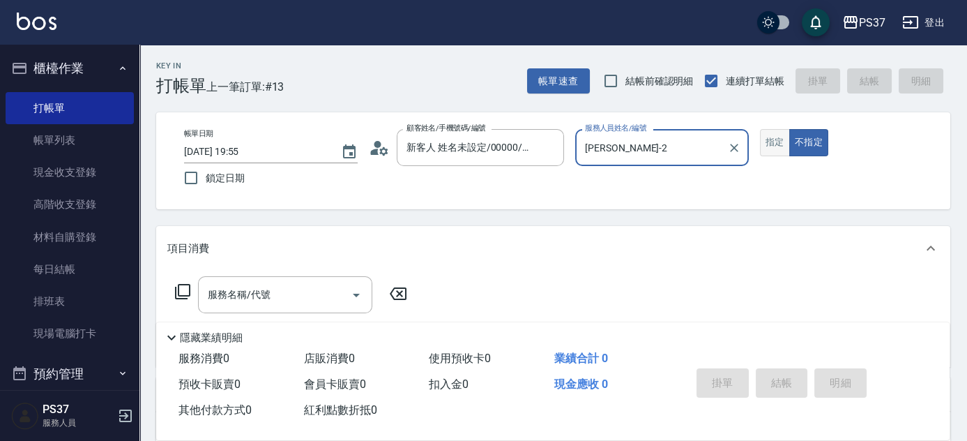
click at [773, 139] on button "指定" at bounding box center [775, 142] width 30 height 27
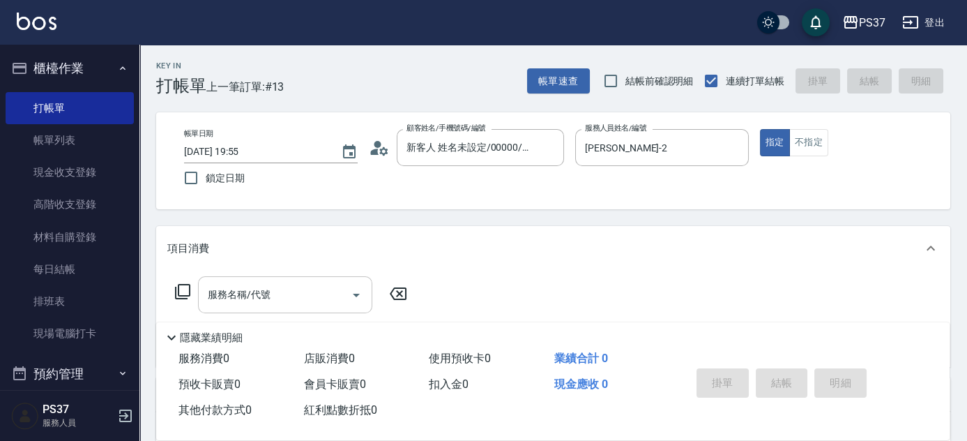
click at [290, 280] on div "服務名稱/代號" at bounding box center [285, 294] width 174 height 37
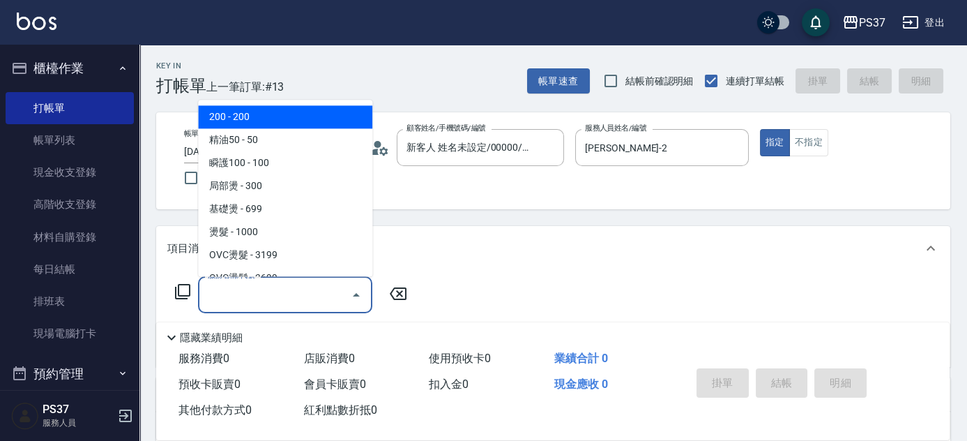
click at [311, 115] on span "200 - 200" at bounding box center [285, 117] width 174 height 23
type input "200(111)"
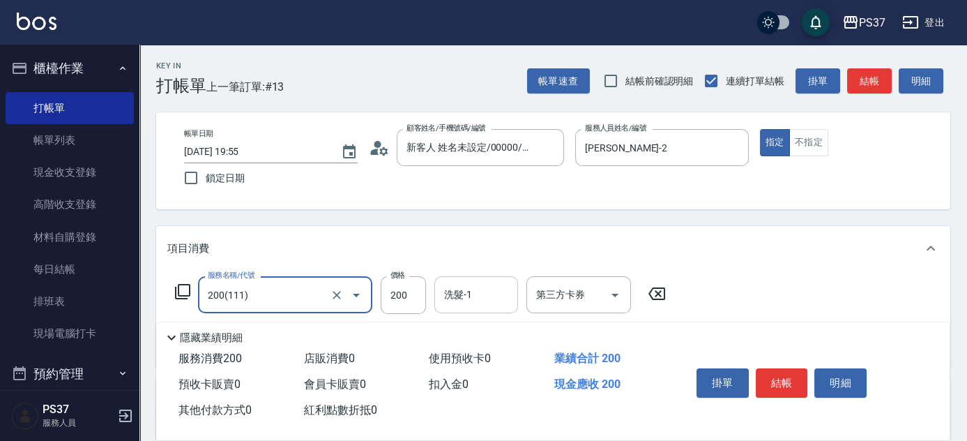
click at [453, 285] on div "洗髮-1 洗髮-1" at bounding box center [476, 294] width 84 height 37
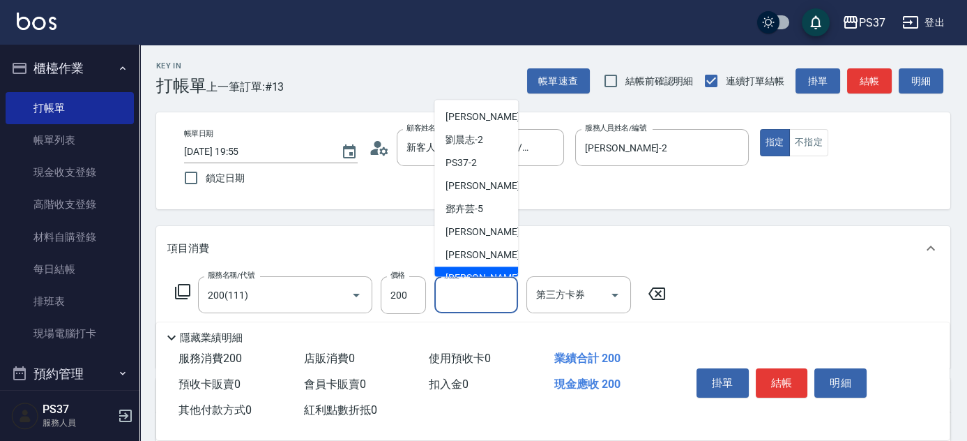
click at [457, 269] on div "[PERSON_NAME]-8" at bounding box center [476, 278] width 84 height 23
type input "[PERSON_NAME]-8"
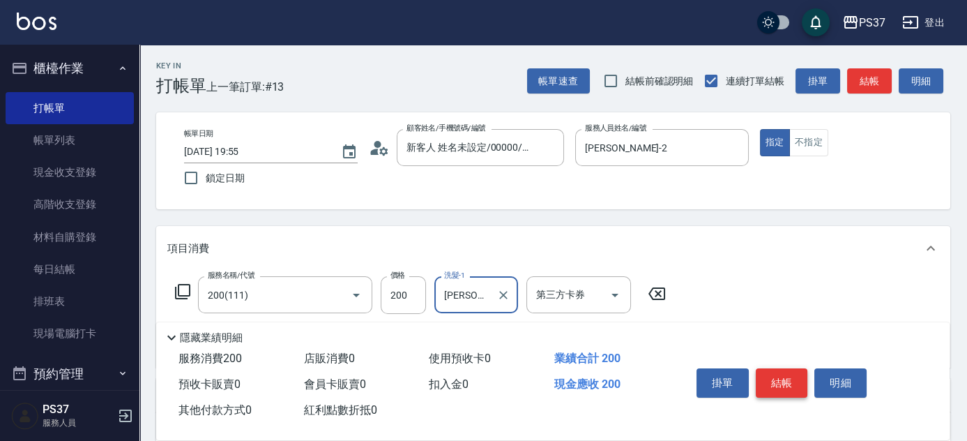
click at [799, 380] on button "結帳" at bounding box center [782, 382] width 52 height 29
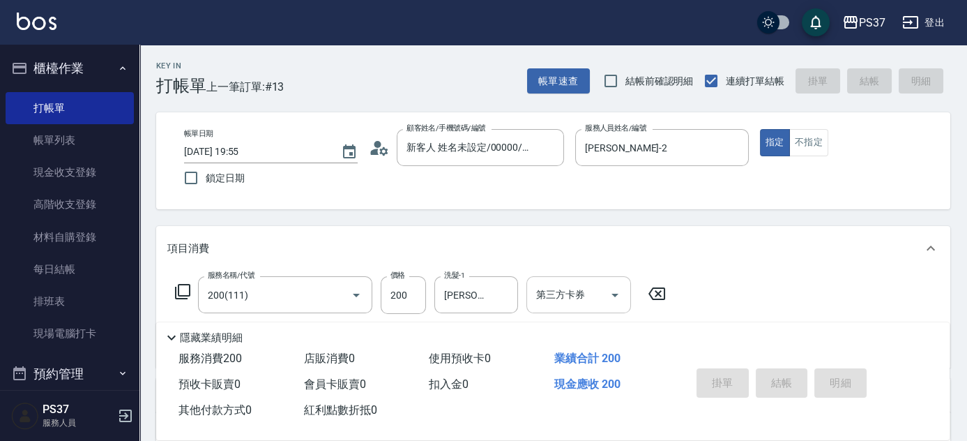
type input "[DATE] 19:59"
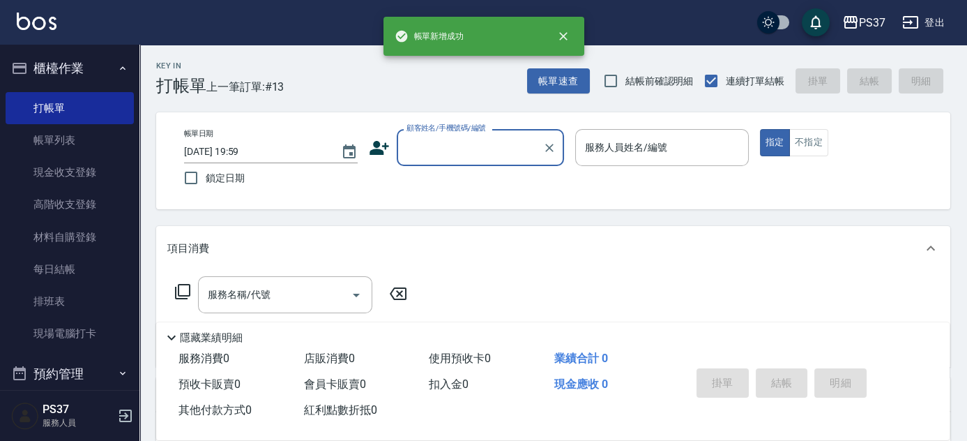
scroll to position [0, 0]
click at [461, 141] on input "顧客姓名/手機號碼/編號" at bounding box center [470, 147] width 134 height 24
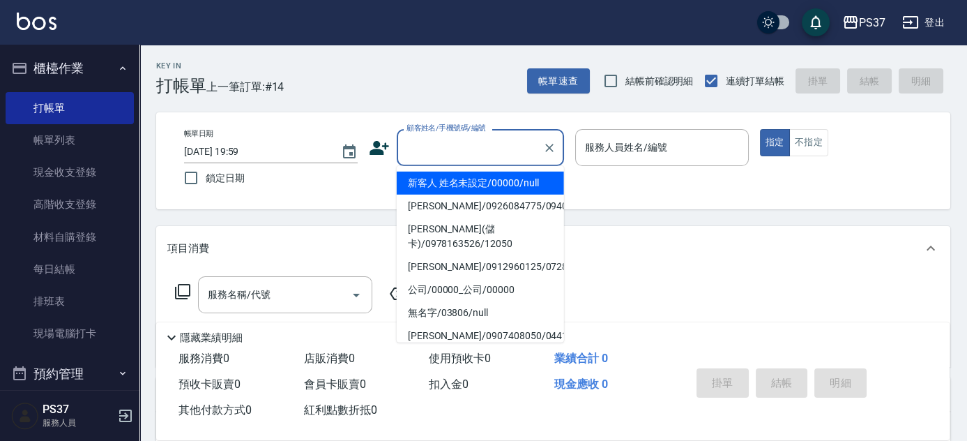
click at [480, 183] on li "新客人 姓名未設定/00000/null" at bounding box center [480, 183] width 167 height 23
type input "新客人 姓名未設定/00000/null"
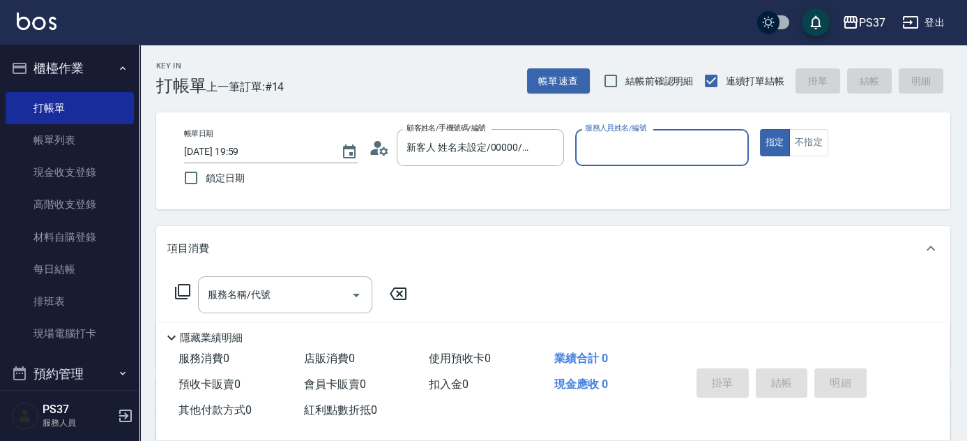
click at [591, 158] on input "服務人員姓名/編號" at bounding box center [662, 147] width 161 height 24
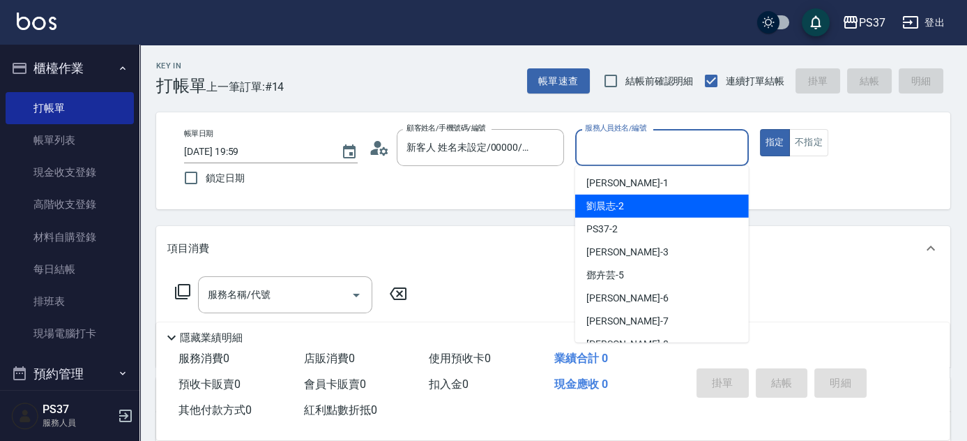
click at [619, 206] on span "[PERSON_NAME]-2" at bounding box center [605, 206] width 38 height 15
type input "[PERSON_NAME]-2"
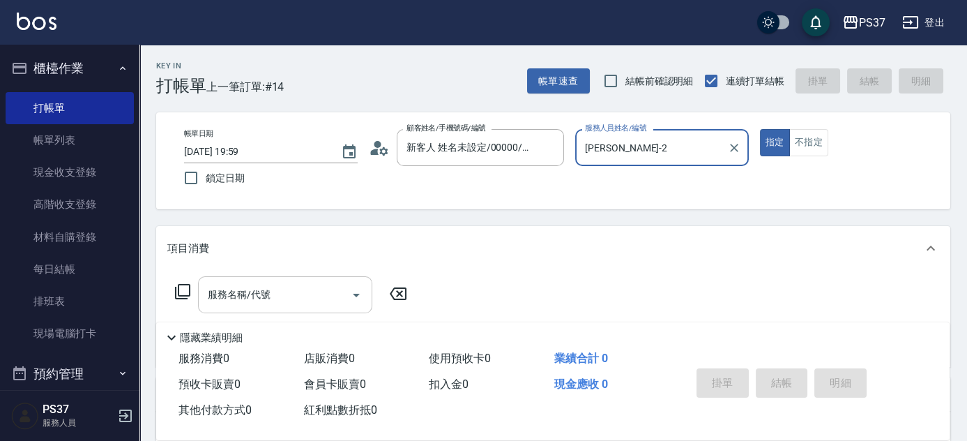
click at [288, 297] on input "服務名稱/代號" at bounding box center [274, 294] width 141 height 24
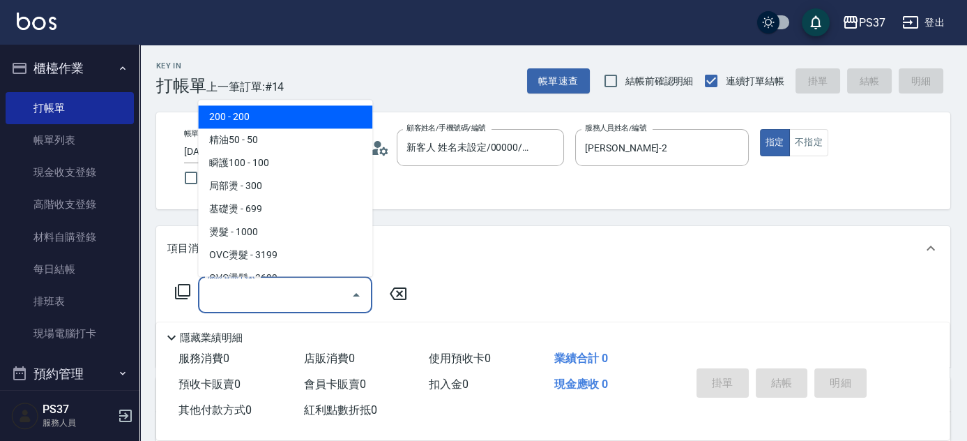
click at [296, 124] on span "200 - 200" at bounding box center [285, 117] width 174 height 23
type input "200(111)"
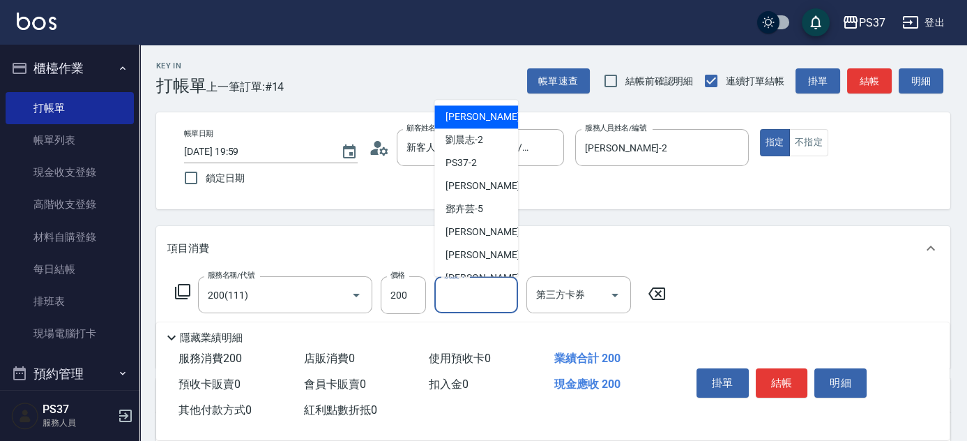
drag, startPoint x: 461, startPoint y: 306, endPoint x: 466, endPoint y: 282, distance: 24.9
click at [461, 305] on input "洗髮-1" at bounding box center [476, 294] width 71 height 24
click at [470, 272] on span "[PERSON_NAME]-8" at bounding box center [487, 278] width 82 height 15
type input "[PERSON_NAME]-8"
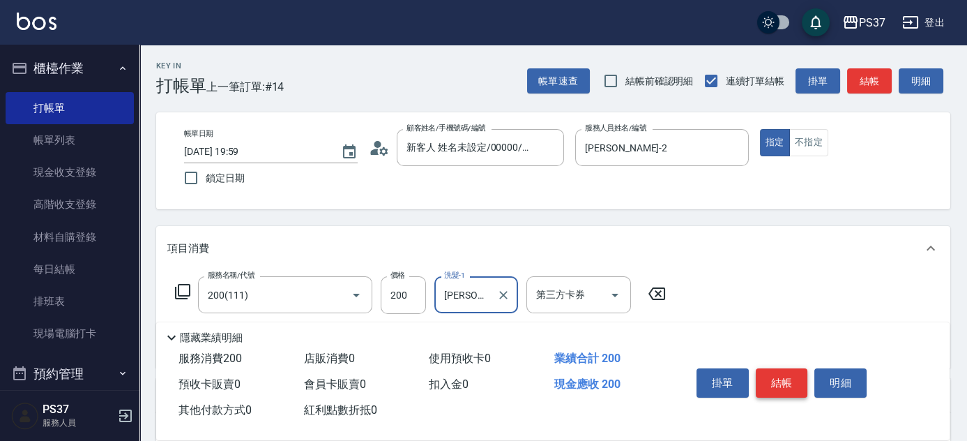
click at [773, 379] on button "結帳" at bounding box center [782, 382] width 52 height 29
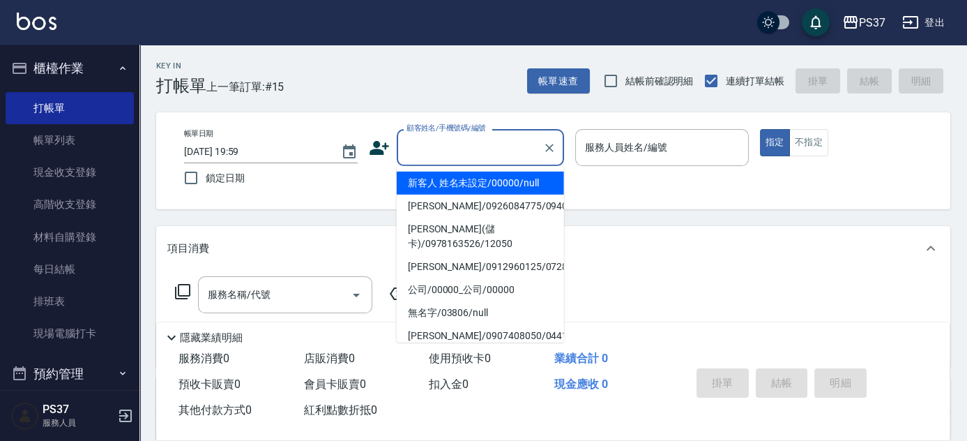
click at [503, 153] on input "顧客姓名/手機號碼/編號" at bounding box center [470, 147] width 134 height 24
click at [492, 186] on li "新客人 姓名未設定/00000/null" at bounding box center [480, 183] width 167 height 23
type input "新客人 姓名未設定/00000/null"
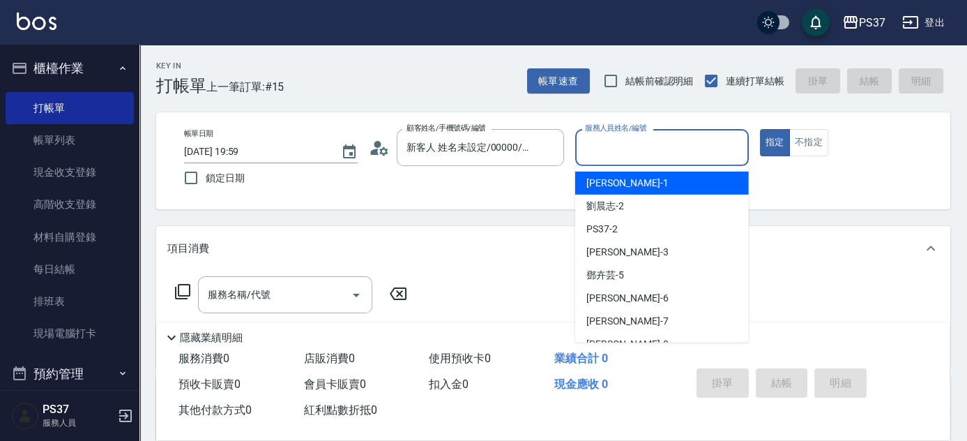
click at [606, 153] on input "服務人員姓名/編號" at bounding box center [662, 147] width 161 height 24
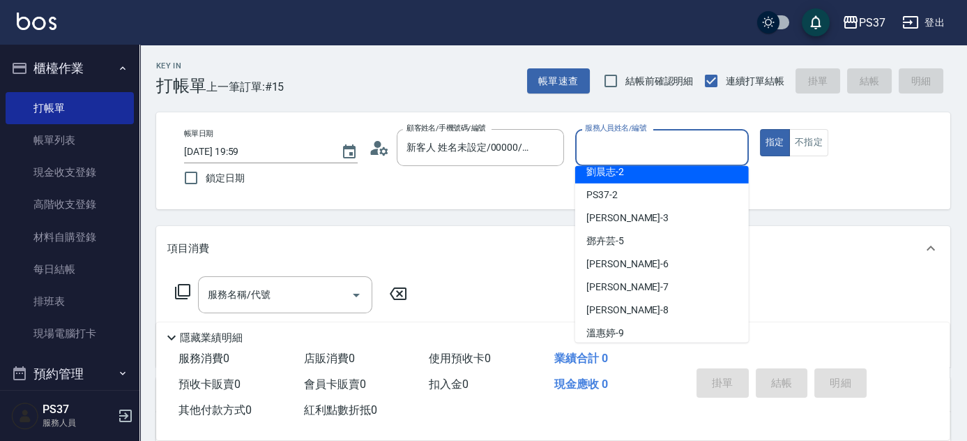
scroll to position [63, 0]
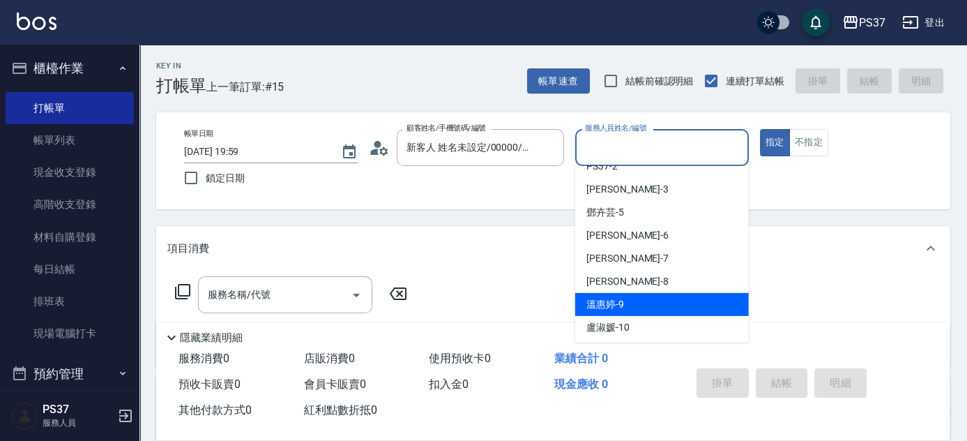
click at [625, 303] on div "[PERSON_NAME]-9" at bounding box center [662, 304] width 174 height 23
type input "[PERSON_NAME]-9"
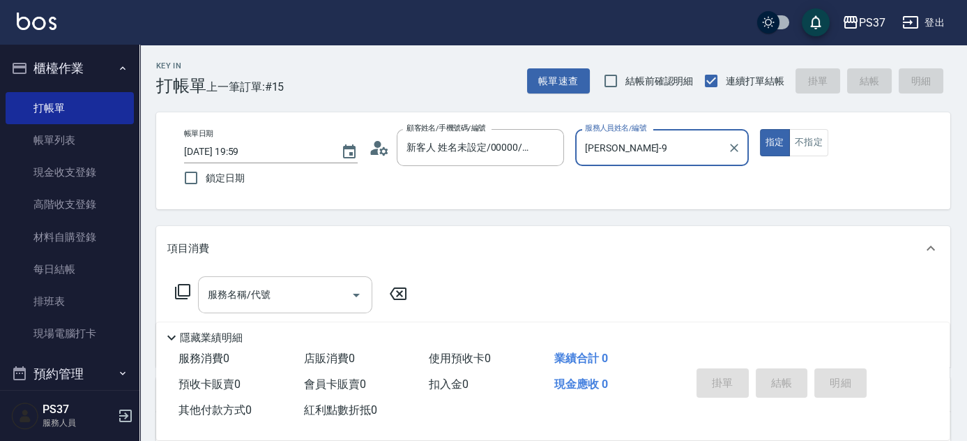
click at [296, 291] on input "服務名稱/代號" at bounding box center [274, 294] width 141 height 24
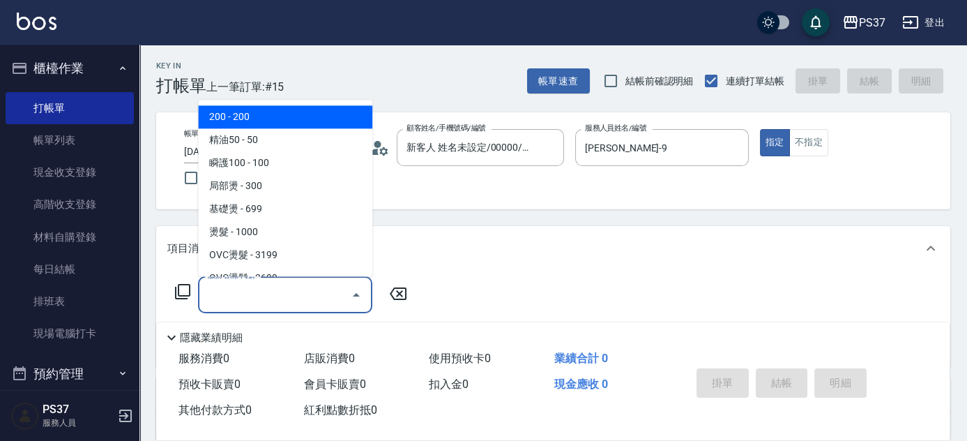
click at [281, 124] on span "200 - 200" at bounding box center [285, 117] width 174 height 23
type input "200(111)"
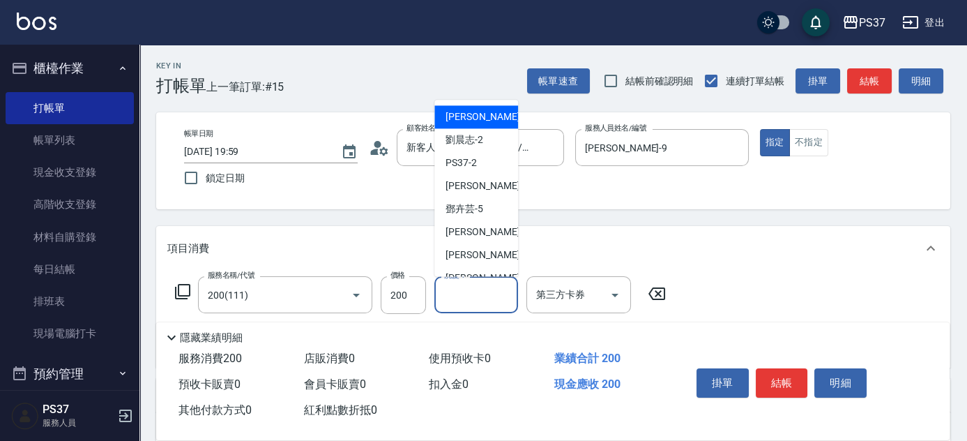
click at [480, 301] on input "洗髮-1" at bounding box center [476, 294] width 71 height 24
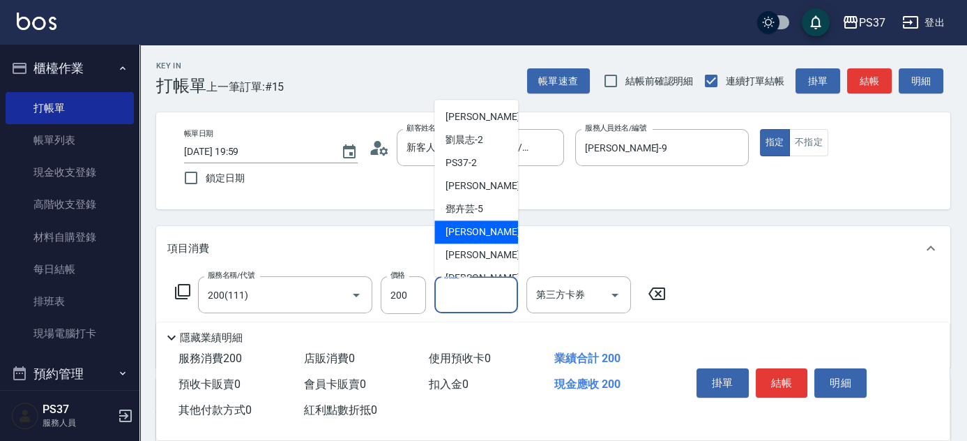
scroll to position [126, 0]
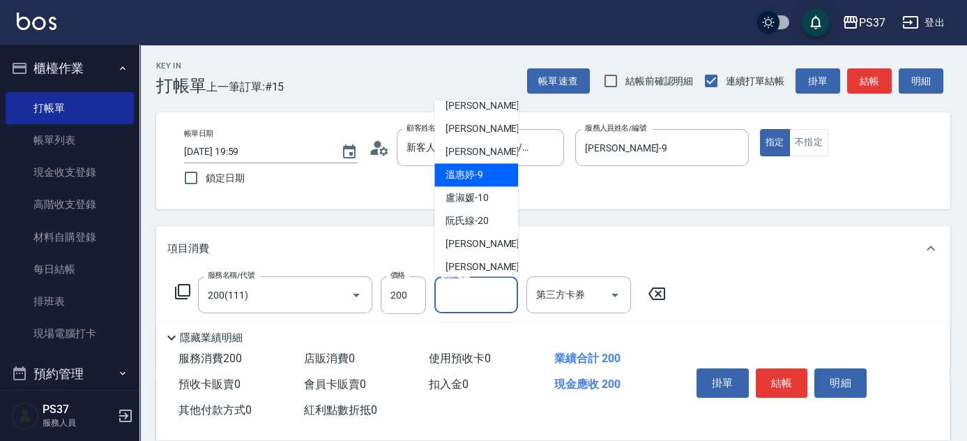
click at [461, 180] on span "[PERSON_NAME]-9" at bounding box center [465, 175] width 38 height 15
type input "[PERSON_NAME]-9"
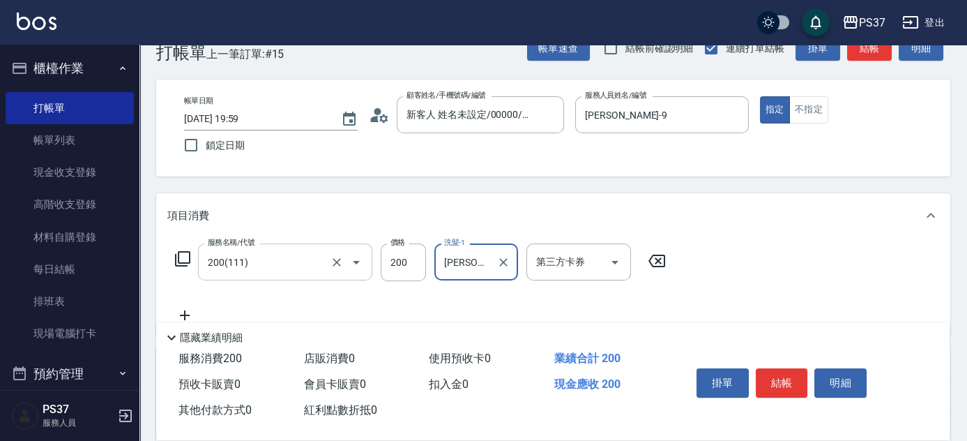
scroll to position [63, 0]
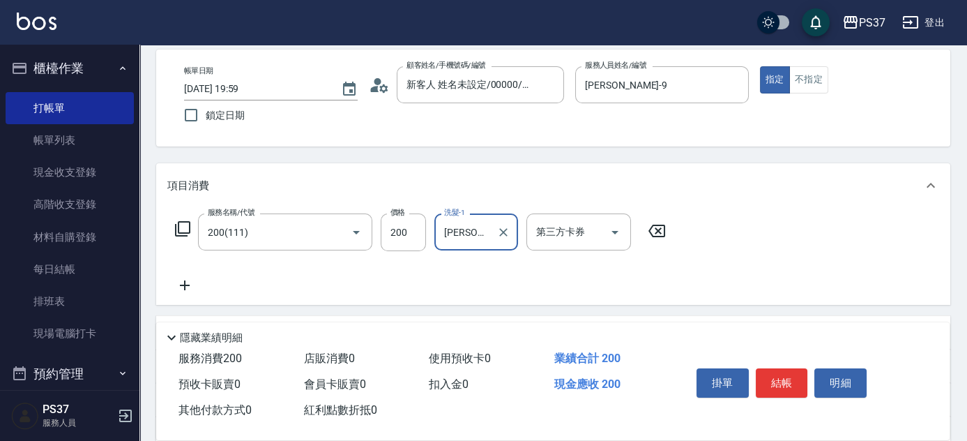
click at [184, 281] on icon at bounding box center [185, 285] width 10 height 10
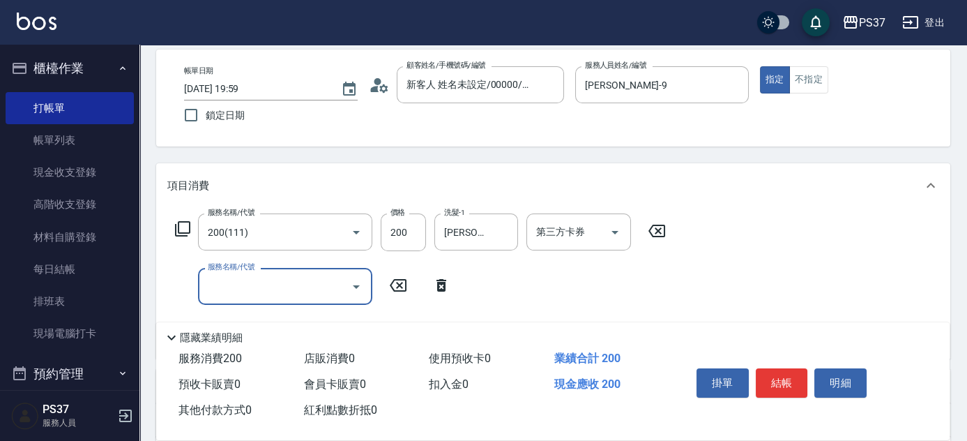
click at [234, 283] on input "服務名稱/代號" at bounding box center [274, 286] width 141 height 24
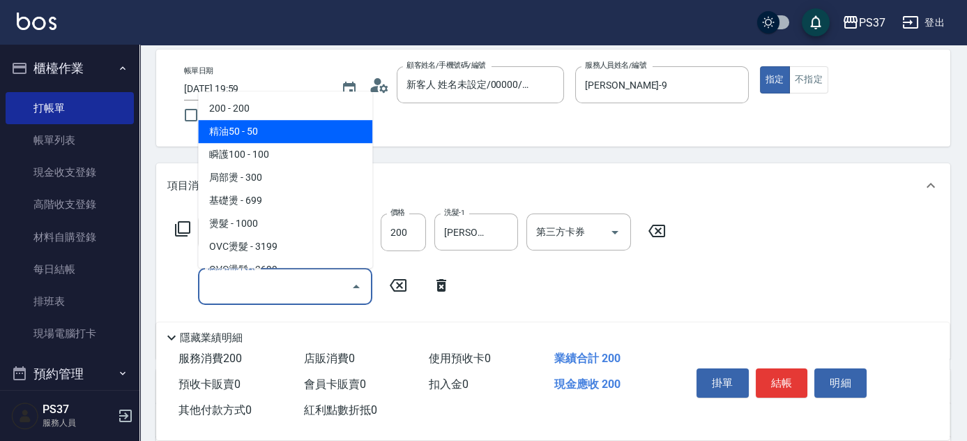
click at [281, 129] on span "精油50 - 50" at bounding box center [285, 131] width 174 height 23
type input "精油50(112)"
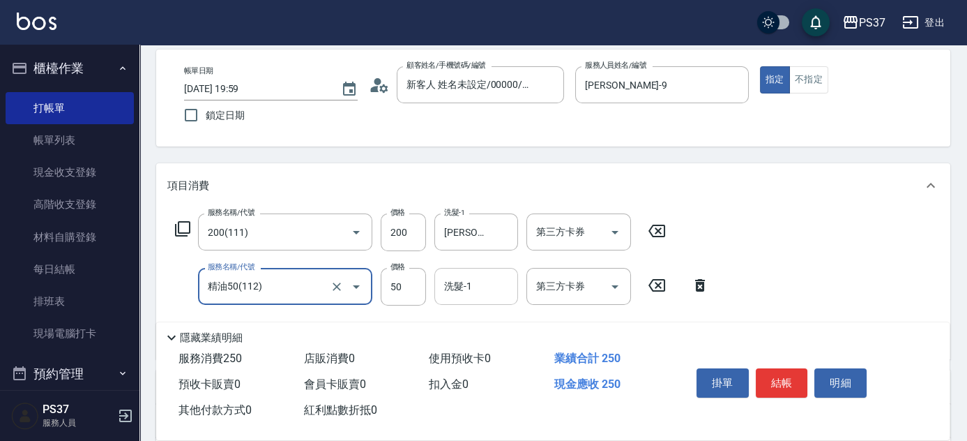
click at [469, 291] on input "洗髮-1" at bounding box center [476, 286] width 71 height 24
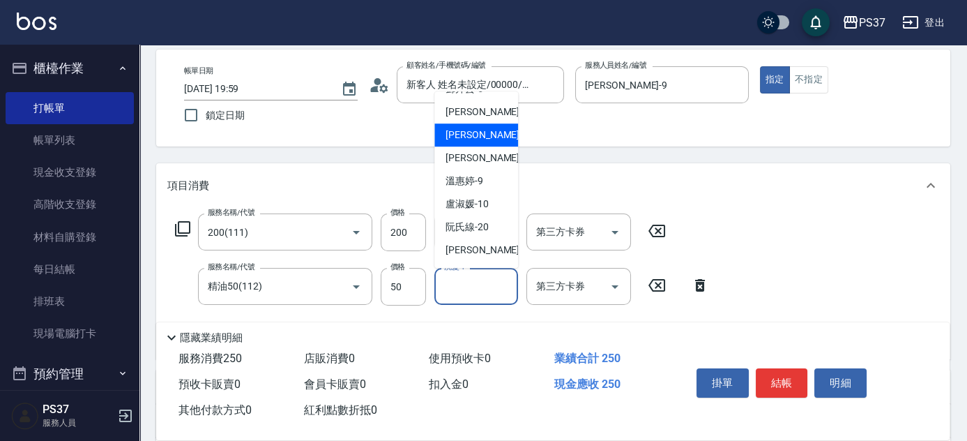
scroll to position [126, 0]
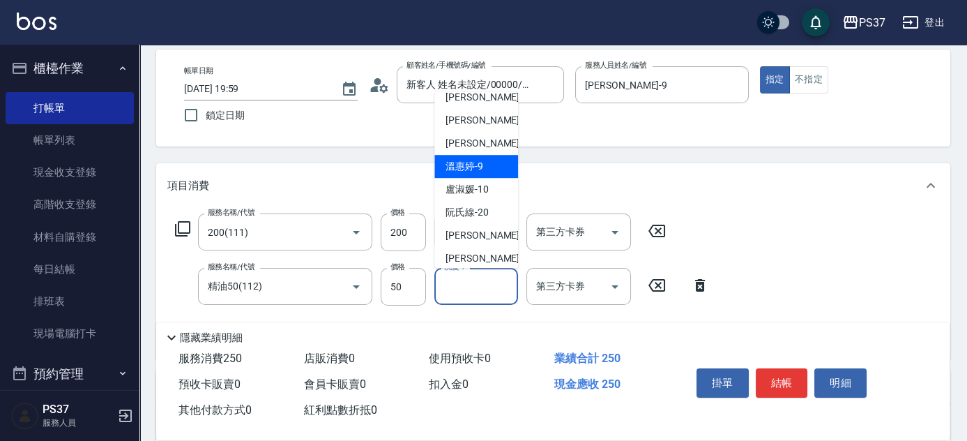
click at [491, 170] on div "[PERSON_NAME]-9" at bounding box center [476, 166] width 84 height 23
type input "[PERSON_NAME]-9"
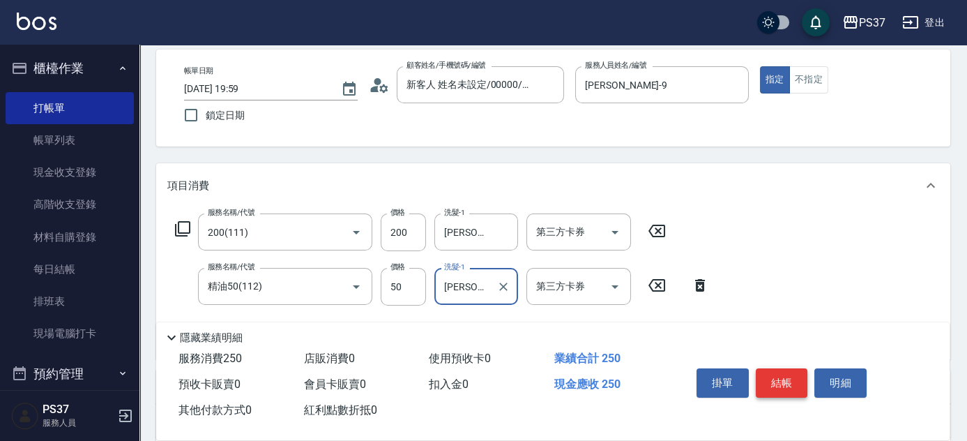
click at [779, 381] on button "結帳" at bounding box center [782, 382] width 52 height 29
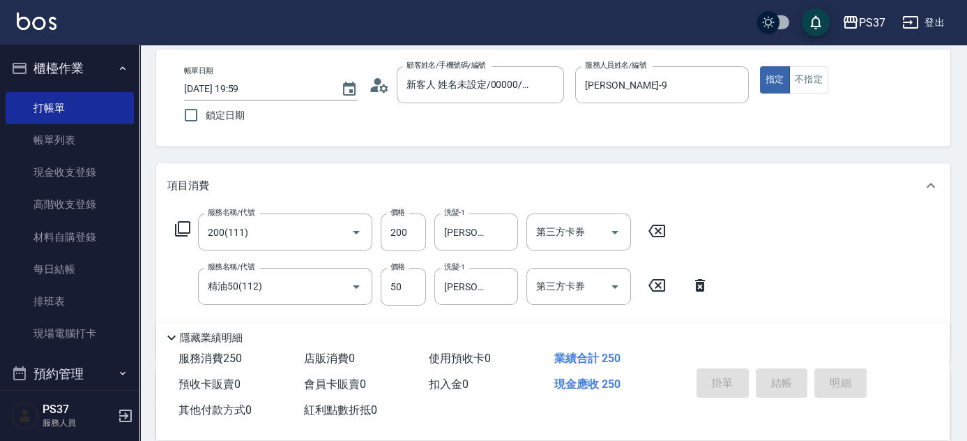
type input "[DATE] 20:00"
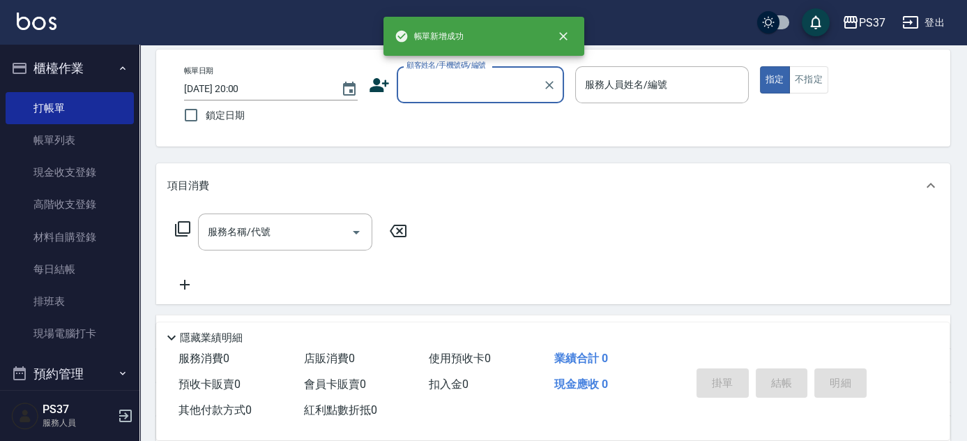
scroll to position [0, 0]
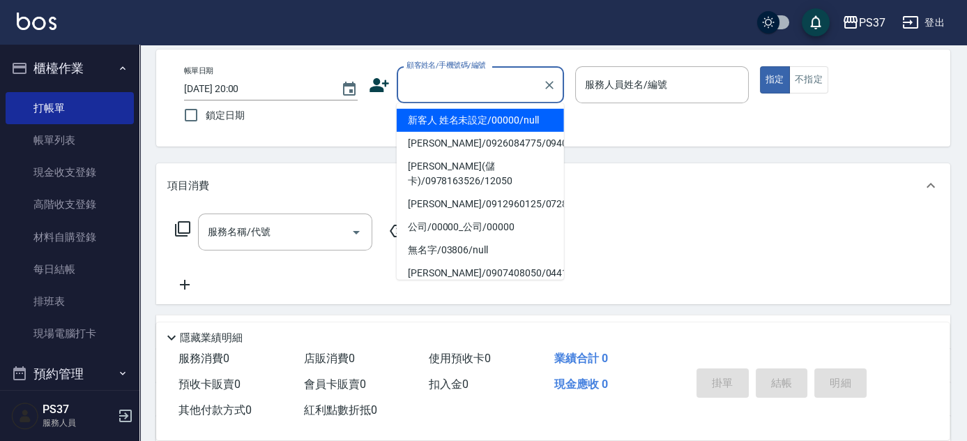
click at [474, 86] on input "顧客姓名/手機號碼/編號" at bounding box center [470, 85] width 134 height 24
drag, startPoint x: 475, startPoint y: 112, endPoint x: 537, endPoint y: 94, distance: 64.7
click at [476, 114] on li "新客人 姓名未設定/00000/null" at bounding box center [480, 120] width 167 height 23
type input "新客人 姓名未設定/00000/null"
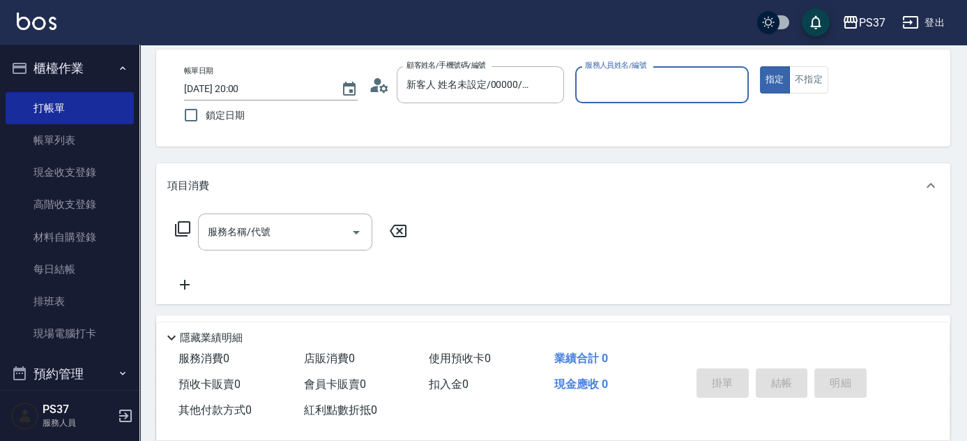
click at [608, 85] on input "服務人員姓名/編號" at bounding box center [662, 85] width 161 height 24
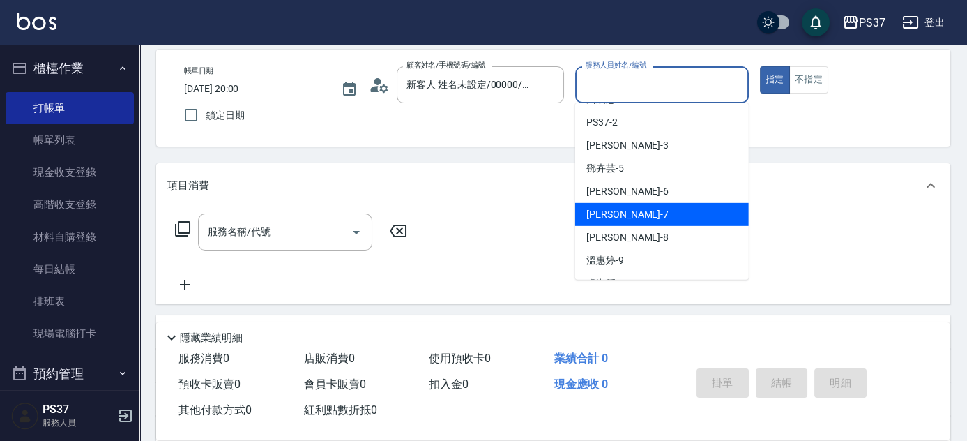
scroll to position [63, 0]
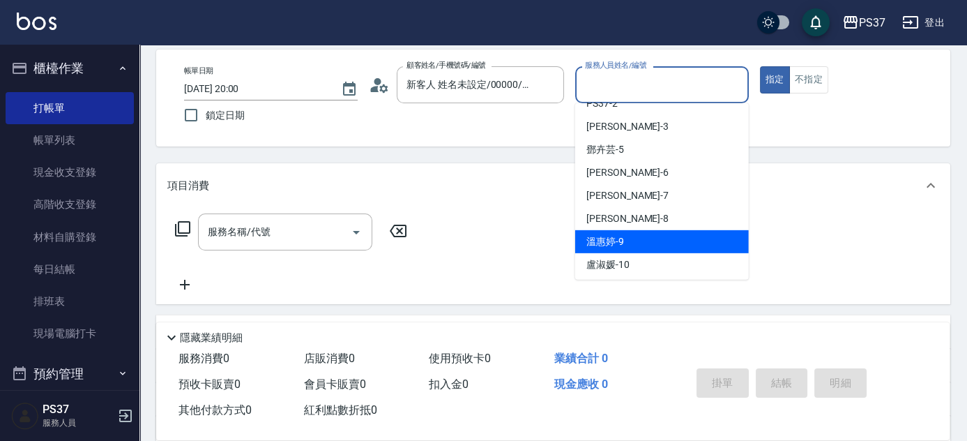
click at [624, 234] on div "[PERSON_NAME]-9" at bounding box center [662, 241] width 174 height 23
type input "[PERSON_NAME]-9"
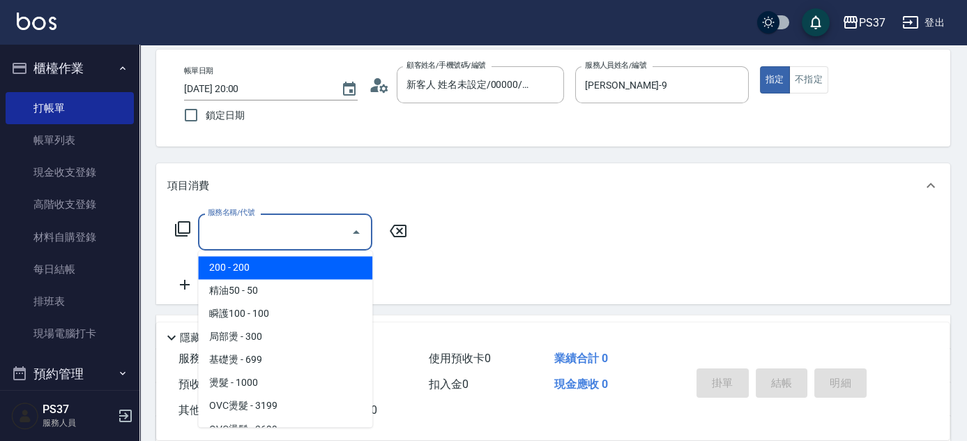
click at [290, 229] on input "服務名稱/代號" at bounding box center [274, 232] width 141 height 24
click at [267, 267] on span "200 - 200" at bounding box center [285, 267] width 174 height 23
type input "200(111)"
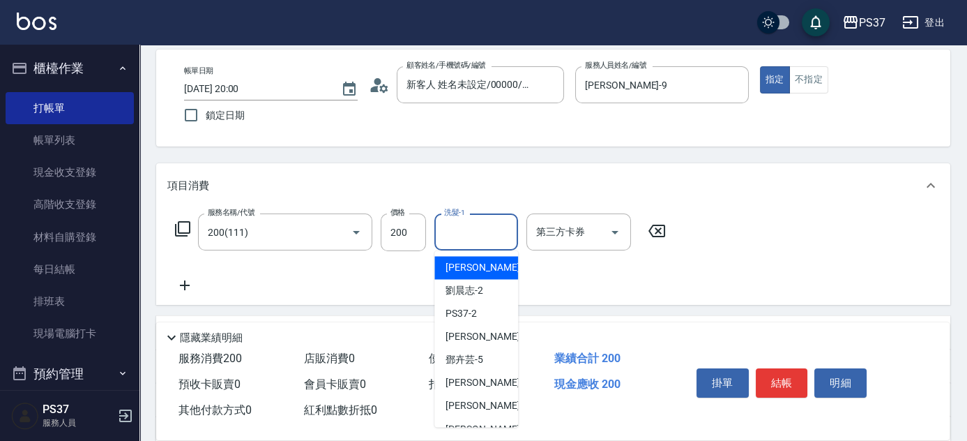
click at [485, 234] on input "洗髮-1" at bounding box center [476, 232] width 71 height 24
click at [475, 418] on div "[PERSON_NAME]-8" at bounding box center [476, 428] width 84 height 23
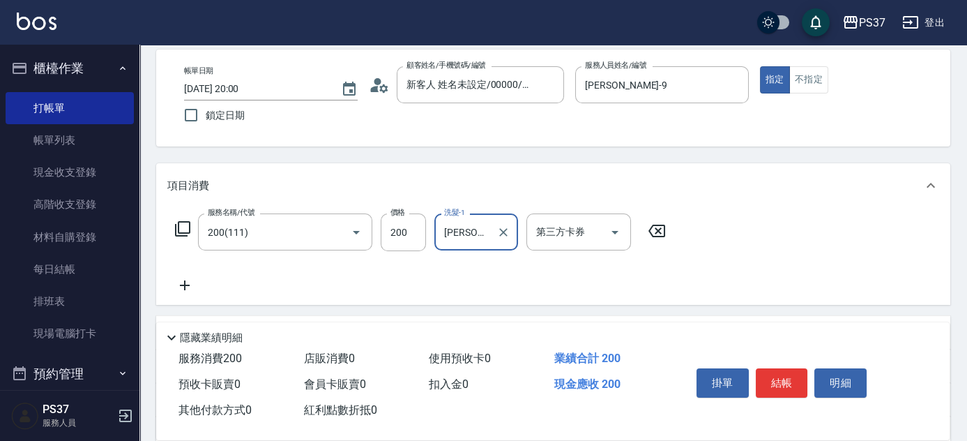
click at [182, 284] on icon at bounding box center [185, 285] width 10 height 10
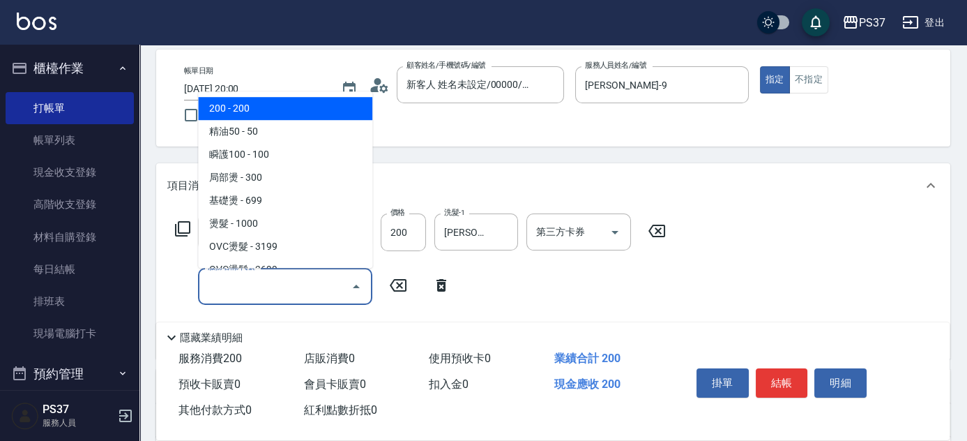
click at [229, 284] on input "服務名稱/代號" at bounding box center [274, 286] width 141 height 24
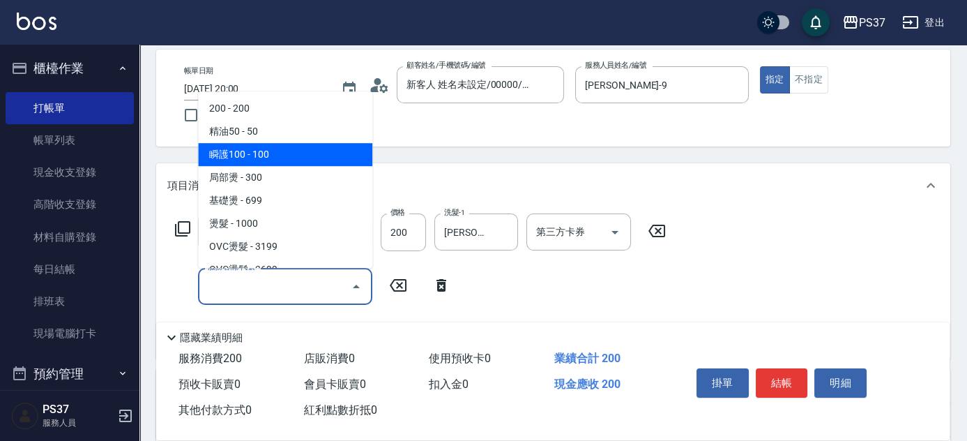
click at [272, 153] on span "瞬護100 - 100" at bounding box center [285, 154] width 174 height 23
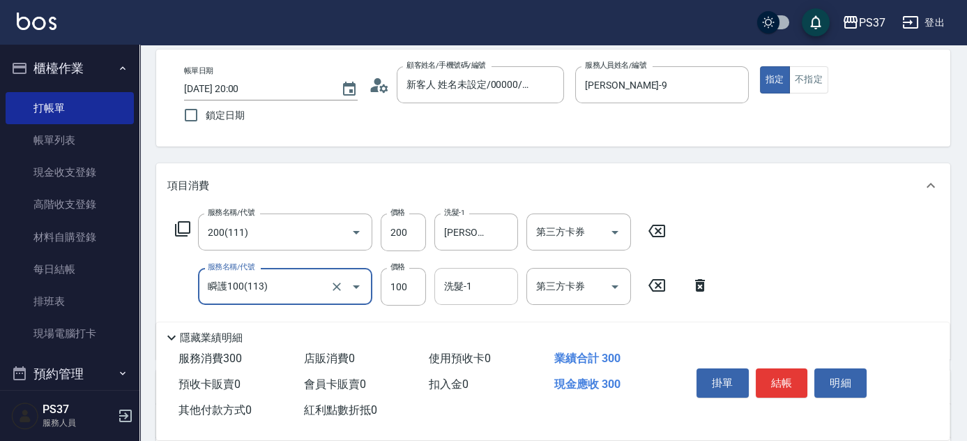
click at [467, 293] on input "洗髮-1" at bounding box center [476, 286] width 71 height 24
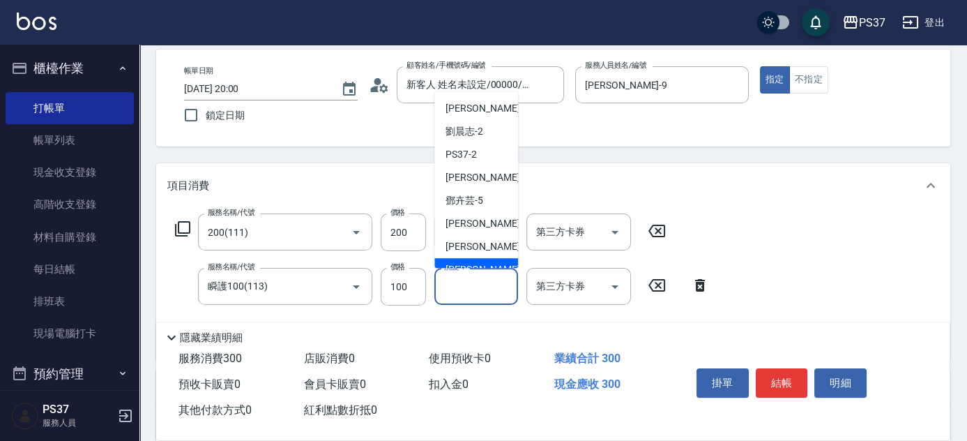
click at [476, 263] on span "[PERSON_NAME]-8" at bounding box center [487, 269] width 82 height 15
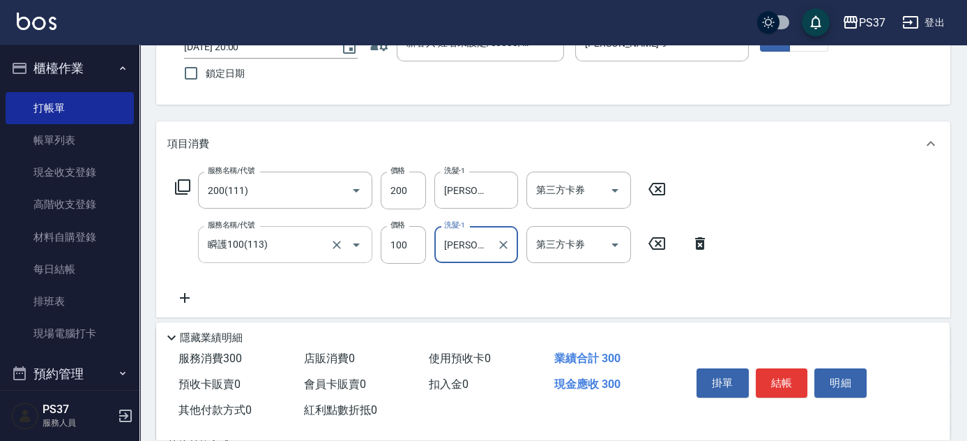
scroll to position [126, 0]
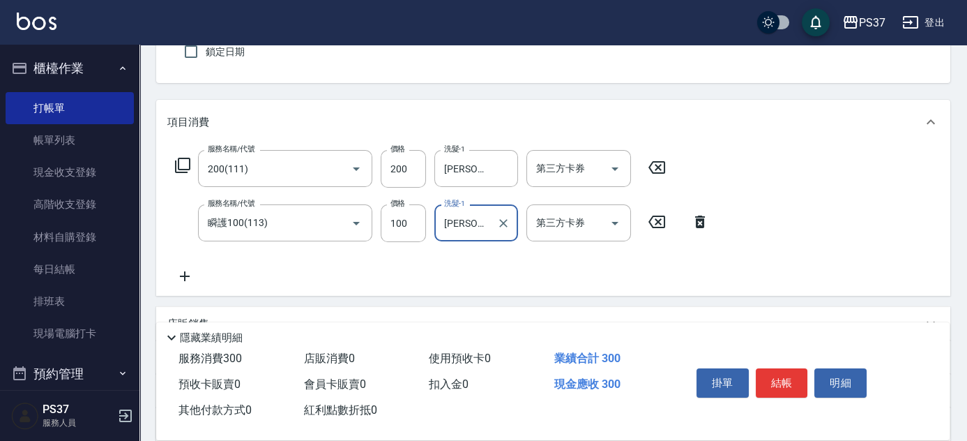
click at [190, 276] on icon at bounding box center [184, 276] width 35 height 17
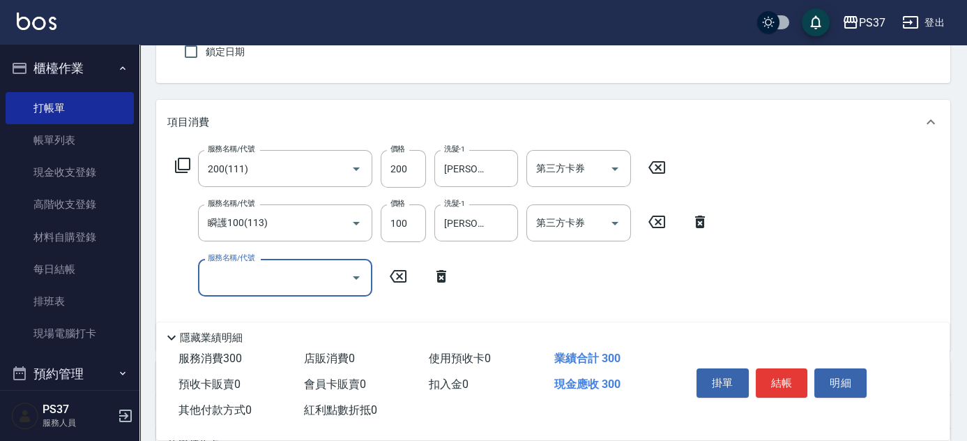
click at [236, 288] on input "服務名稱/代號" at bounding box center [274, 277] width 141 height 24
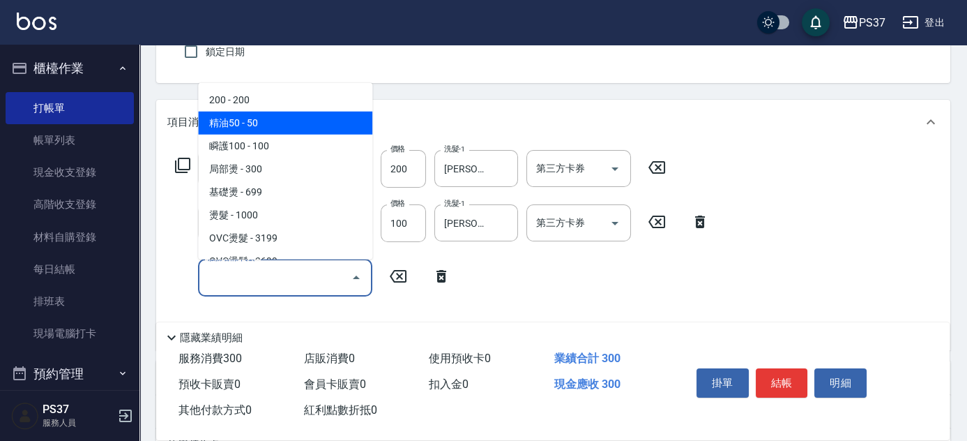
click at [285, 124] on span "精油50 - 50" at bounding box center [285, 123] width 174 height 23
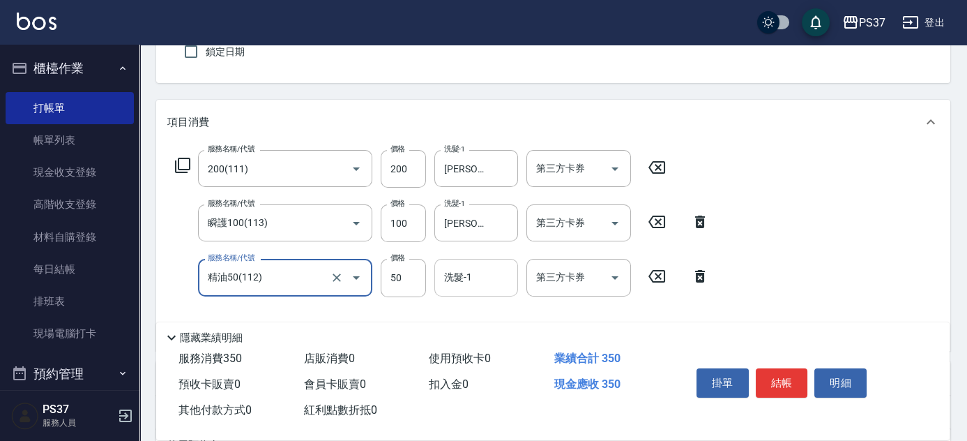
click at [482, 286] on input "洗髮-1" at bounding box center [476, 277] width 71 height 24
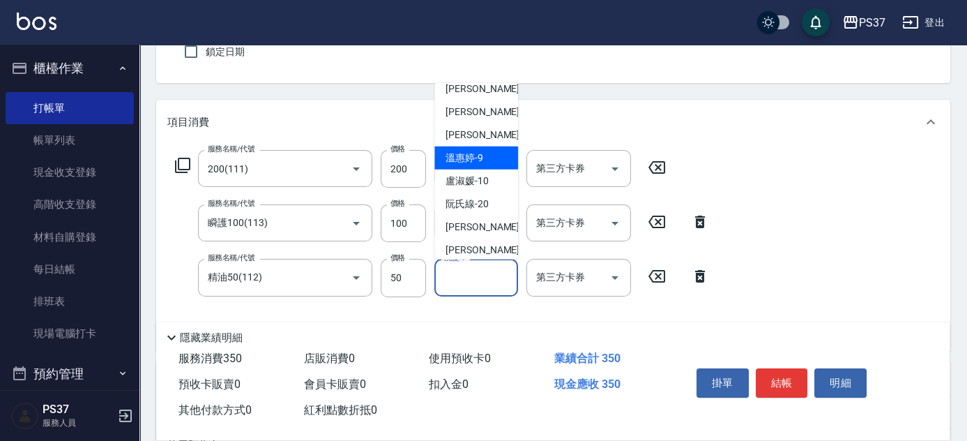
click at [480, 160] on span "[PERSON_NAME]-9" at bounding box center [465, 158] width 38 height 15
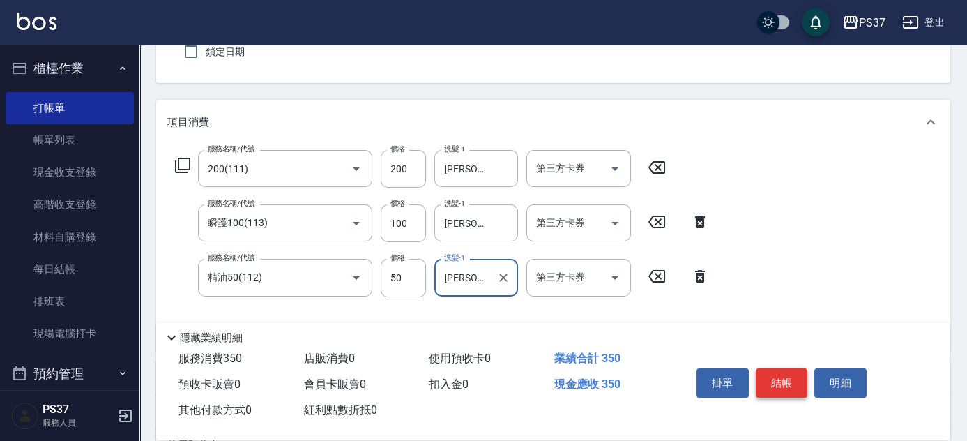
click at [770, 370] on button "結帳" at bounding box center [782, 382] width 52 height 29
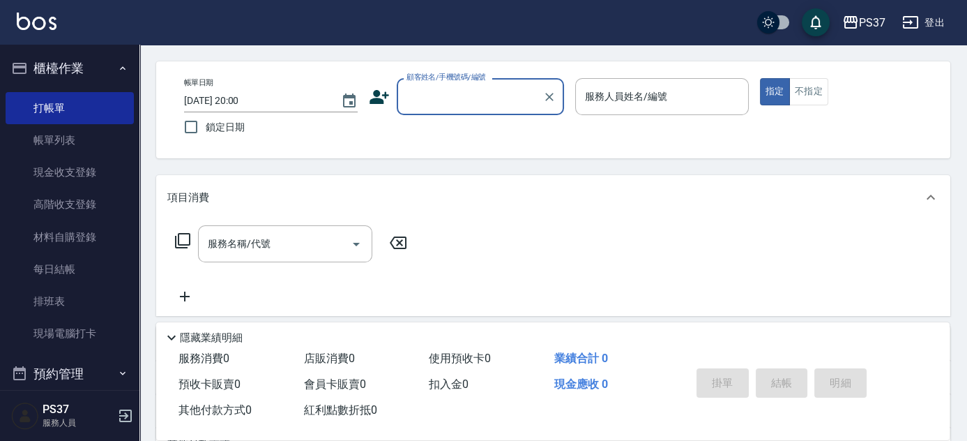
scroll to position [0, 0]
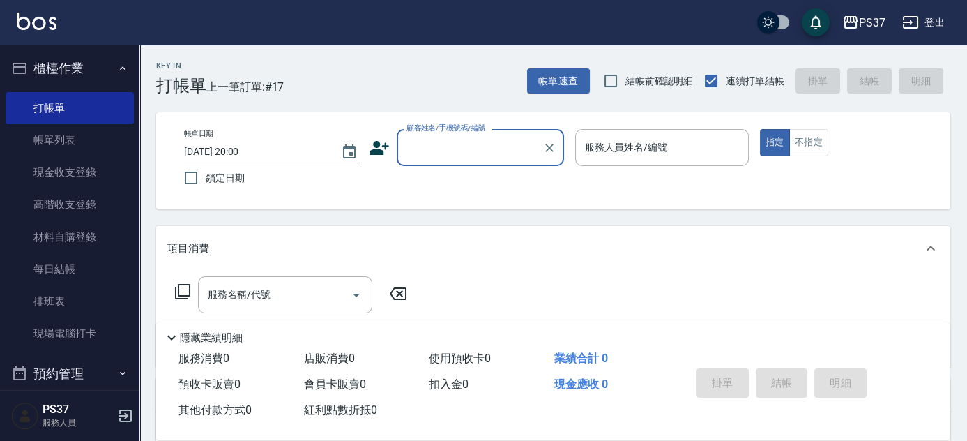
click at [483, 147] on input "顧客姓名/手機號碼/編號" at bounding box center [470, 147] width 134 height 24
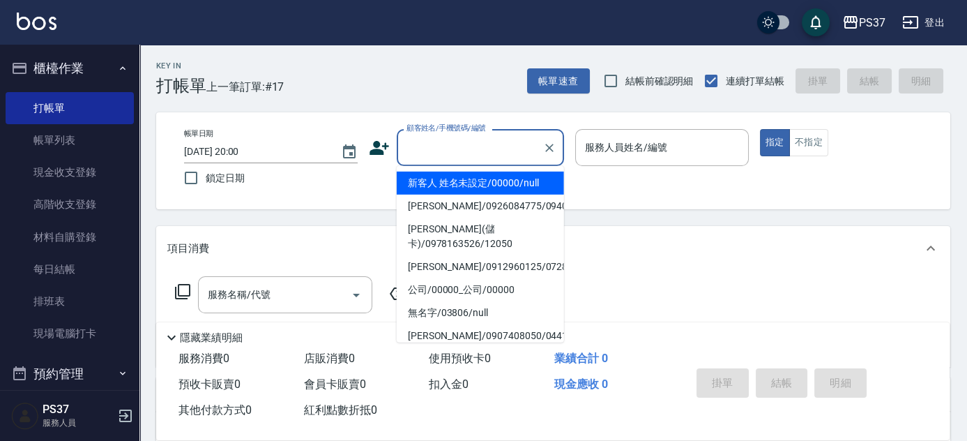
click at [483, 186] on li "新客人 姓名未設定/00000/null" at bounding box center [480, 183] width 167 height 23
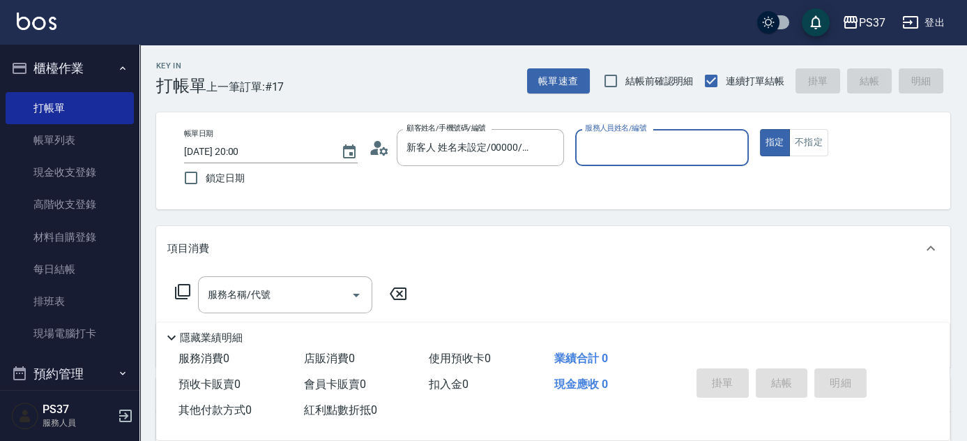
click at [593, 160] on div "服務人員姓名/編號" at bounding box center [662, 147] width 174 height 37
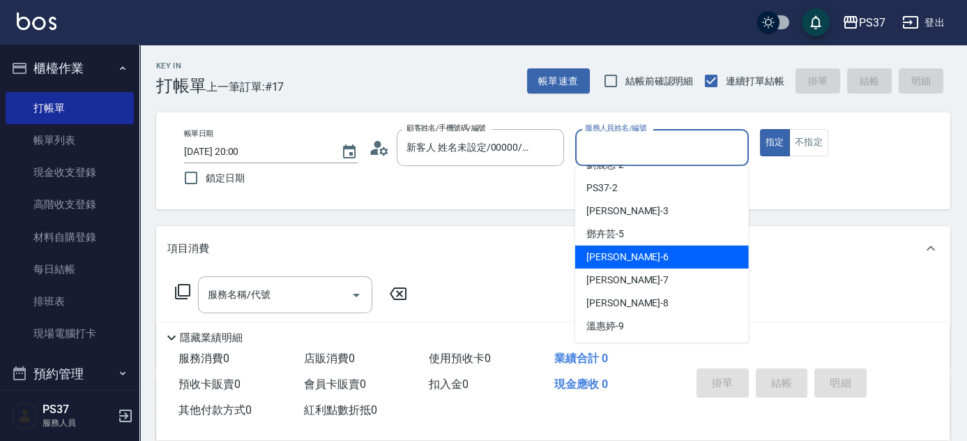
scroll to position [63, 0]
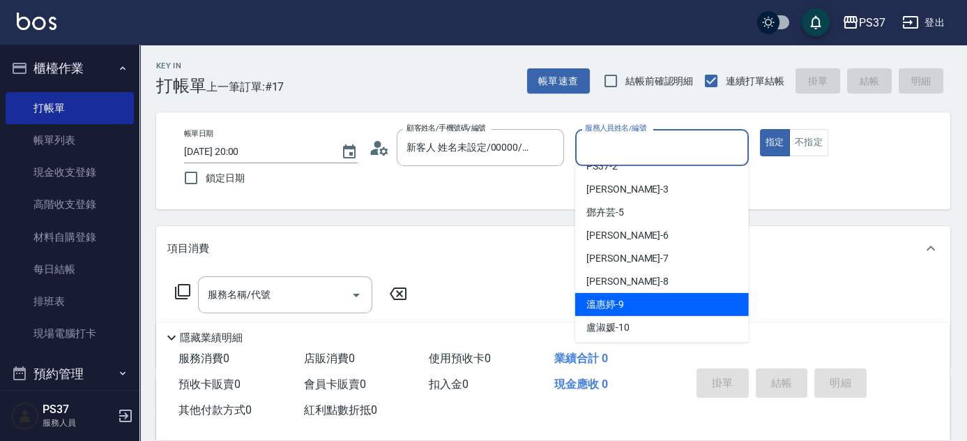
click at [628, 302] on div "[PERSON_NAME]-9" at bounding box center [662, 304] width 174 height 23
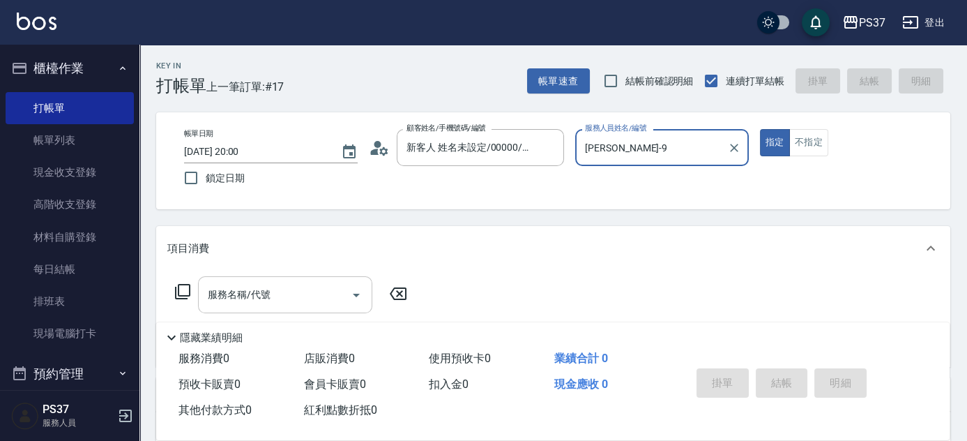
click at [299, 297] on input "服務名稱/代號" at bounding box center [274, 294] width 141 height 24
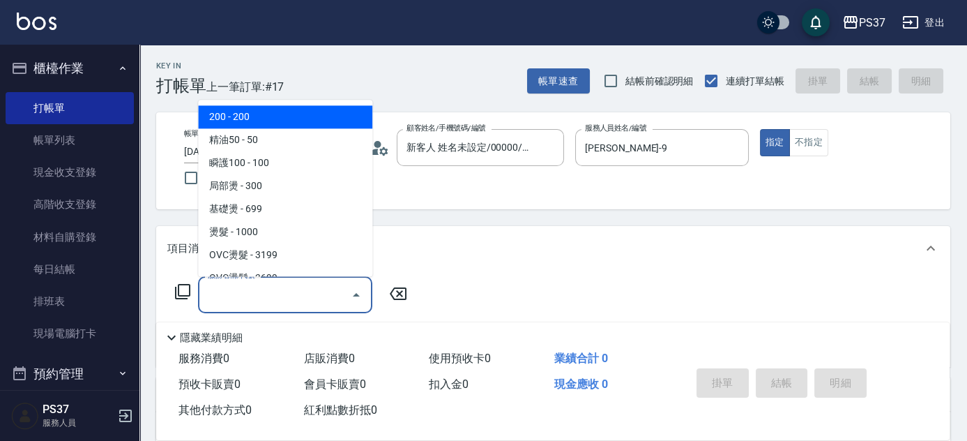
click at [253, 112] on span "200 - 200" at bounding box center [285, 117] width 174 height 23
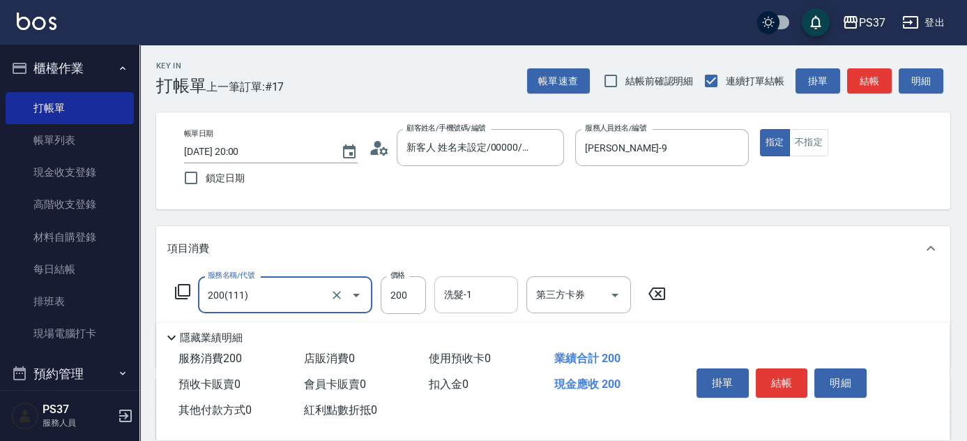
click at [470, 291] on input "洗髮-1" at bounding box center [476, 294] width 71 height 24
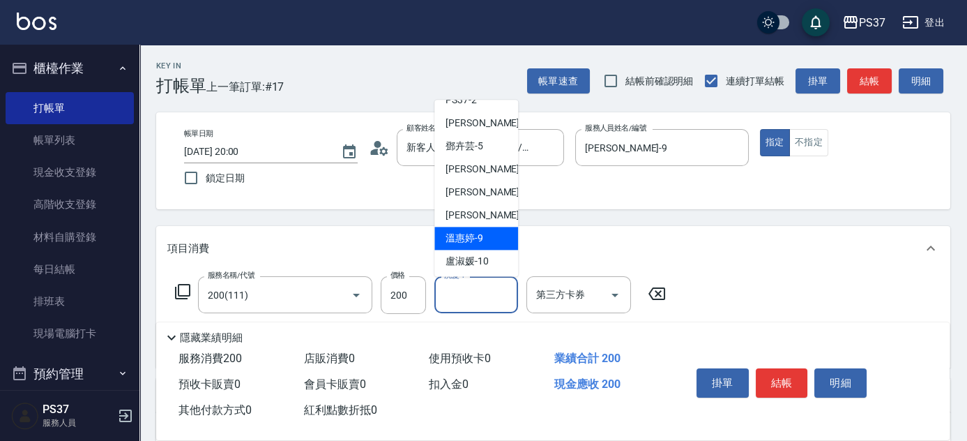
click at [474, 237] on span "[PERSON_NAME]-9" at bounding box center [465, 239] width 38 height 15
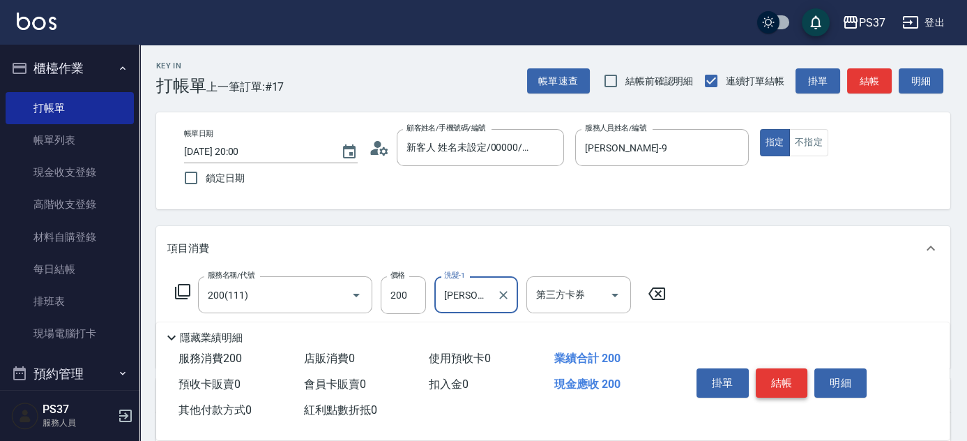
click at [788, 388] on button "結帳" at bounding box center [782, 382] width 52 height 29
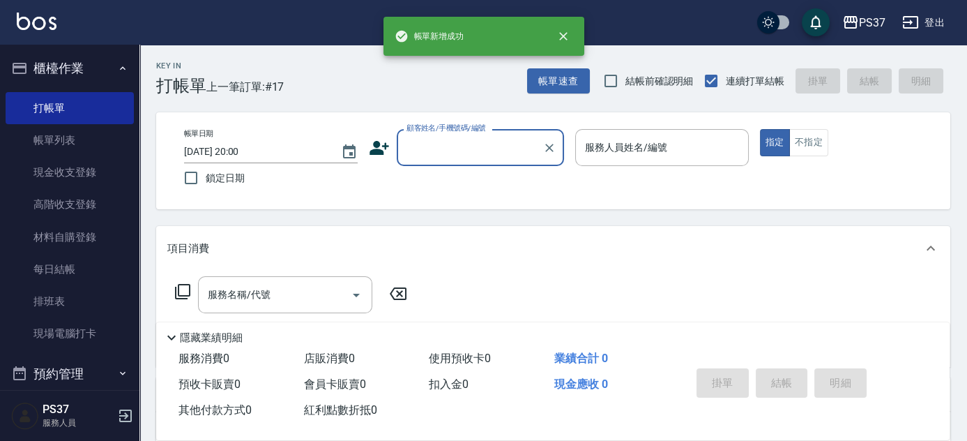
scroll to position [0, 0]
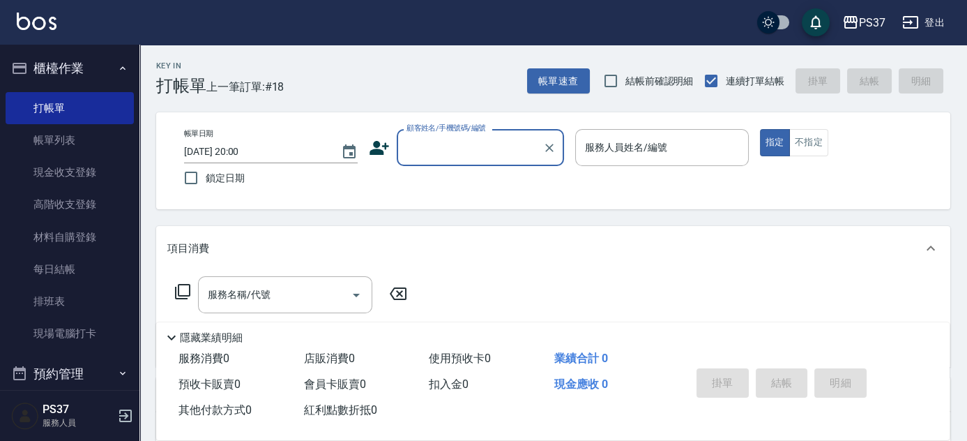
click at [487, 156] on input "顧客姓名/手機號碼/編號" at bounding box center [470, 147] width 134 height 24
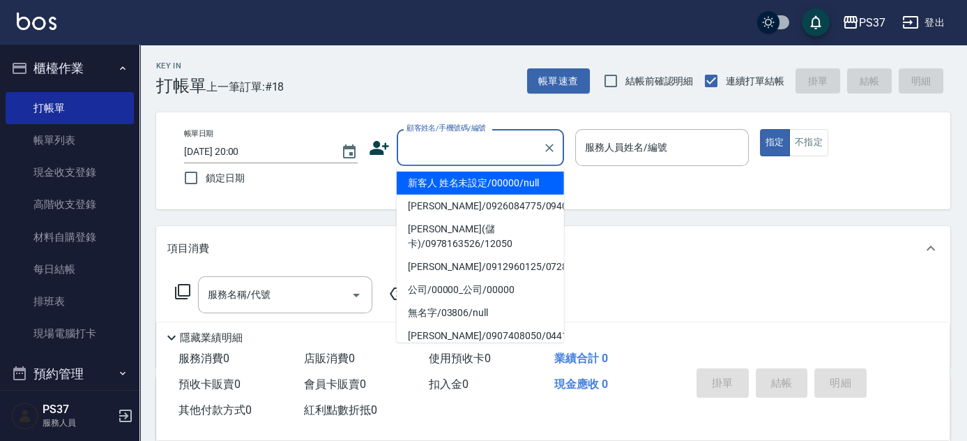
click at [489, 179] on li "新客人 姓名未設定/00000/null" at bounding box center [480, 183] width 167 height 23
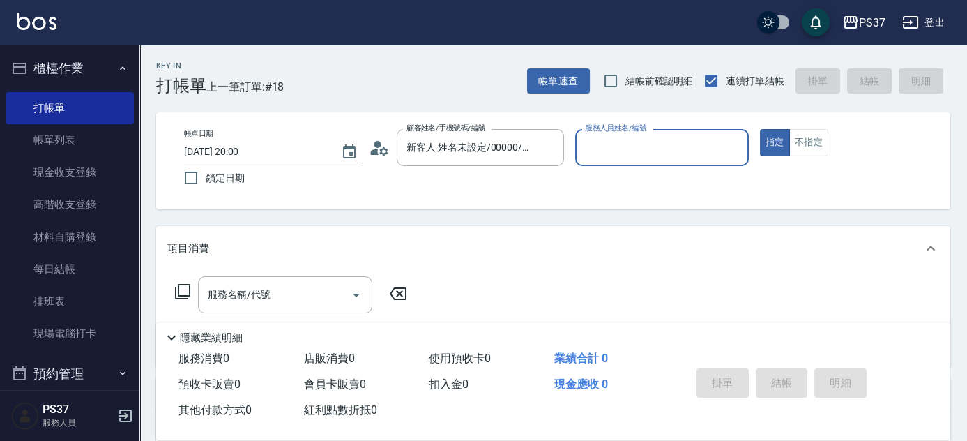
click at [625, 138] on input "服務人員姓名/編號" at bounding box center [662, 147] width 161 height 24
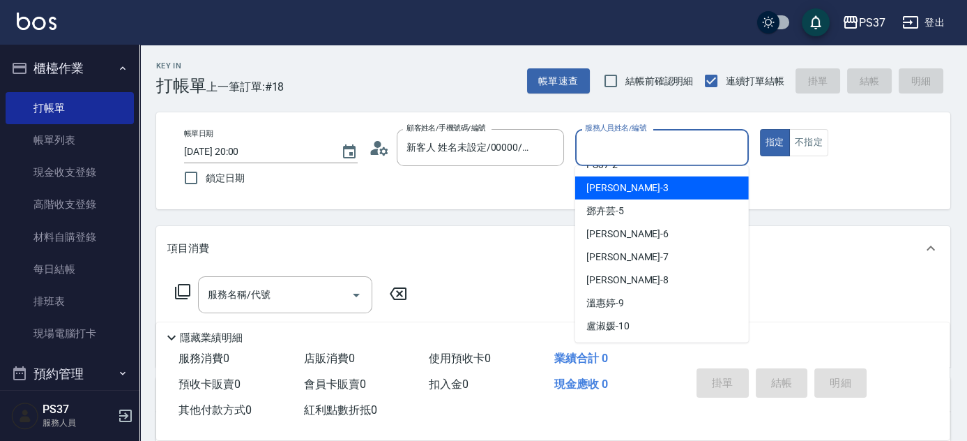
scroll to position [126, 0]
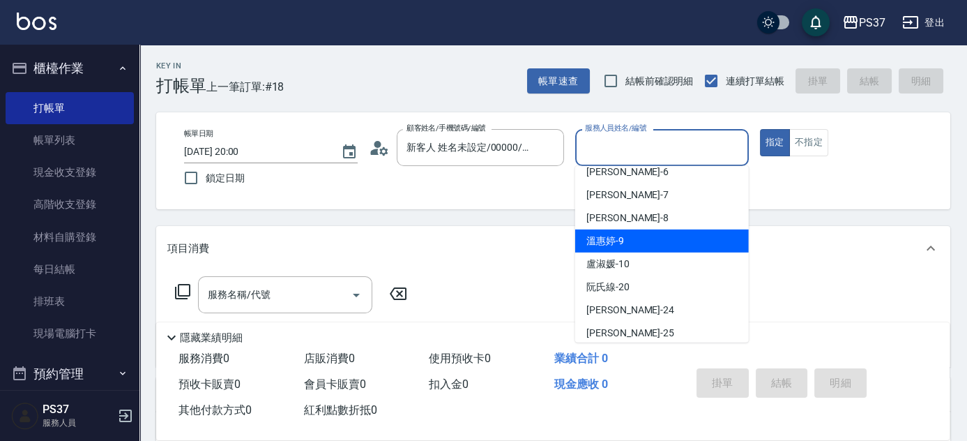
click at [637, 228] on div "[PERSON_NAME]-8" at bounding box center [662, 217] width 174 height 23
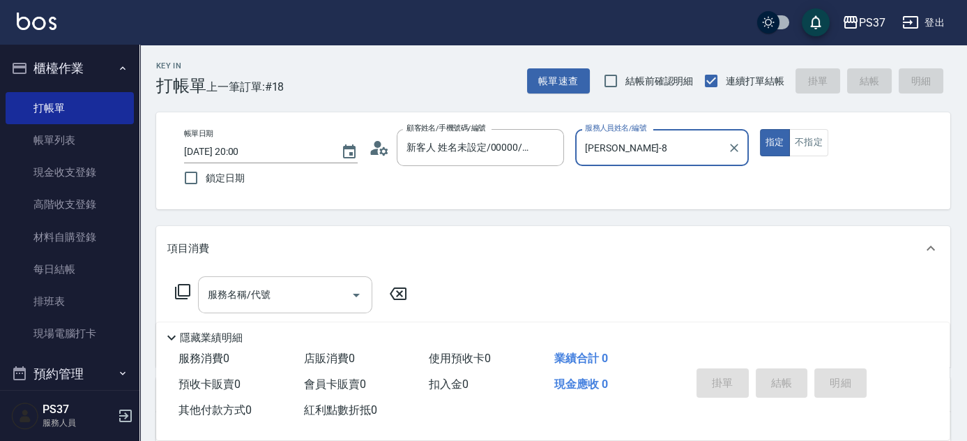
click at [288, 296] on input "服務名稱/代號" at bounding box center [274, 294] width 141 height 24
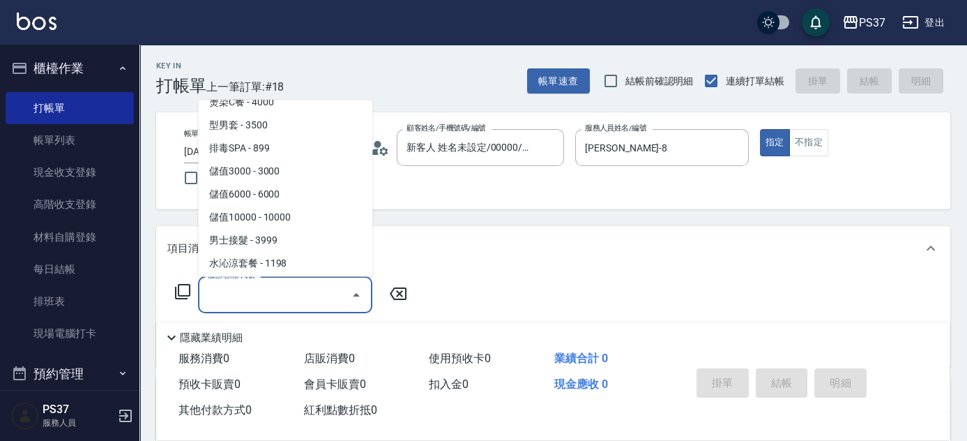
scroll to position [1521, 0]
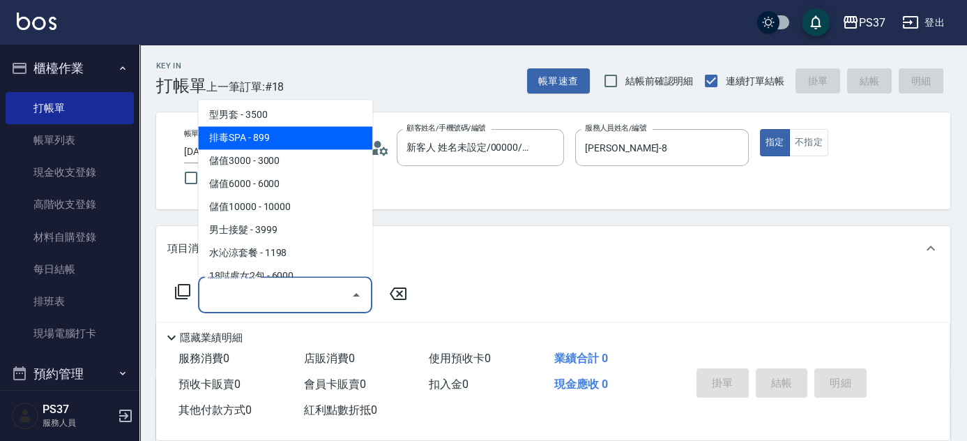
click at [271, 124] on span "型男套 - 3500" at bounding box center [285, 115] width 174 height 23
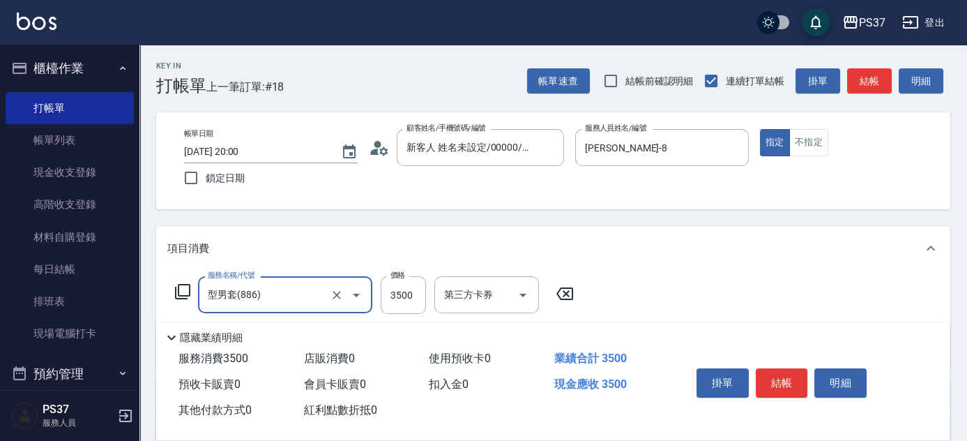
drag, startPoint x: 278, startPoint y: 298, endPoint x: 280, endPoint y: 281, distance: 17.5
click at [278, 295] on input "型男套(886)" at bounding box center [265, 294] width 123 height 24
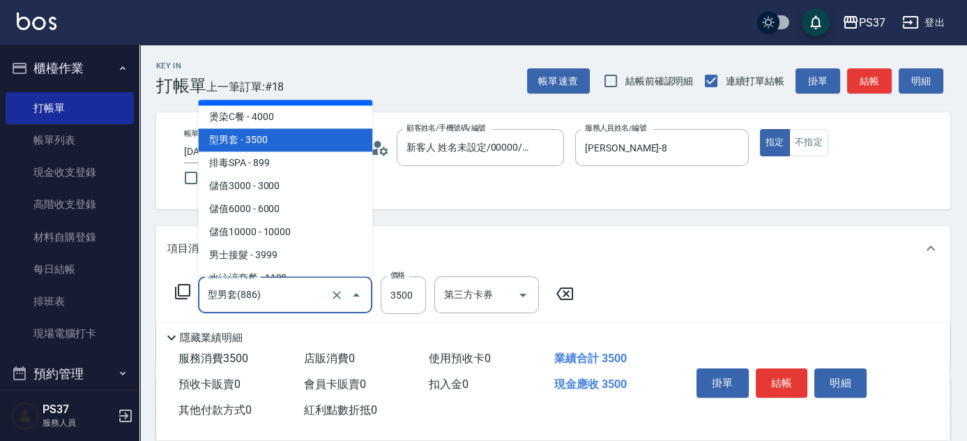
scroll to position [1497, 0]
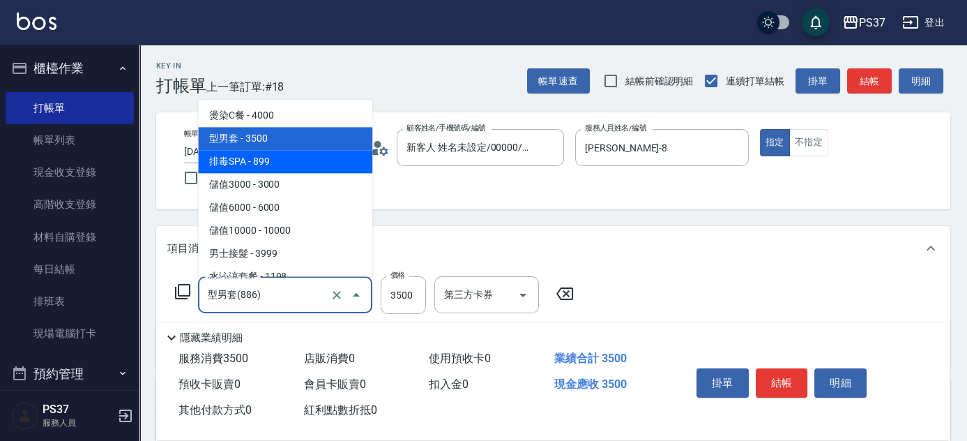
click at [288, 163] on span "排毒SPA - 899" at bounding box center [285, 162] width 174 height 23
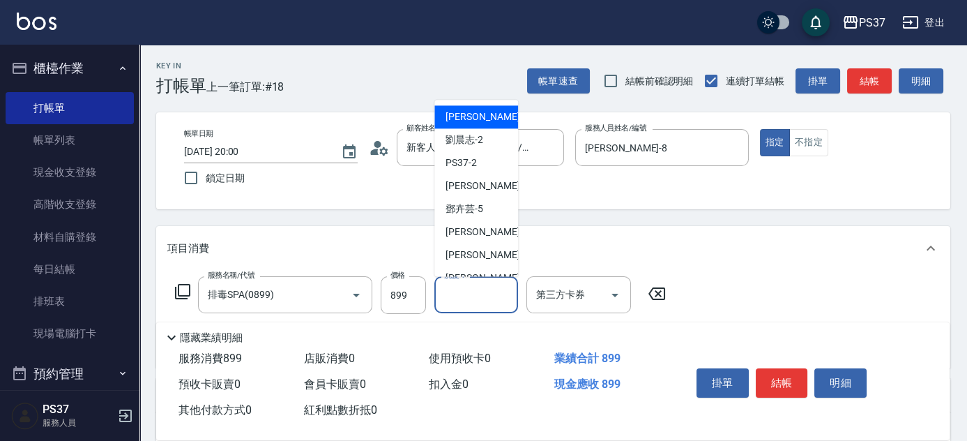
click at [481, 297] on input "洗髮-1" at bounding box center [476, 294] width 71 height 24
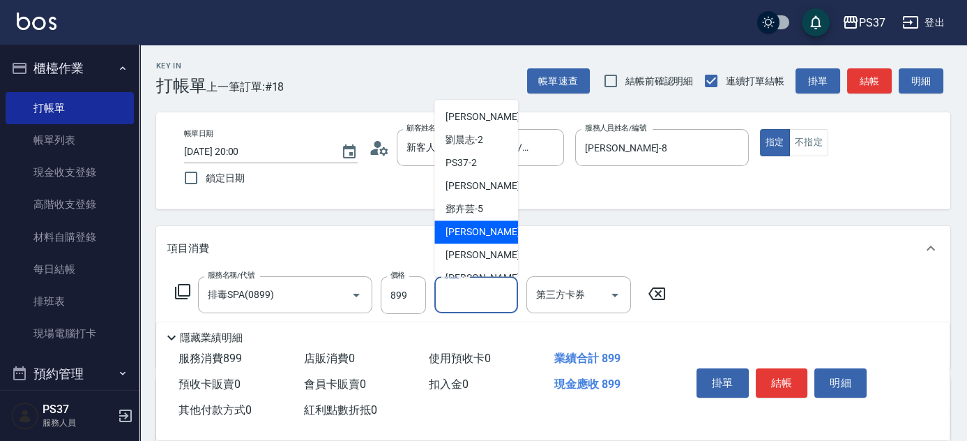
scroll to position [225, 0]
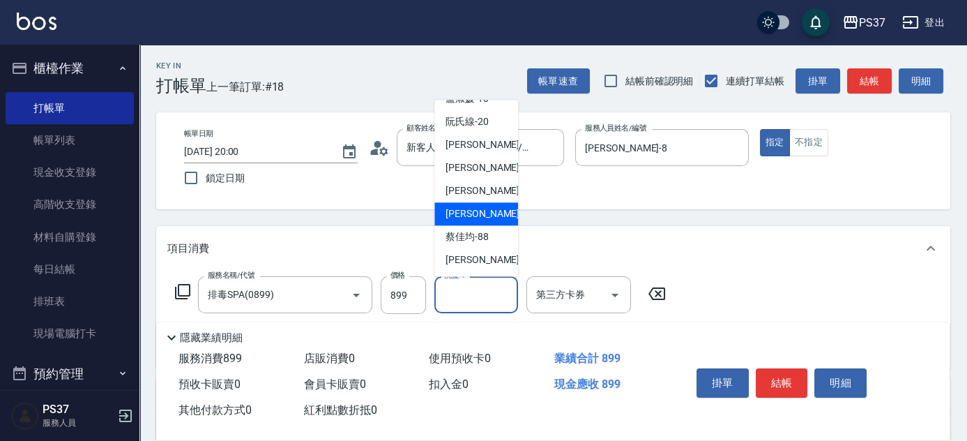
click at [478, 217] on span "[PERSON_NAME]-29" at bounding box center [490, 214] width 88 height 15
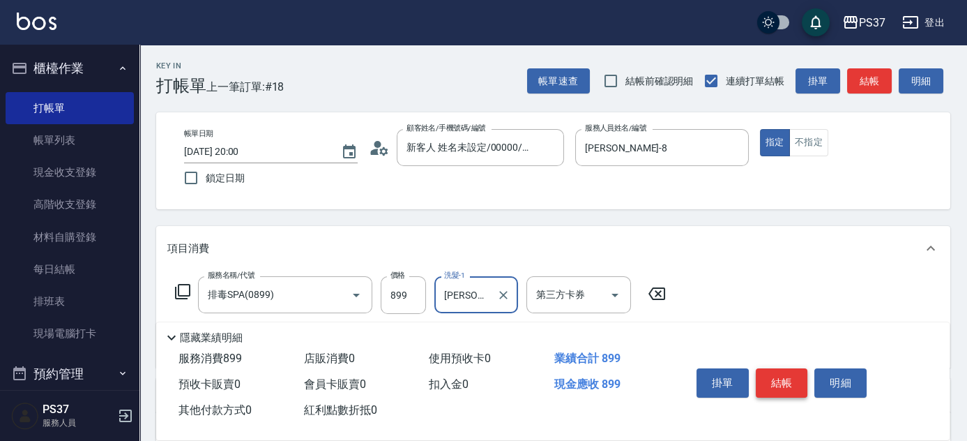
click at [781, 368] on button "結帳" at bounding box center [782, 382] width 52 height 29
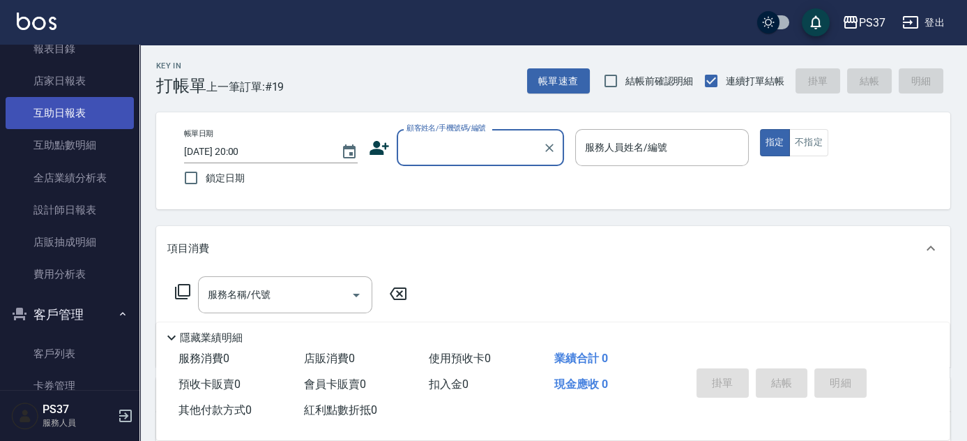
scroll to position [380, 0]
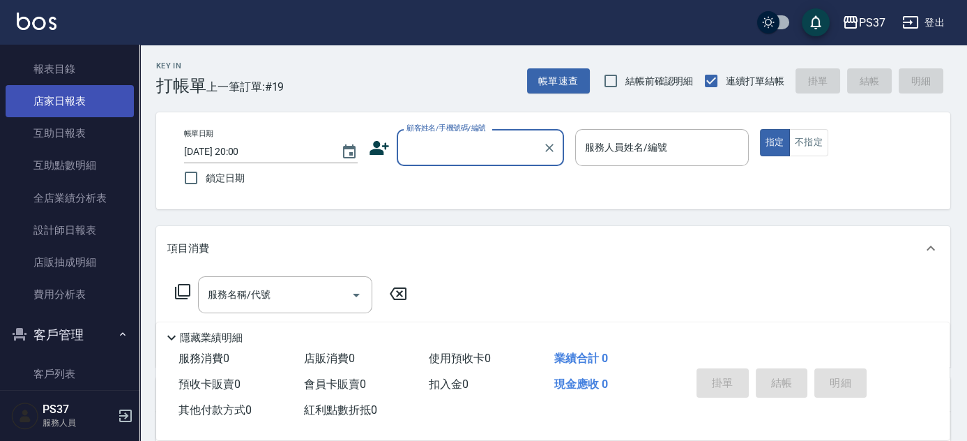
click at [77, 95] on link "店家日報表" at bounding box center [70, 101] width 128 height 32
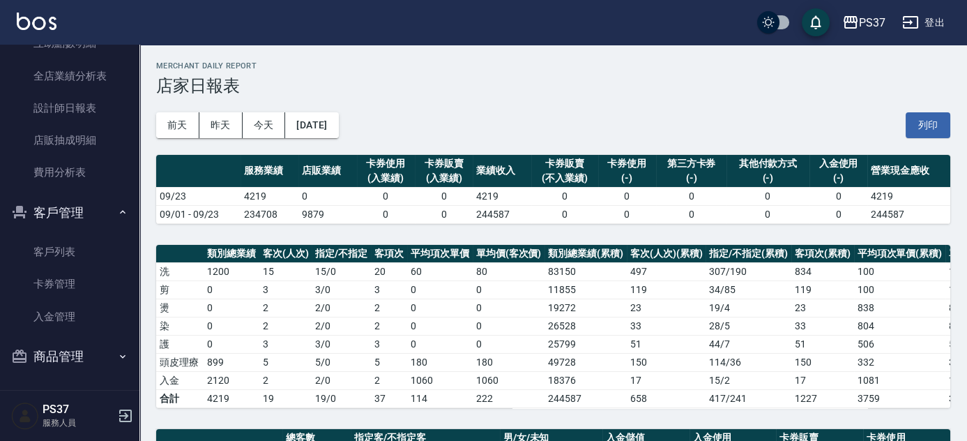
scroll to position [375, 0]
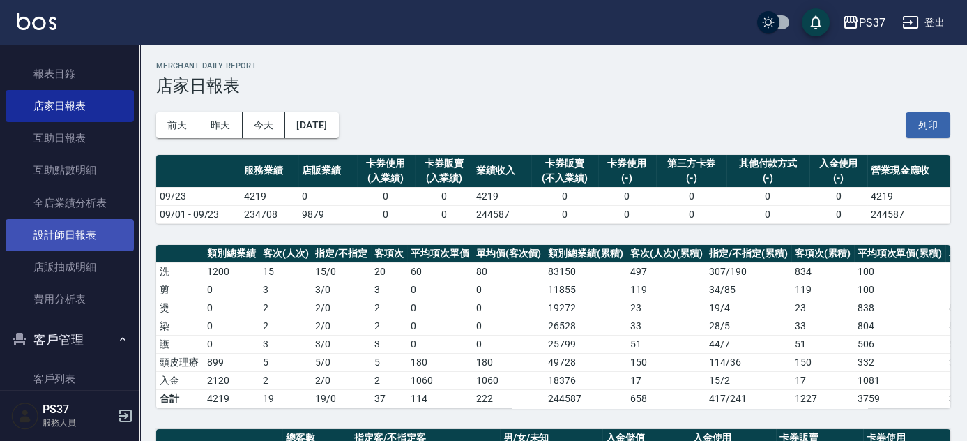
click at [46, 230] on link "設計師日報表" at bounding box center [70, 235] width 128 height 32
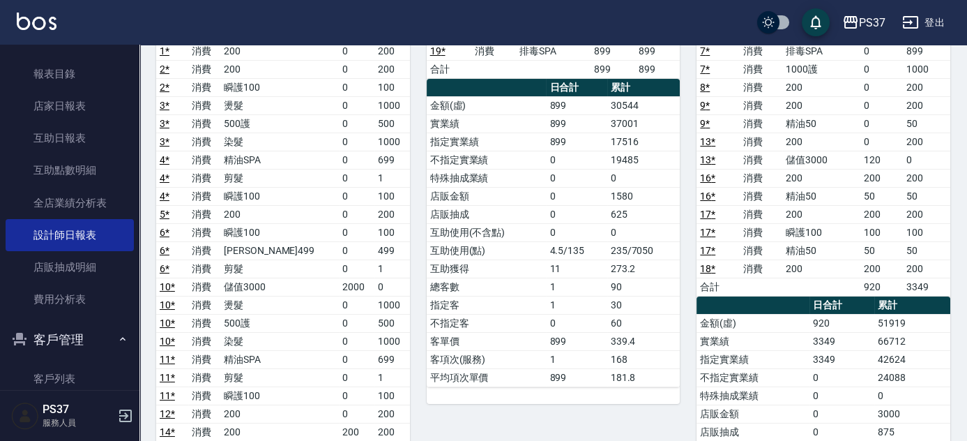
scroll to position [157, 0]
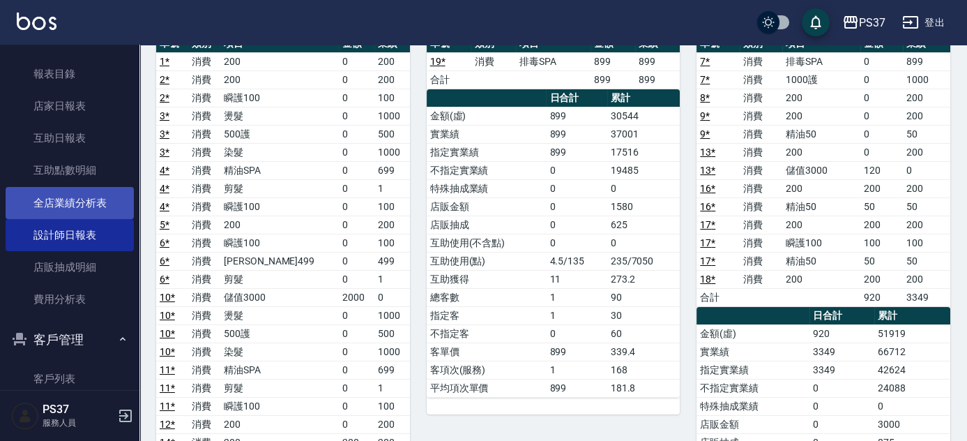
click at [68, 209] on link "全店業績分析表" at bounding box center [70, 203] width 128 height 32
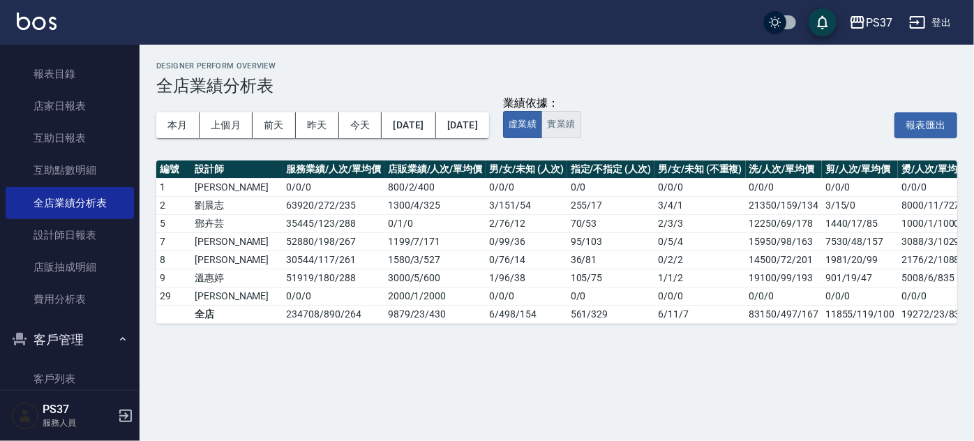
click at [580, 124] on button "實業績" at bounding box center [560, 124] width 39 height 27
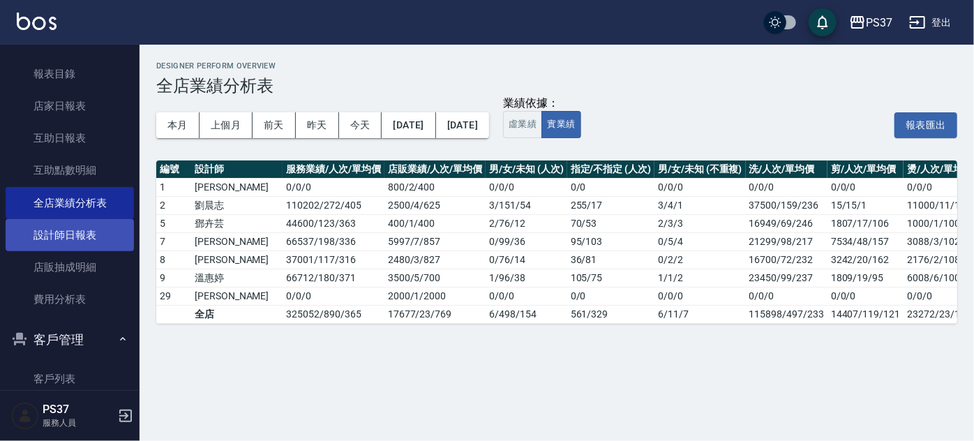
click at [71, 241] on link "設計師日報表" at bounding box center [70, 235] width 128 height 32
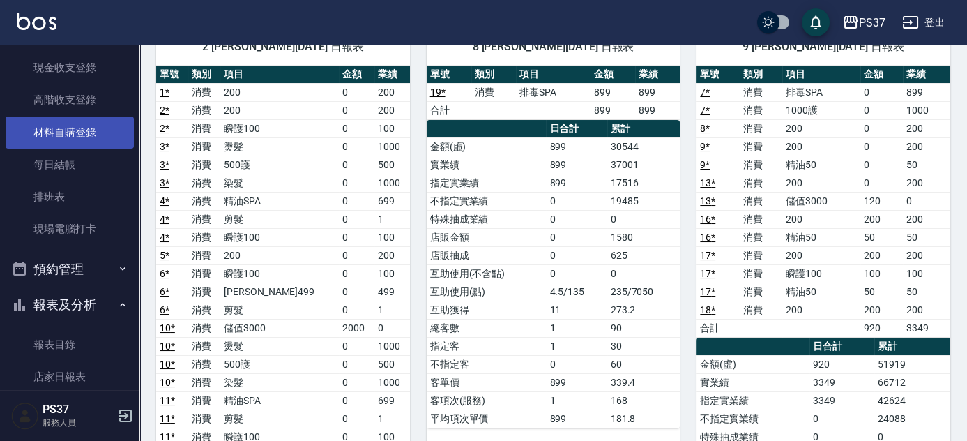
scroll to position [253, 0]
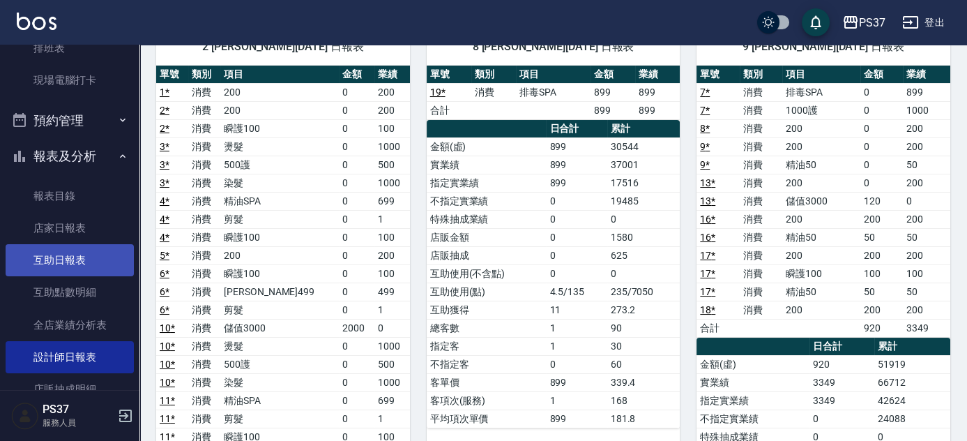
click at [66, 250] on link "互助日報表" at bounding box center [70, 260] width 128 height 32
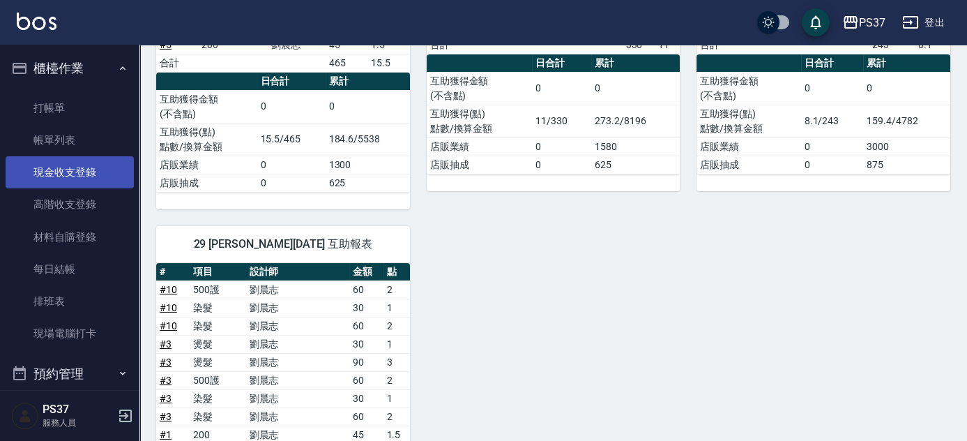
scroll to position [126, 0]
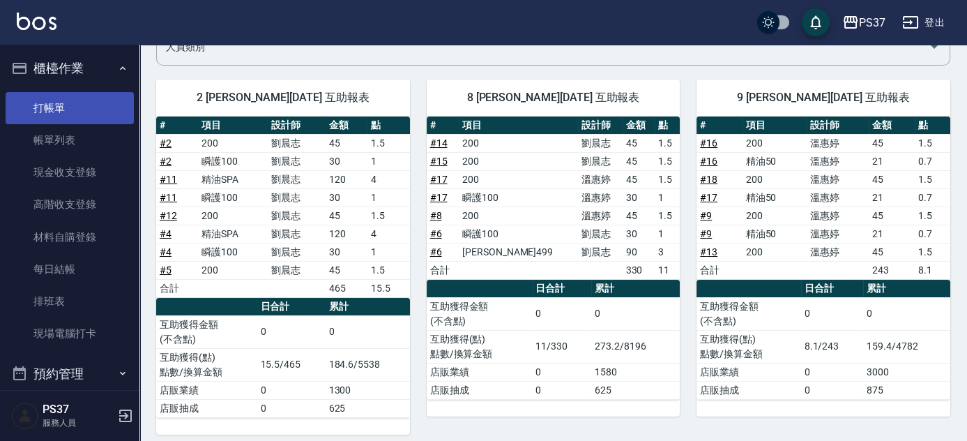
click at [52, 111] on link "打帳單" at bounding box center [70, 108] width 128 height 32
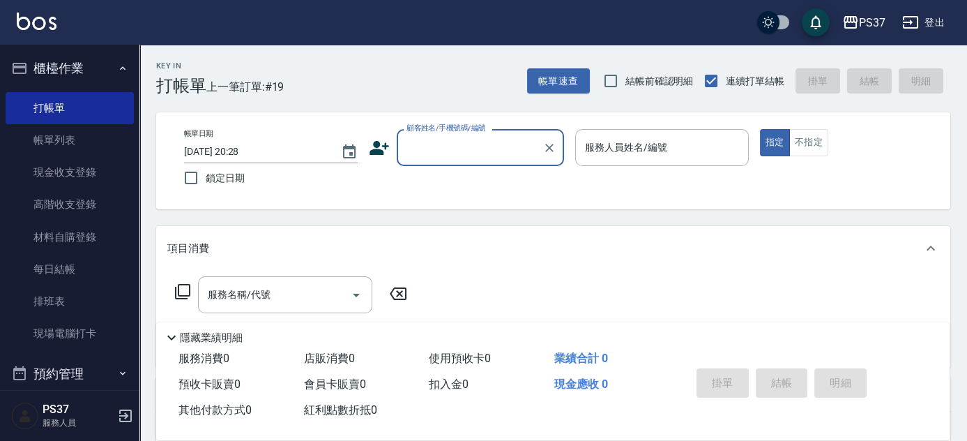
click at [463, 139] on input "顧客姓名/手機號碼/編號" at bounding box center [470, 147] width 134 height 24
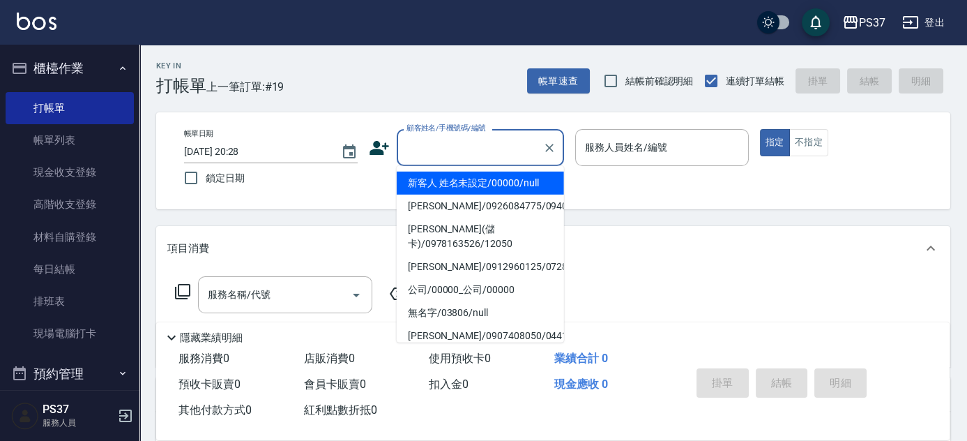
click at [474, 183] on li "新客人 姓名未設定/00000/null" at bounding box center [480, 183] width 167 height 23
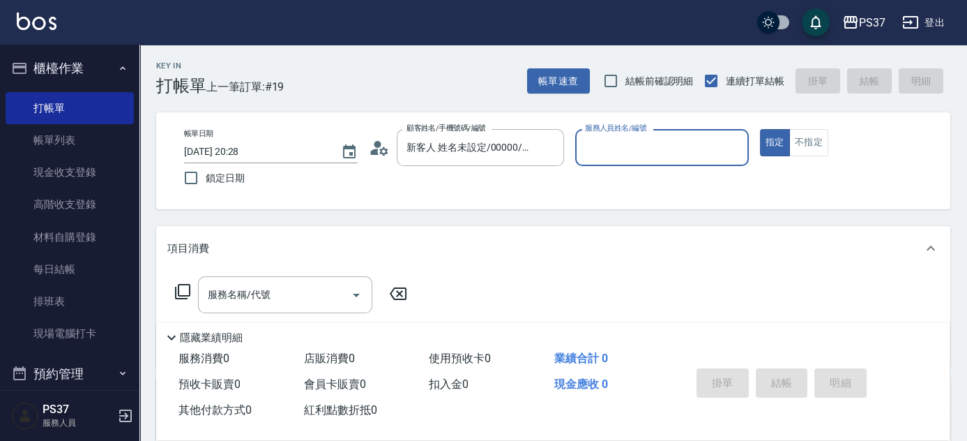
click at [672, 157] on input "服務人員姓名/編號" at bounding box center [662, 147] width 161 height 24
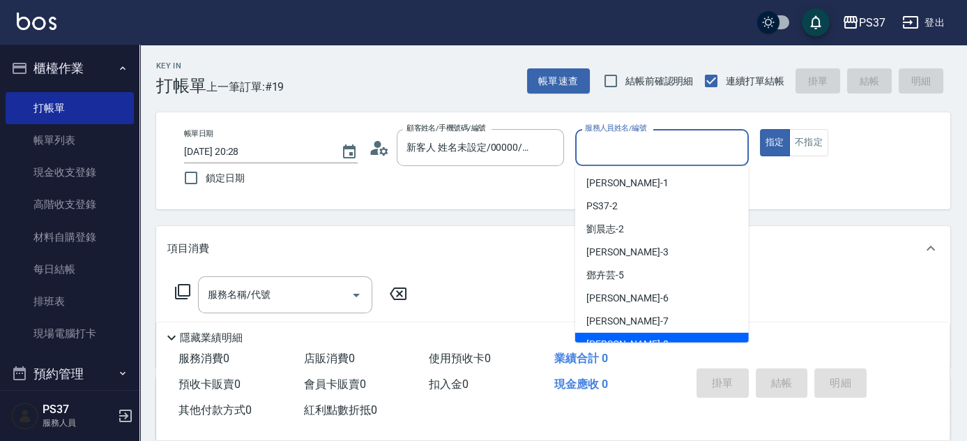
click at [659, 334] on div "[PERSON_NAME]-8" at bounding box center [662, 344] width 174 height 23
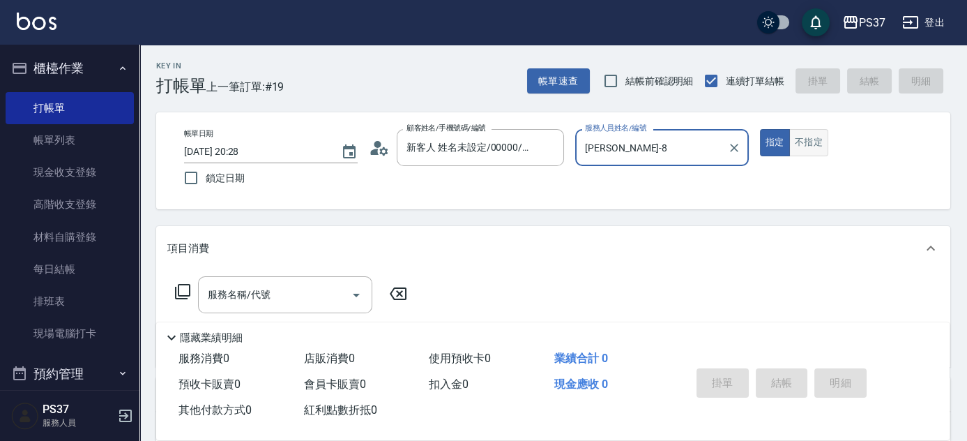
click at [813, 145] on button "不指定" at bounding box center [808, 142] width 39 height 27
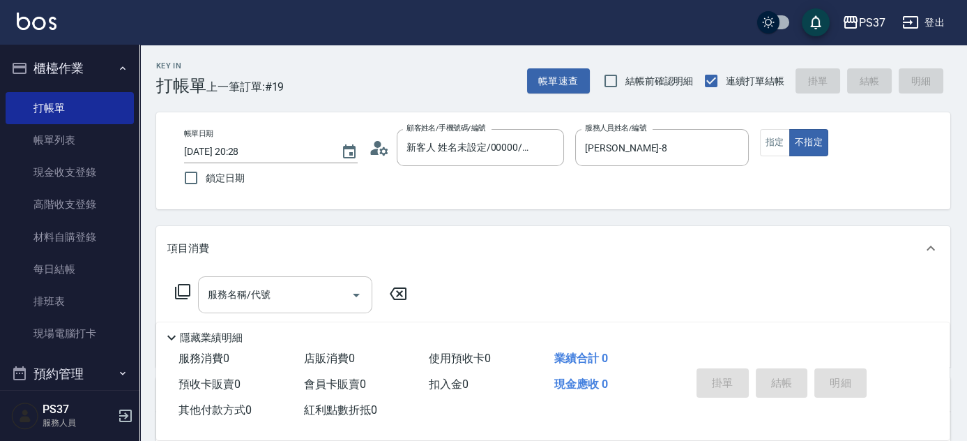
click at [258, 295] on input "服務名稱/代號" at bounding box center [274, 294] width 141 height 24
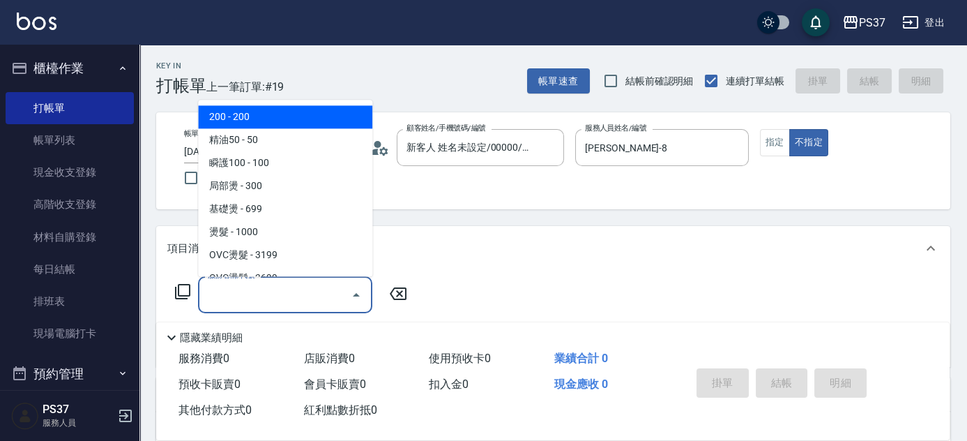
click at [254, 119] on span "200 - 200" at bounding box center [285, 117] width 174 height 23
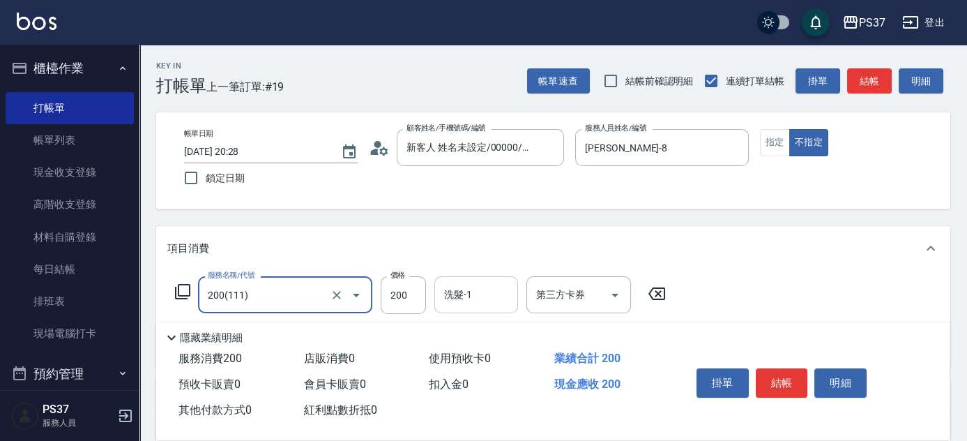
click at [482, 308] on div "洗髮-1" at bounding box center [476, 294] width 84 height 37
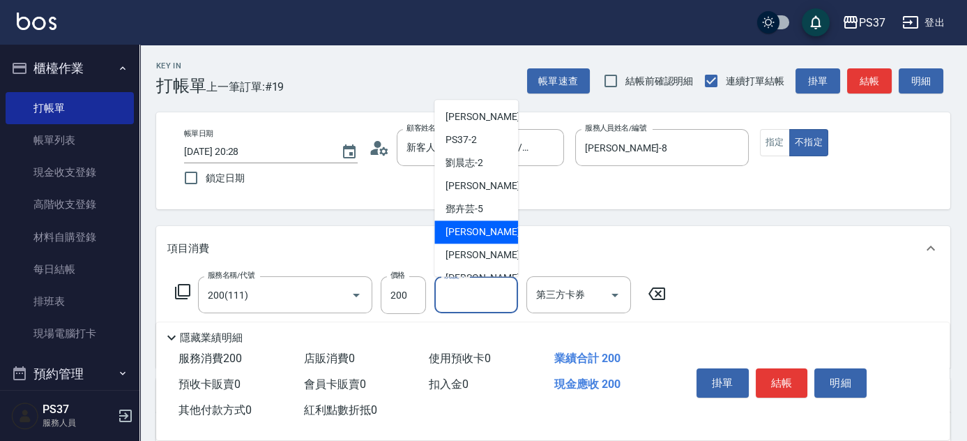
scroll to position [190, 0]
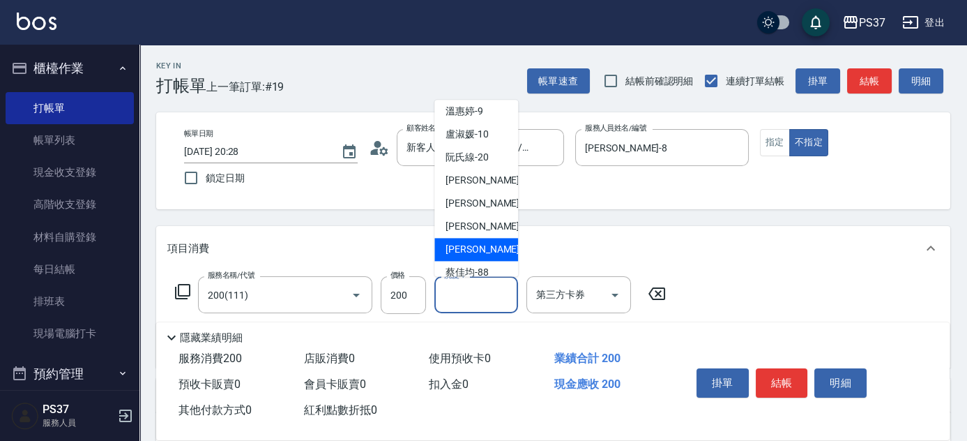
click at [484, 246] on span "[PERSON_NAME]-29" at bounding box center [490, 250] width 88 height 15
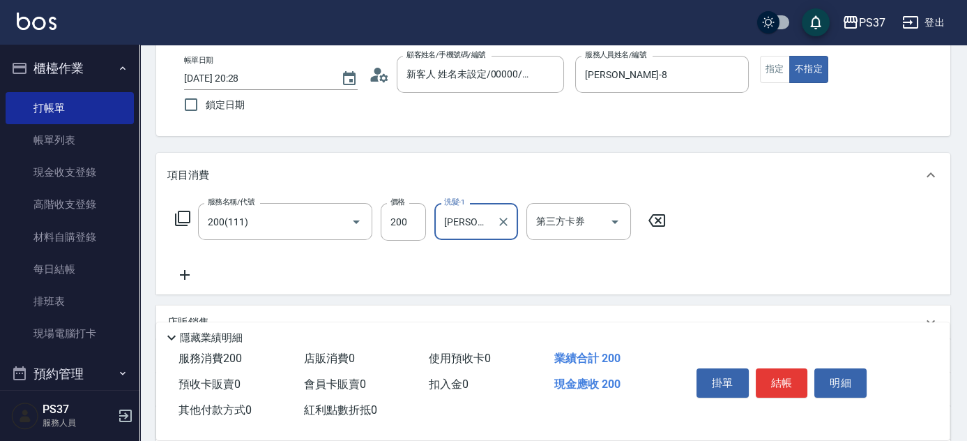
scroll to position [126, 0]
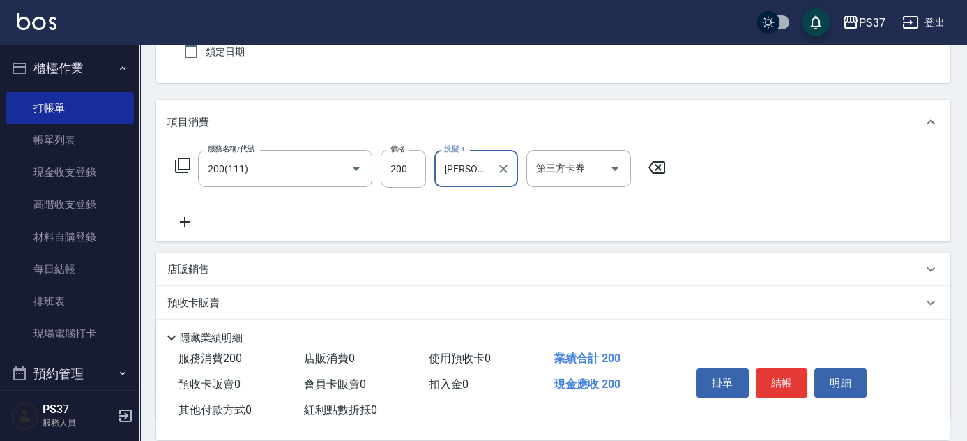
click at [193, 225] on icon at bounding box center [184, 221] width 35 height 17
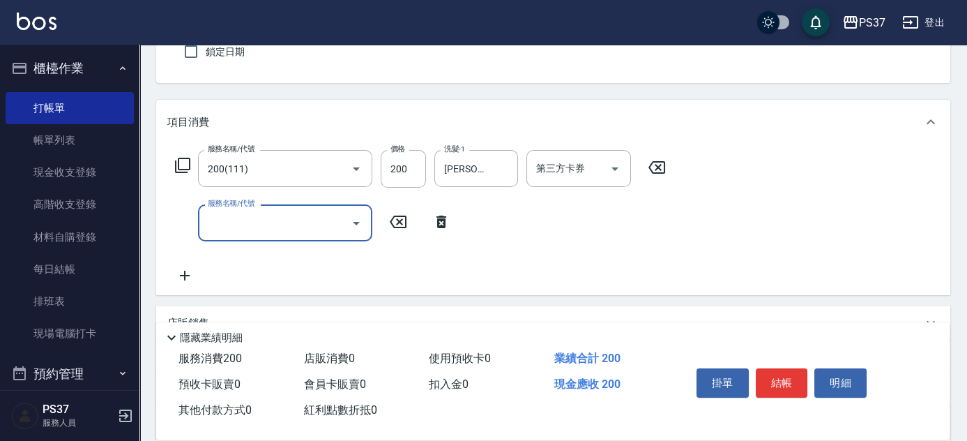
click at [221, 222] on input "服務名稱/代號" at bounding box center [274, 223] width 141 height 24
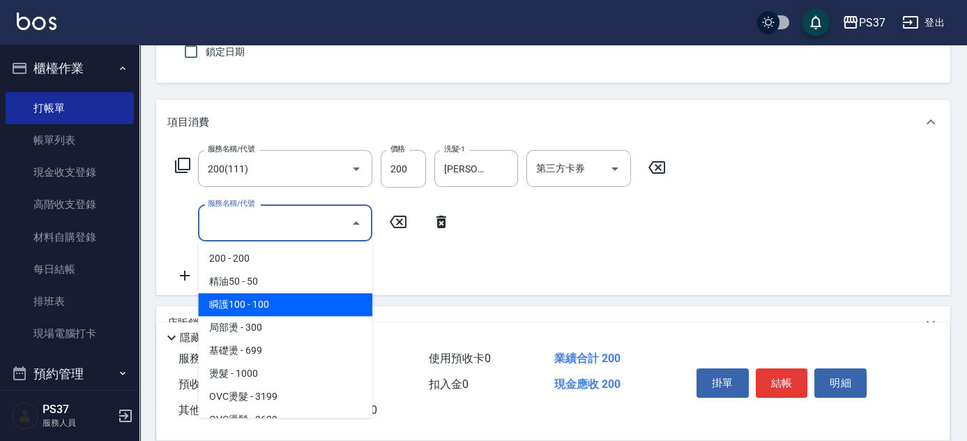
drag, startPoint x: 272, startPoint y: 306, endPoint x: 359, endPoint y: 284, distance: 90.0
click at [273, 307] on span "瞬護100 - 100" at bounding box center [285, 304] width 174 height 23
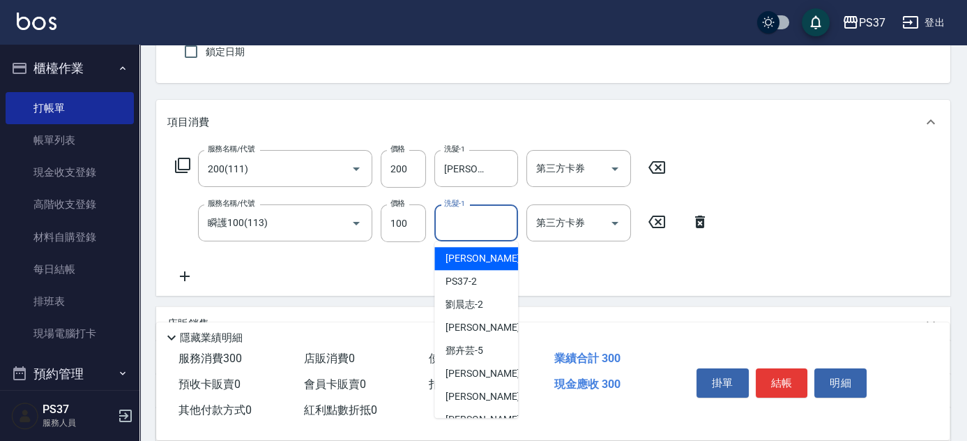
click at [485, 215] on input "洗髮-1" at bounding box center [476, 223] width 71 height 24
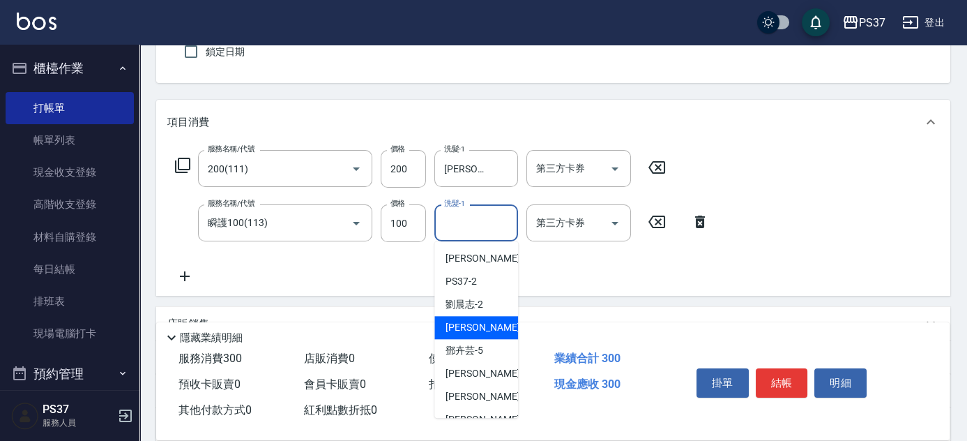
scroll to position [63, 0]
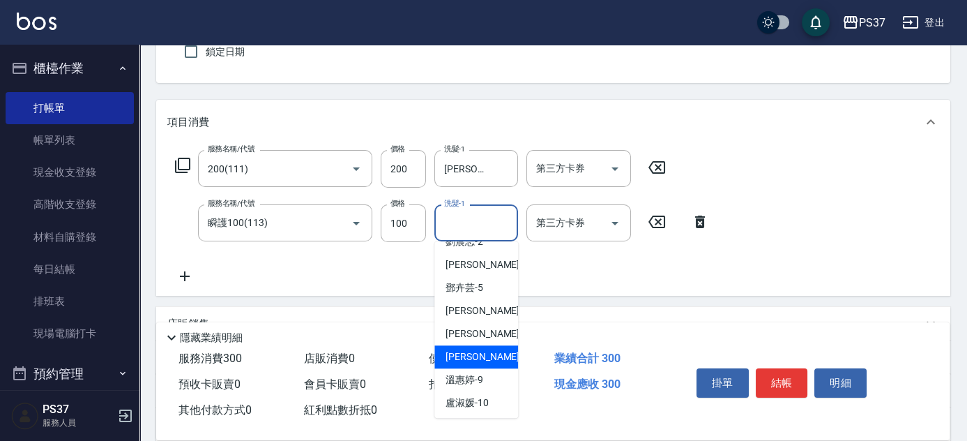
click at [464, 358] on span "[PERSON_NAME]-8" at bounding box center [487, 356] width 82 height 15
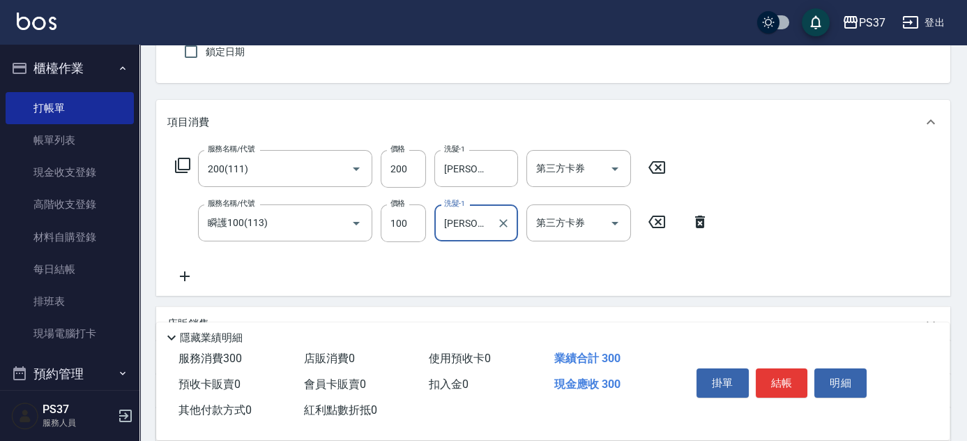
click at [193, 272] on icon at bounding box center [184, 276] width 35 height 17
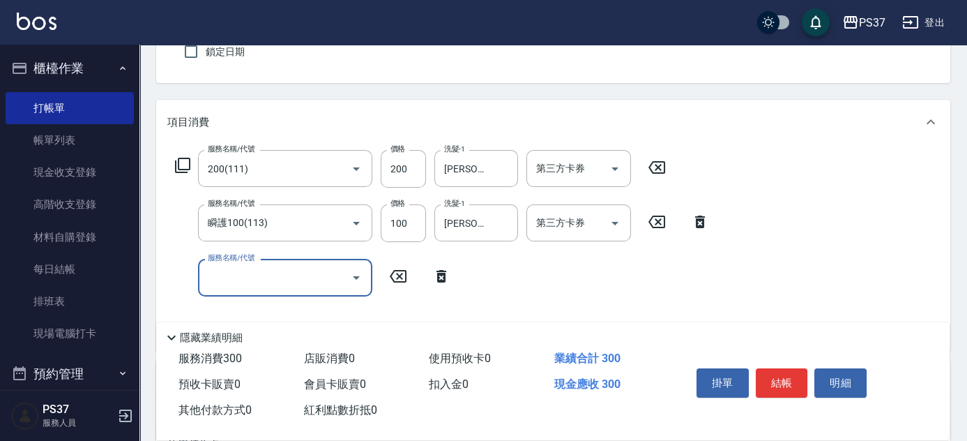
click at [234, 281] on input "服務名稱/代號" at bounding box center [274, 277] width 141 height 24
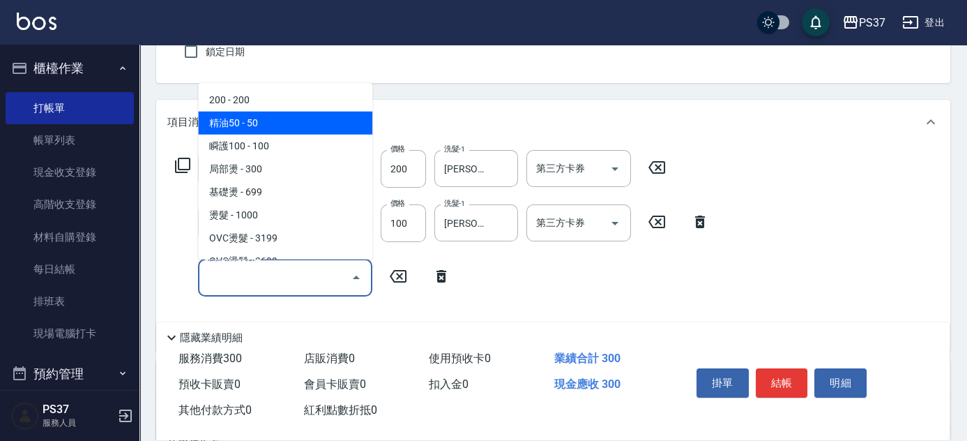
click at [297, 128] on span "精油50 - 50" at bounding box center [285, 123] width 174 height 23
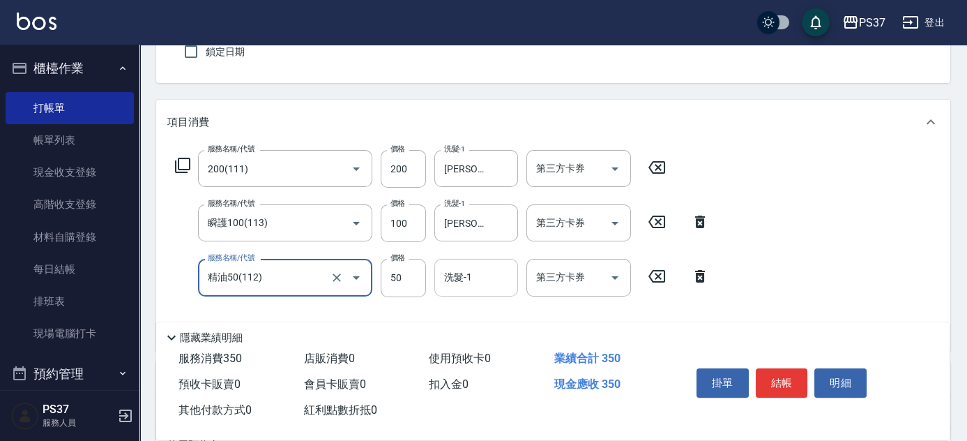
click at [469, 280] on input "洗髮-1" at bounding box center [476, 277] width 71 height 24
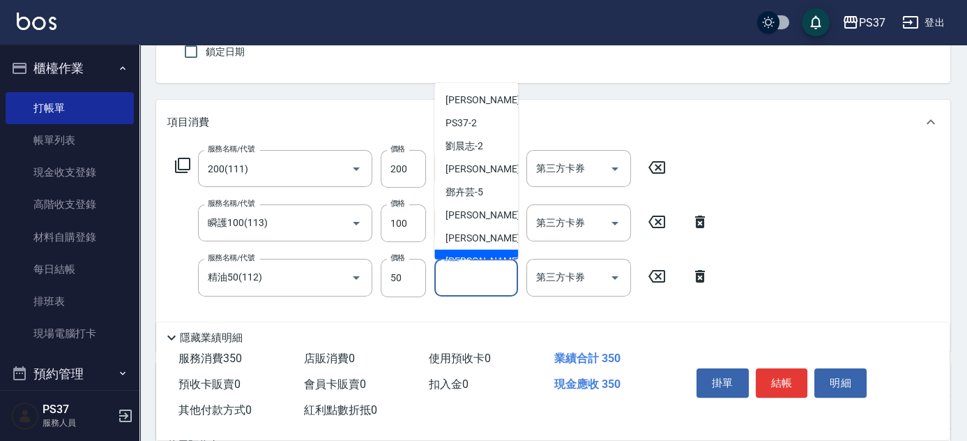
click at [478, 251] on div "[PERSON_NAME]-8" at bounding box center [476, 261] width 84 height 23
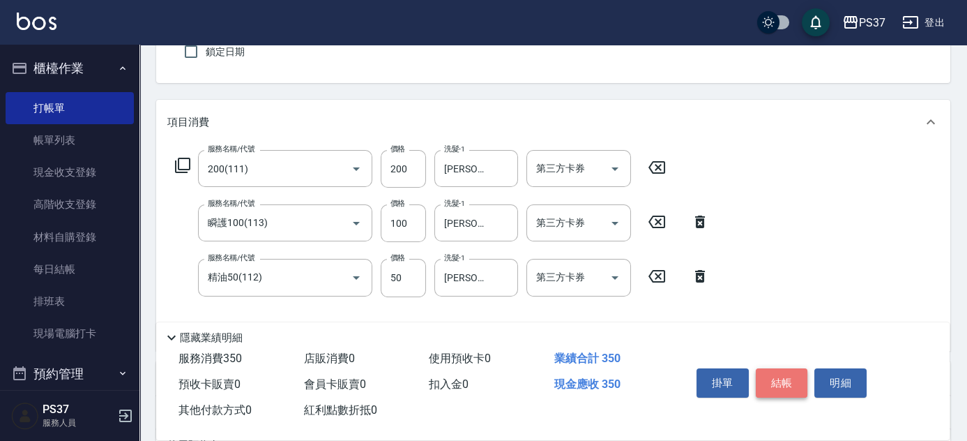
click at [779, 386] on button "結帳" at bounding box center [782, 382] width 52 height 29
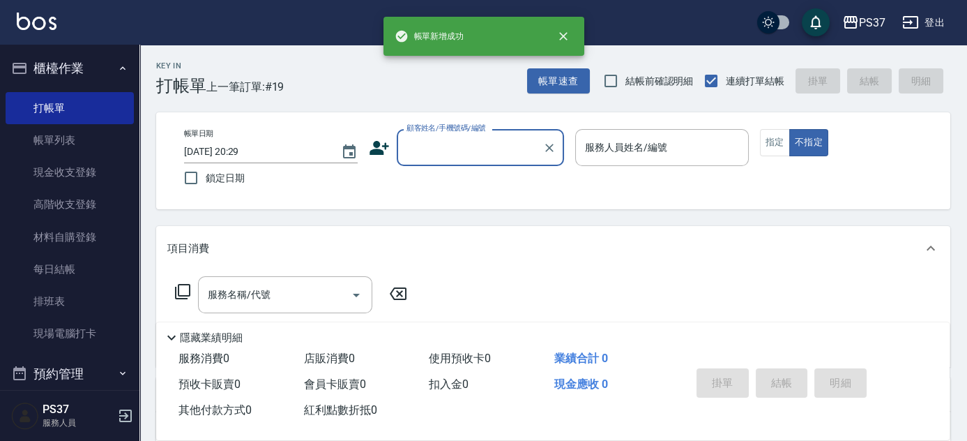
scroll to position [0, 0]
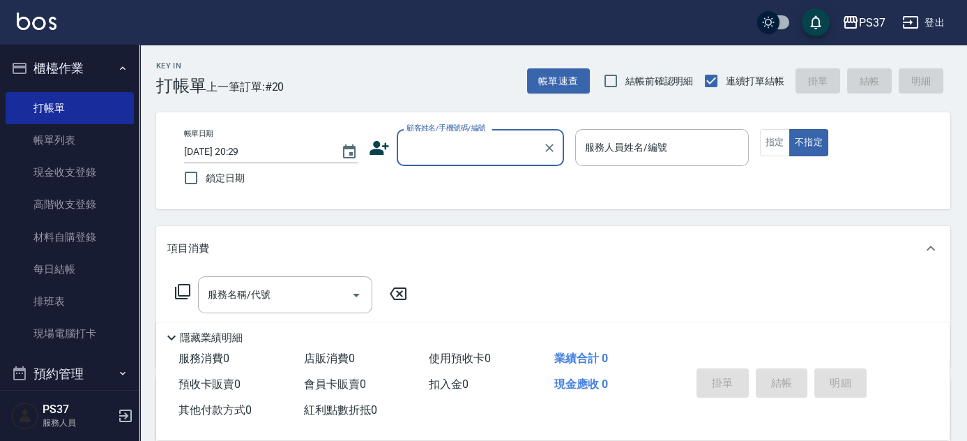
click at [448, 144] on input "顧客姓名/手機號碼/編號" at bounding box center [470, 147] width 134 height 24
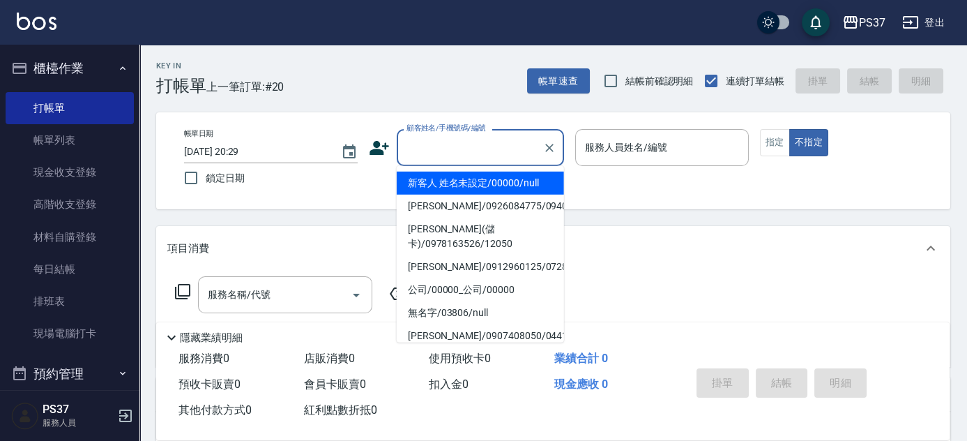
click at [457, 176] on li "新客人 姓名未設定/00000/null" at bounding box center [480, 183] width 167 height 23
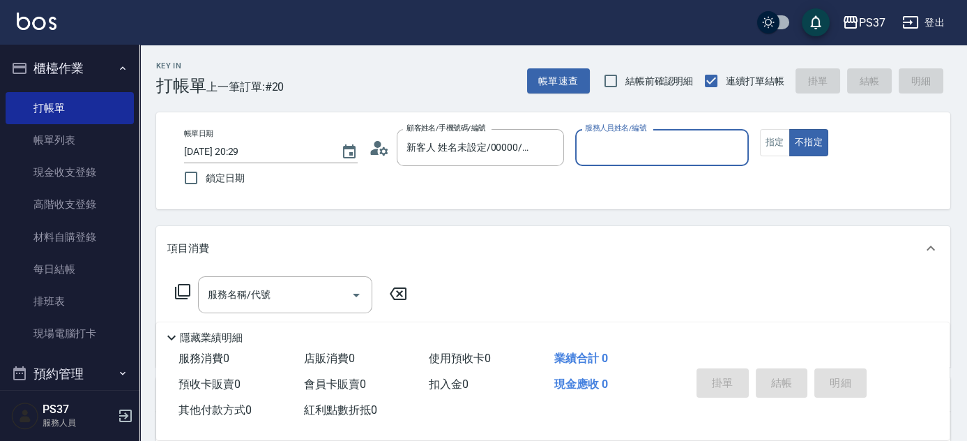
click at [589, 149] on input "服務人員姓名/編號" at bounding box center [662, 147] width 161 height 24
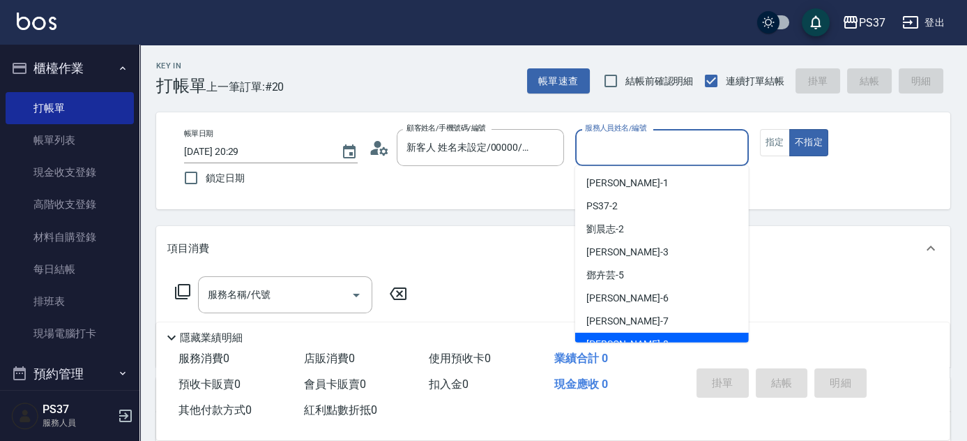
click at [651, 341] on div "[PERSON_NAME]-8" at bounding box center [662, 344] width 174 height 23
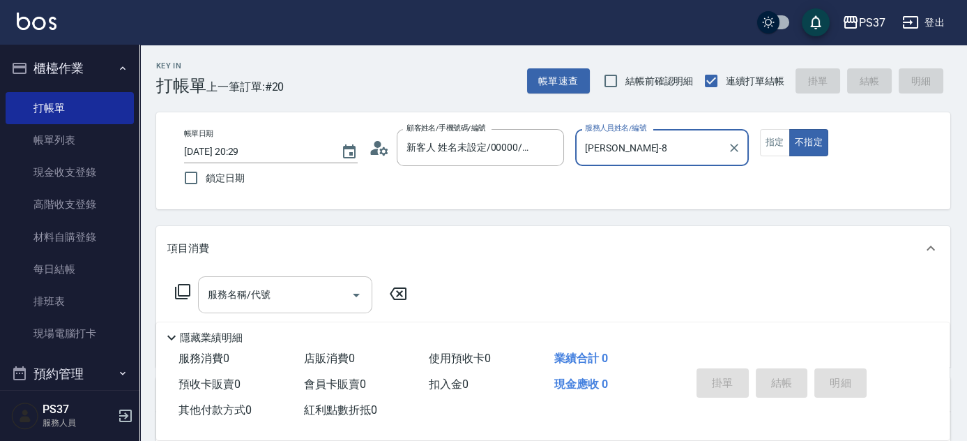
click at [290, 285] on input "服務名稱/代號" at bounding box center [274, 294] width 141 height 24
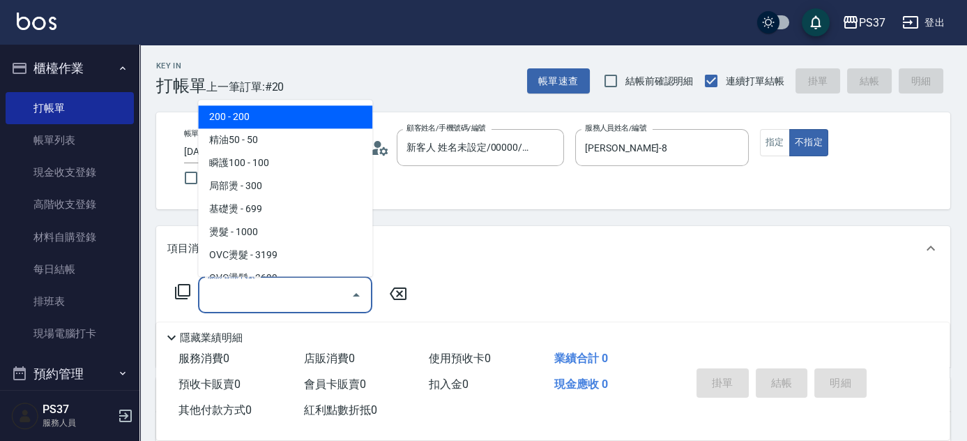
click at [286, 103] on ul "200 - 200 精油50 - 50 瞬護100 - 100 局部燙 - 300 基礎燙 - 699 燙髮 - 1000 OVC燙髮 - 3199 OVC燙…" at bounding box center [285, 188] width 174 height 176
click at [292, 128] on span "200 - 200" at bounding box center [285, 117] width 174 height 23
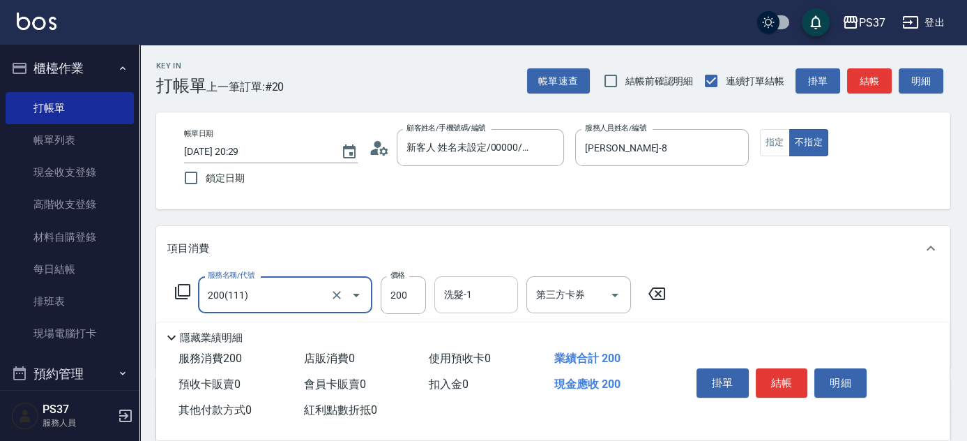
click at [467, 300] on input "洗髮-1" at bounding box center [476, 294] width 71 height 24
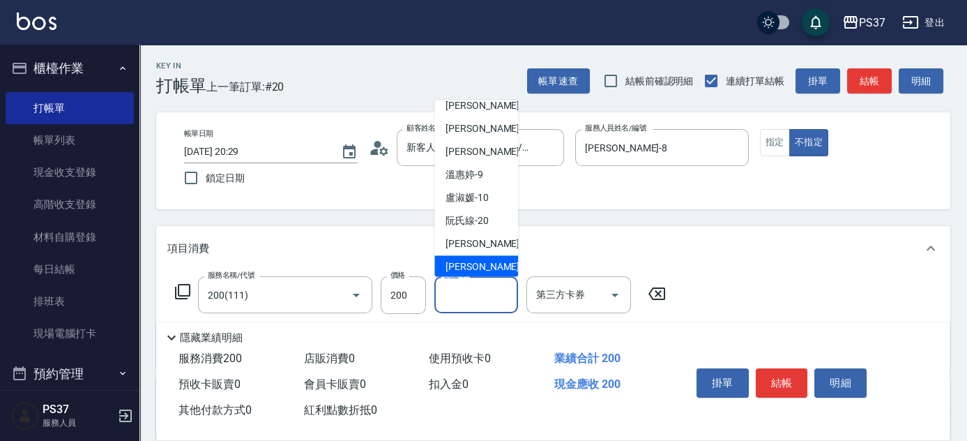
scroll to position [225, 0]
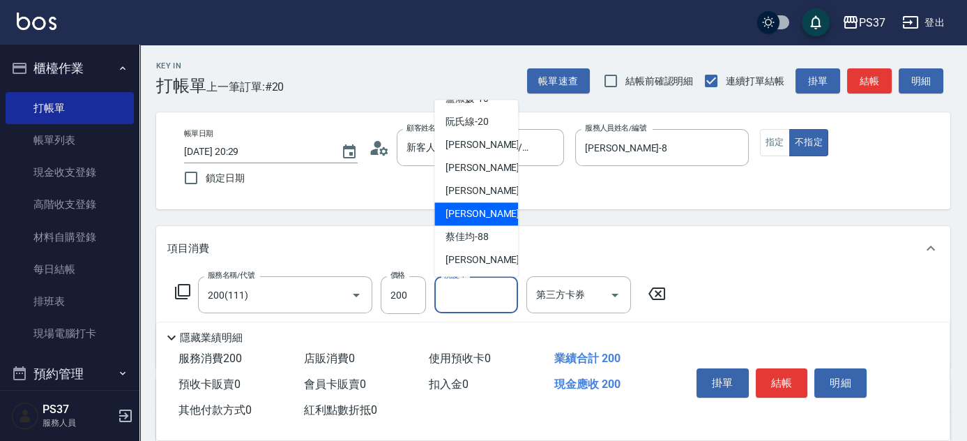
click at [478, 213] on span "[PERSON_NAME]-29" at bounding box center [490, 214] width 88 height 15
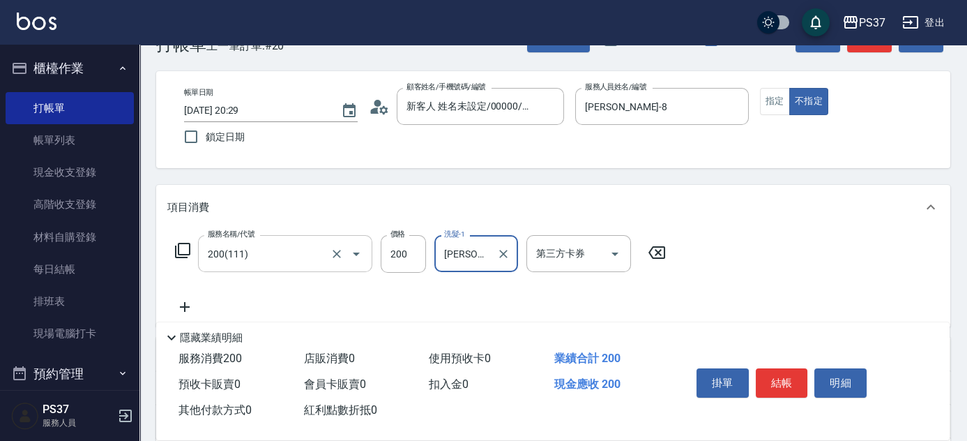
scroll to position [63, 0]
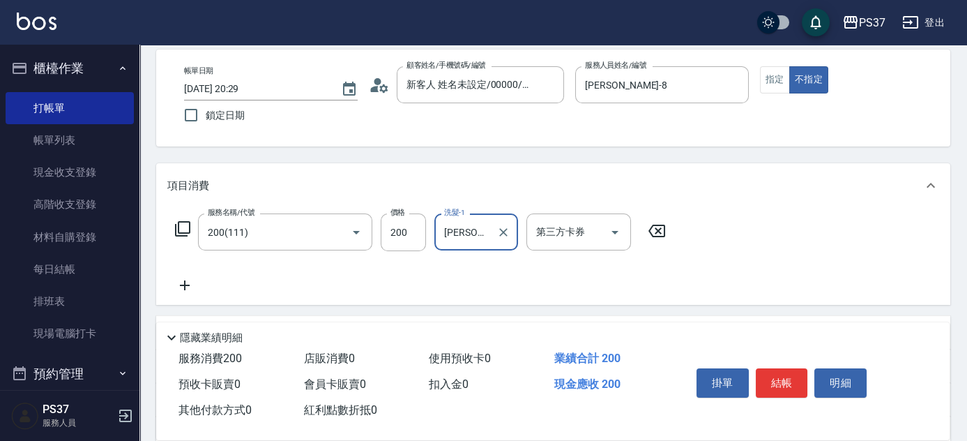
click at [185, 289] on icon at bounding box center [184, 285] width 35 height 17
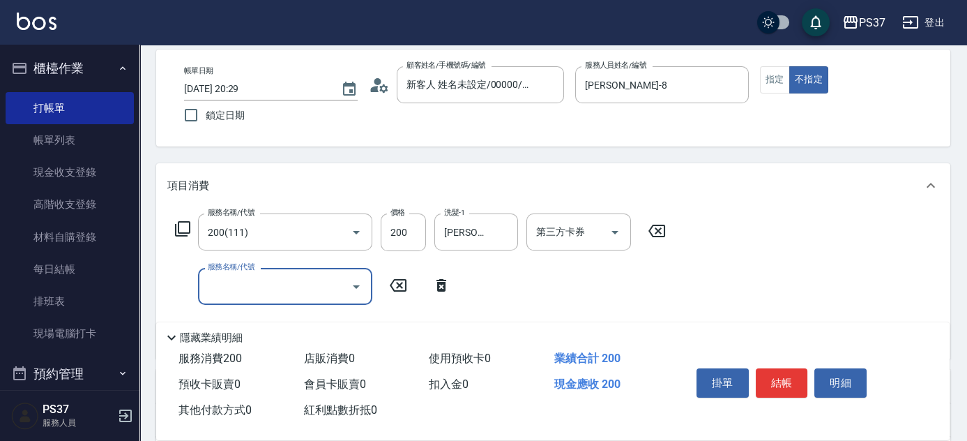
click at [242, 275] on div "服務名稱/代號 服務名稱/代號" at bounding box center [285, 286] width 174 height 37
click at [294, 284] on input "服務名稱/代號" at bounding box center [274, 286] width 141 height 24
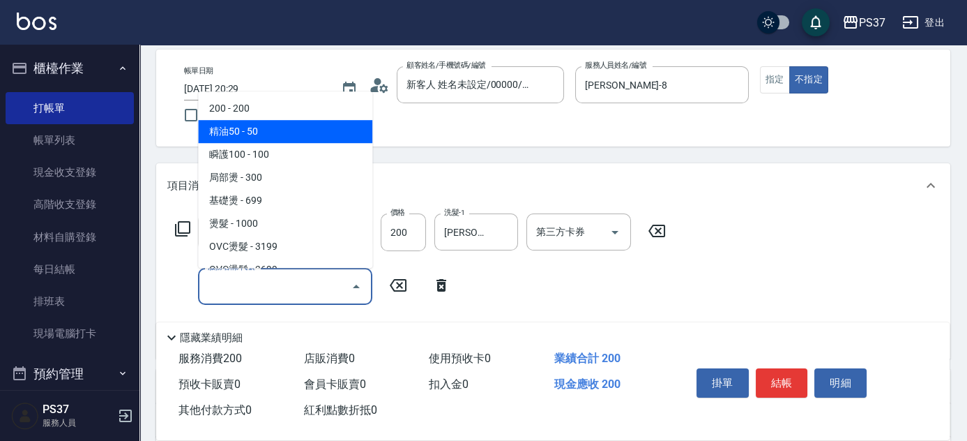
click at [315, 135] on span "精油50 - 50" at bounding box center [285, 131] width 174 height 23
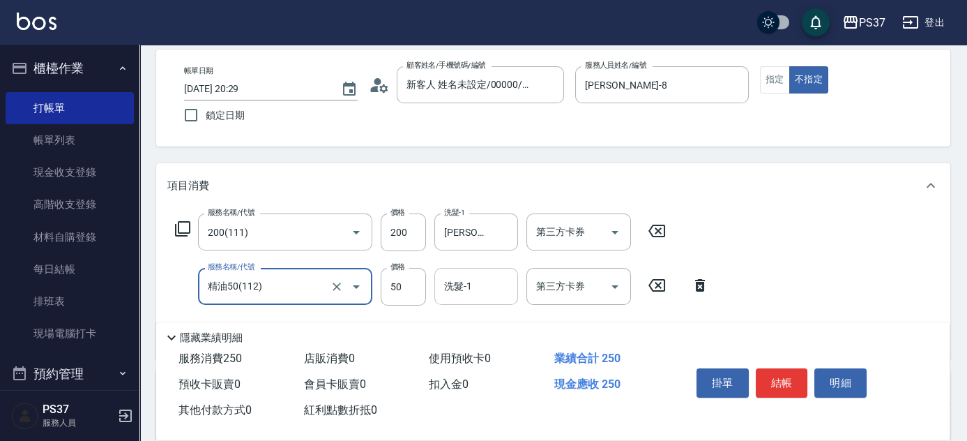
click at [461, 288] on input "洗髮-1" at bounding box center [476, 286] width 71 height 24
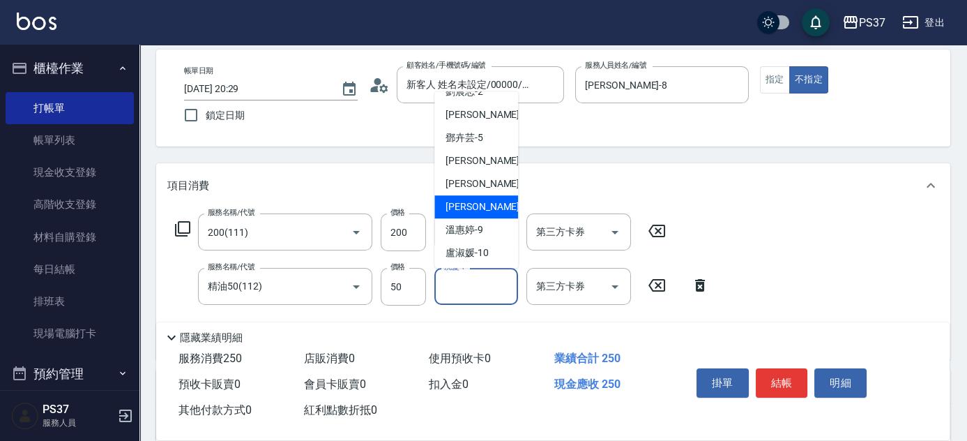
click at [474, 213] on div "[PERSON_NAME]-8" at bounding box center [476, 206] width 84 height 23
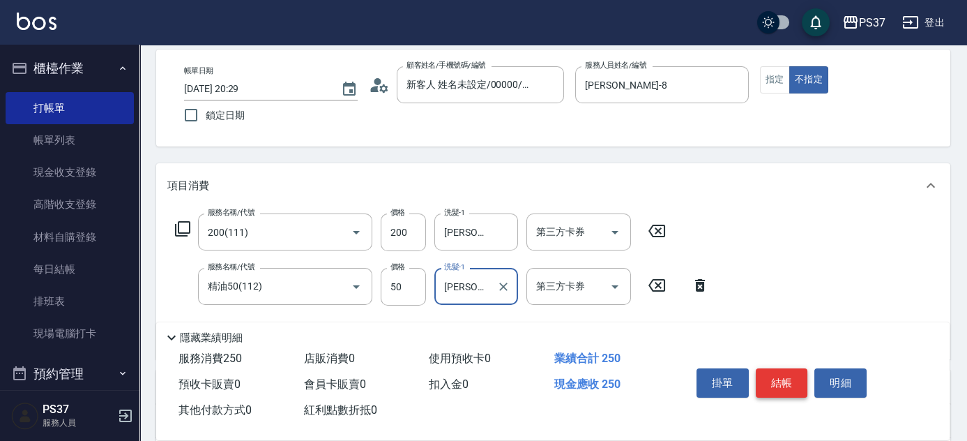
click at [766, 373] on button "結帳" at bounding box center [782, 382] width 52 height 29
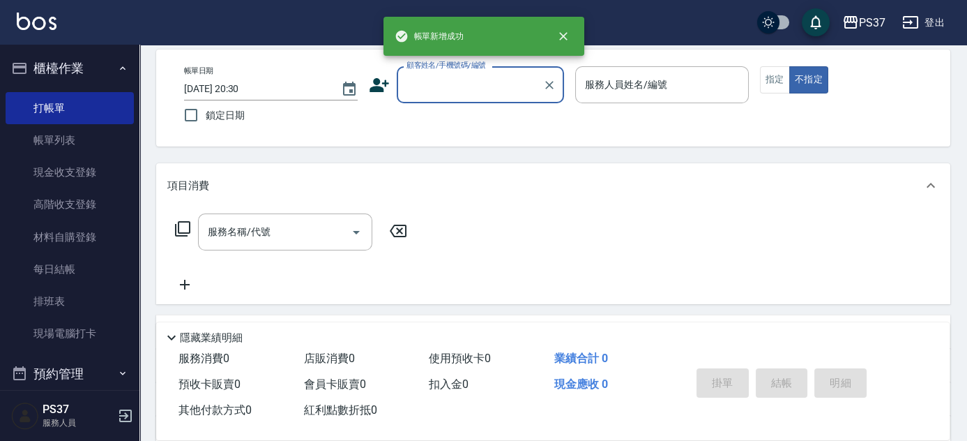
scroll to position [0, 0]
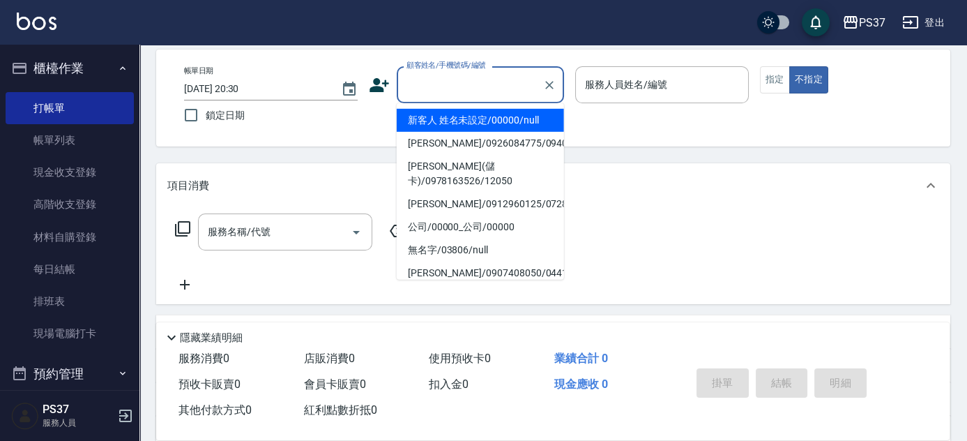
click at [468, 89] on input "顧客姓名/手機號碼/編號" at bounding box center [470, 85] width 134 height 24
click at [469, 113] on li "新客人 姓名未設定/00000/null" at bounding box center [480, 120] width 167 height 23
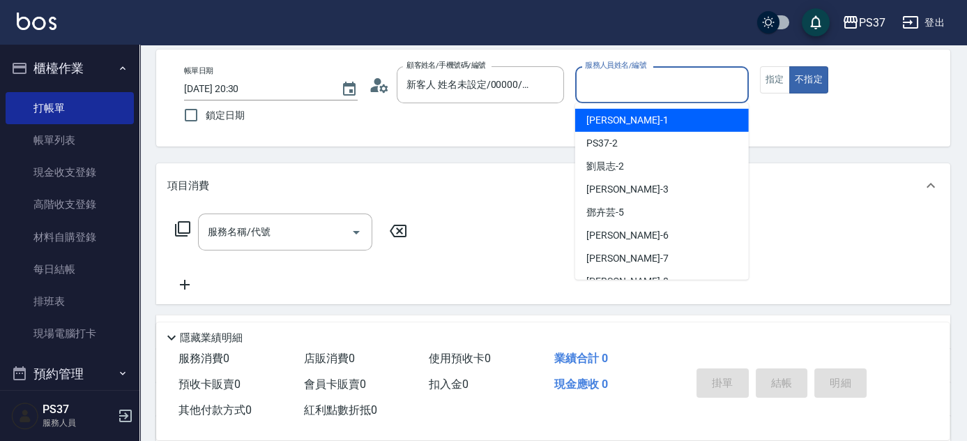
click at [608, 89] on input "服務人員姓名/編號" at bounding box center [662, 85] width 161 height 24
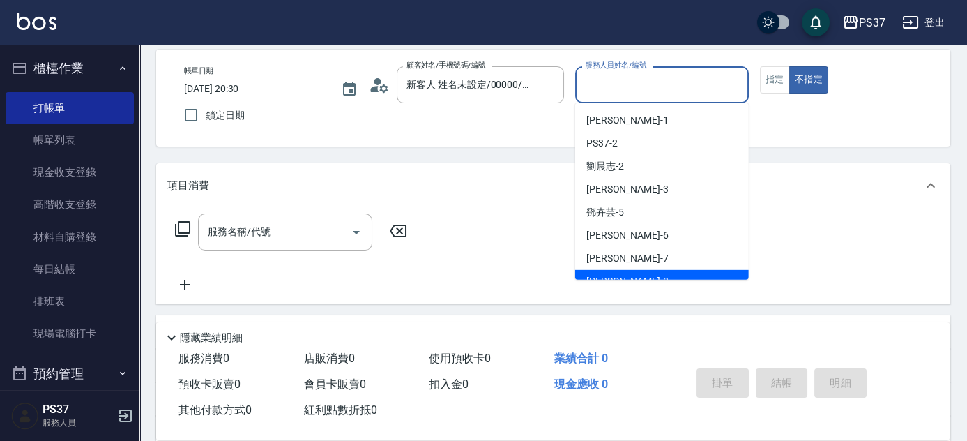
click at [642, 274] on div "[PERSON_NAME]-8" at bounding box center [662, 281] width 174 height 23
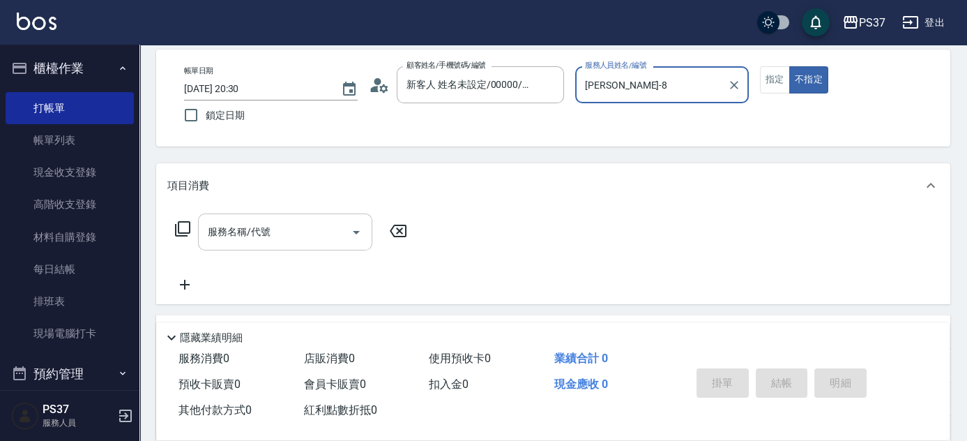
click at [286, 241] on input "服務名稱/代號" at bounding box center [274, 232] width 141 height 24
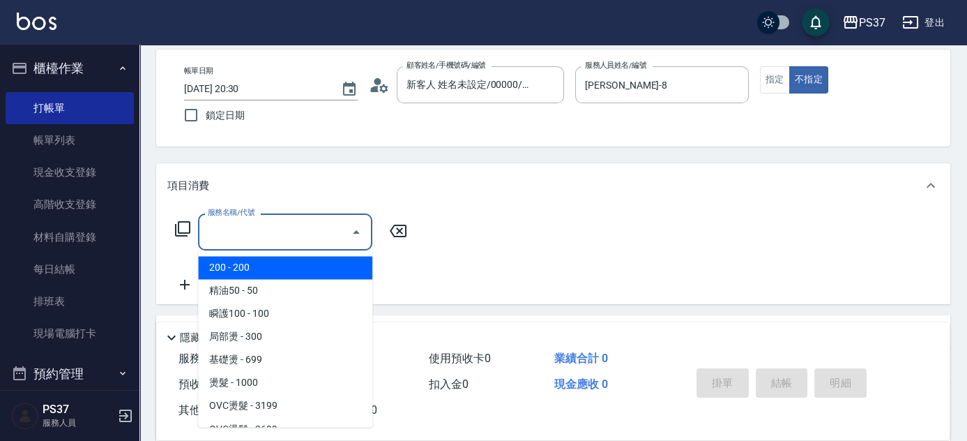
click at [269, 269] on span "200 - 200" at bounding box center [285, 267] width 174 height 23
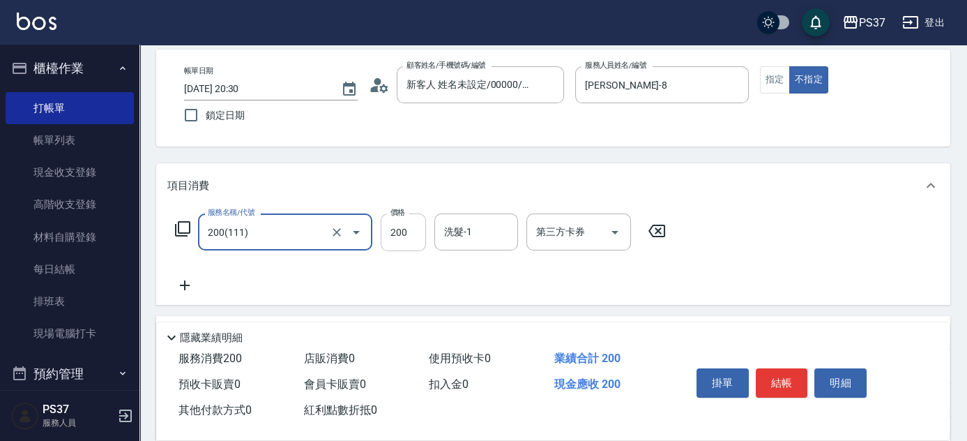
click at [391, 232] on input "200" at bounding box center [403, 232] width 45 height 38
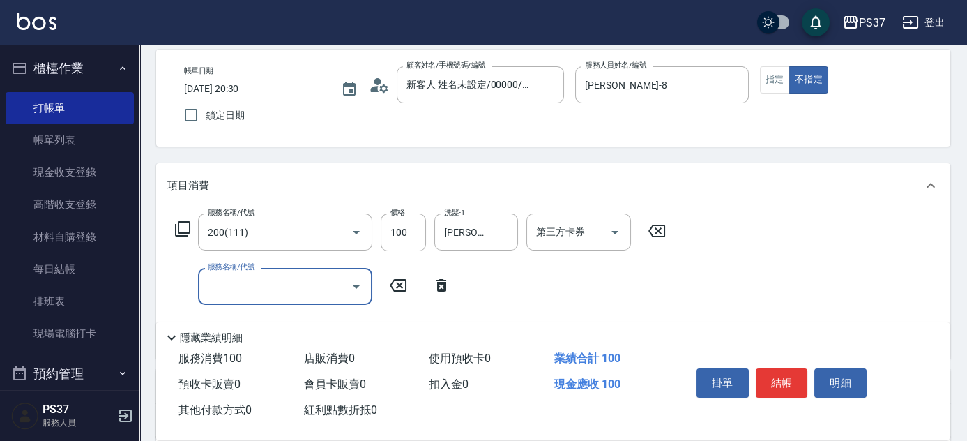
click at [287, 295] on input "服務名稱/代號" at bounding box center [274, 286] width 141 height 24
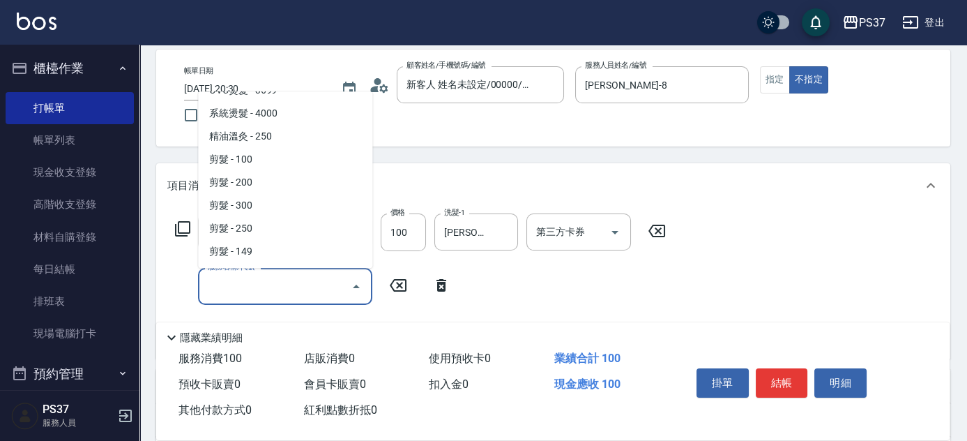
scroll to position [317, 0]
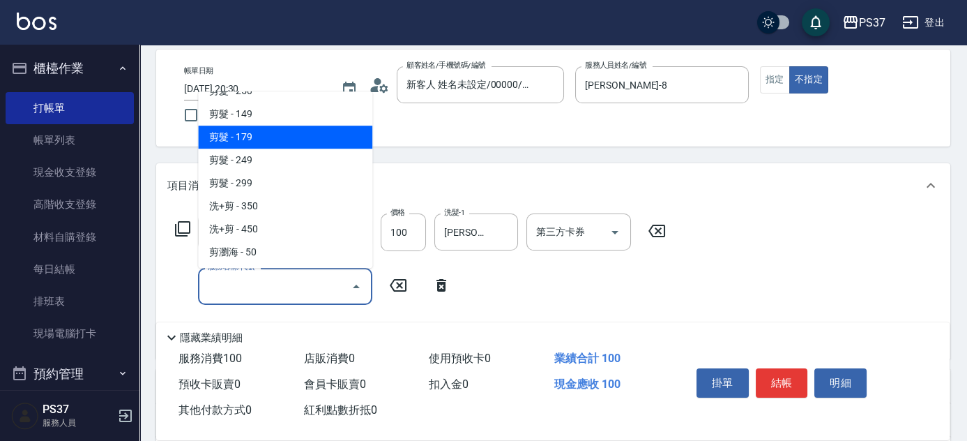
click at [294, 137] on span "剪髮 - 179" at bounding box center [285, 137] width 174 height 23
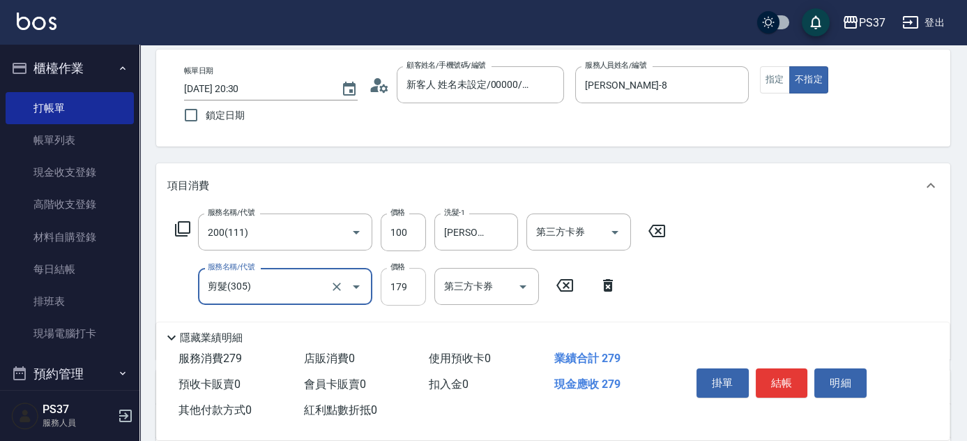
click at [414, 299] on input "179" at bounding box center [403, 287] width 45 height 38
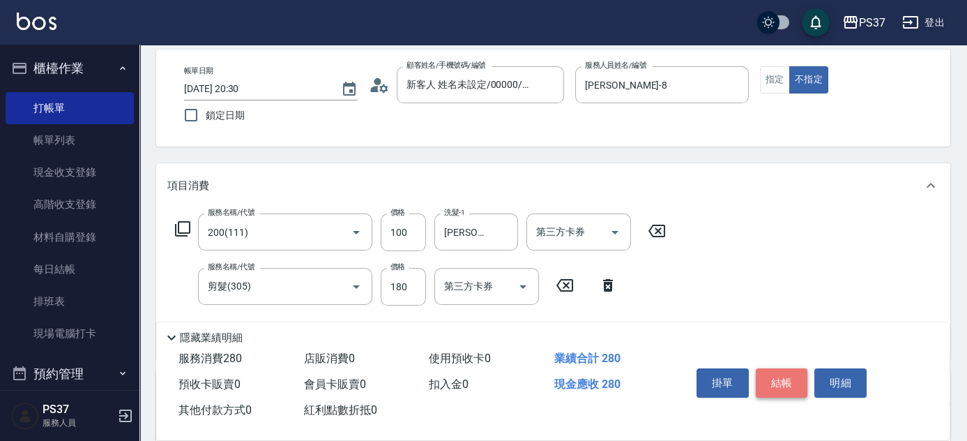
click at [777, 380] on button "結帳" at bounding box center [782, 382] width 52 height 29
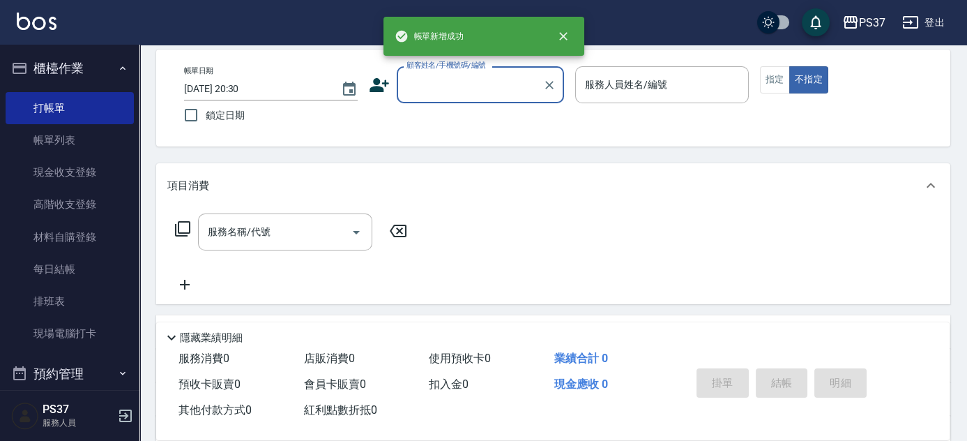
scroll to position [0, 0]
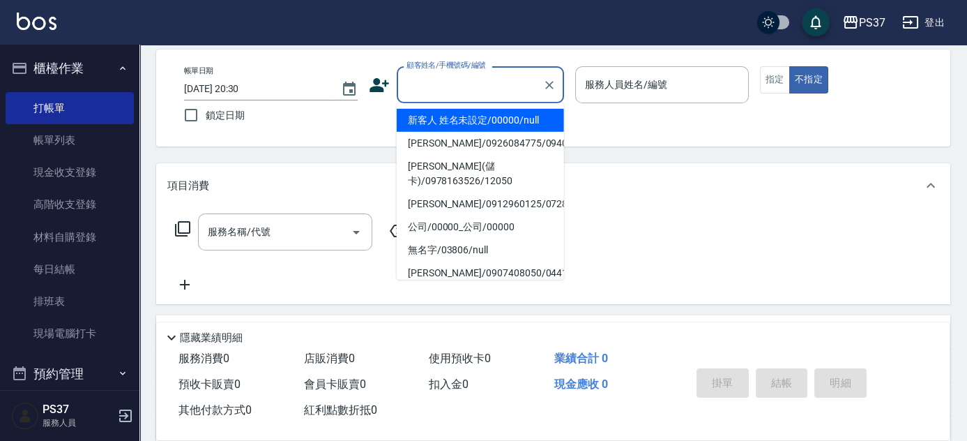
click at [457, 88] on input "顧客姓名/手機號碼/編號" at bounding box center [470, 85] width 134 height 24
click at [470, 119] on li "新客人 姓名未設定/00000/null" at bounding box center [480, 120] width 167 height 23
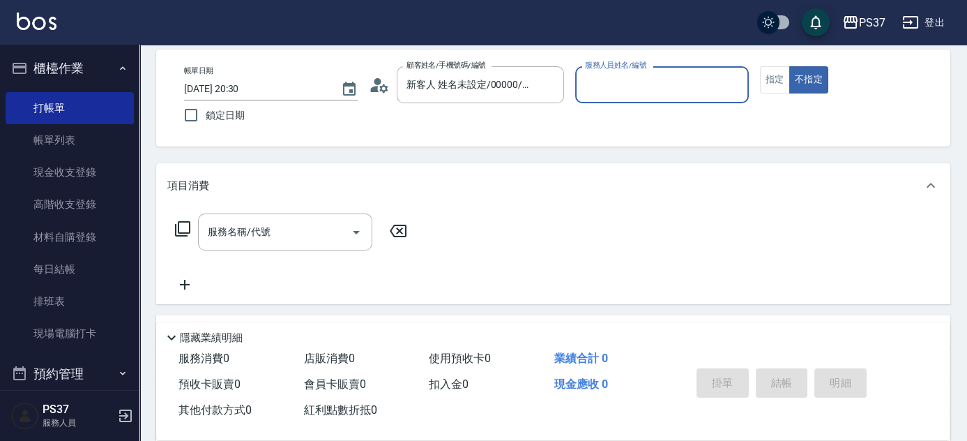
click at [607, 88] on input "服務人員姓名/編號" at bounding box center [662, 85] width 161 height 24
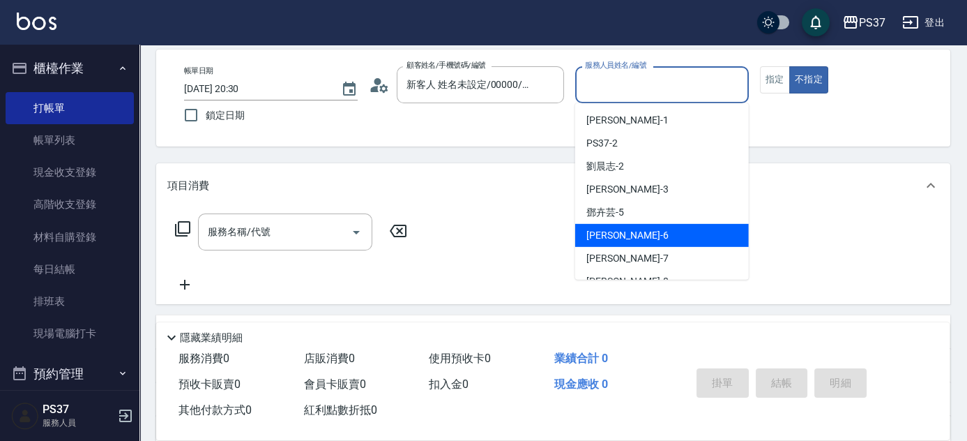
scroll to position [126, 0]
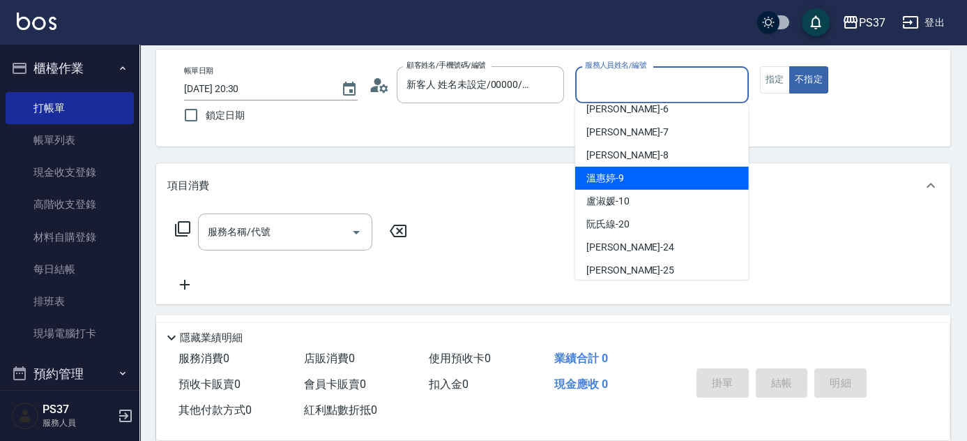
click at [649, 179] on div "[PERSON_NAME]-9" at bounding box center [662, 178] width 174 height 23
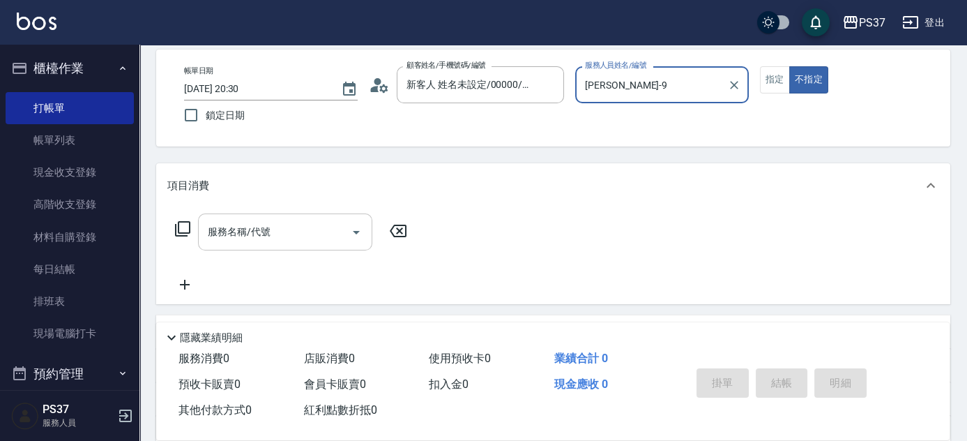
click at [279, 229] on input "服務名稱/代號" at bounding box center [274, 232] width 141 height 24
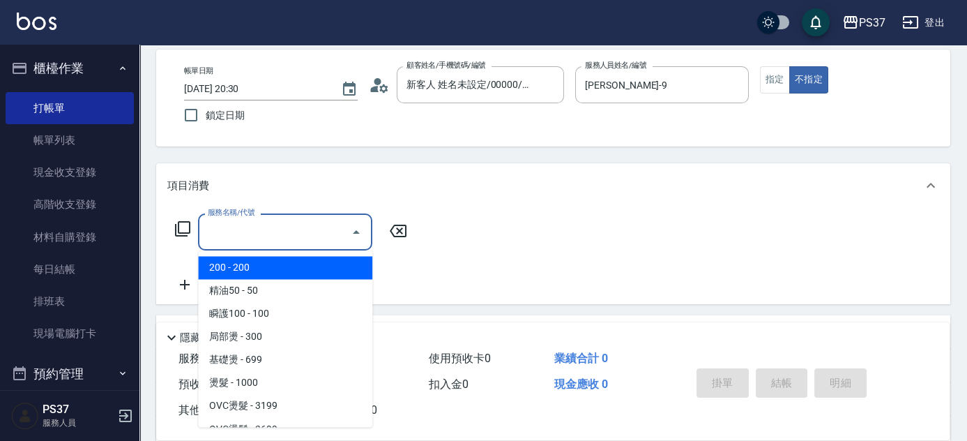
click at [279, 269] on span "200 - 200" at bounding box center [285, 267] width 174 height 23
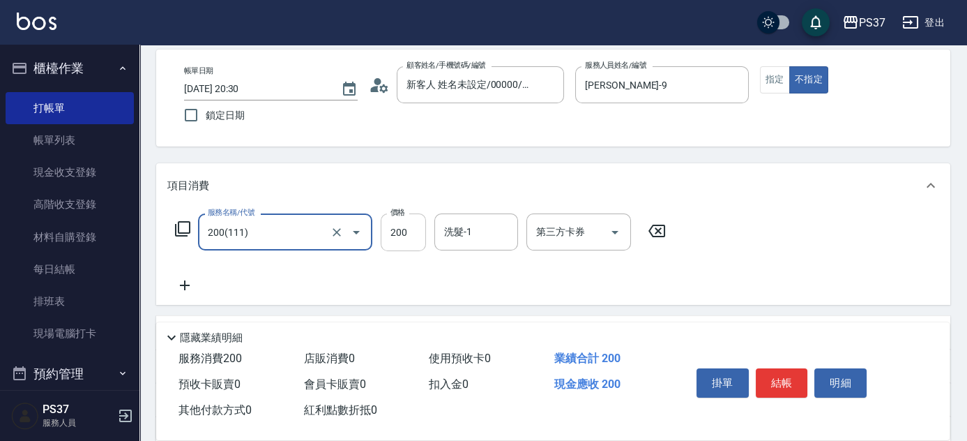
click at [392, 240] on input "200" at bounding box center [403, 232] width 45 height 38
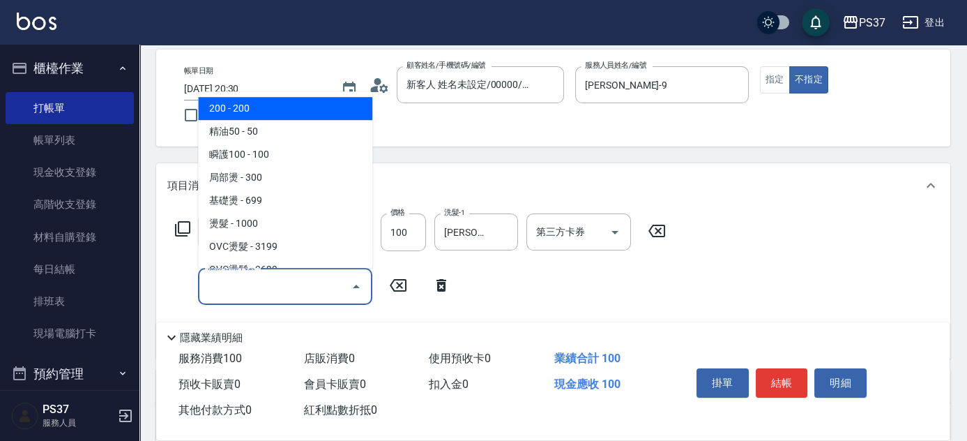
click at [265, 280] on input "服務名稱/代號" at bounding box center [274, 286] width 141 height 24
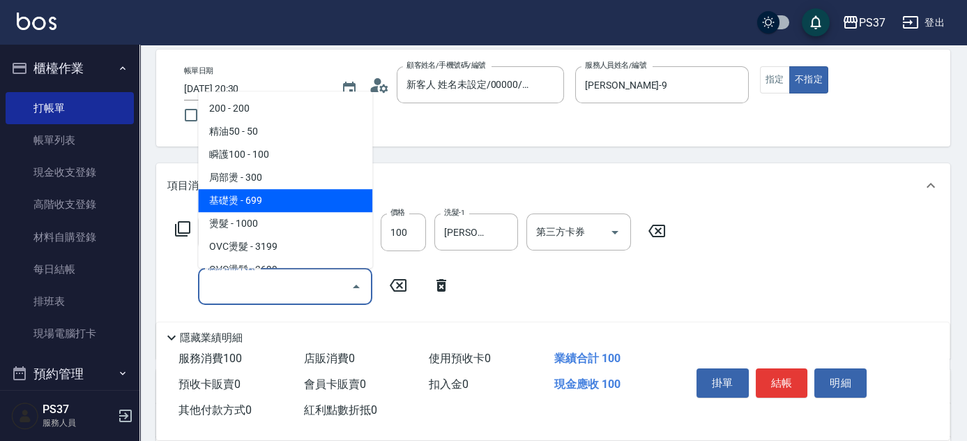
scroll to position [317, 0]
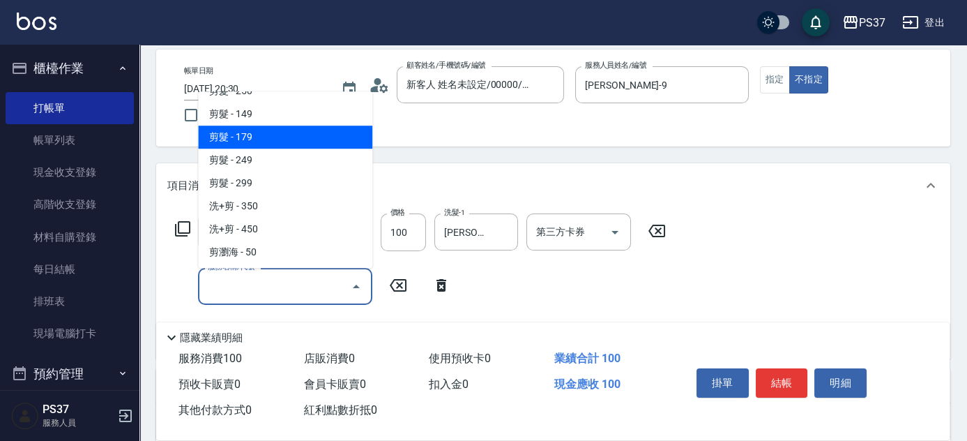
click at [294, 144] on span "剪髮 - 179" at bounding box center [285, 137] width 174 height 23
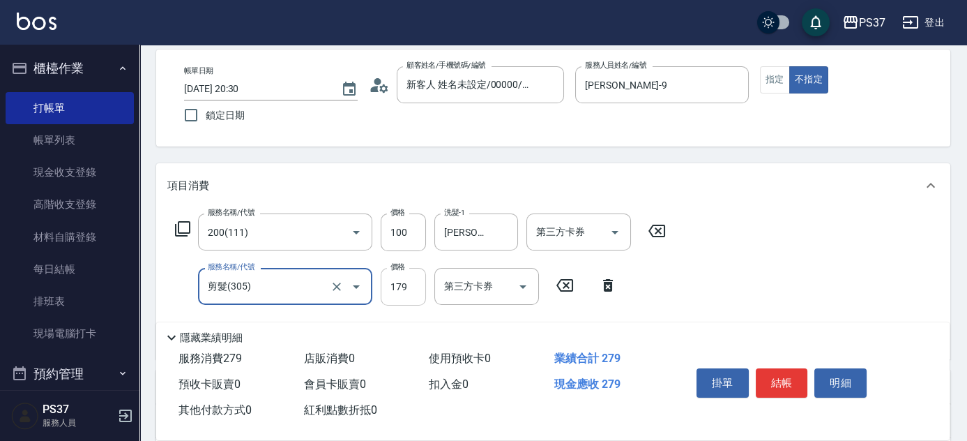
click at [392, 284] on input "179" at bounding box center [403, 287] width 45 height 38
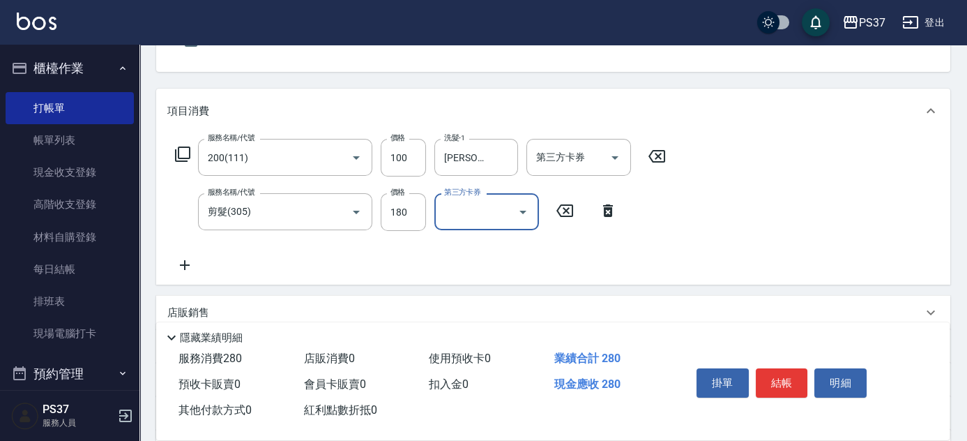
scroll to position [190, 0]
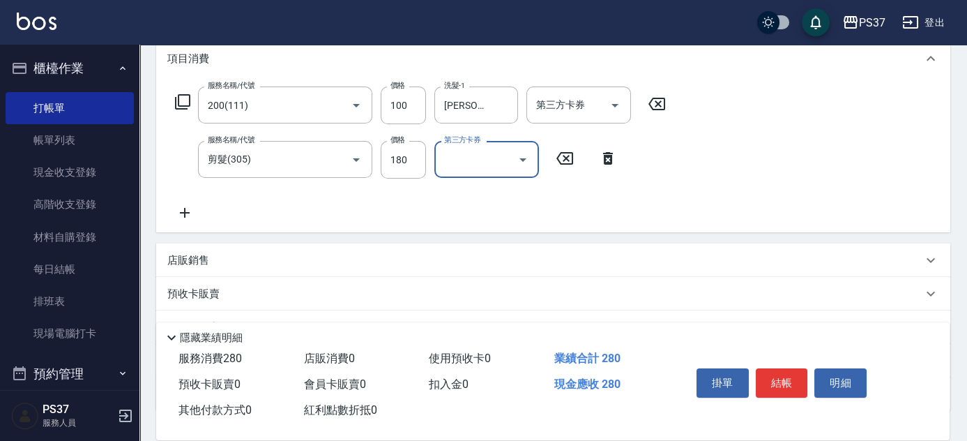
click at [189, 213] on icon at bounding box center [185, 213] width 10 height 10
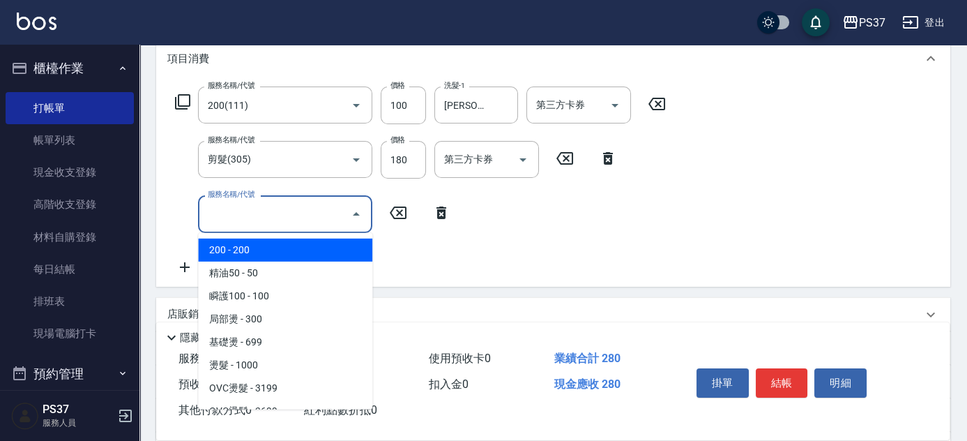
click at [241, 215] on input "服務名稱/代號" at bounding box center [274, 214] width 141 height 24
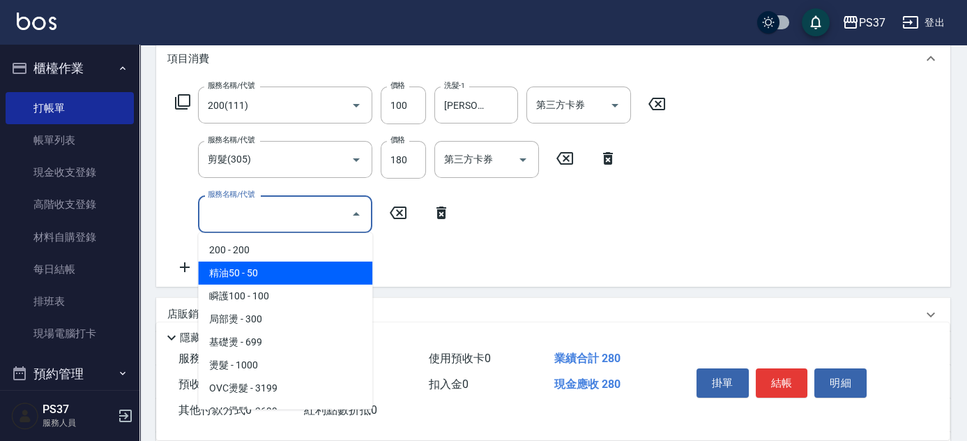
click at [277, 276] on span "精油50 - 50" at bounding box center [285, 273] width 174 height 23
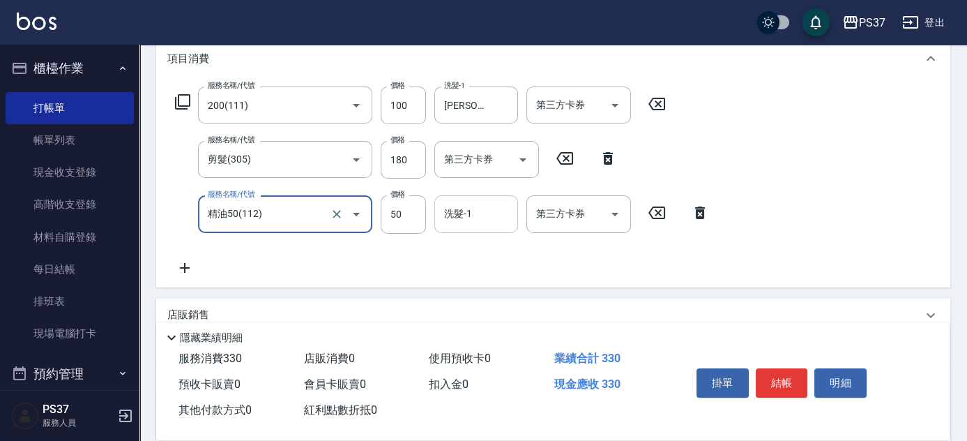
click at [478, 213] on input "洗髮-1" at bounding box center [476, 214] width 71 height 24
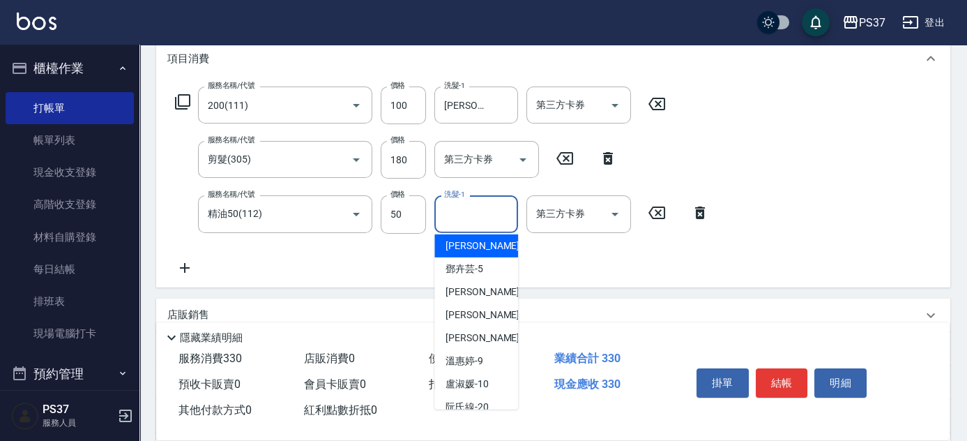
scroll to position [126, 0]
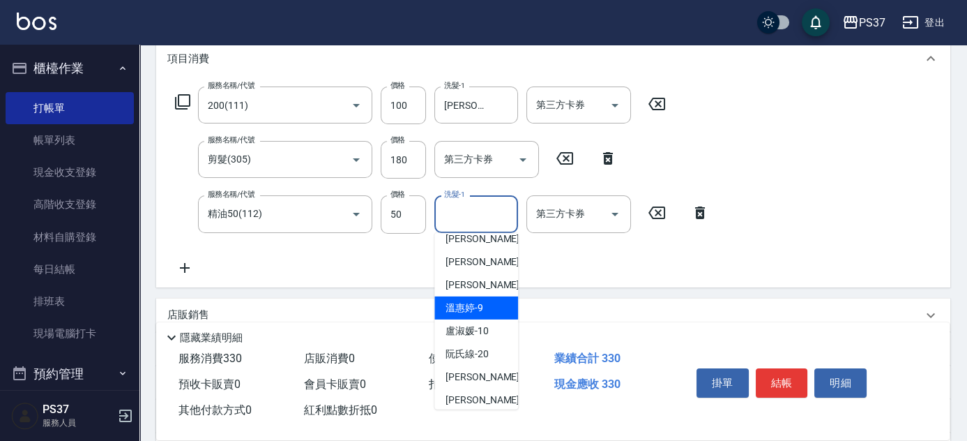
click at [476, 306] on span "[PERSON_NAME]-9" at bounding box center [465, 308] width 38 height 15
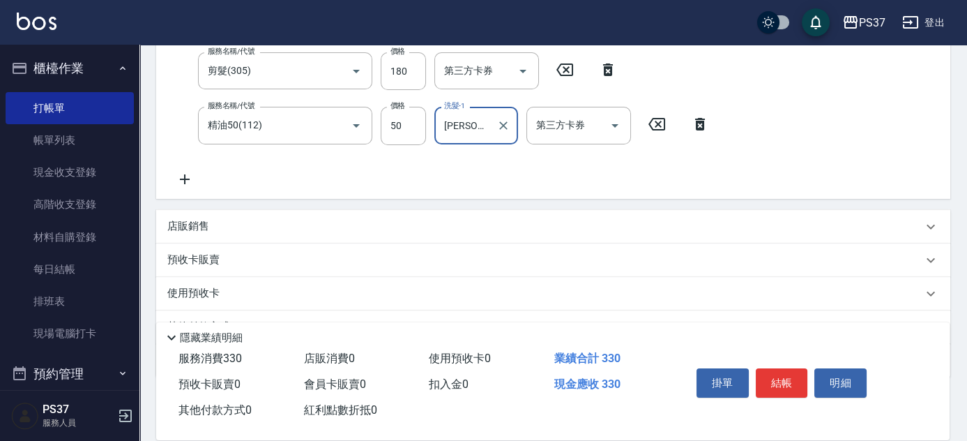
scroll to position [347, 0]
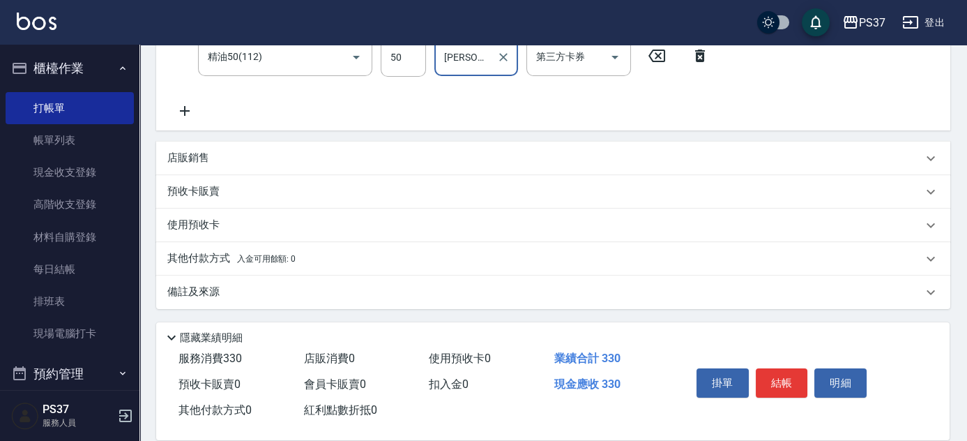
click at [197, 164] on p "店販銷售" at bounding box center [188, 158] width 42 height 15
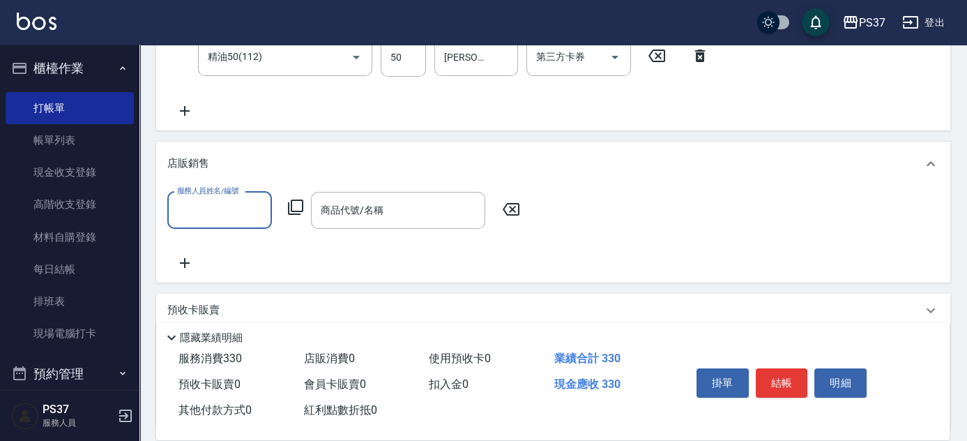
scroll to position [0, 0]
click at [204, 215] on input "服務人員姓名/編號" at bounding box center [220, 210] width 92 height 24
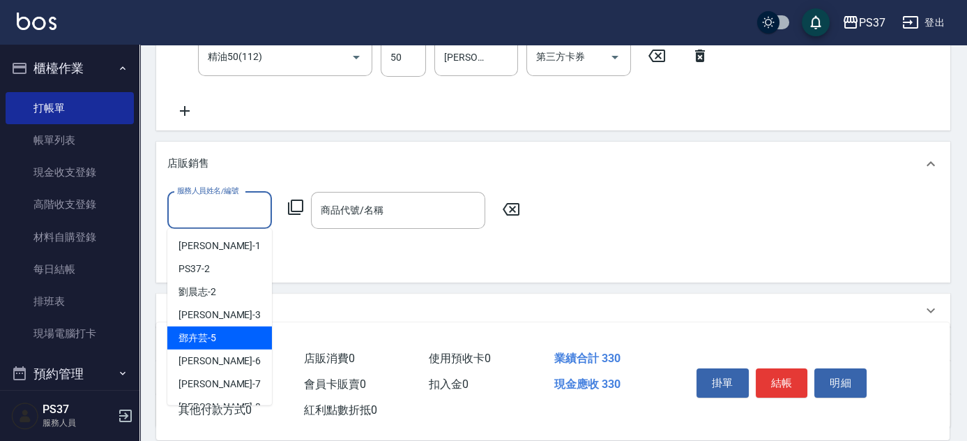
scroll to position [126, 0]
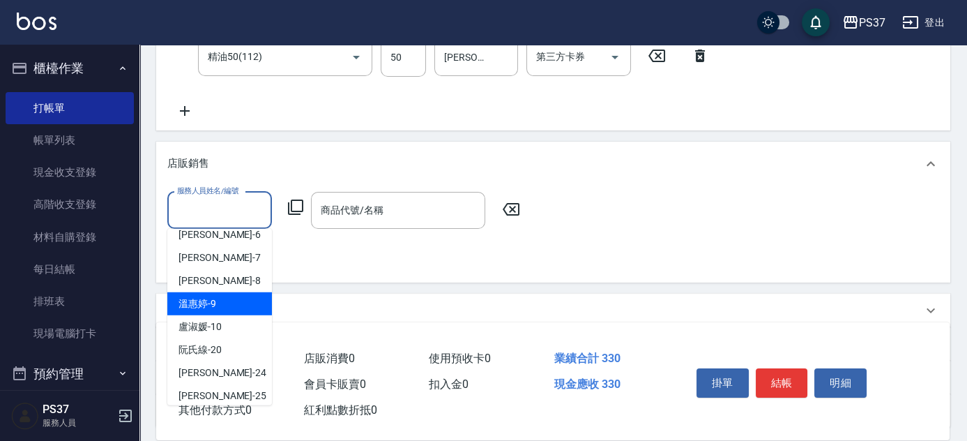
click at [221, 308] on div "[PERSON_NAME]-9" at bounding box center [219, 303] width 105 height 23
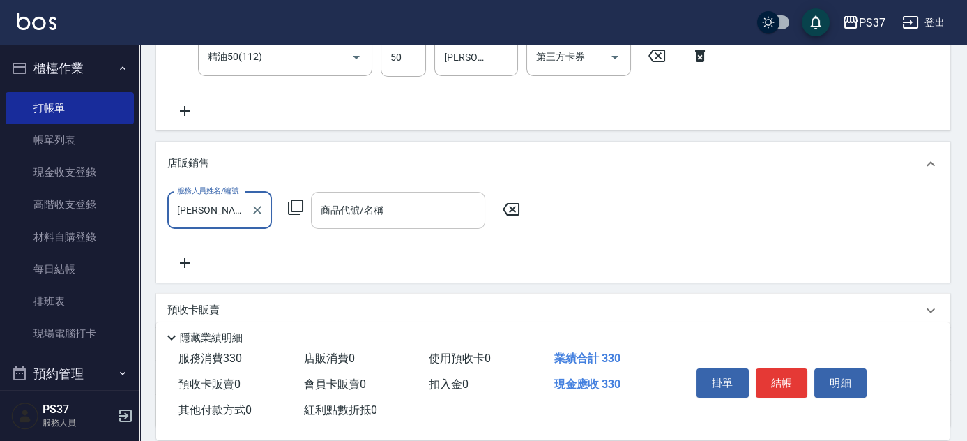
click at [391, 209] on input "商品代號/名稱" at bounding box center [398, 210] width 162 height 24
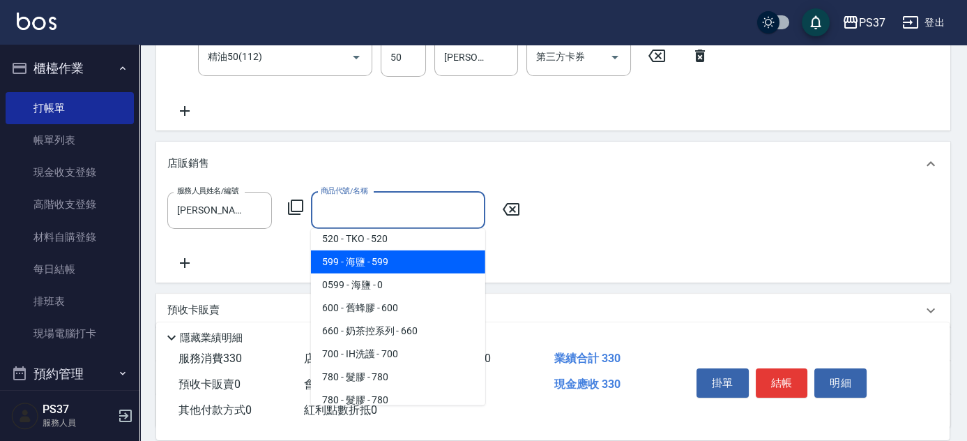
scroll to position [190, 0]
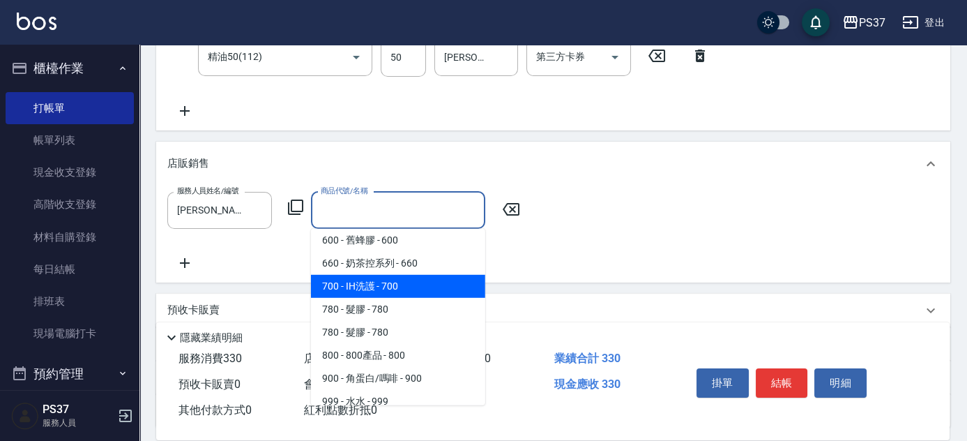
click at [406, 287] on span "700 - IH洗護 - 700" at bounding box center [398, 286] width 174 height 23
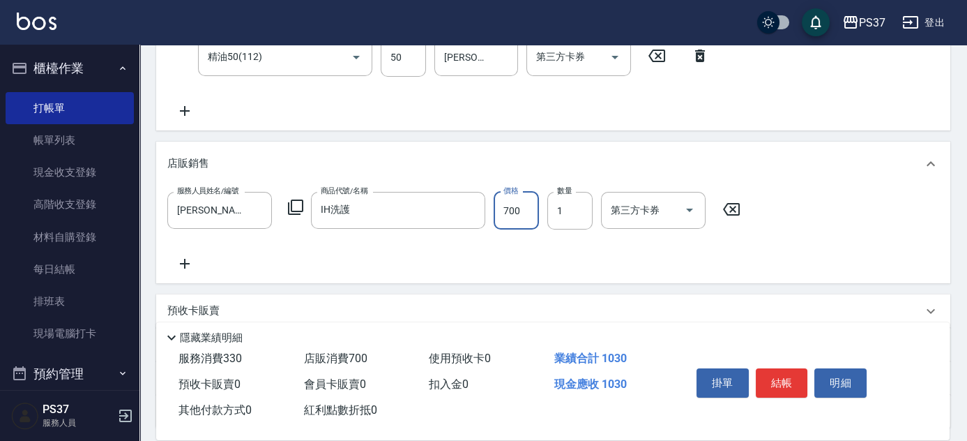
click at [522, 211] on input "700" at bounding box center [516, 211] width 45 height 38
click at [794, 368] on button "結帳" at bounding box center [782, 382] width 52 height 29
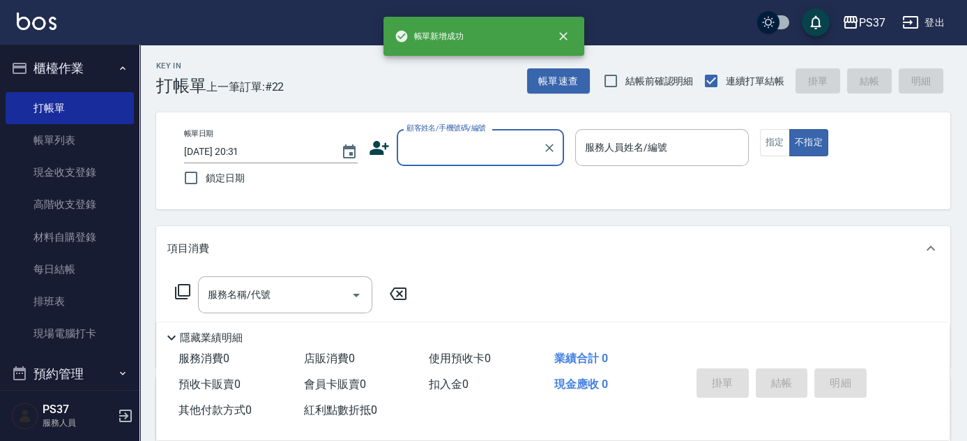
scroll to position [0, 0]
click at [478, 145] on input "顧客姓名/手機號碼/編號" at bounding box center [470, 147] width 134 height 24
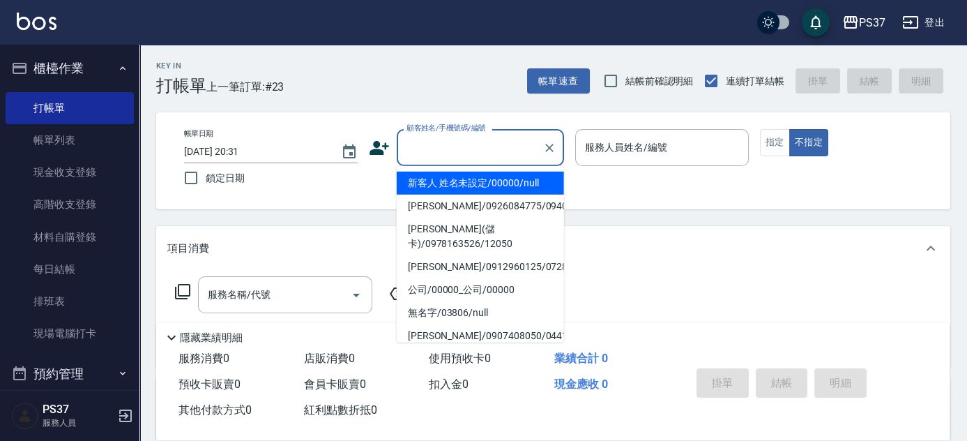
click at [476, 178] on li "新客人 姓名未設定/00000/null" at bounding box center [480, 183] width 167 height 23
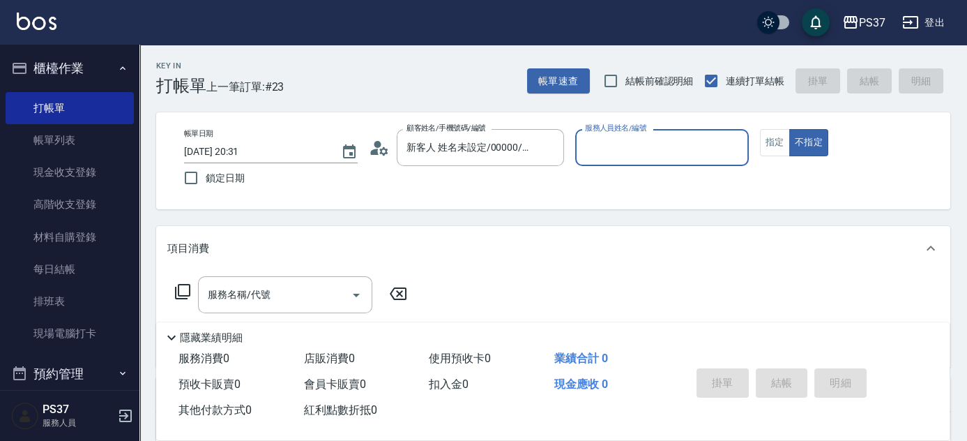
click at [634, 160] on div "服務人員姓名/編號" at bounding box center [662, 147] width 174 height 37
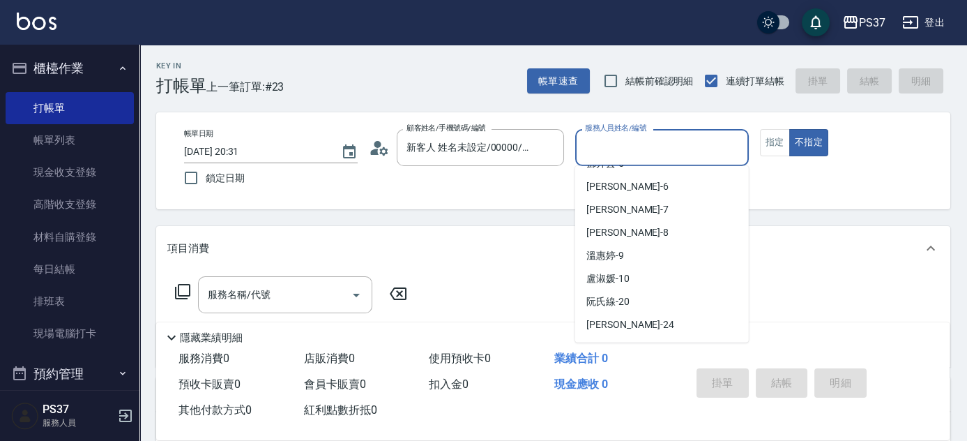
scroll to position [126, 0]
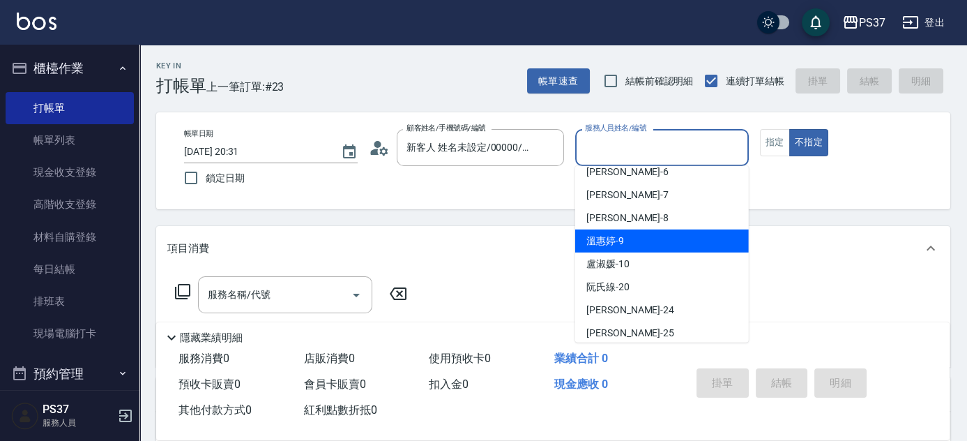
click at [662, 234] on div "[PERSON_NAME]-9" at bounding box center [662, 240] width 174 height 23
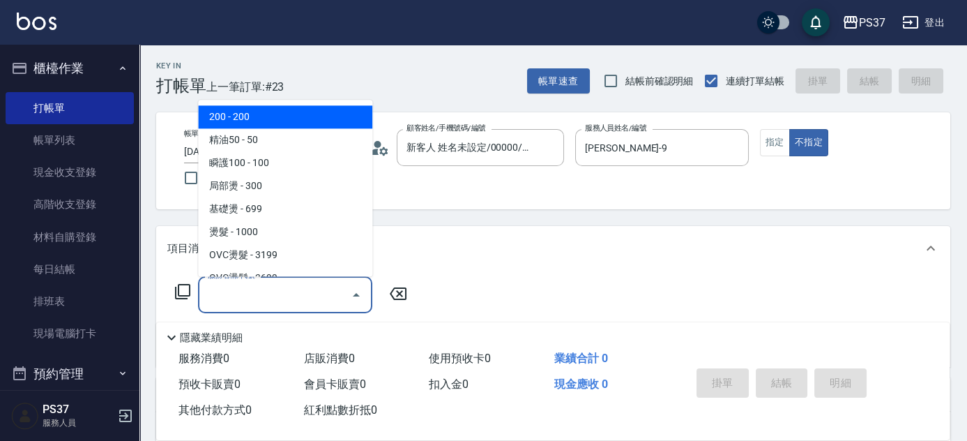
click at [267, 297] on input "服務名稱/代號" at bounding box center [274, 294] width 141 height 24
click at [261, 124] on span "200 - 200" at bounding box center [285, 117] width 174 height 23
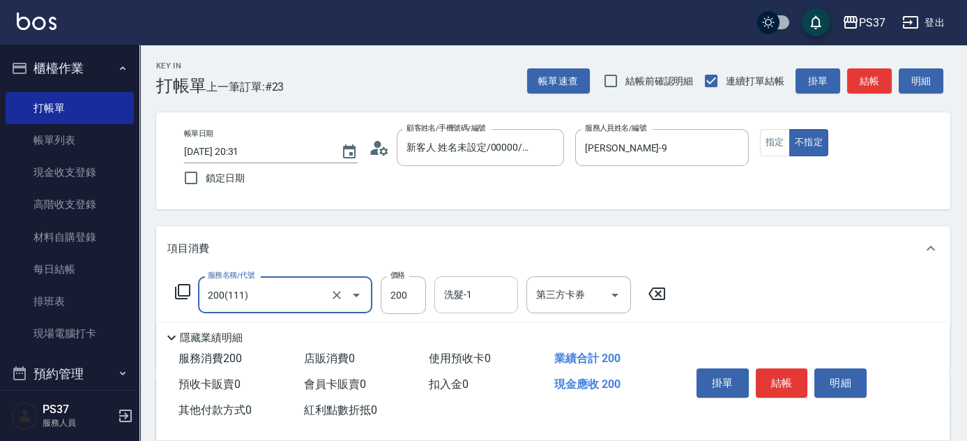
click at [460, 301] on input "洗髮-1" at bounding box center [476, 294] width 71 height 24
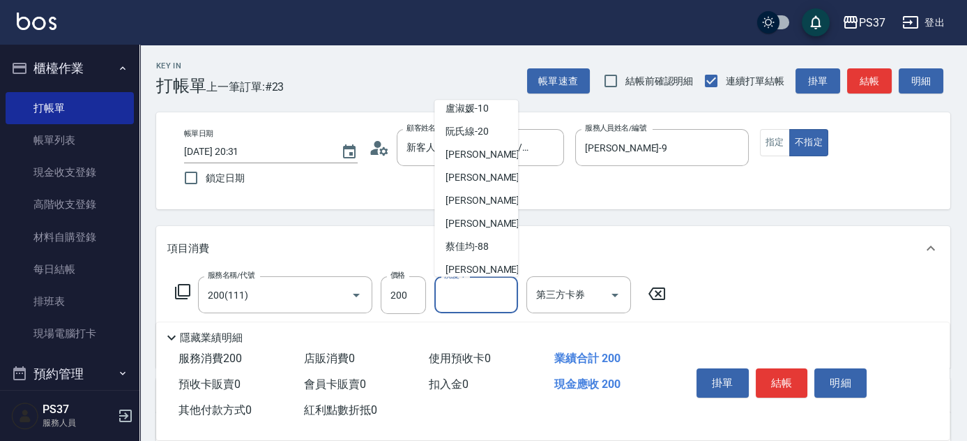
scroll to position [225, 0]
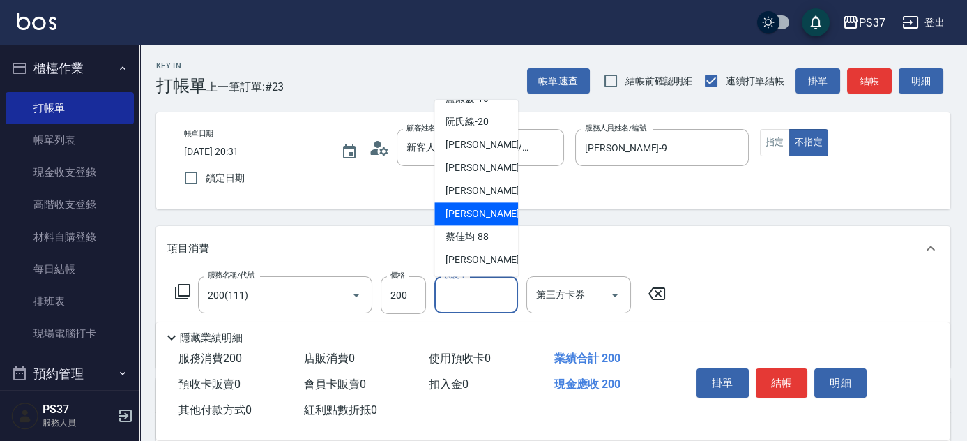
click at [480, 220] on span "[PERSON_NAME]-29" at bounding box center [490, 214] width 88 height 15
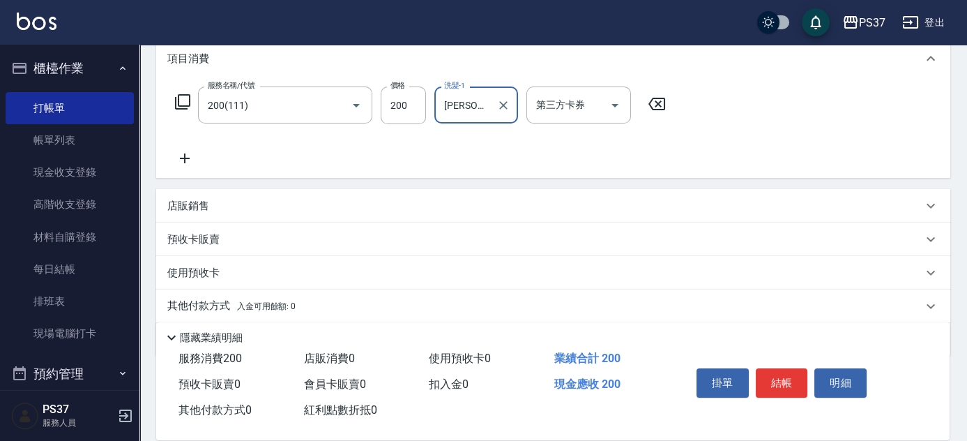
scroll to position [190, 0]
click at [180, 156] on icon at bounding box center [184, 158] width 35 height 17
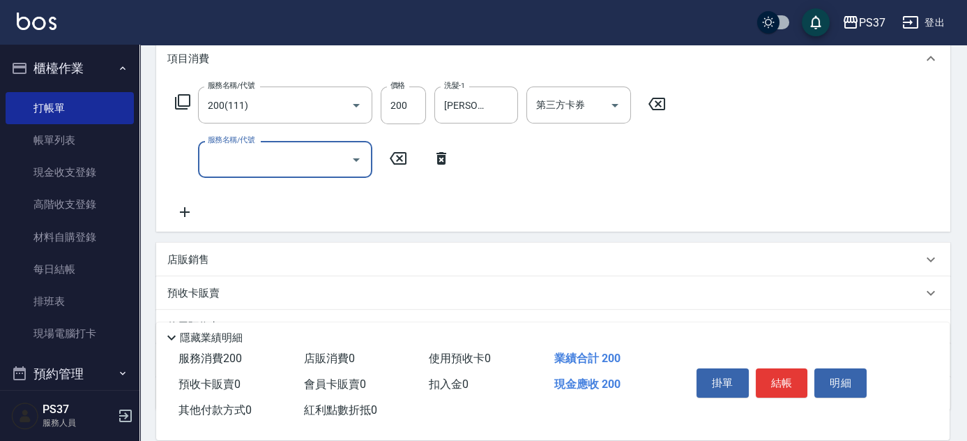
click at [233, 147] on input "服務名稱/代號" at bounding box center [274, 159] width 141 height 24
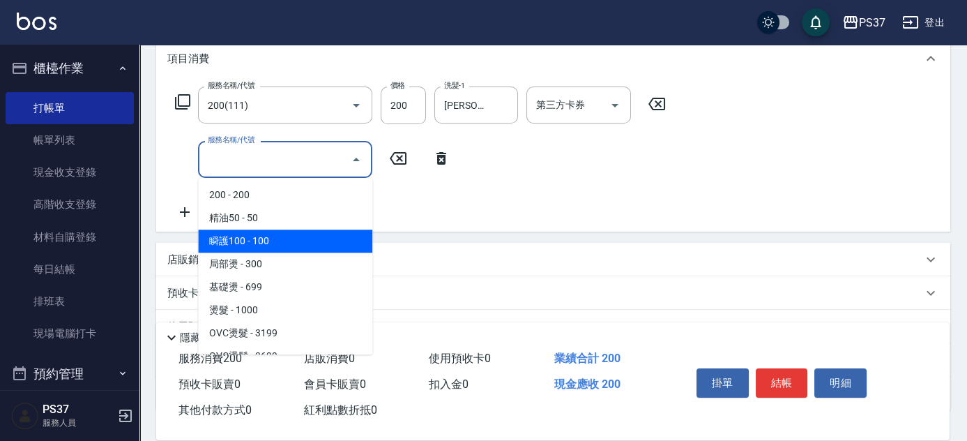
click at [304, 245] on span "瞬護100 - 100" at bounding box center [285, 240] width 174 height 23
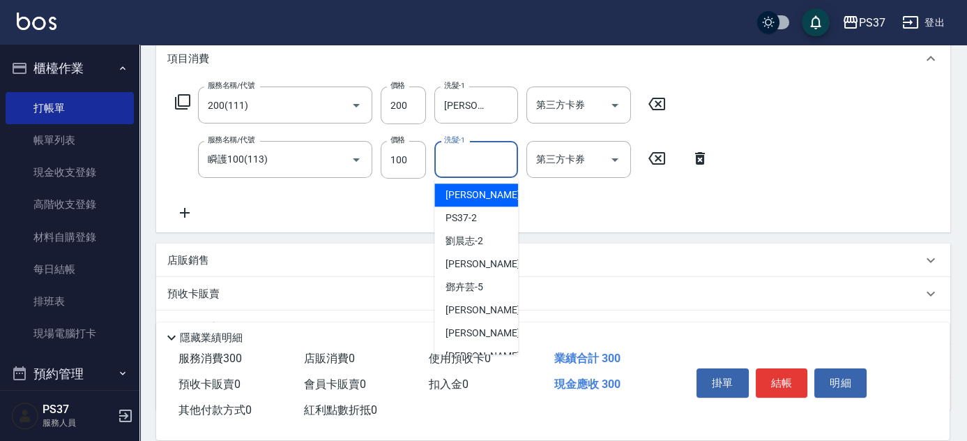
click at [480, 155] on input "洗髮-1" at bounding box center [476, 159] width 71 height 24
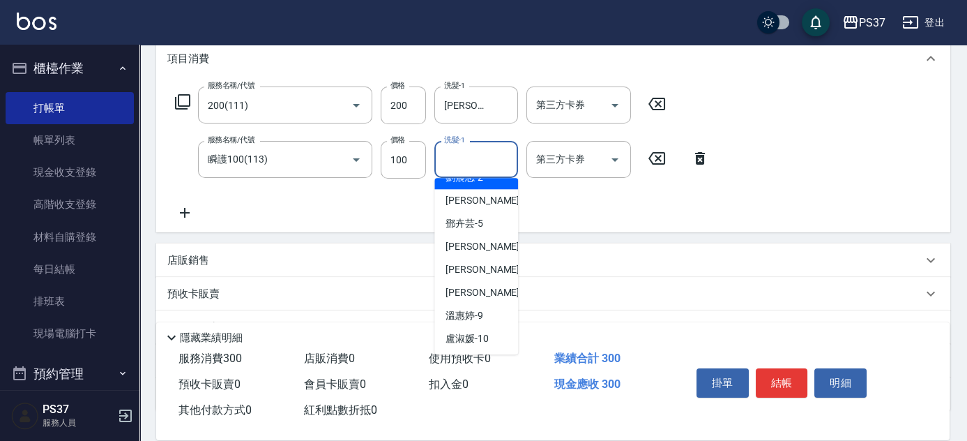
scroll to position [126, 0]
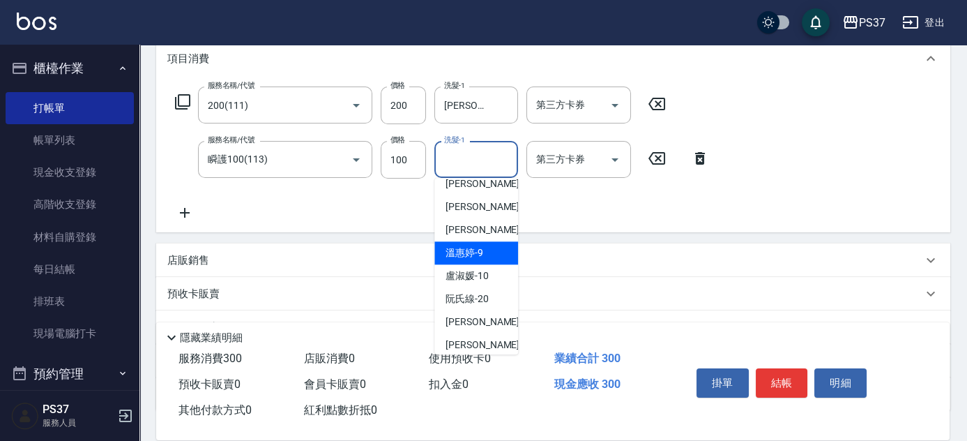
click at [465, 256] on span "[PERSON_NAME]-9" at bounding box center [465, 252] width 38 height 15
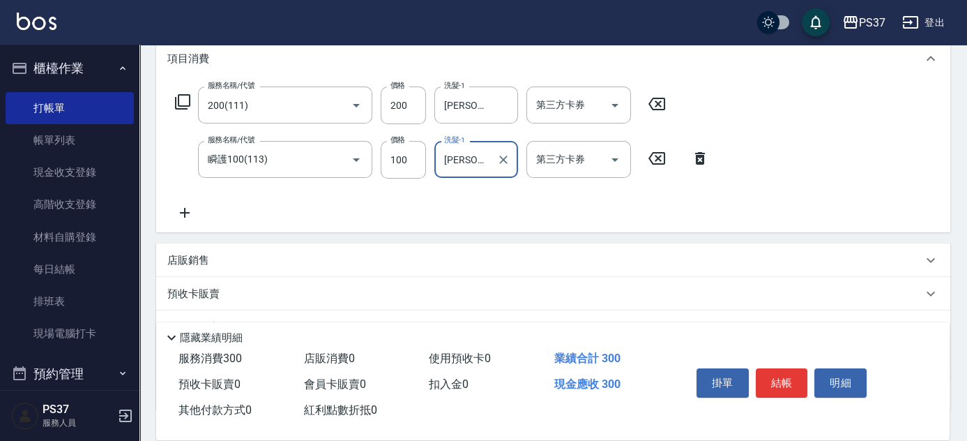
click at [182, 213] on icon at bounding box center [185, 213] width 10 height 10
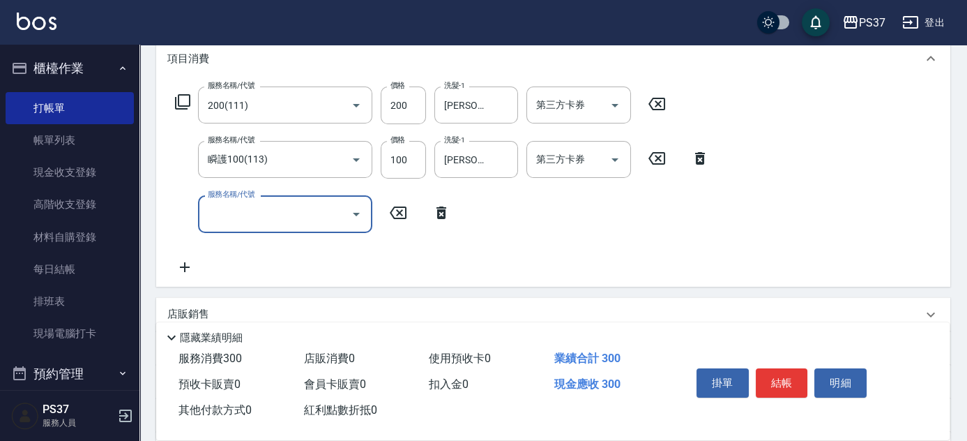
click at [238, 219] on input "服務名稱/代號" at bounding box center [274, 214] width 141 height 24
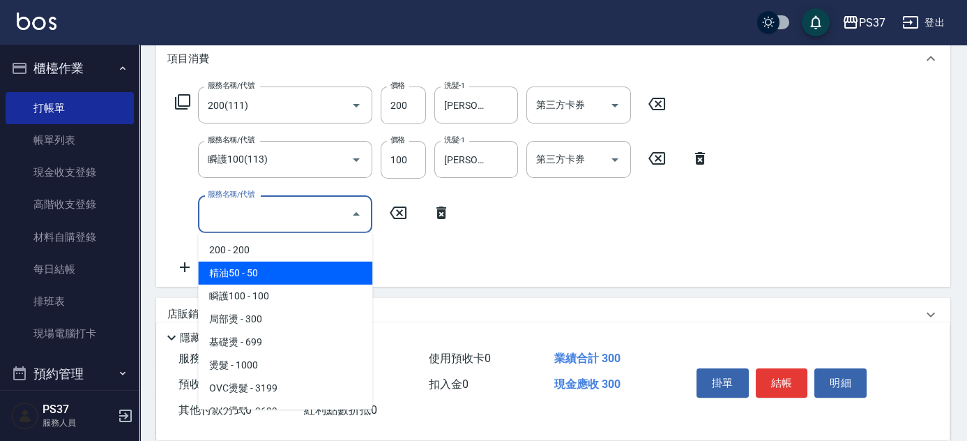
click at [290, 265] on span "精油50 - 50" at bounding box center [285, 273] width 174 height 23
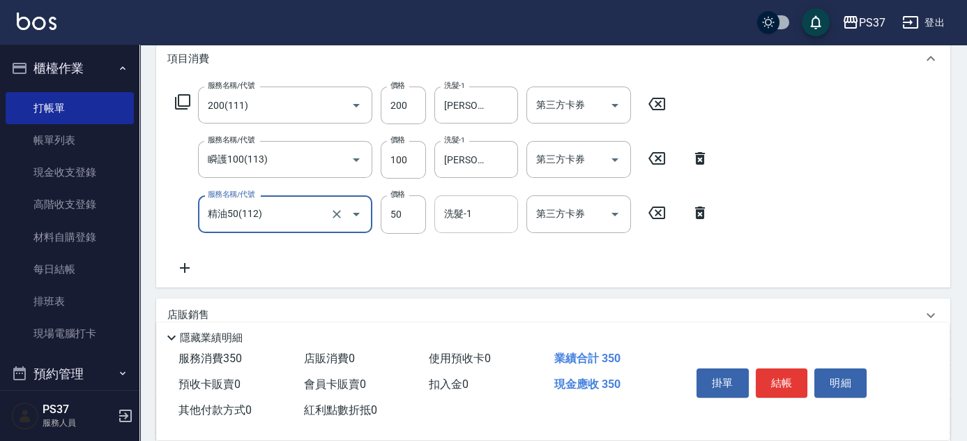
click at [476, 219] on input "洗髮-1" at bounding box center [476, 214] width 71 height 24
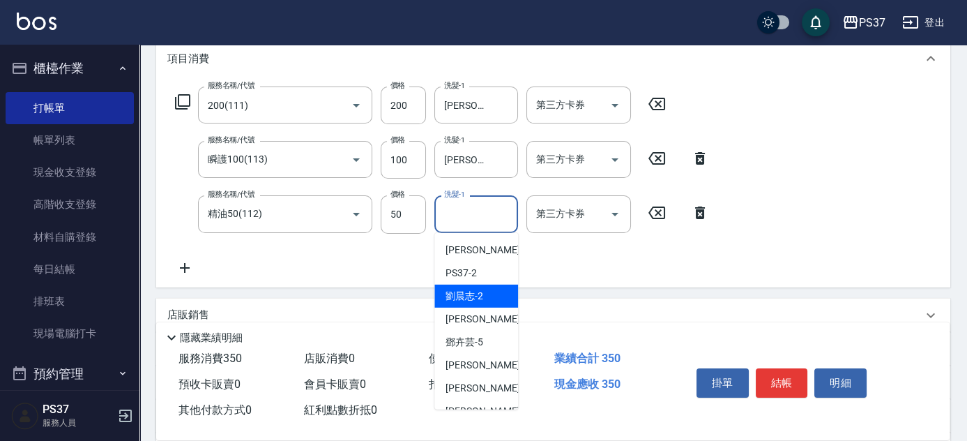
scroll to position [225, 0]
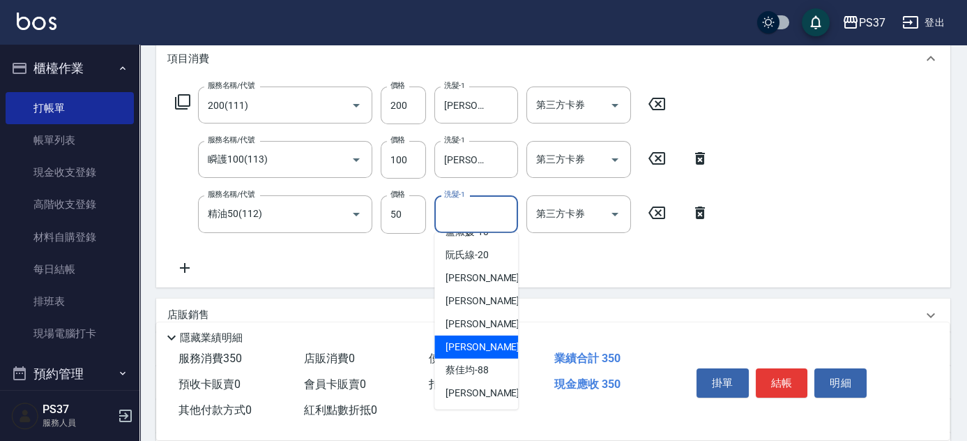
click at [467, 349] on span "[PERSON_NAME]-29" at bounding box center [490, 347] width 88 height 15
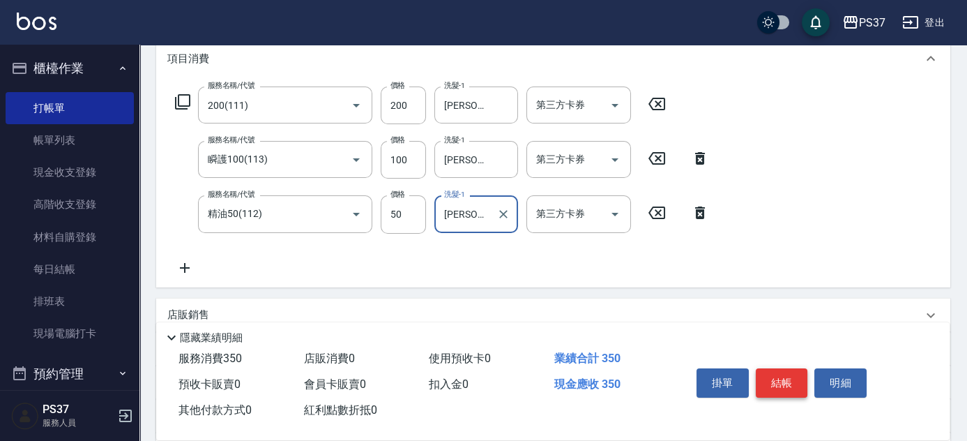
click at [781, 384] on button "結帳" at bounding box center [782, 382] width 52 height 29
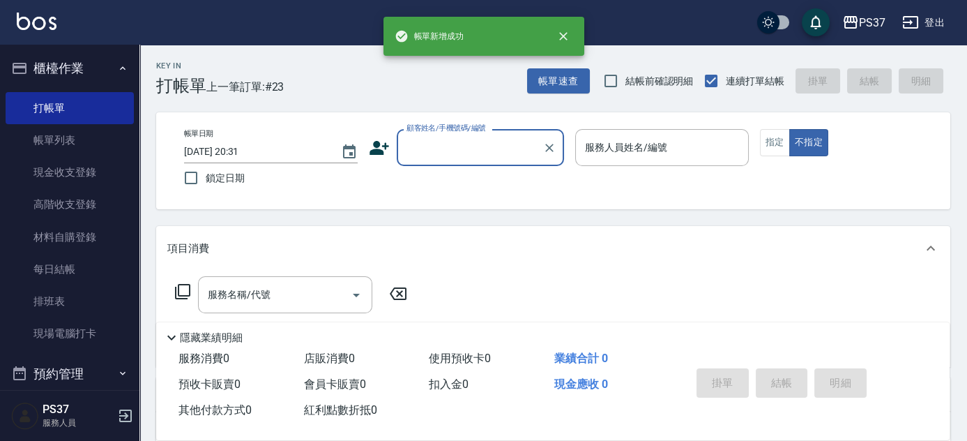
scroll to position [0, 0]
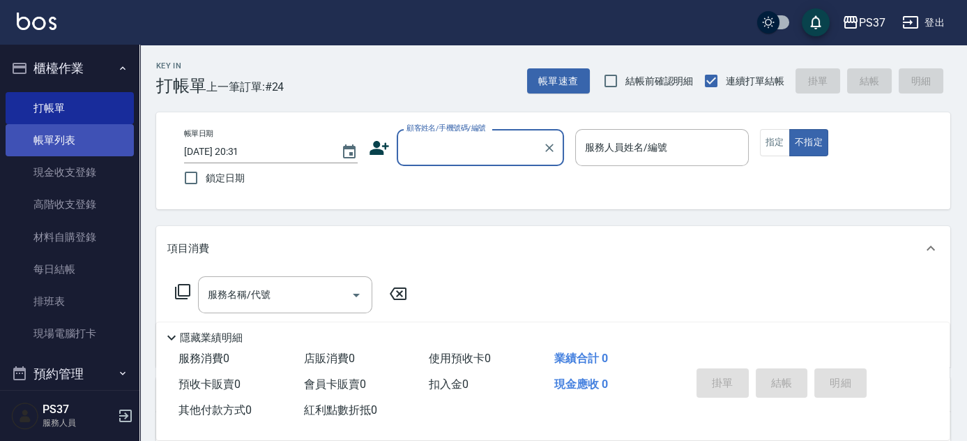
click at [84, 141] on link "帳單列表" at bounding box center [70, 140] width 128 height 32
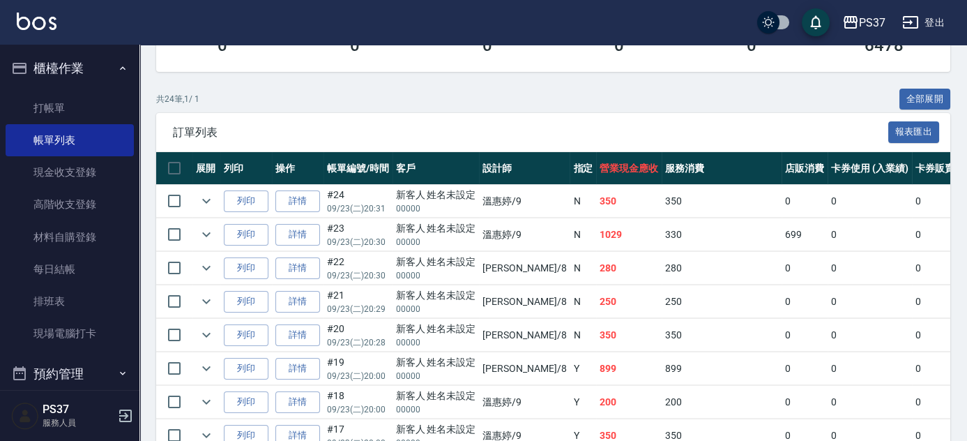
scroll to position [380, 0]
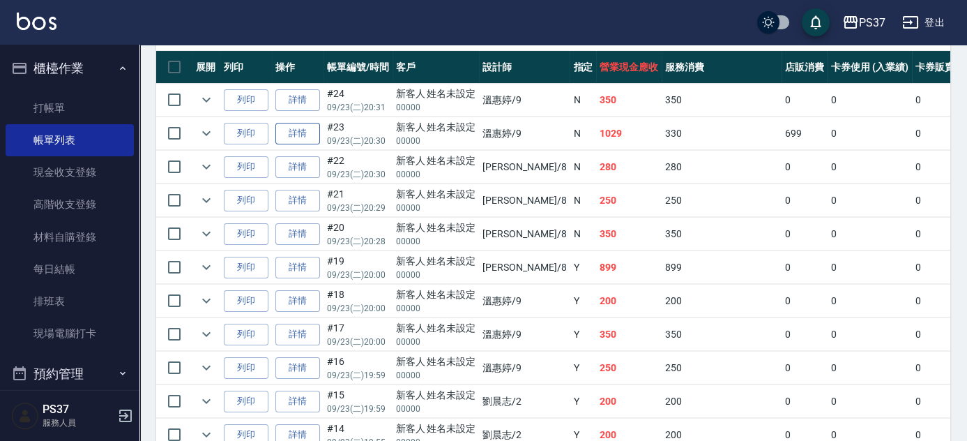
click at [311, 131] on link "詳情" at bounding box center [297, 134] width 45 height 22
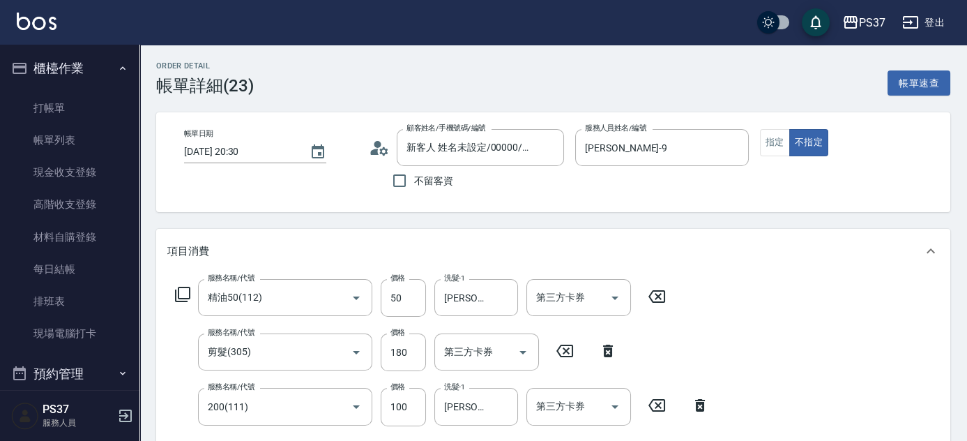
click at [603, 354] on icon at bounding box center [608, 350] width 35 height 17
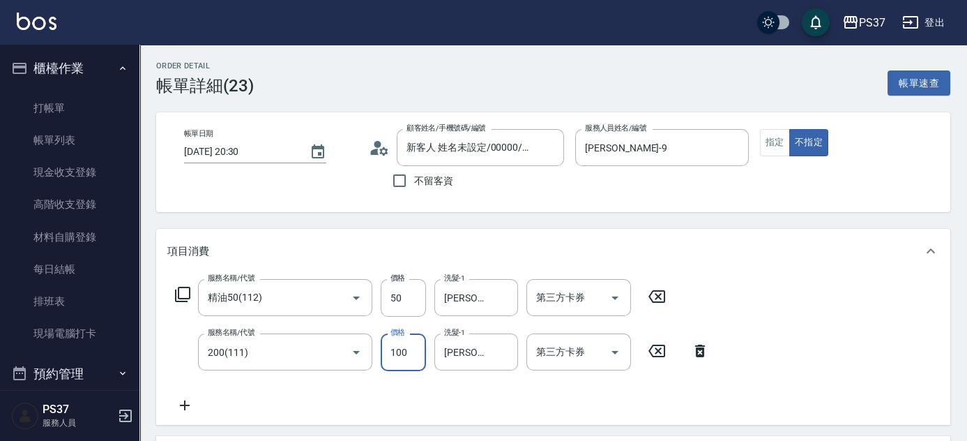
click at [418, 361] on input "100" at bounding box center [403, 352] width 45 height 38
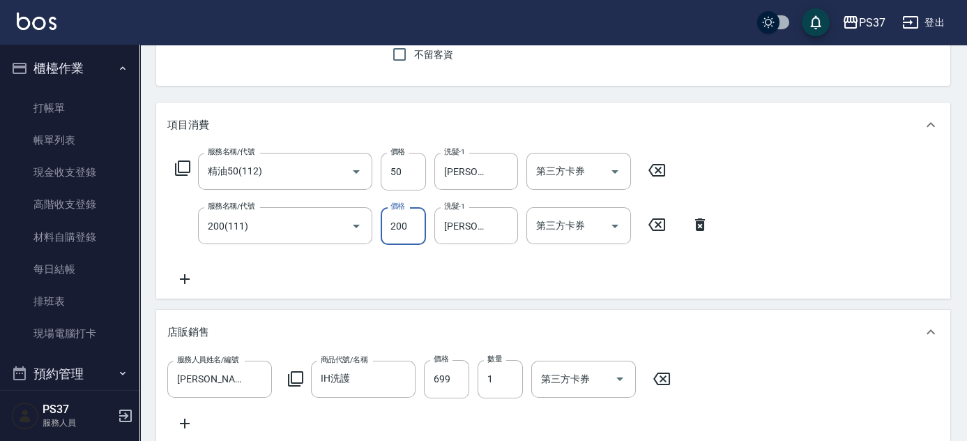
scroll to position [444, 0]
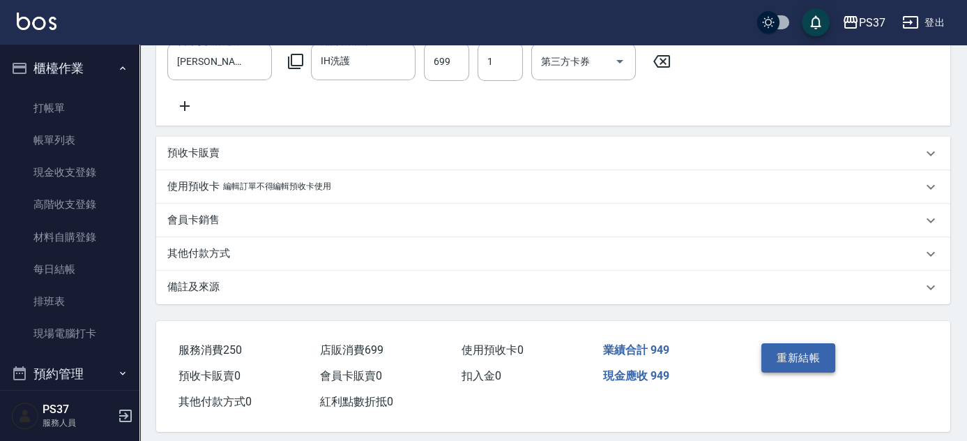
click at [815, 372] on button "重新結帳" at bounding box center [799, 357] width 74 height 29
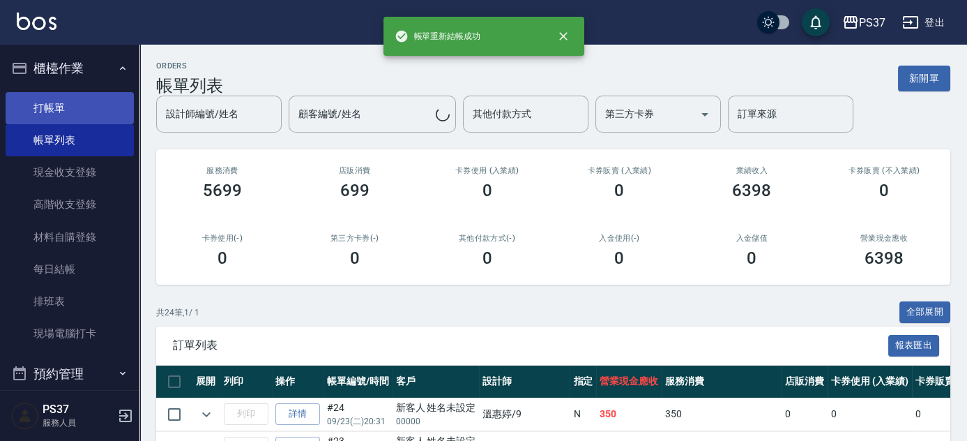
click at [89, 105] on link "打帳單" at bounding box center [70, 108] width 128 height 32
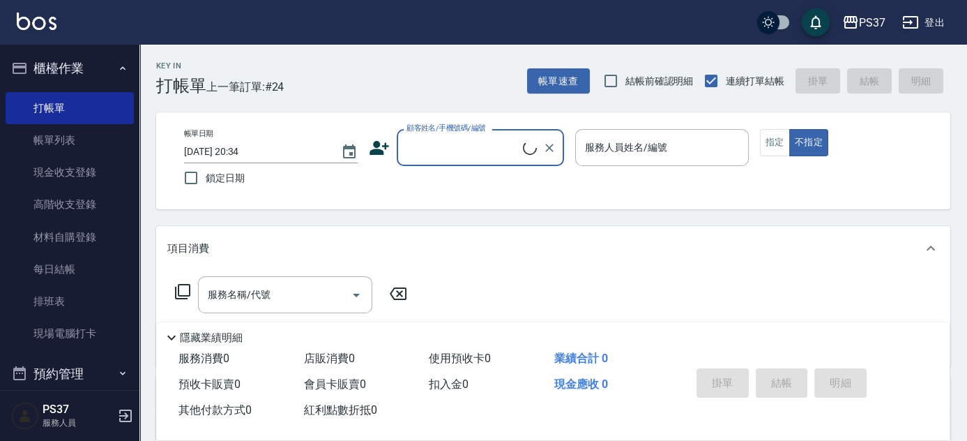
click at [431, 151] on input "顧客姓名/手機號碼/編號" at bounding box center [463, 147] width 120 height 24
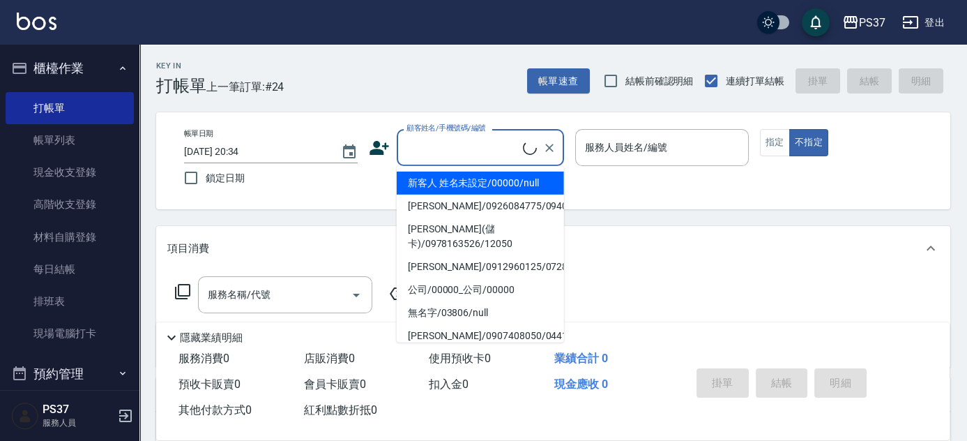
click at [450, 189] on li "新客人 姓名未設定/00000/null" at bounding box center [480, 183] width 167 height 23
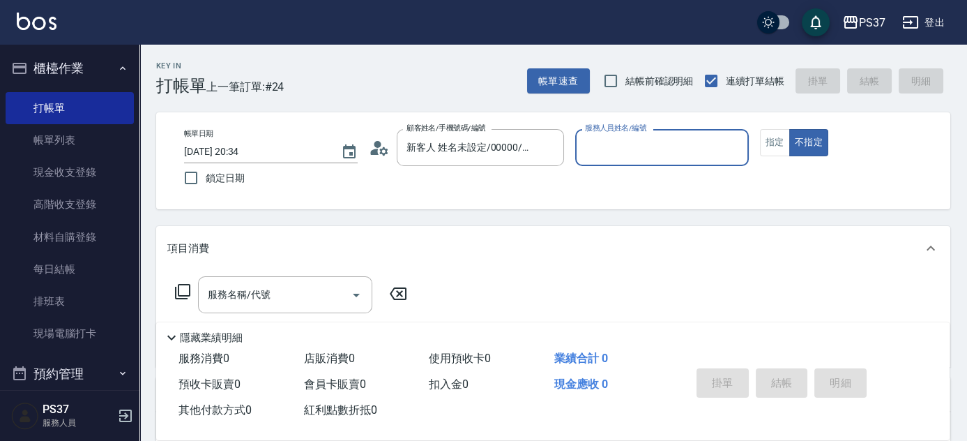
click at [628, 160] on div "服務人員姓名/編號" at bounding box center [662, 147] width 174 height 37
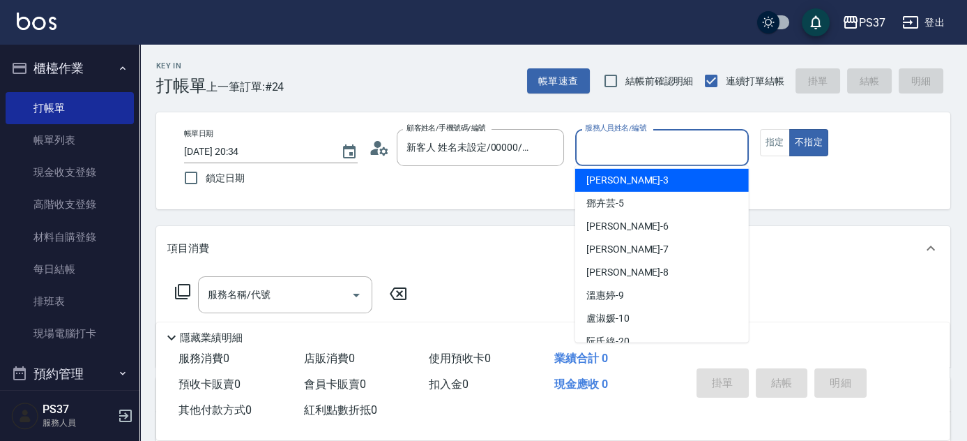
scroll to position [126, 0]
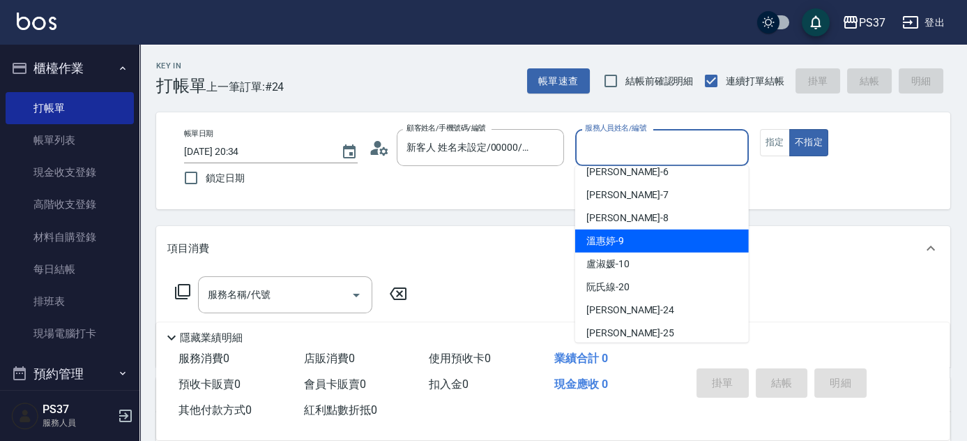
click at [639, 236] on div "[PERSON_NAME]-9" at bounding box center [662, 240] width 174 height 23
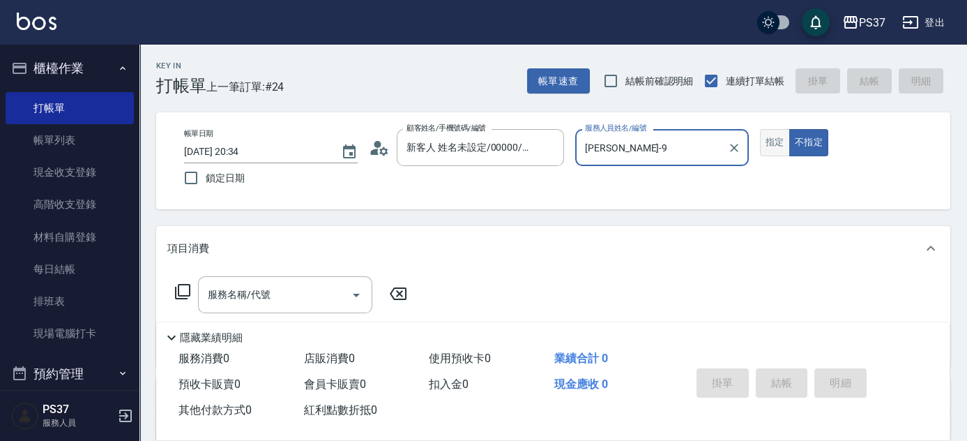
click at [768, 133] on button "指定" at bounding box center [775, 142] width 30 height 27
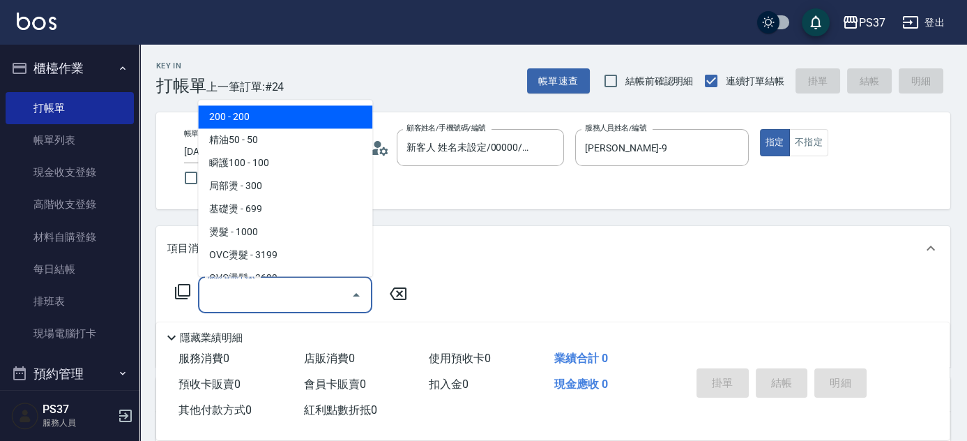
click at [280, 296] on input "服務名稱/代號" at bounding box center [274, 294] width 141 height 24
click at [285, 116] on span "200 - 200" at bounding box center [285, 117] width 174 height 23
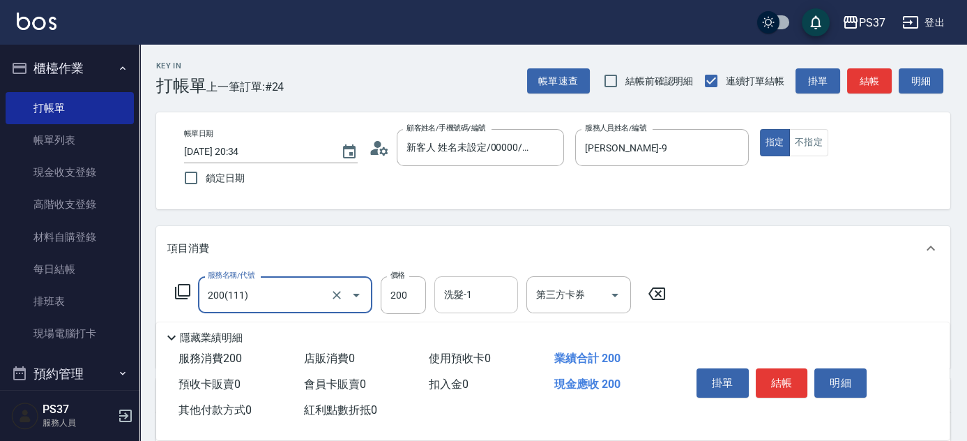
click at [469, 299] on input "洗髮-1" at bounding box center [476, 294] width 71 height 24
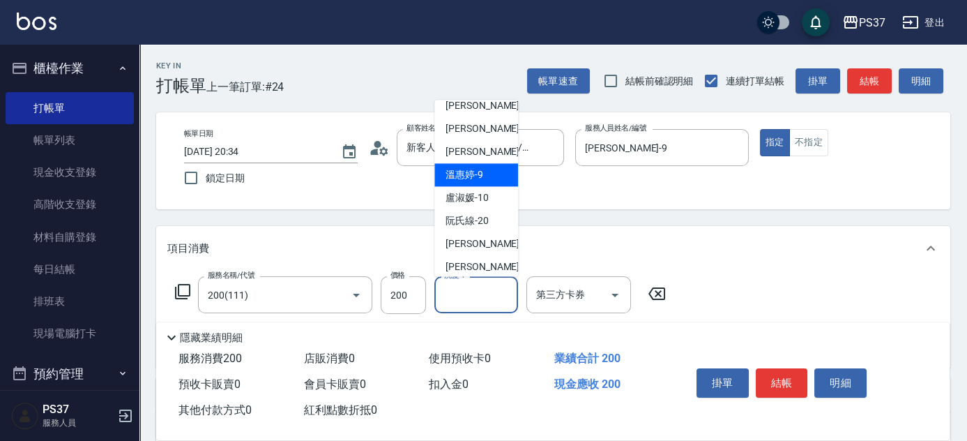
click at [476, 177] on span "[PERSON_NAME]-9" at bounding box center [465, 175] width 38 height 15
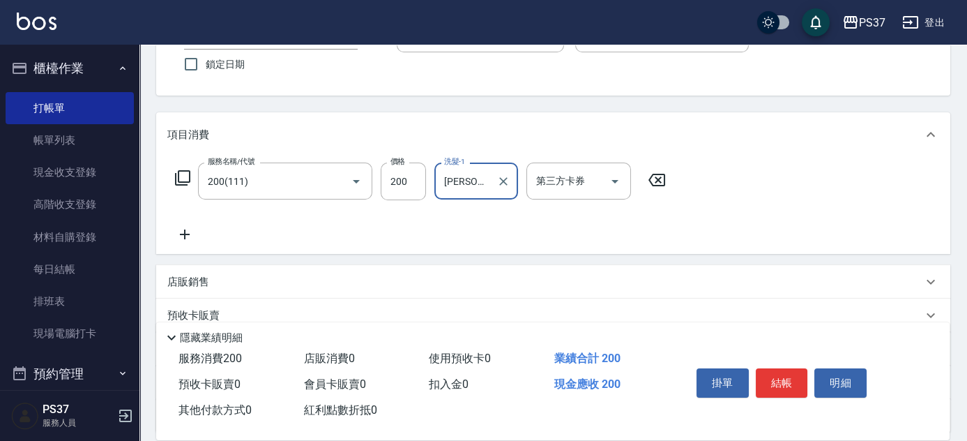
scroll to position [190, 0]
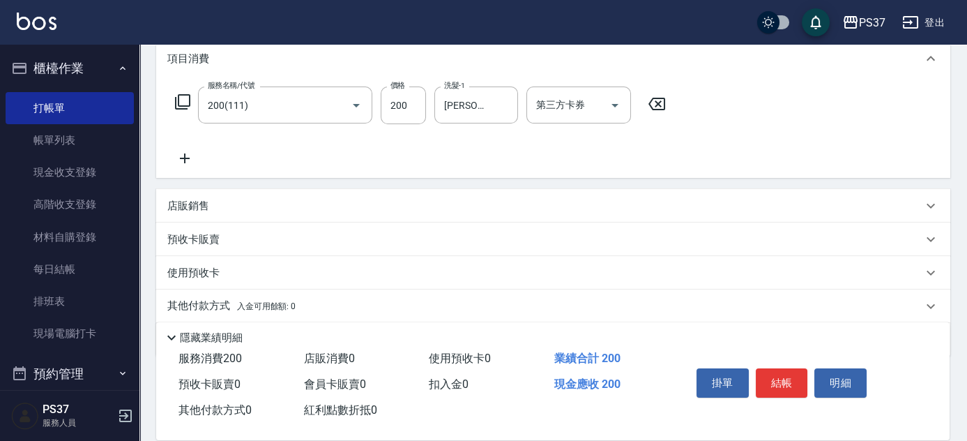
click at [181, 158] on icon at bounding box center [185, 158] width 10 height 10
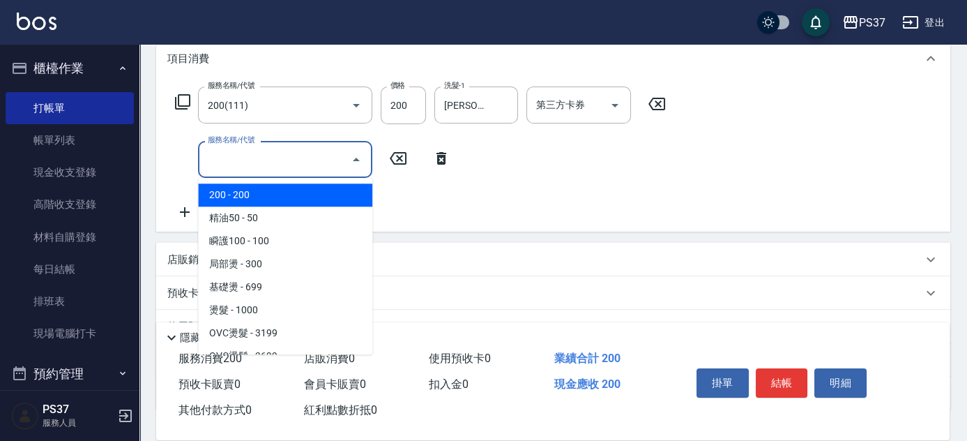
click at [232, 155] on input "服務名稱/代號" at bounding box center [274, 159] width 141 height 24
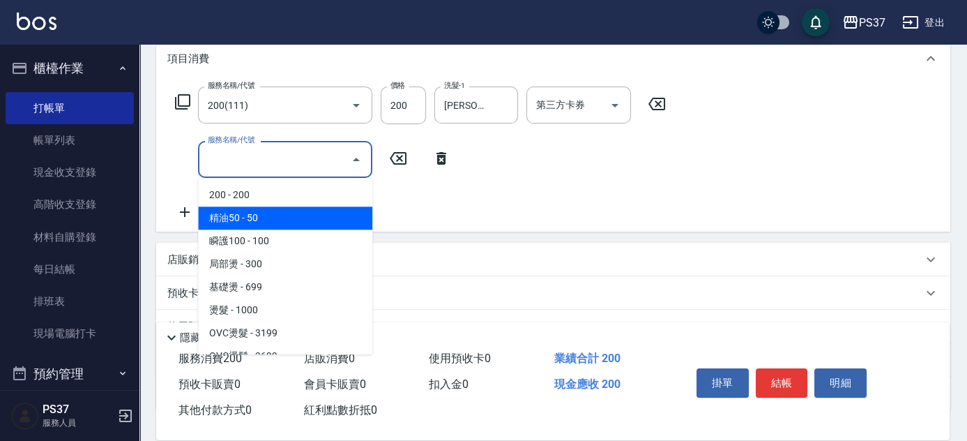
click at [264, 208] on span "精油50 - 50" at bounding box center [285, 217] width 174 height 23
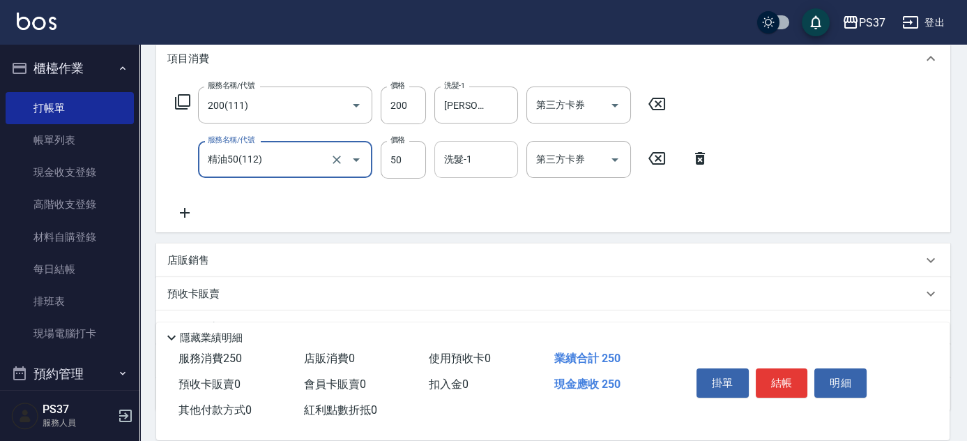
click at [487, 159] on input "洗髮-1" at bounding box center [476, 159] width 71 height 24
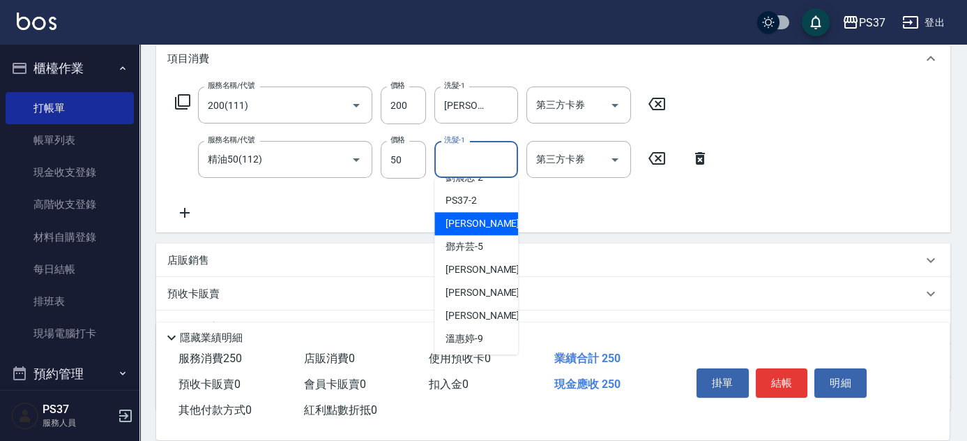
scroll to position [63, 0]
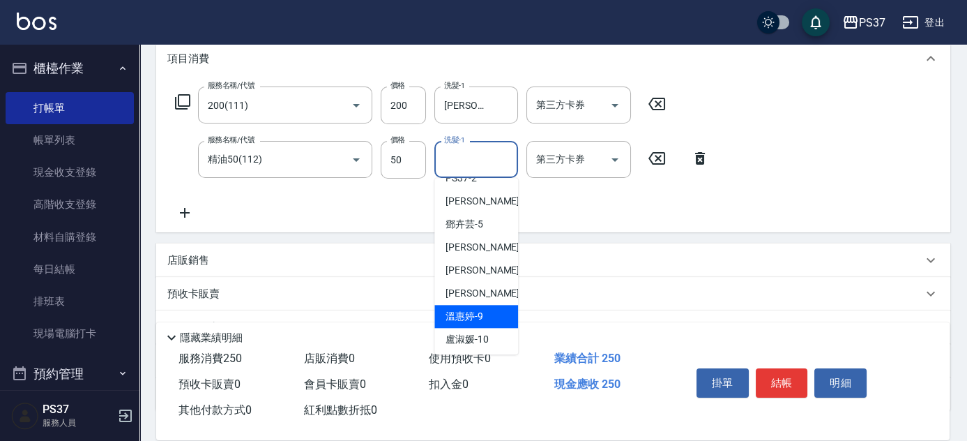
click at [486, 308] on div "[PERSON_NAME]-9" at bounding box center [476, 316] width 84 height 23
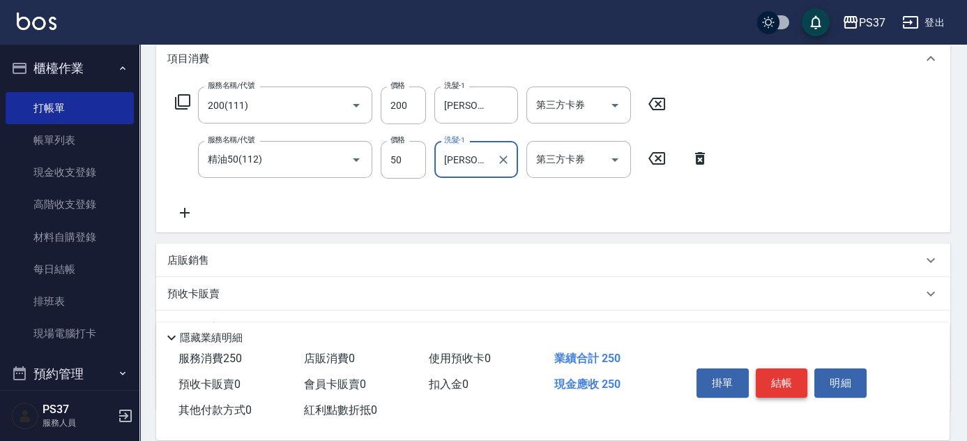
click at [773, 387] on button "結帳" at bounding box center [782, 382] width 52 height 29
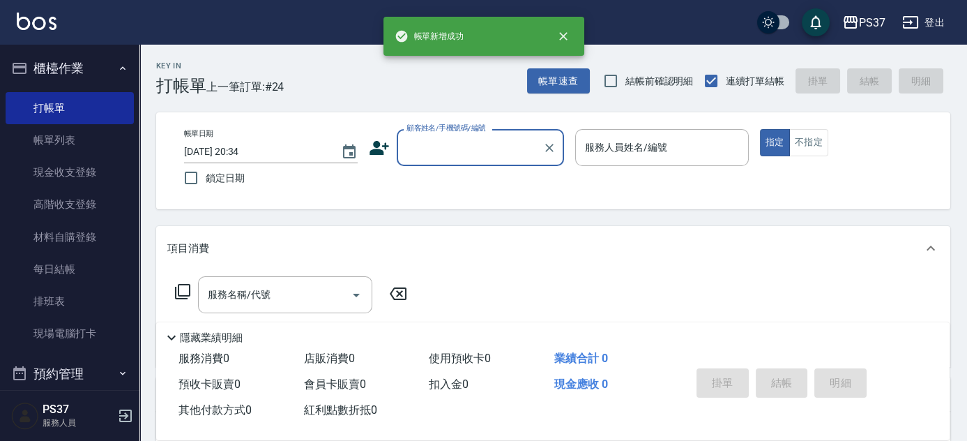
scroll to position [0, 0]
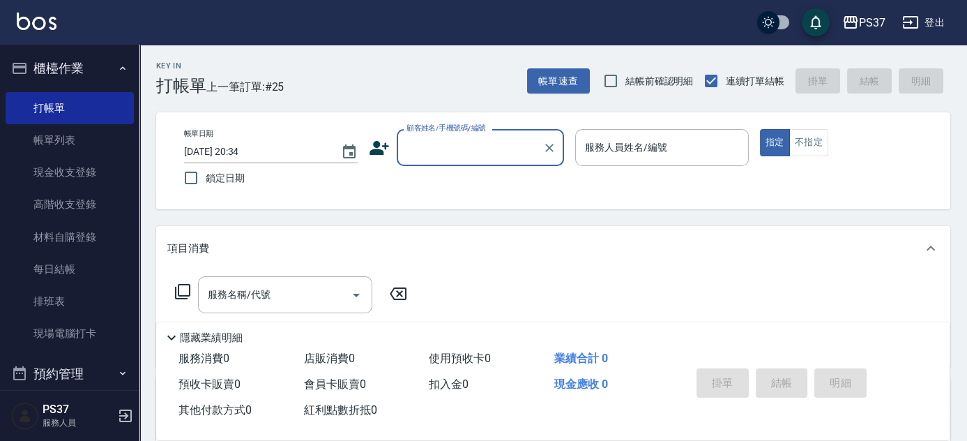
drag, startPoint x: 82, startPoint y: 142, endPoint x: 343, endPoint y: 214, distance: 271.4
click at [82, 142] on link "帳單列表" at bounding box center [70, 140] width 128 height 32
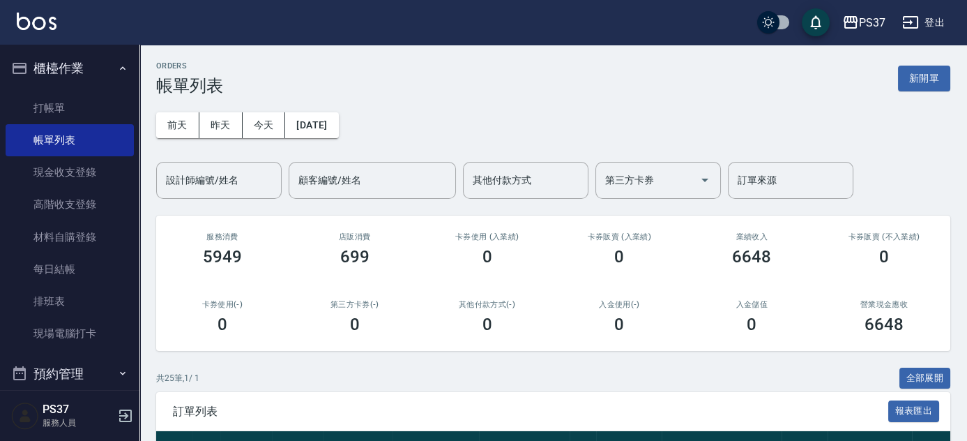
click at [430, 127] on div "[DATE] [DATE] [DATE] [DATE] 設計師編號/姓名 設計師編號/姓名 顧客編號/姓名 顧客編號/姓名 其他付款方式 其他付款方式 第三方…" at bounding box center [553, 147] width 794 height 103
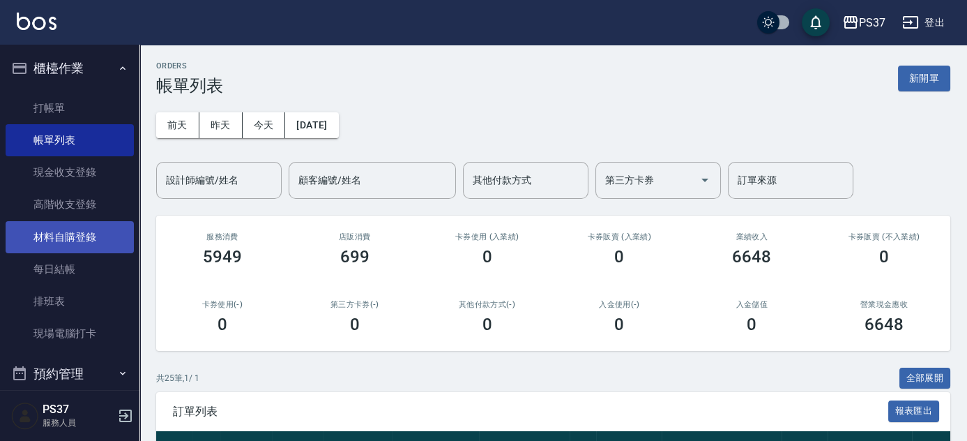
scroll to position [317, 0]
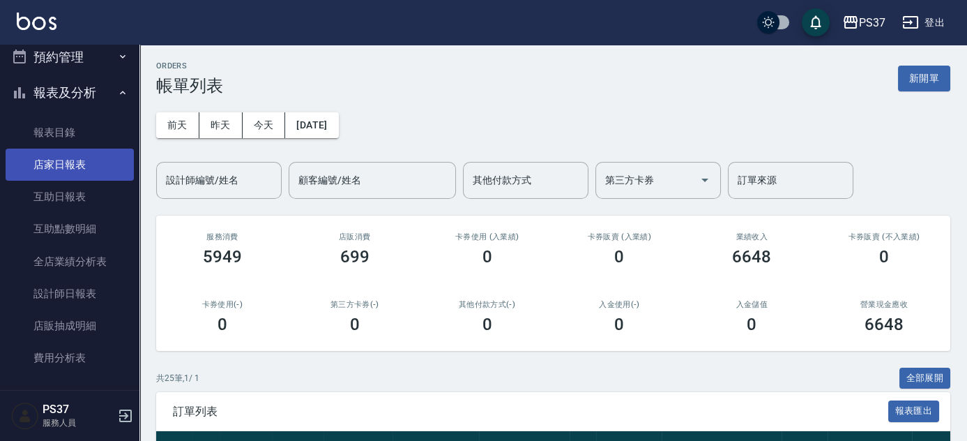
click at [85, 156] on link "店家日報表" at bounding box center [70, 165] width 128 height 32
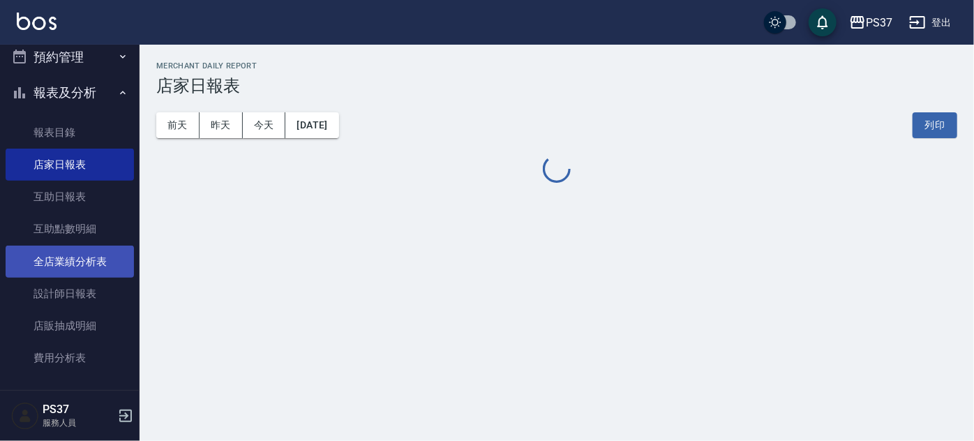
click at [92, 269] on link "全店業績分析表" at bounding box center [70, 261] width 128 height 32
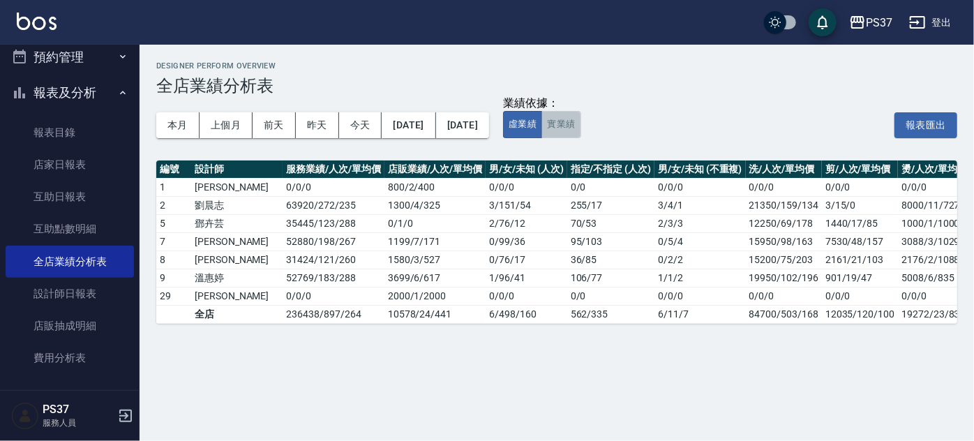
click at [580, 126] on button "實業績" at bounding box center [560, 124] width 39 height 27
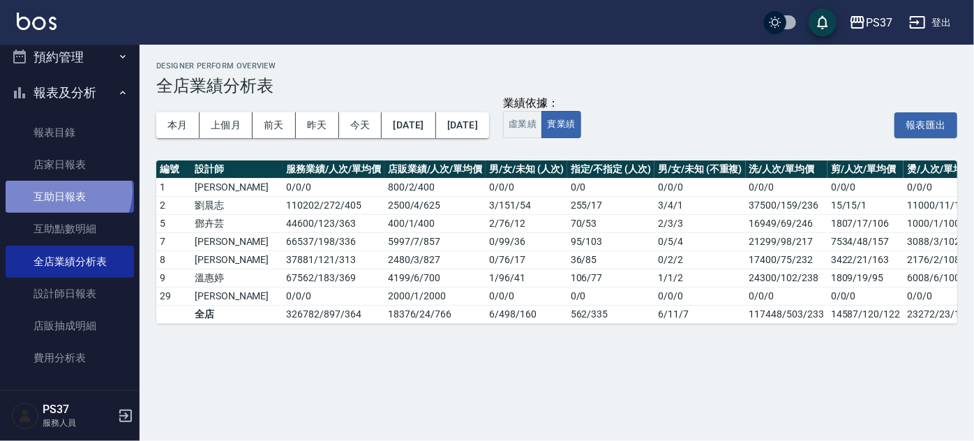
click at [66, 190] on link "互助日報表" at bounding box center [70, 197] width 128 height 32
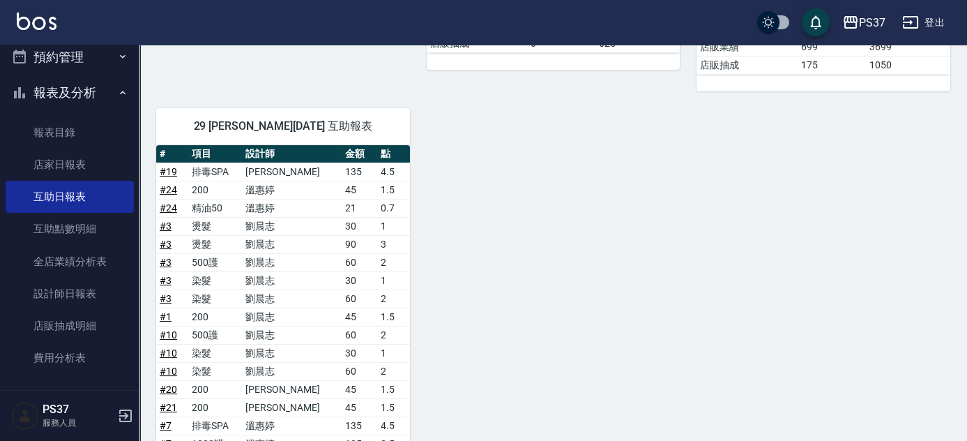
scroll to position [771, 0]
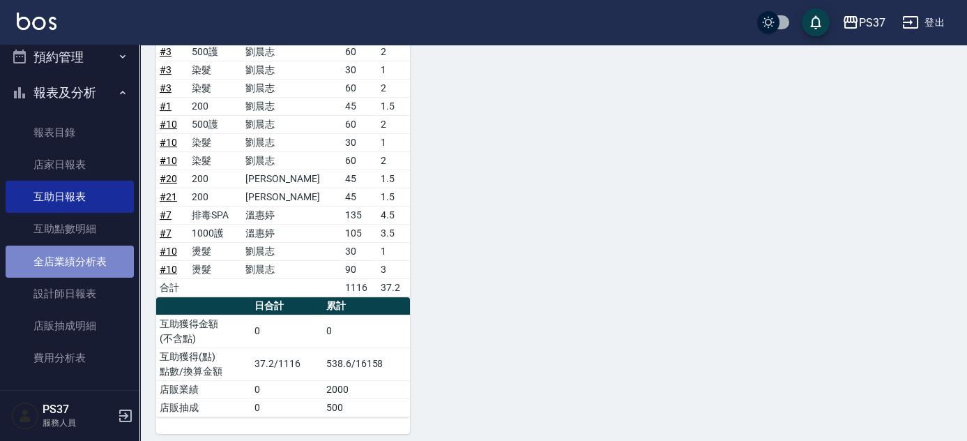
click at [87, 266] on link "全店業績分析表" at bounding box center [70, 261] width 128 height 32
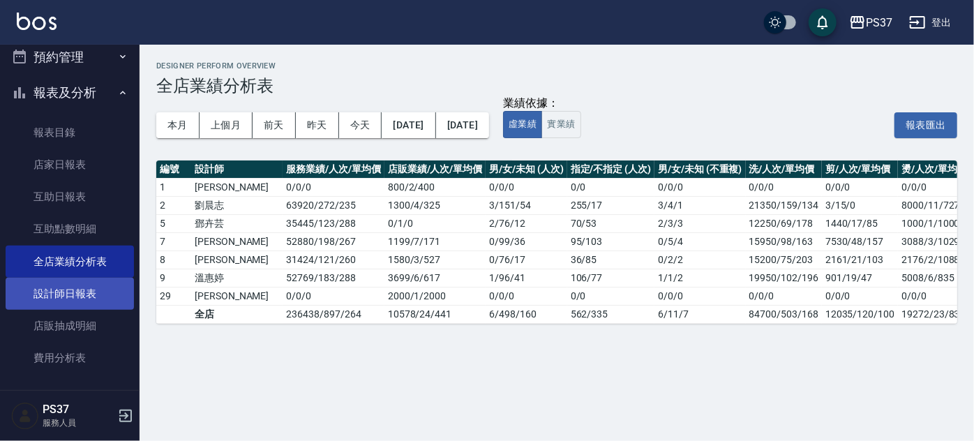
click at [84, 296] on link "設計師日報表" at bounding box center [70, 294] width 128 height 32
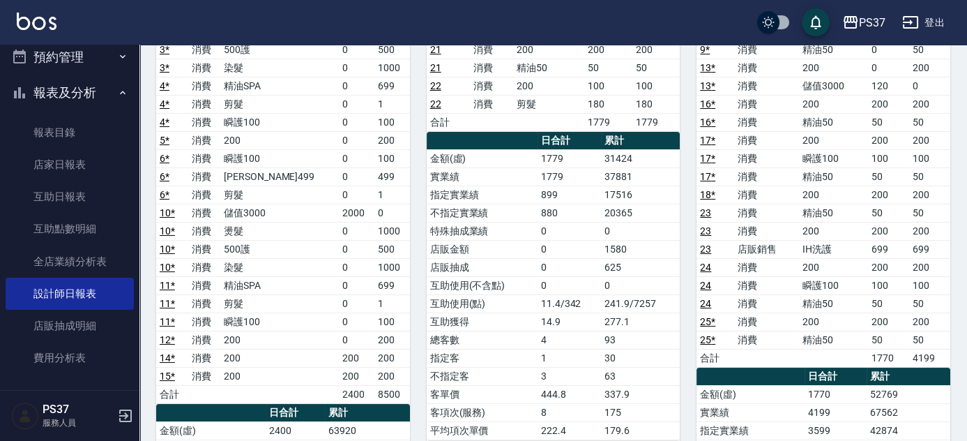
scroll to position [317, 0]
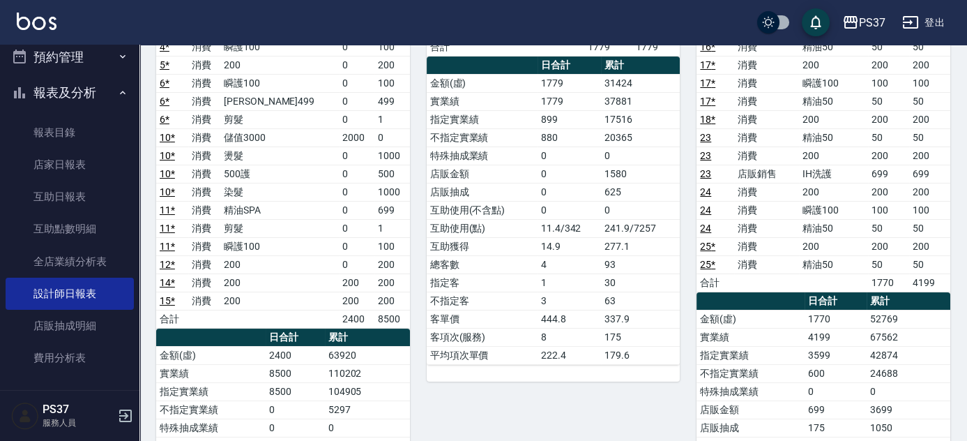
click at [682, 215] on div "9 [PERSON_NAME][DATE] 日報表 單號 類別 項目 金額 業績 7 * 消費 排毒SPA 0 899 7 * 消費 1000護 0 1000…" at bounding box center [815, 237] width 271 height 832
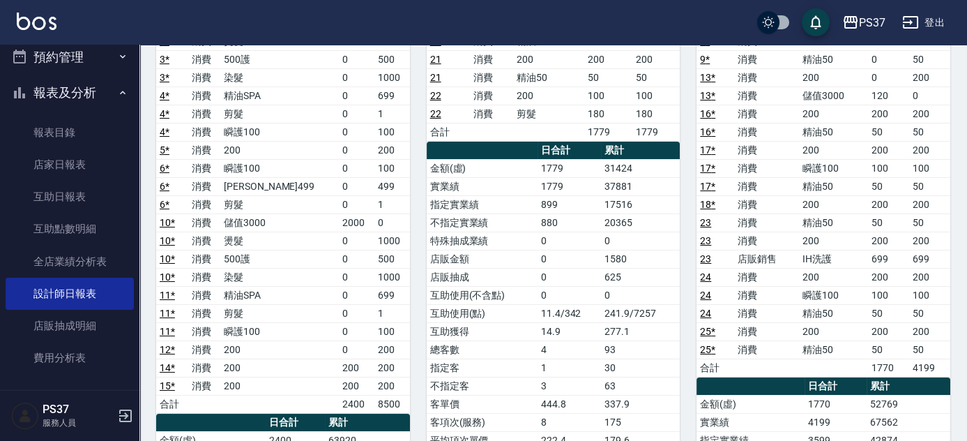
scroll to position [126, 0]
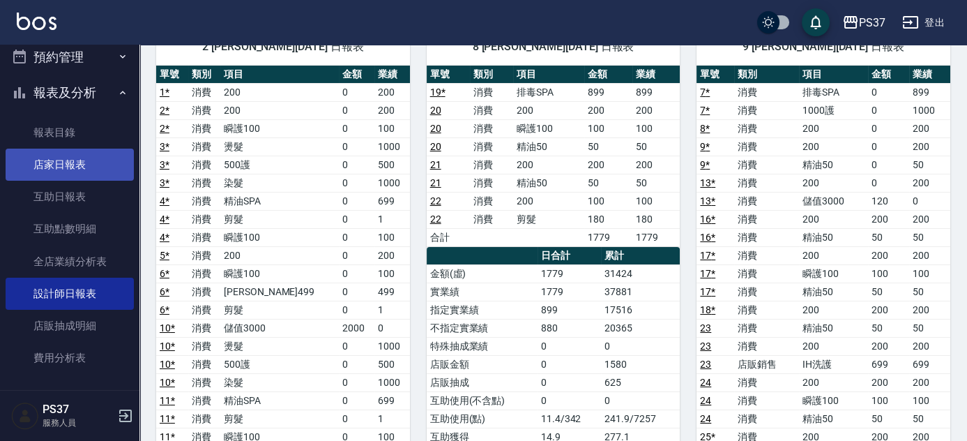
click at [83, 167] on link "店家日報表" at bounding box center [70, 165] width 128 height 32
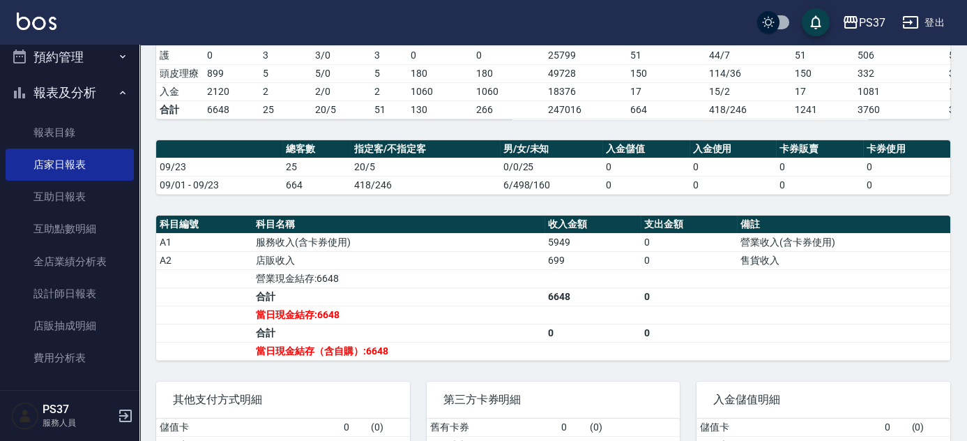
scroll to position [394, 0]
